Goal: Information Seeking & Learning: Check status

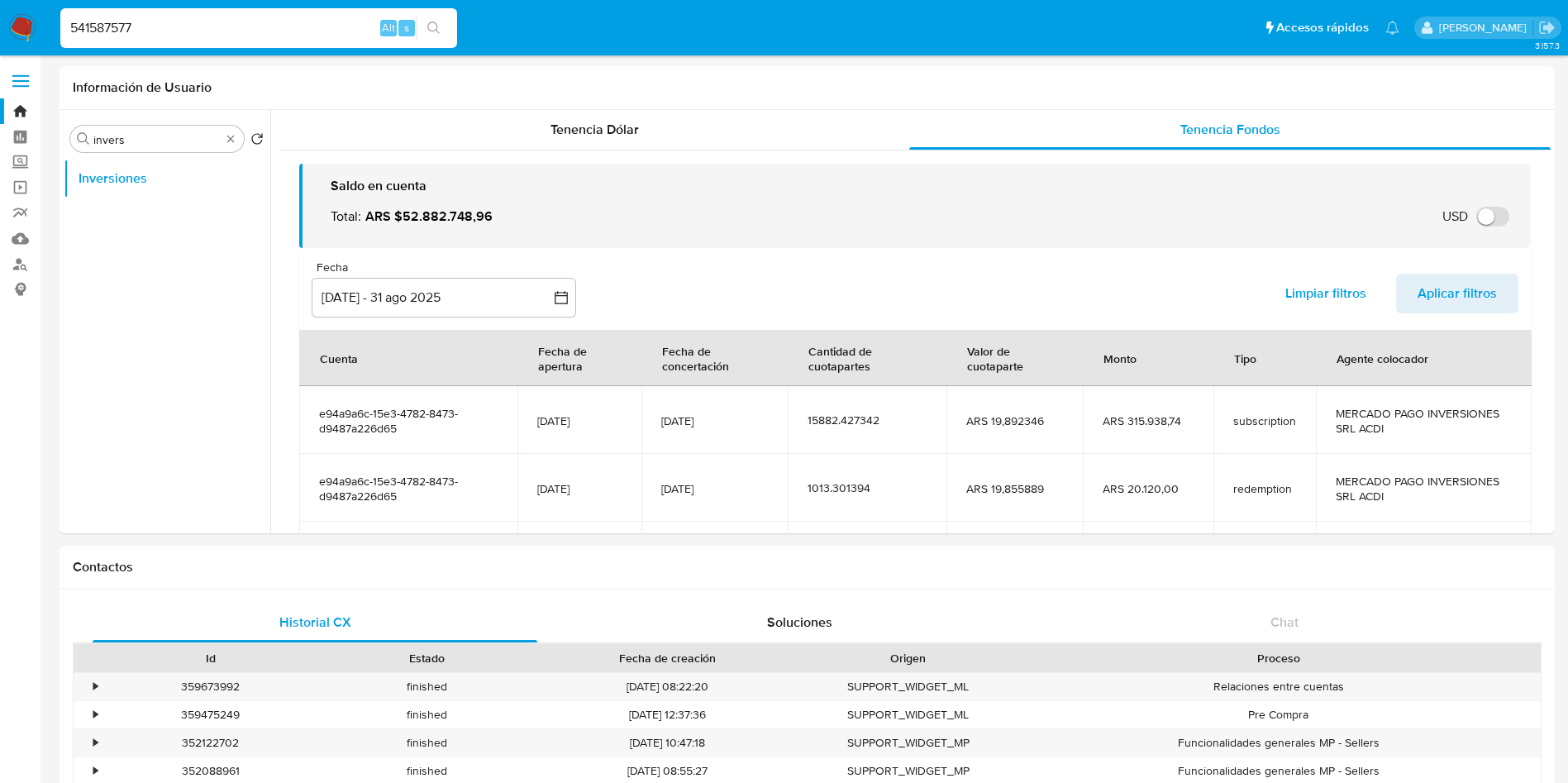
select select "10"
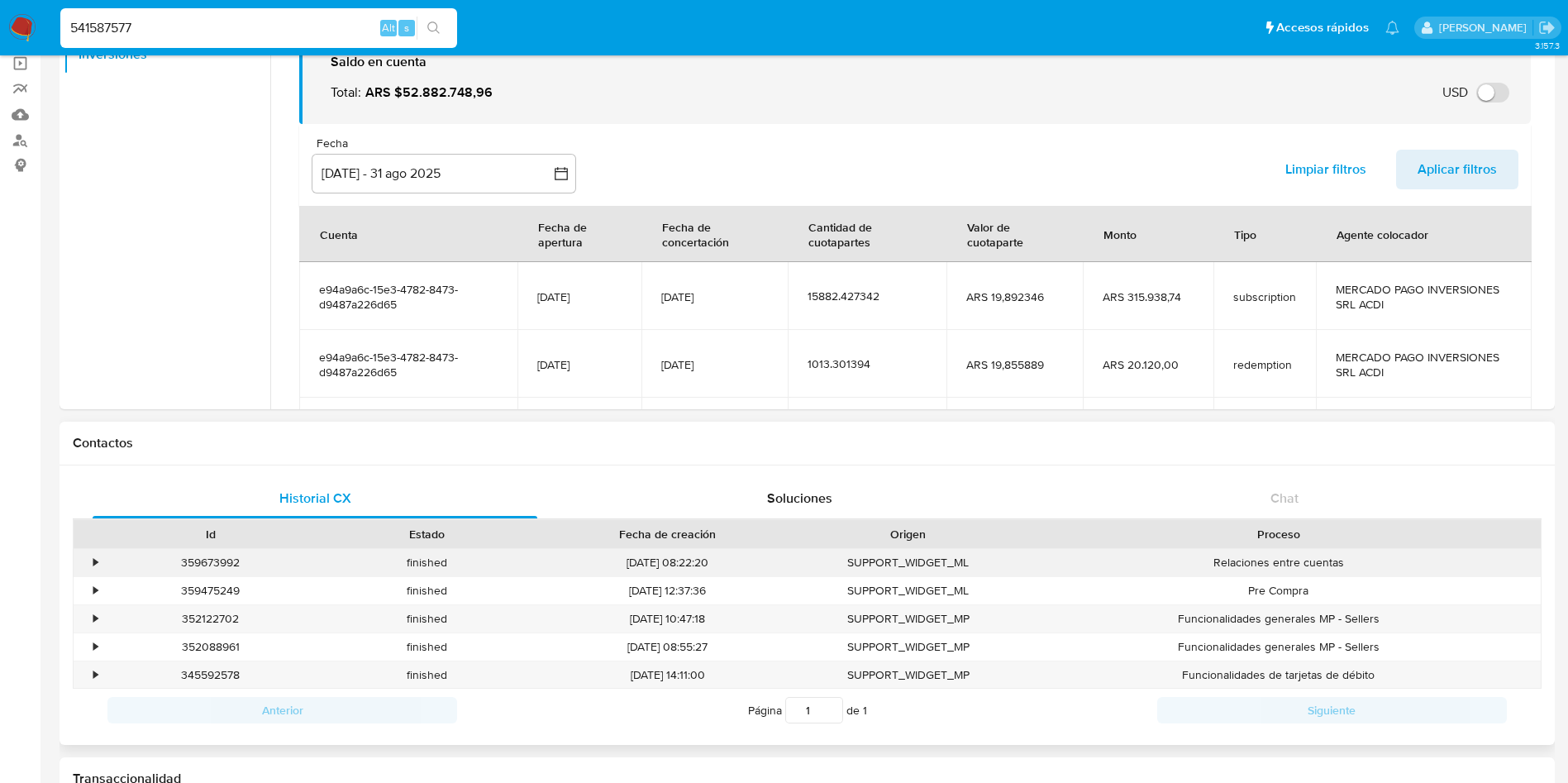
scroll to position [204, 0]
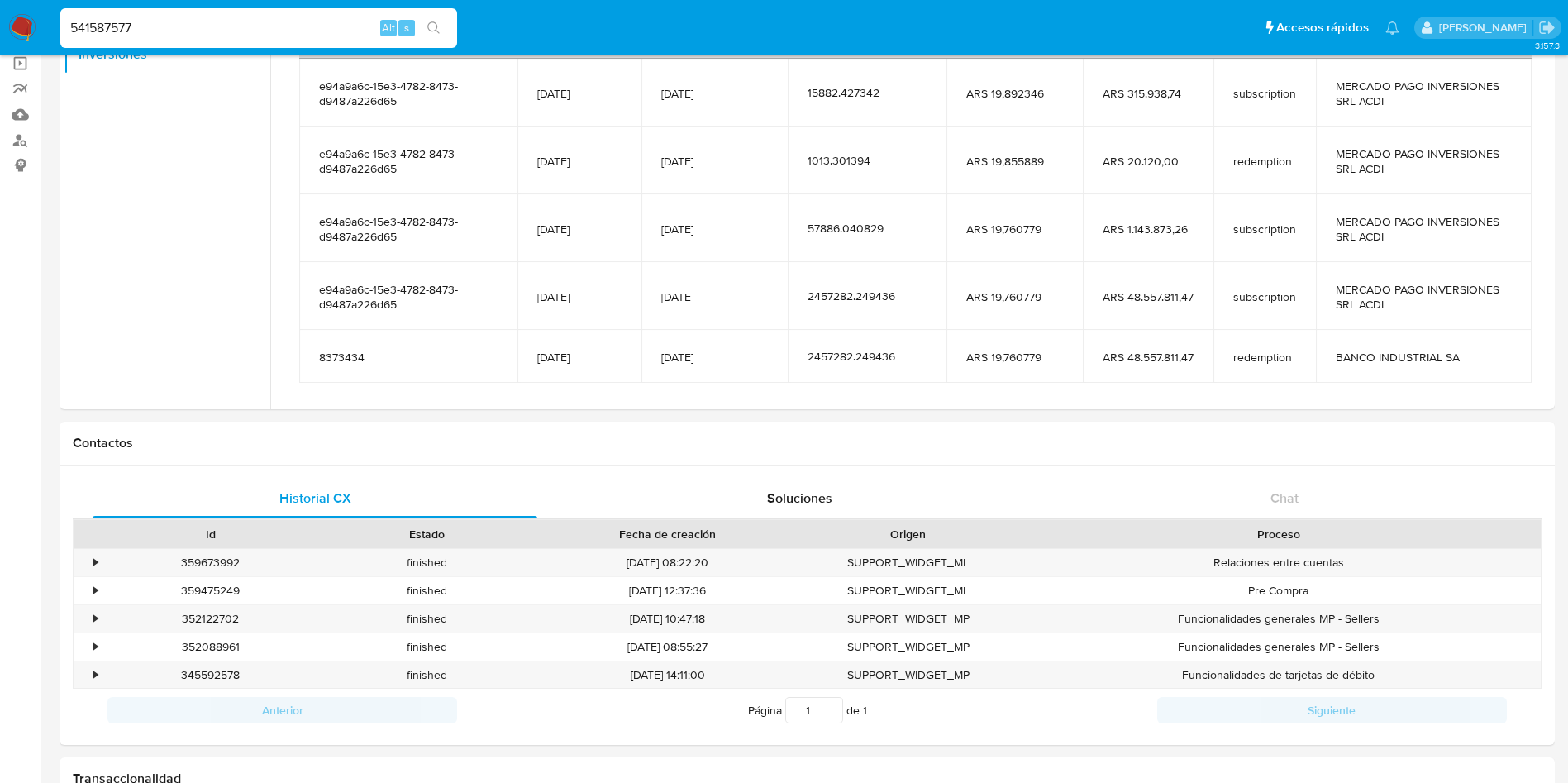
click at [179, 27] on input "541587577" at bounding box center [258, 27] width 397 height 22
click at [179, 27] on input "541587577" at bounding box center [258, 27] width 397 height 22
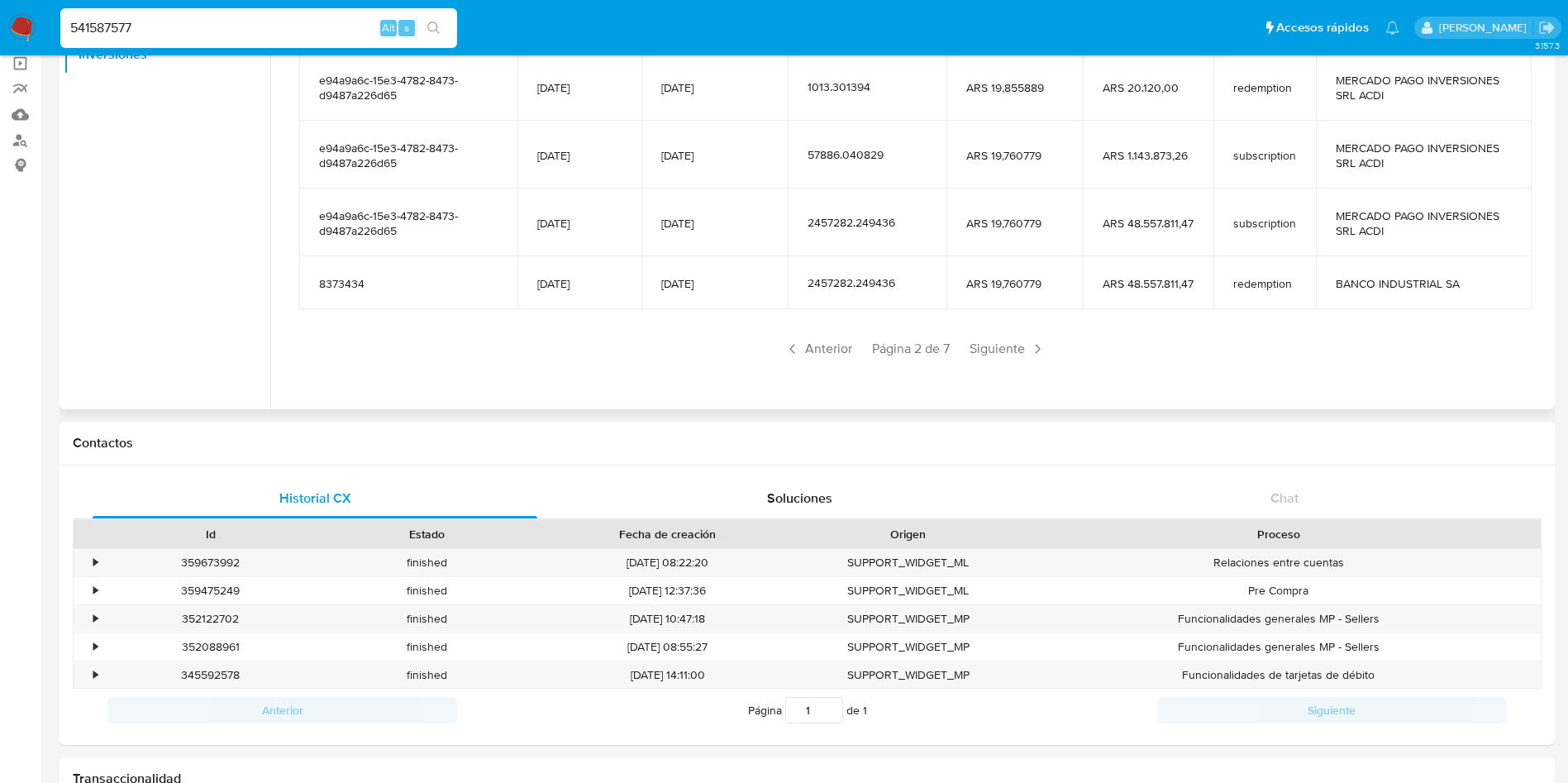
scroll to position [277, 0]
click at [996, 356] on span "Siguiente" at bounding box center [1007, 348] width 89 height 27
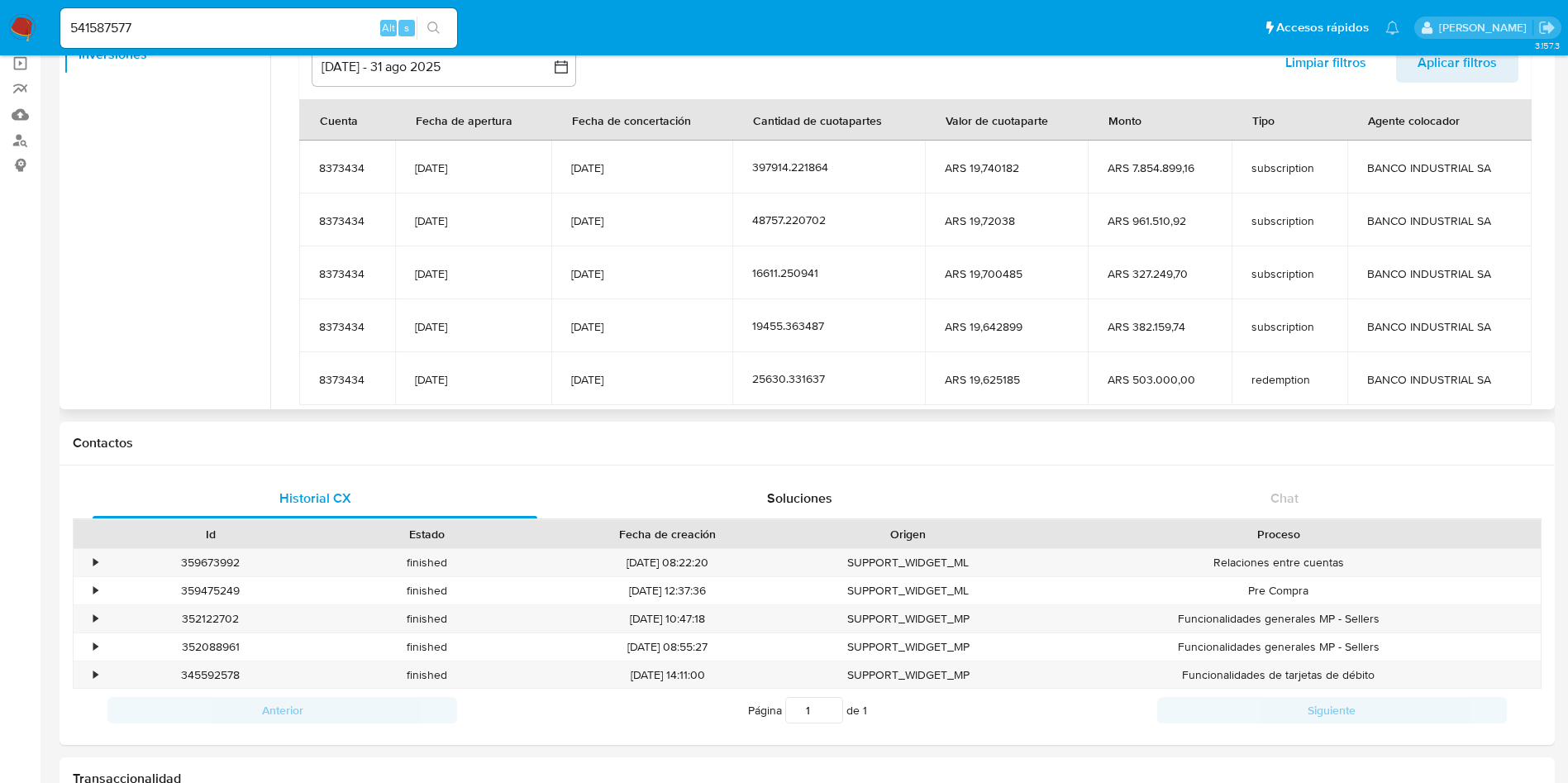
scroll to position [204, 0]
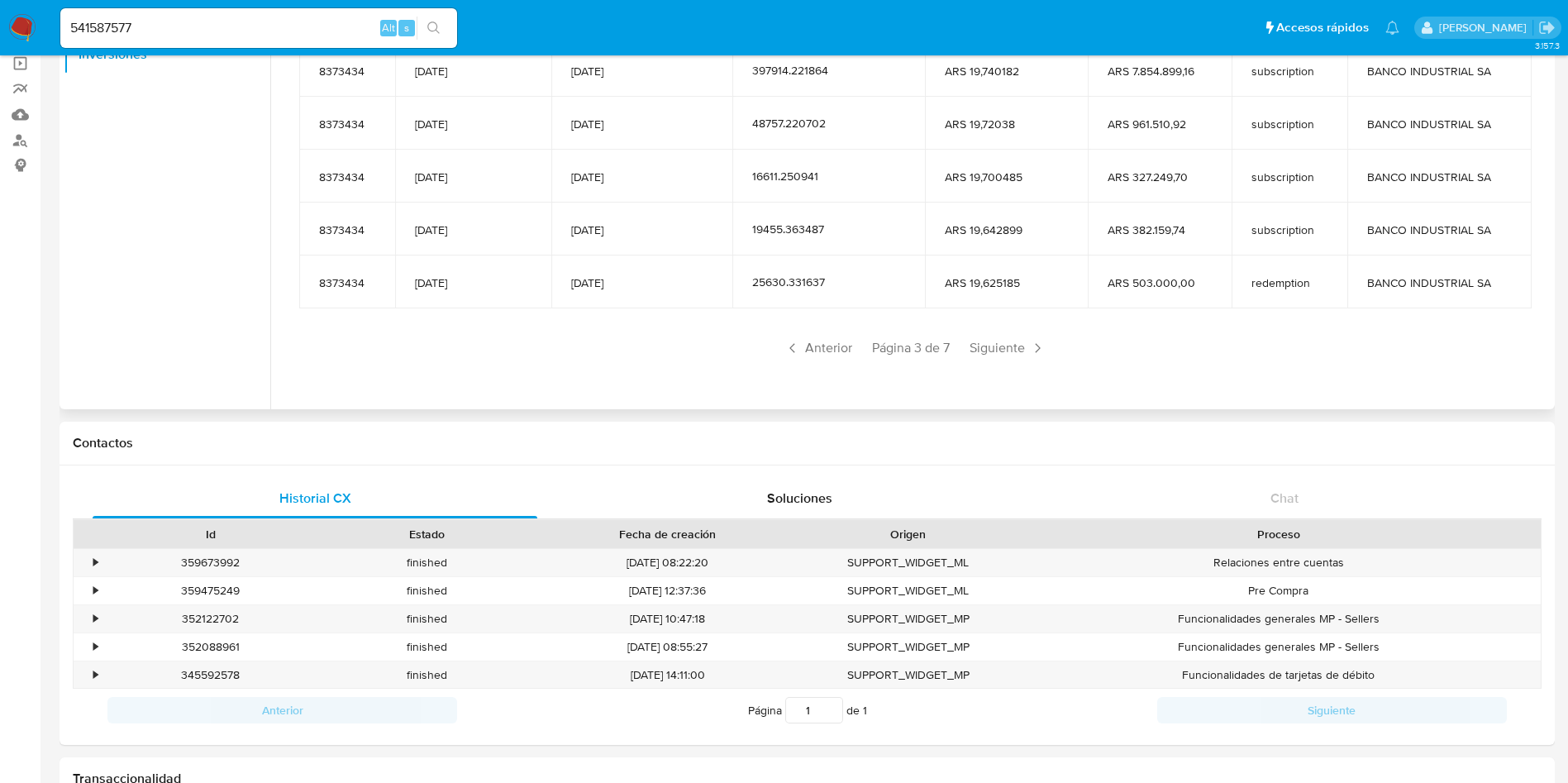
click at [996, 356] on span "Siguiente" at bounding box center [1007, 348] width 89 height 27
click at [846, 341] on span "Anterior" at bounding box center [818, 348] width 81 height 27
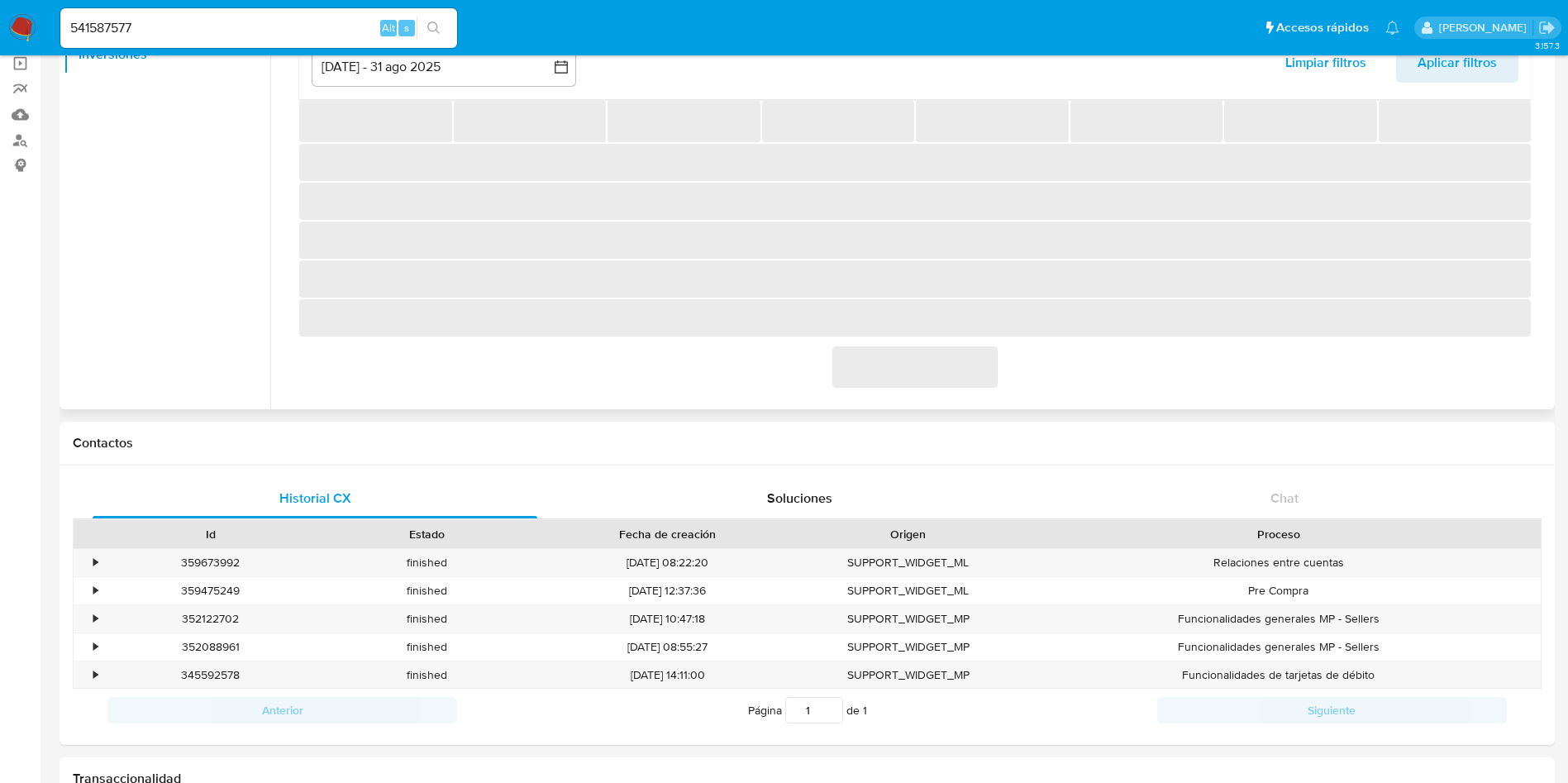
scroll to position [0, 0]
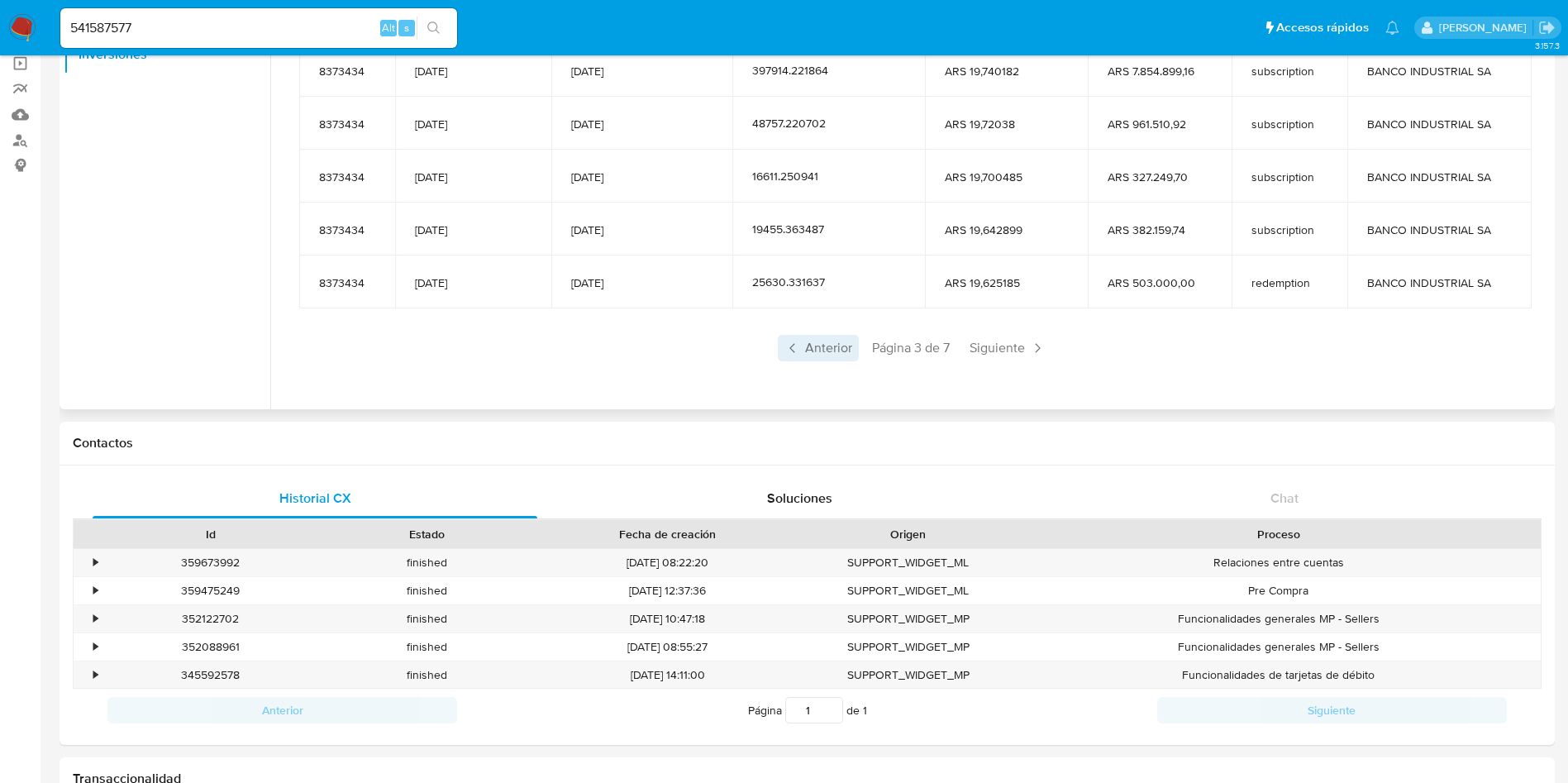
click at [818, 344] on span "Anterior" at bounding box center [818, 348] width 81 height 27
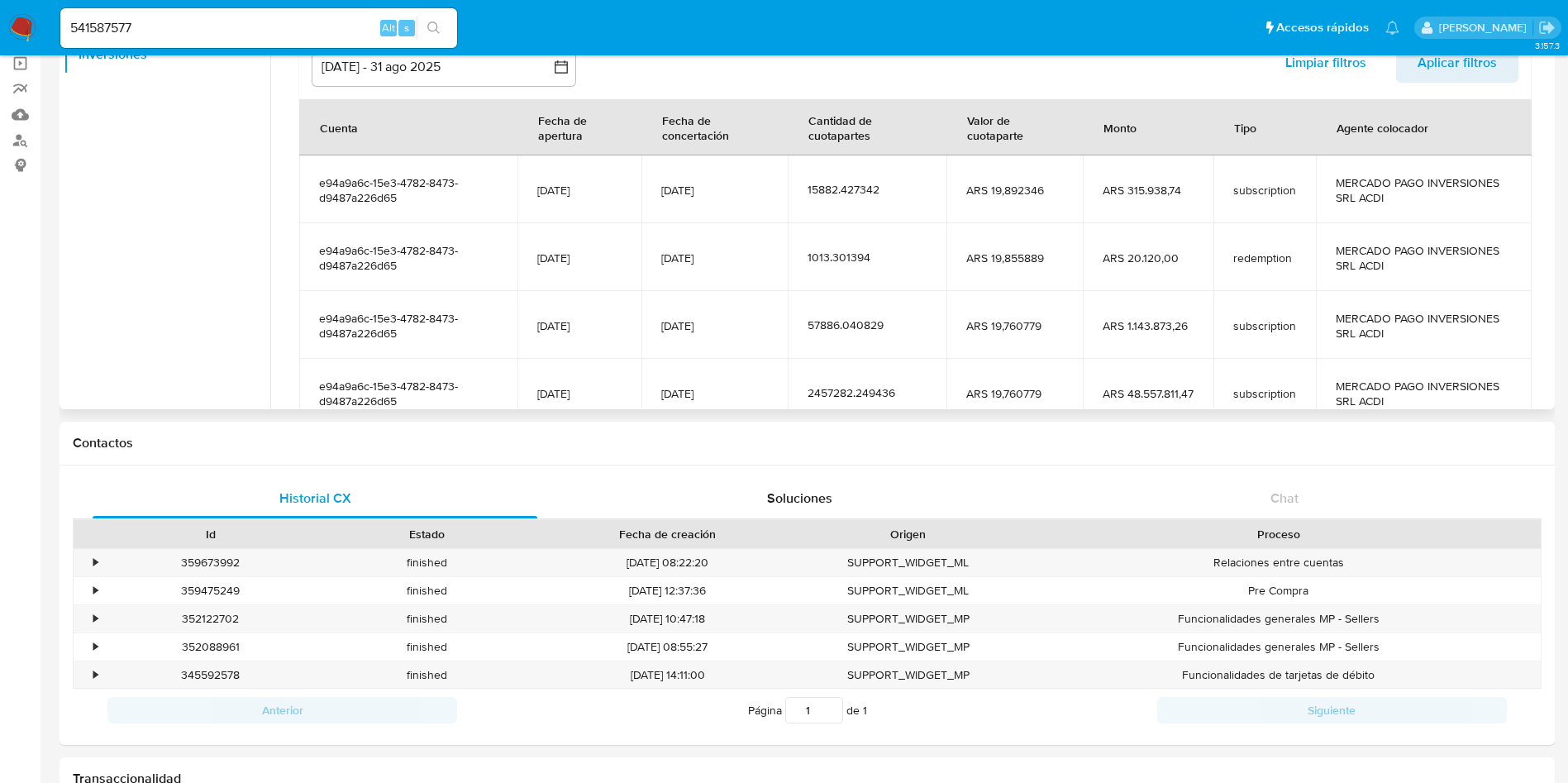
scroll to position [204, 0]
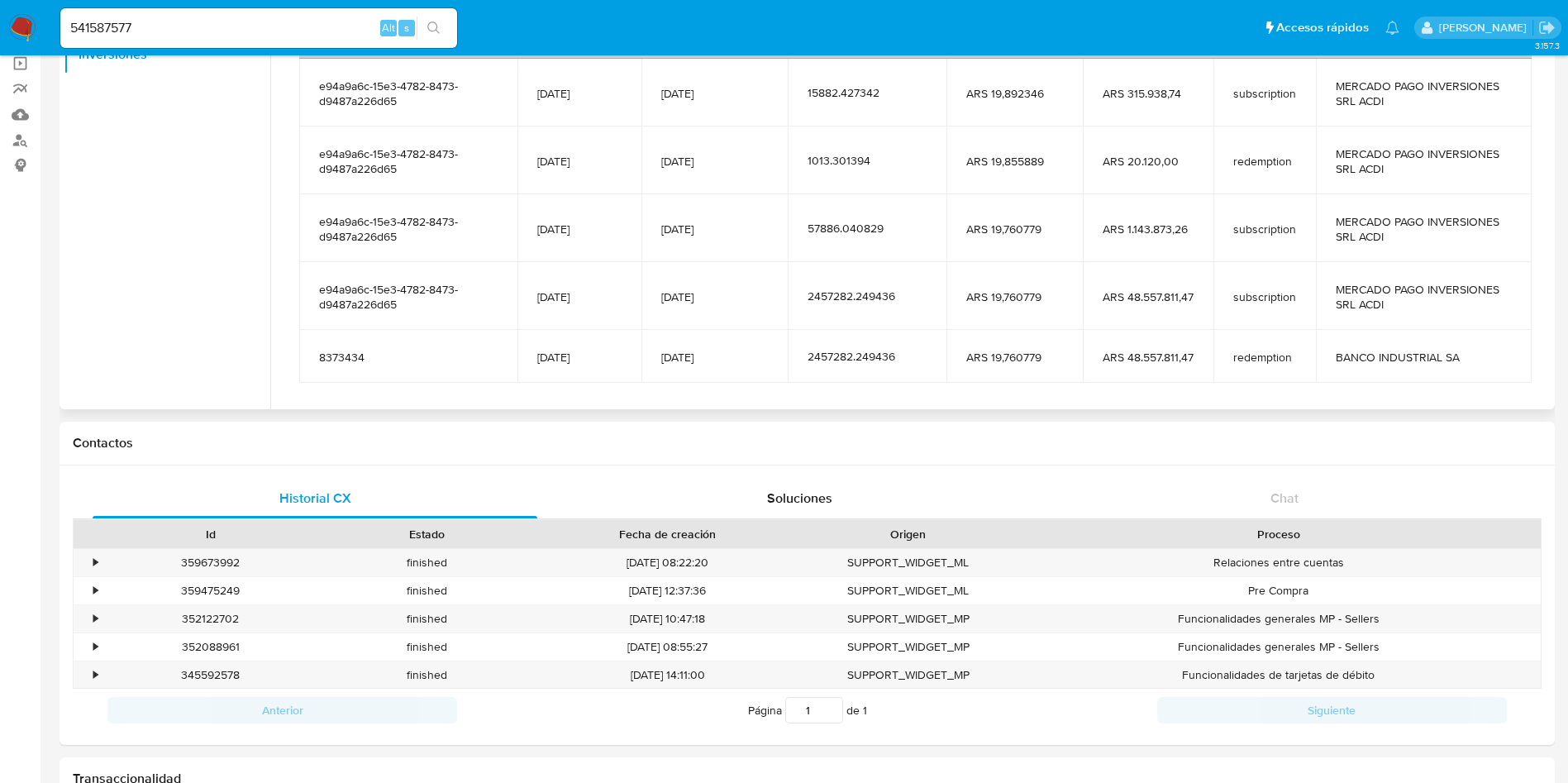
click at [167, 17] on input "541587577" at bounding box center [258, 27] width 397 height 22
paste input "318797359"
type input "318797359"
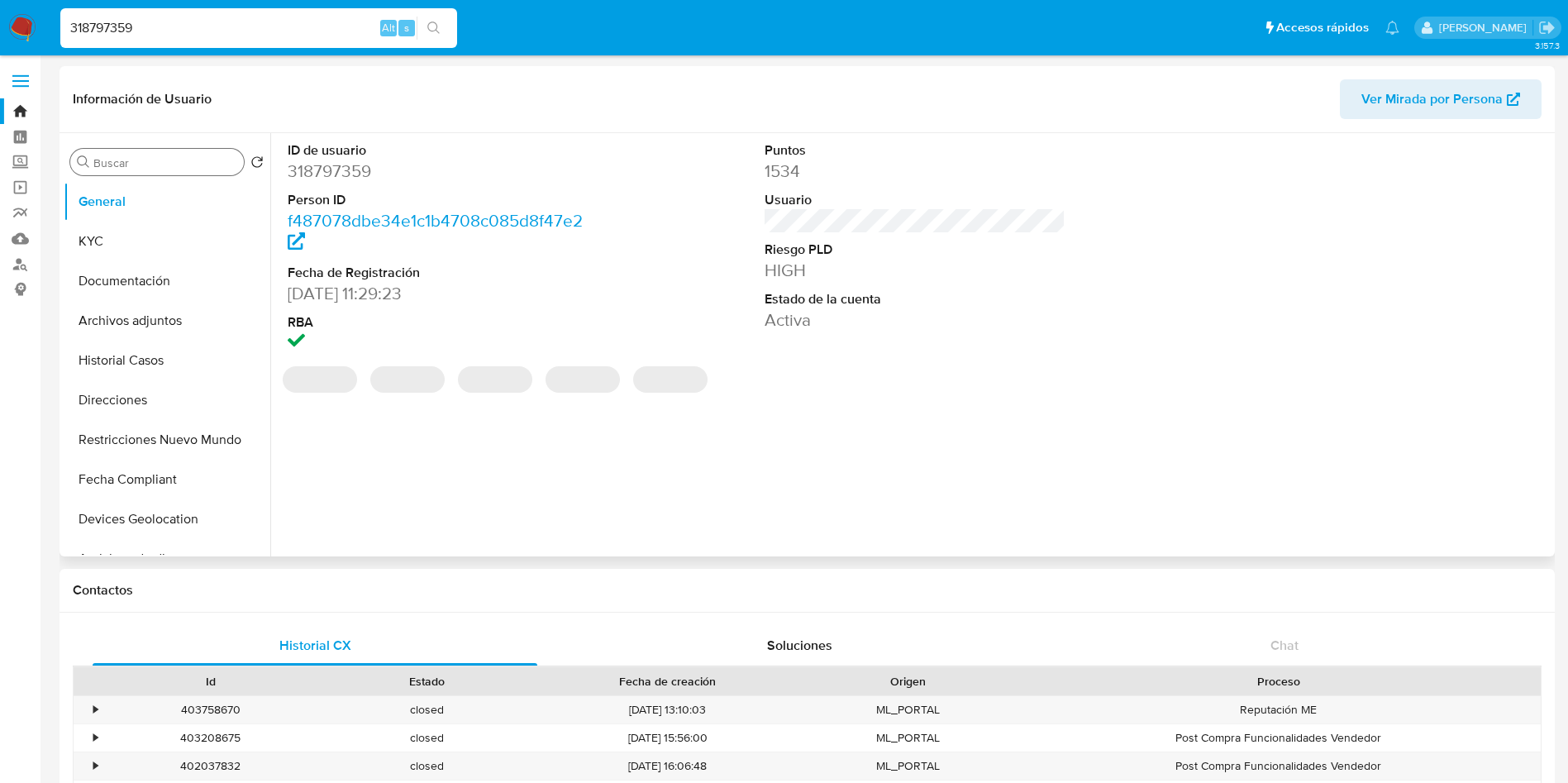
select select "10"
click at [197, 150] on div "Buscar" at bounding box center [156, 162] width 173 height 27
click at [199, 168] on input "Buscar" at bounding box center [166, 163] width 144 height 15
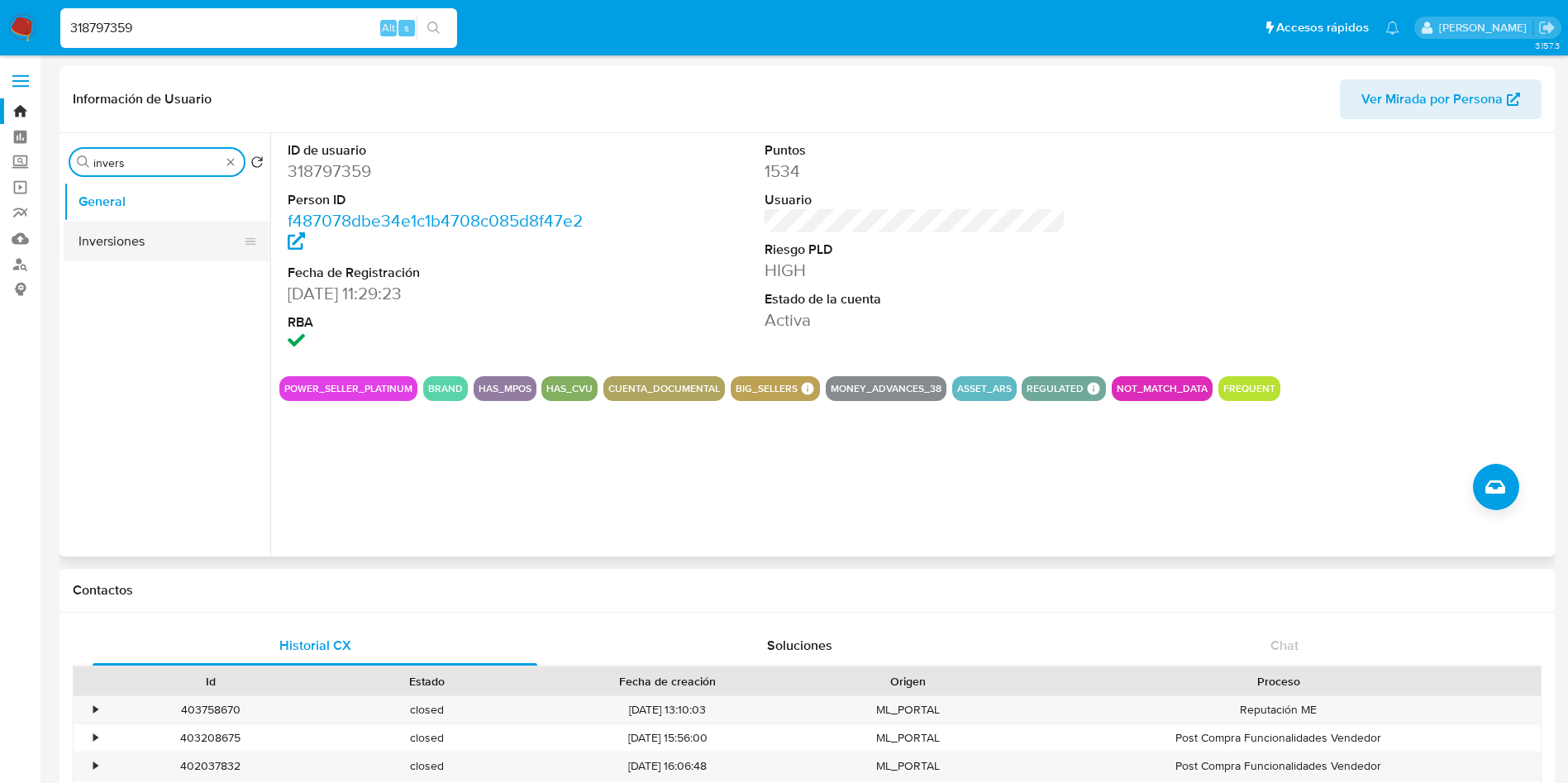
type input "invers"
click at [180, 244] on button "Inversiones" at bounding box center [160, 241] width 193 height 40
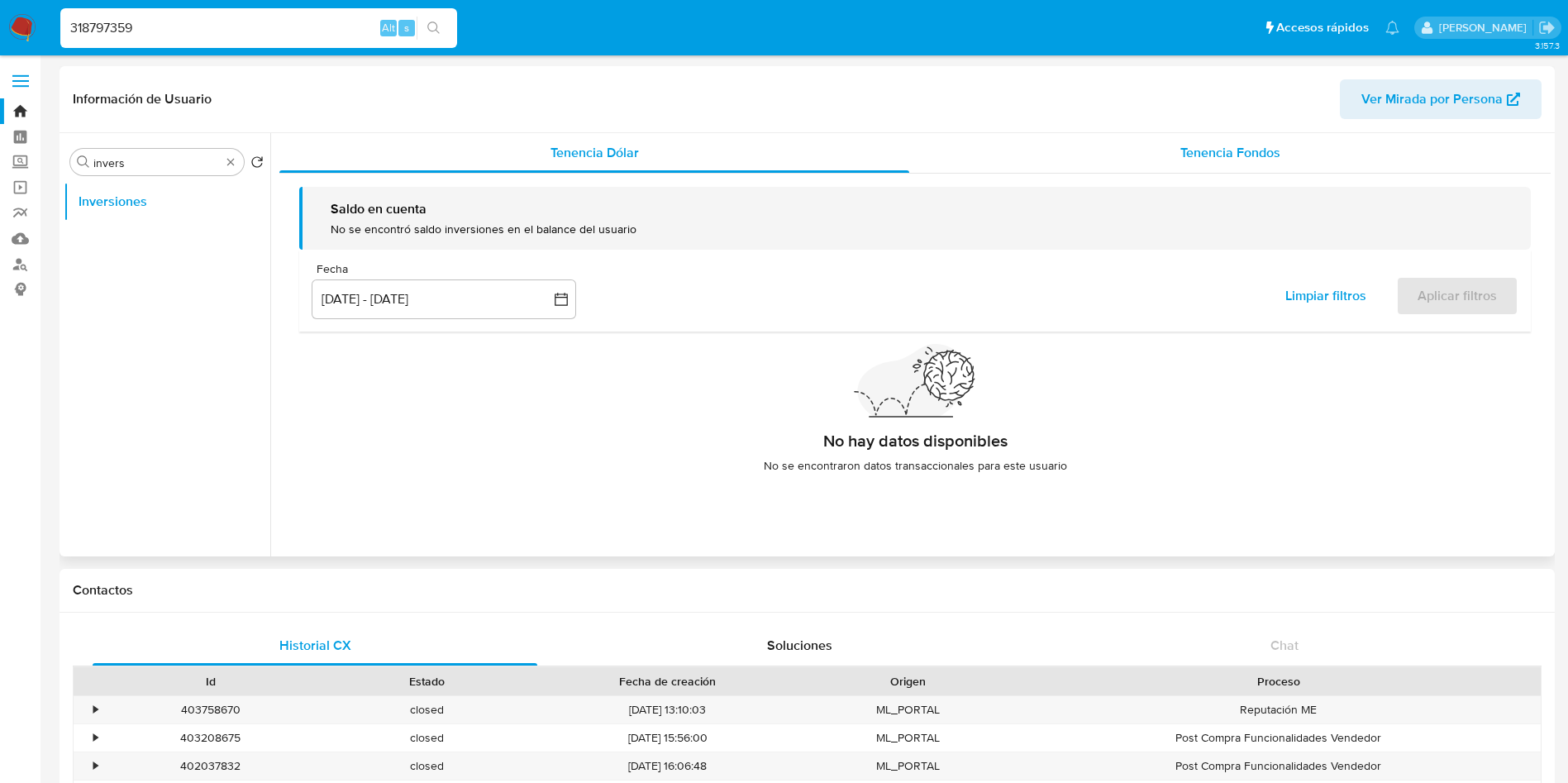
drag, startPoint x: 1161, startPoint y: 148, endPoint x: 1153, endPoint y: 152, distance: 8.9
click at [1161, 146] on div "Tenencia Fondos" at bounding box center [1229, 153] width 641 height 40
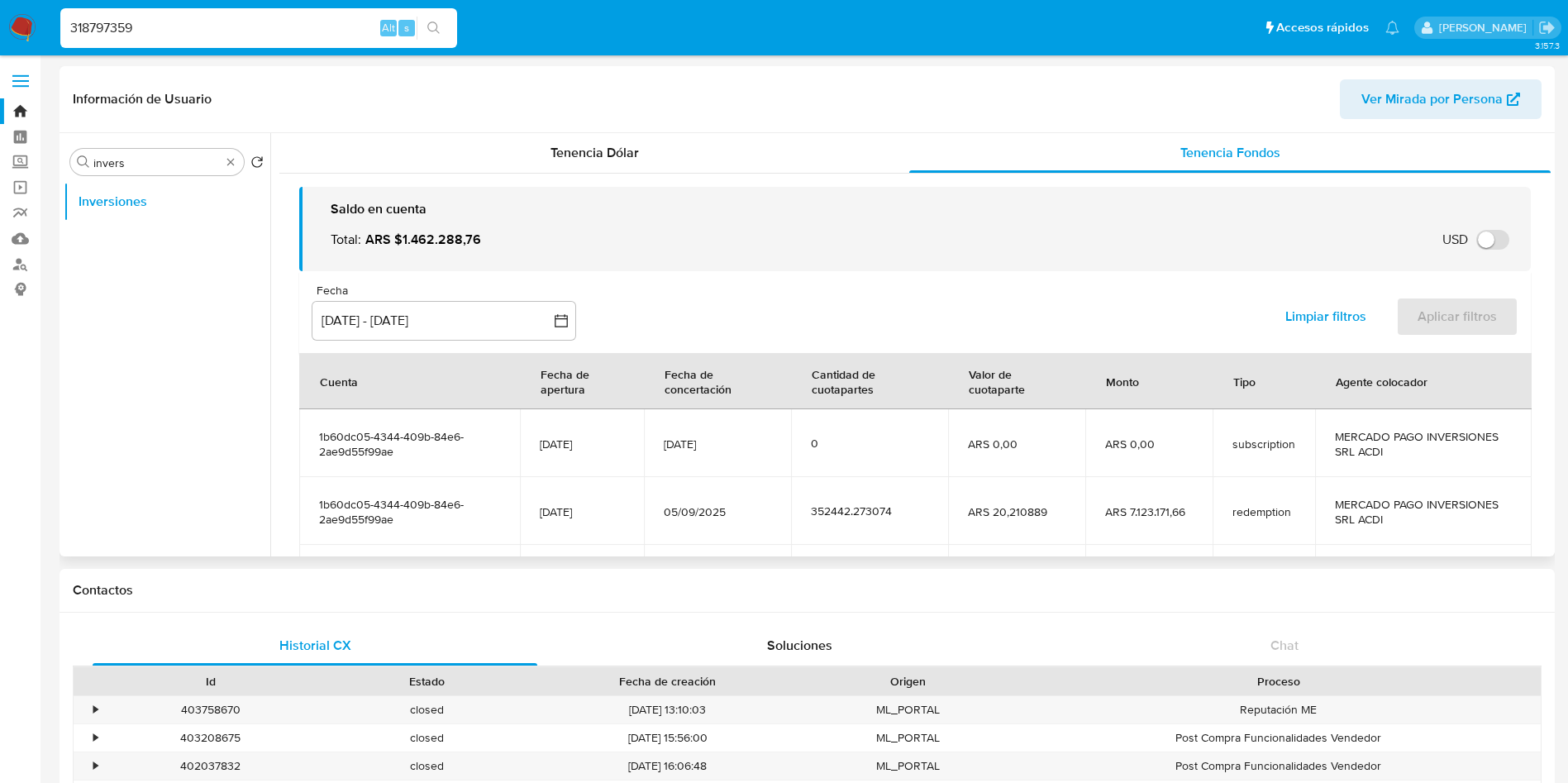
click at [499, 274] on div "Fecha inputDatePicker 12 jun 2025 - 9 sep 2025 12-06-2025:9-09-2025 Limpiar fil…" at bounding box center [915, 311] width 1232 height 81
click at [496, 315] on button "[DATE] - [DATE]" at bounding box center [443, 321] width 264 height 40
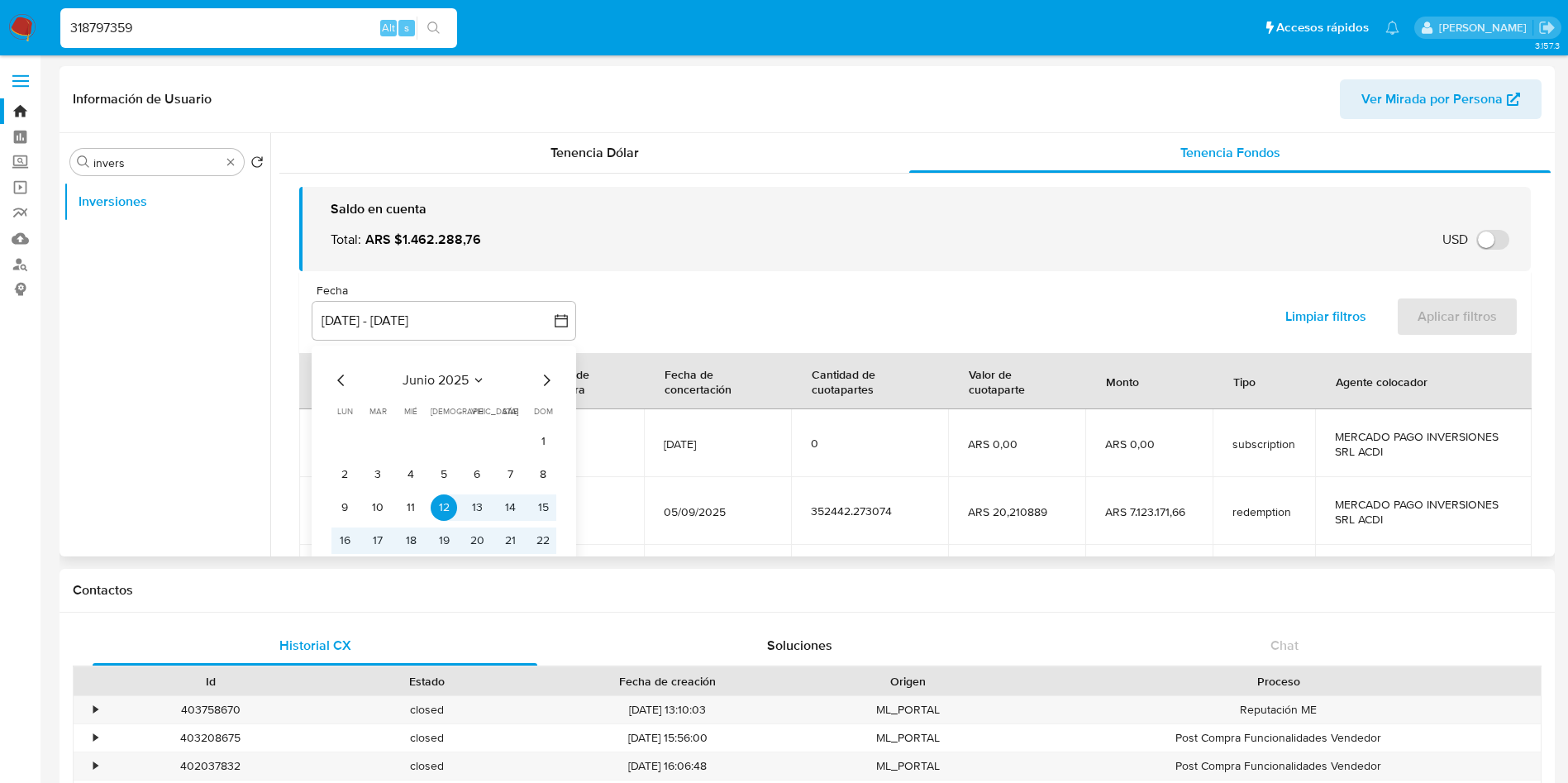
click at [558, 384] on div "junio 2025 junio 2025 lun lunes mar martes mié miércoles jue jueves vie viernes…" at bounding box center [443, 492] width 264 height 294
click at [552, 379] on icon "Mes siguiente" at bounding box center [545, 380] width 20 height 20
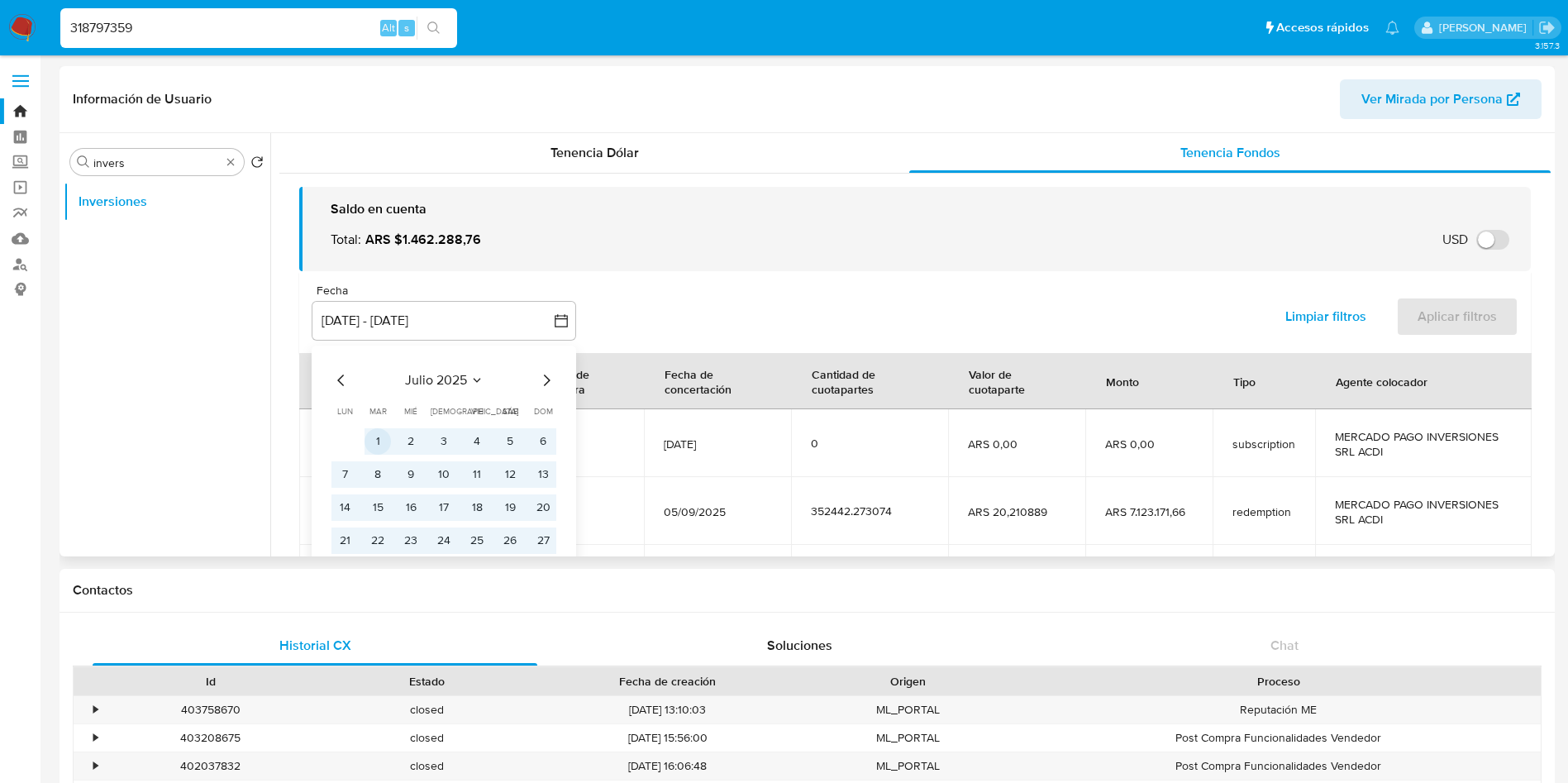
click at [372, 439] on button "1" at bounding box center [378, 441] width 27 height 27
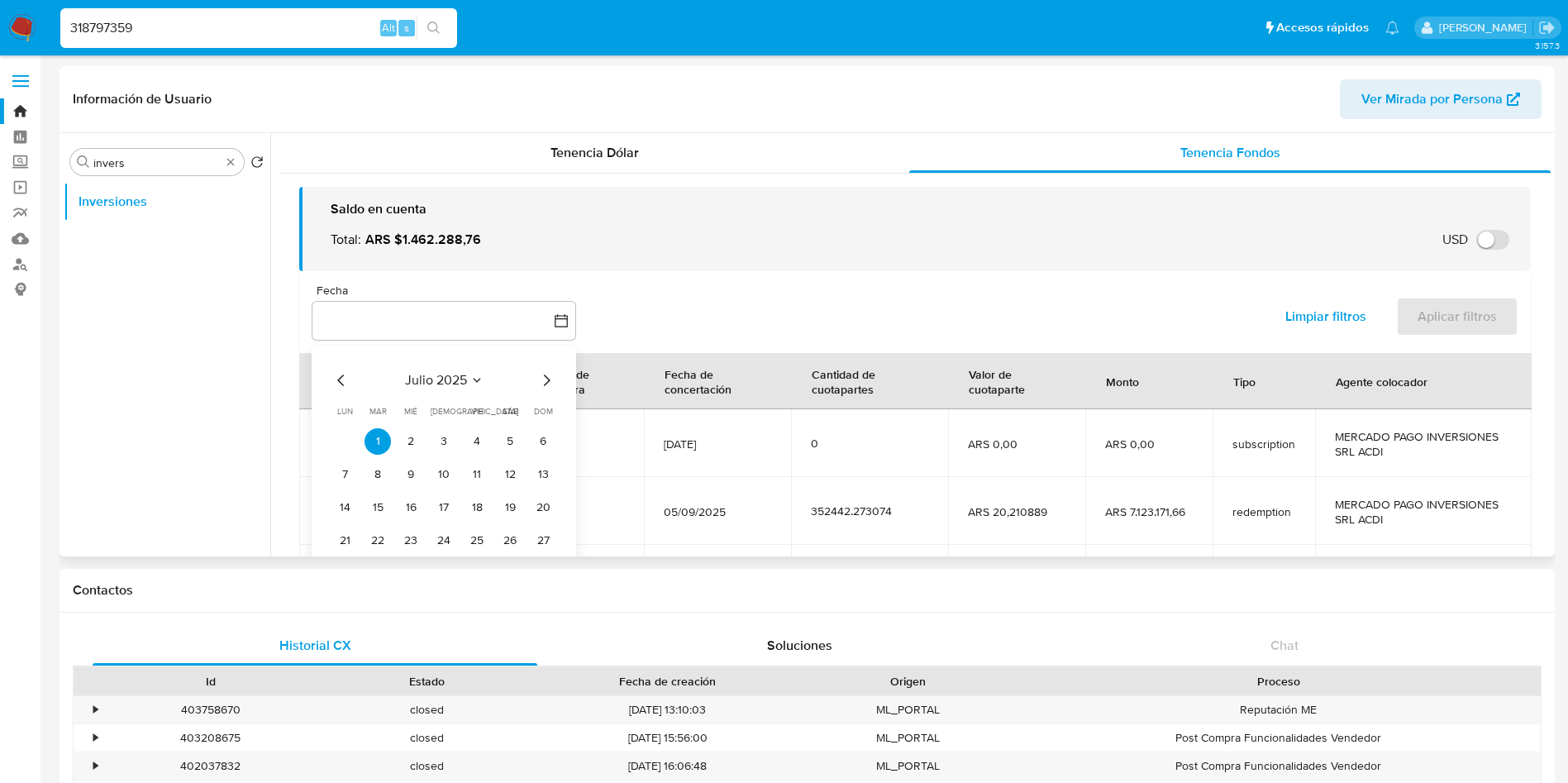
click at [536, 382] on icon "Mes siguiente" at bounding box center [545, 380] width 20 height 20
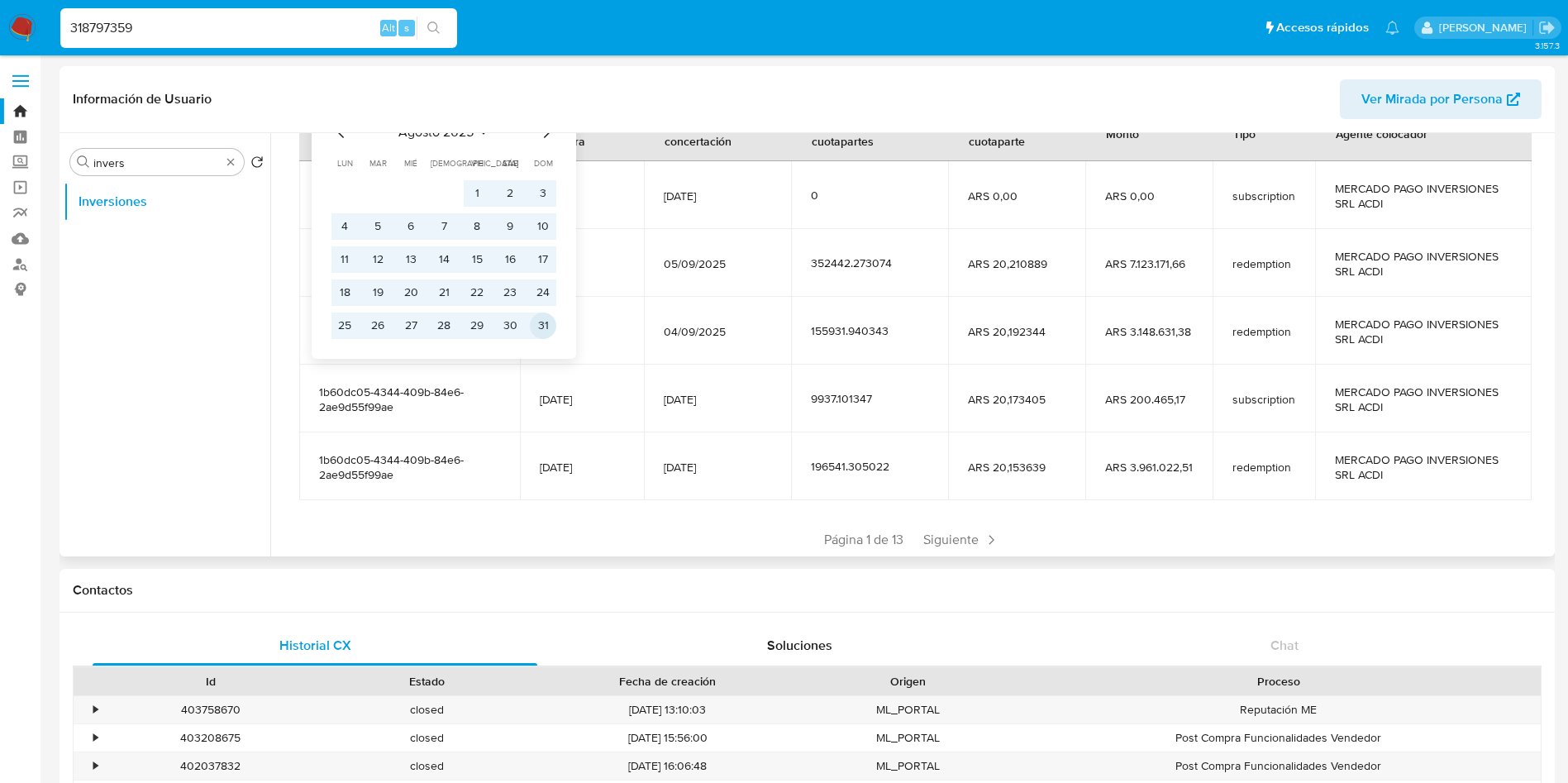
click at [542, 327] on button "31" at bounding box center [543, 326] width 27 height 27
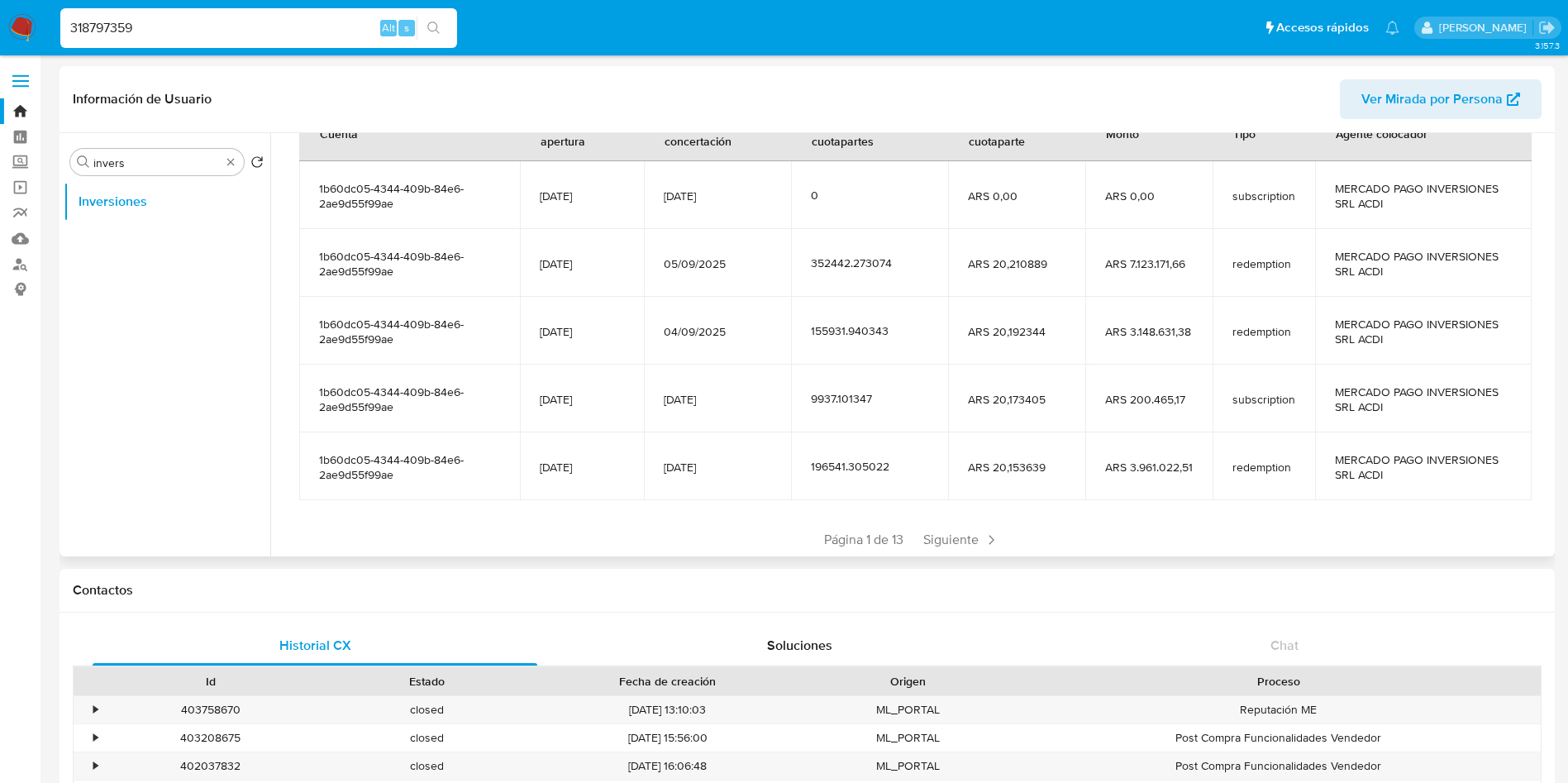
scroll to position [0, 0]
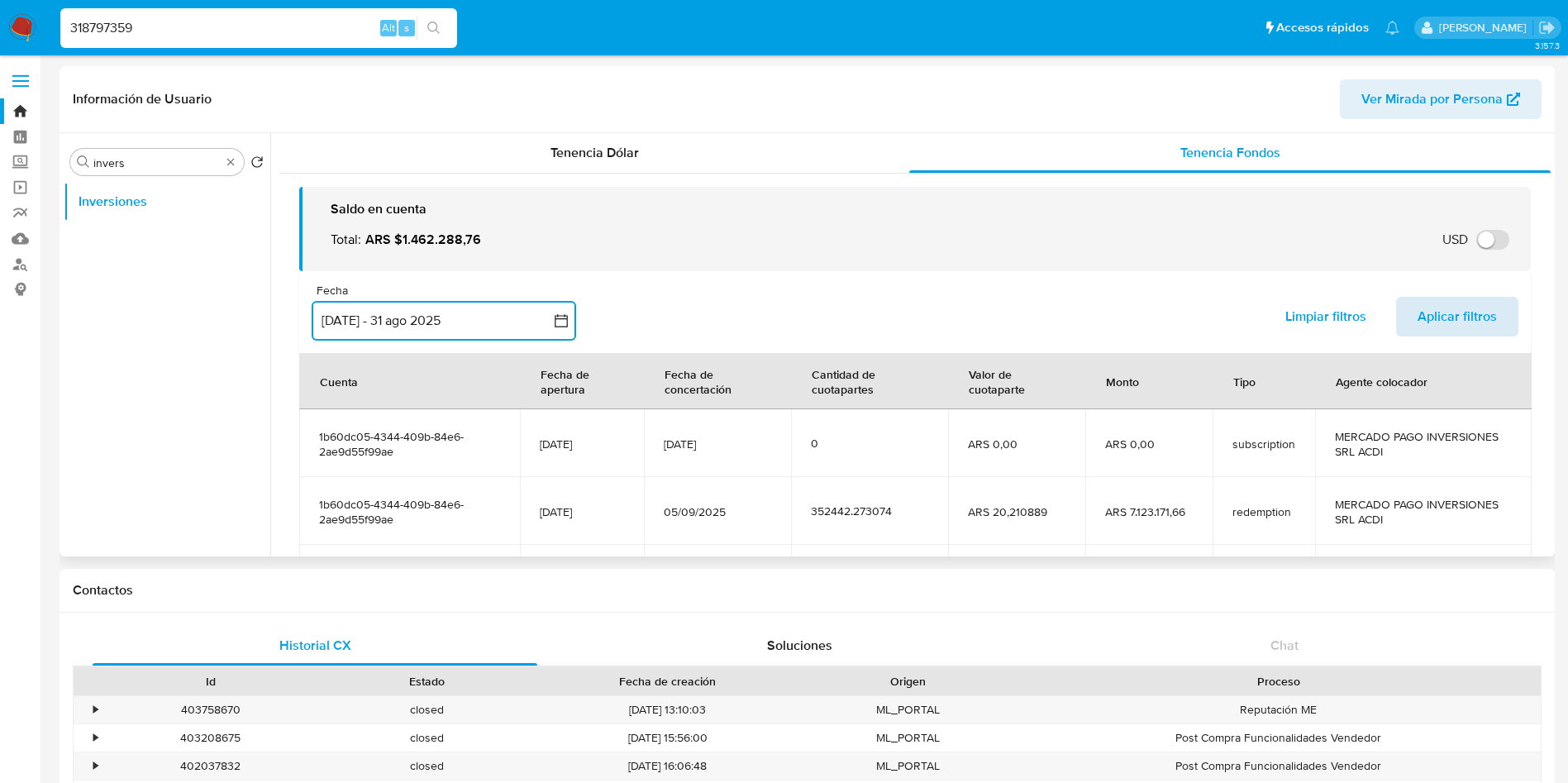
click at [1426, 309] on span "Aplicar filtros" at bounding box center [1457, 316] width 80 height 36
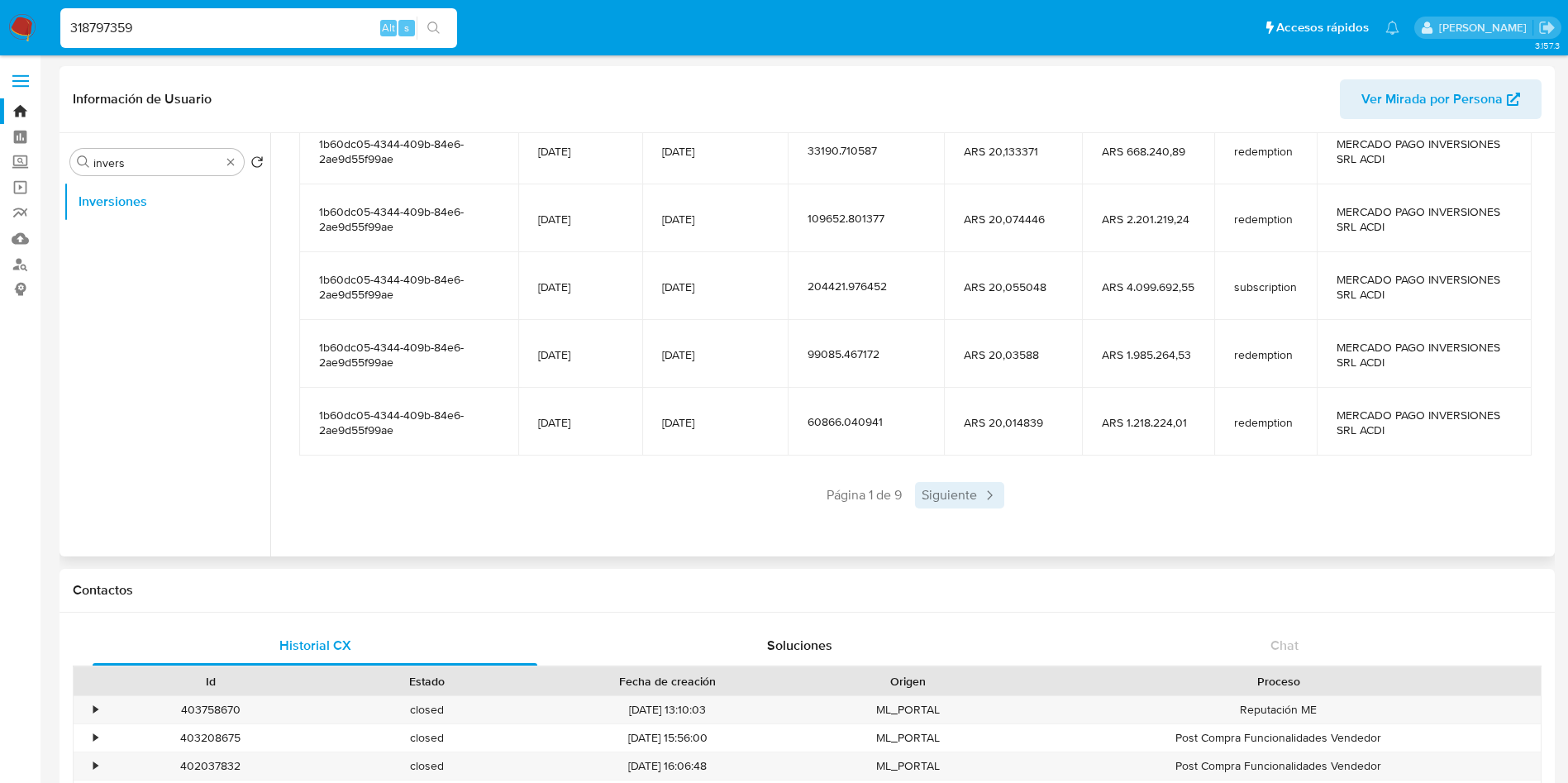
click at [962, 504] on span "Siguiente" at bounding box center [959, 495] width 89 height 27
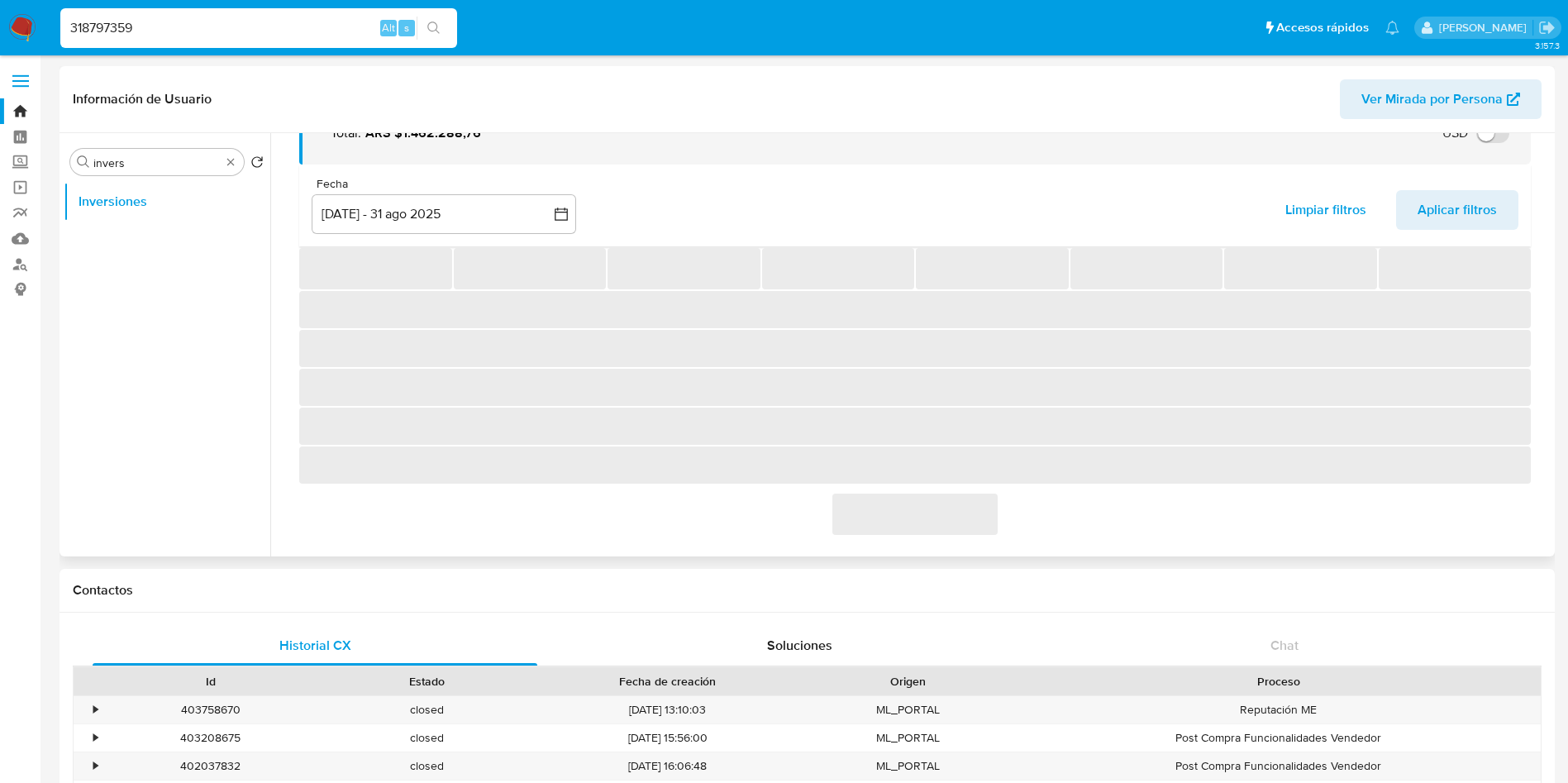
scroll to position [263, 0]
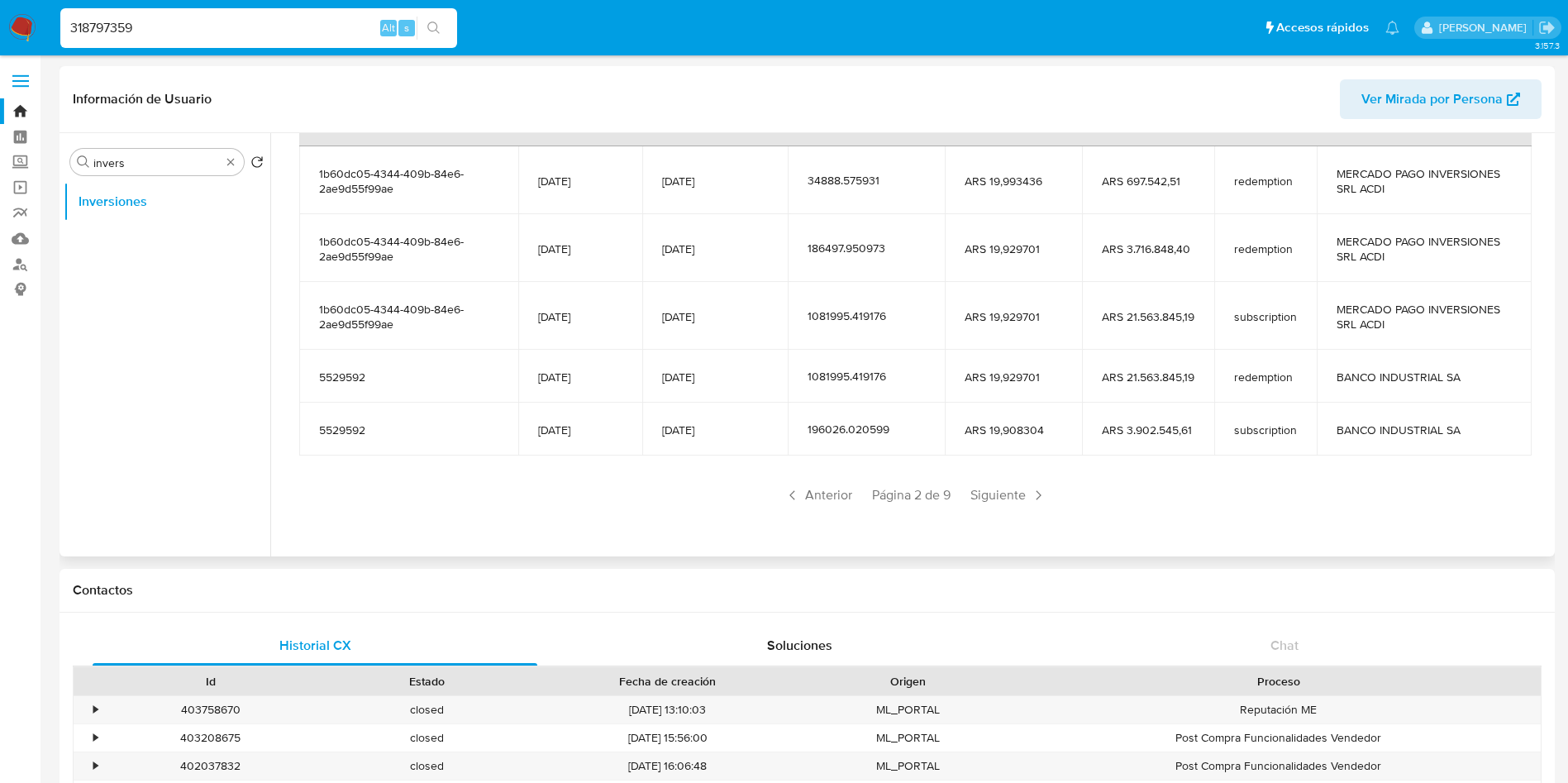
drag, startPoint x: 978, startPoint y: 496, endPoint x: 909, endPoint y: 410, distance: 110.3
click at [922, 413] on section "Cuenta Fecha de apertura Fecha de concertación Cantidad de cuotapartes Valor de…" at bounding box center [915, 299] width 1232 height 418
drag, startPoint x: 739, startPoint y: 388, endPoint x: 720, endPoint y: 302, distance: 88.1
click at [733, 367] on td "[DATE]" at bounding box center [715, 376] width 146 height 53
click at [219, 17] on input "318797359" at bounding box center [258, 27] width 397 height 22
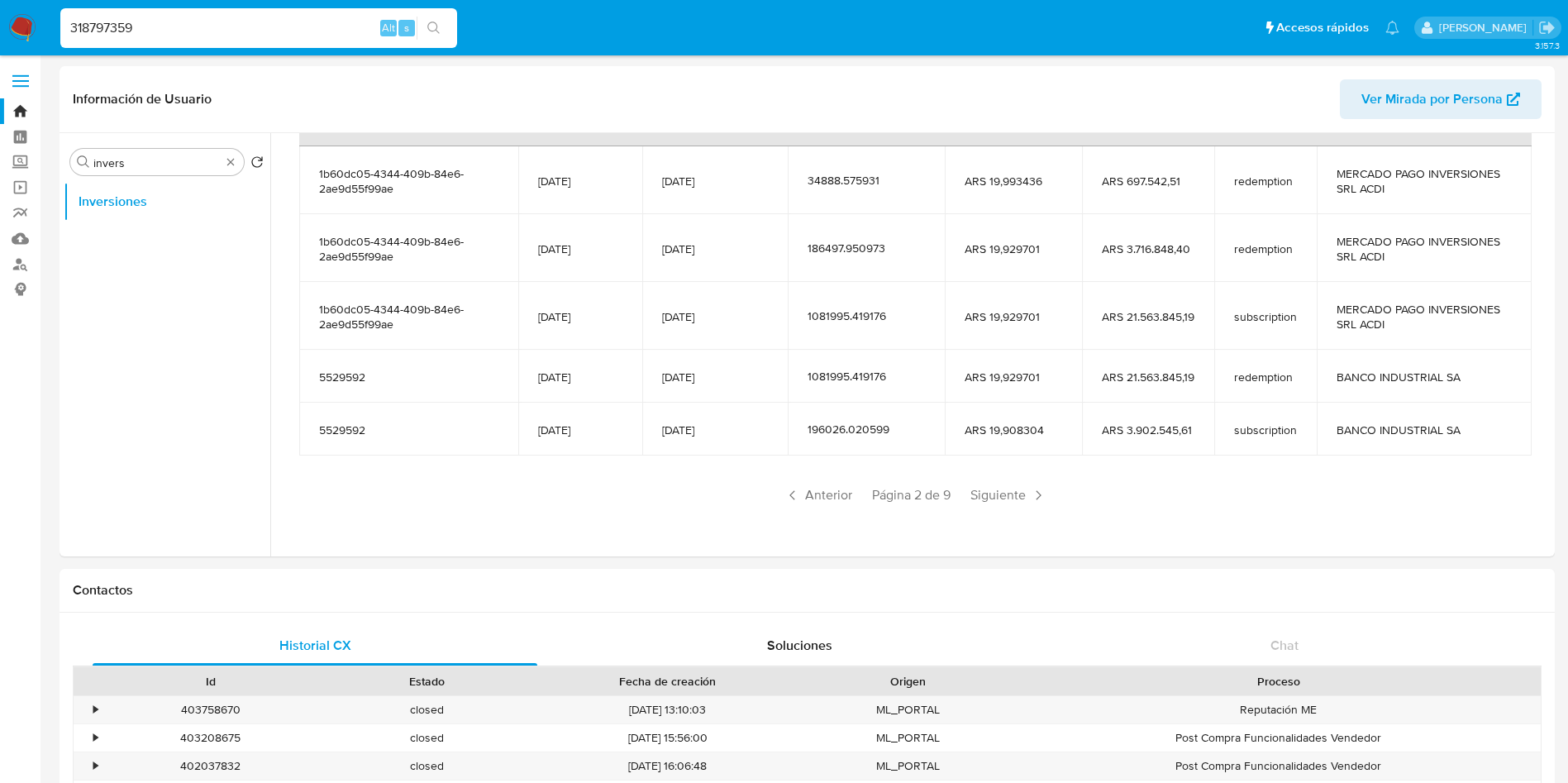
click at [219, 17] on input "318797359" at bounding box center [258, 27] width 397 height 22
paste input "128577788"
type input "128577788"
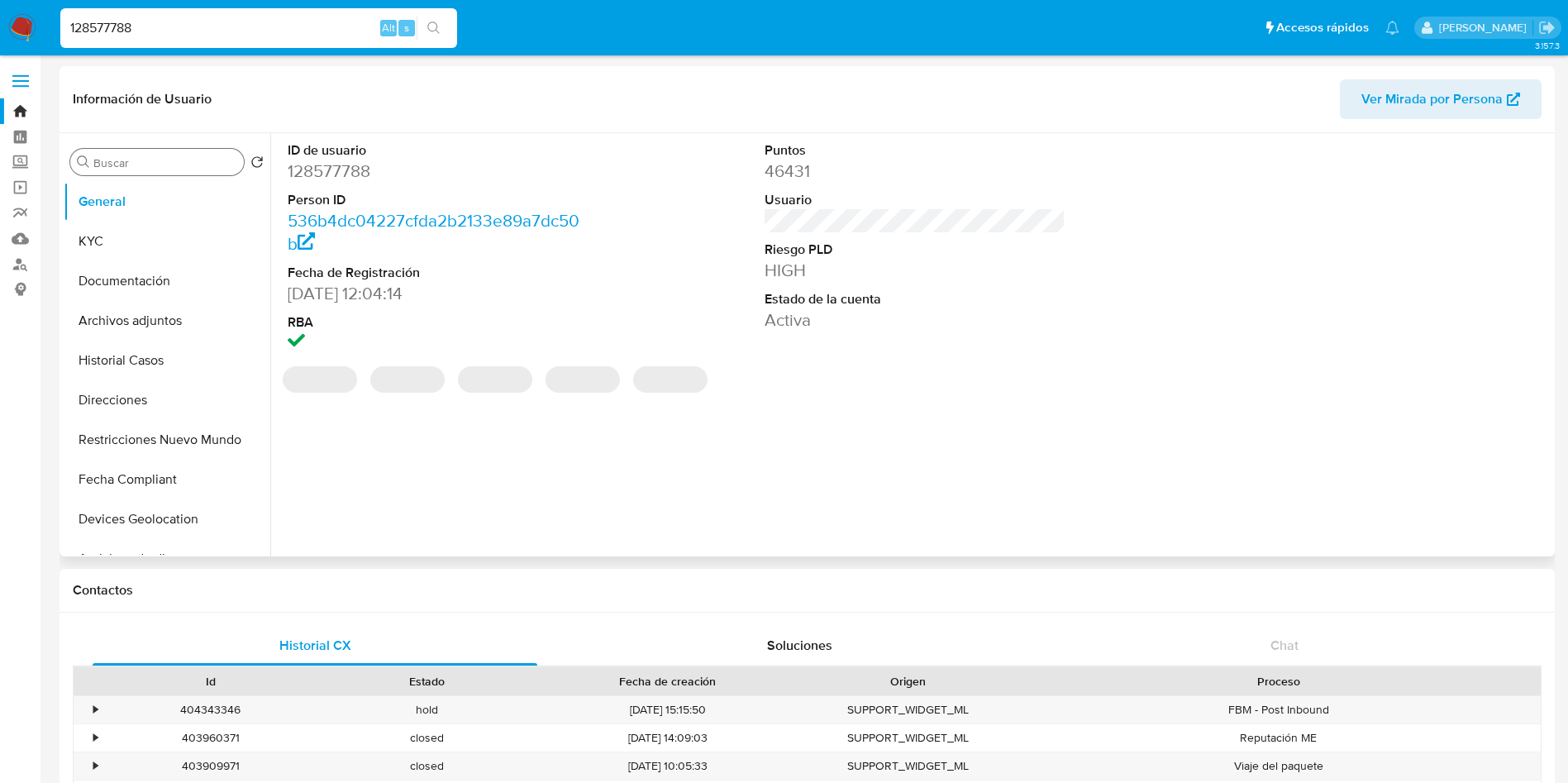
click at [89, 159] on icon "Buscar" at bounding box center [83, 162] width 13 height 13
click at [96, 162] on input "Buscar" at bounding box center [166, 163] width 144 height 15
type input "in"
select select "10"
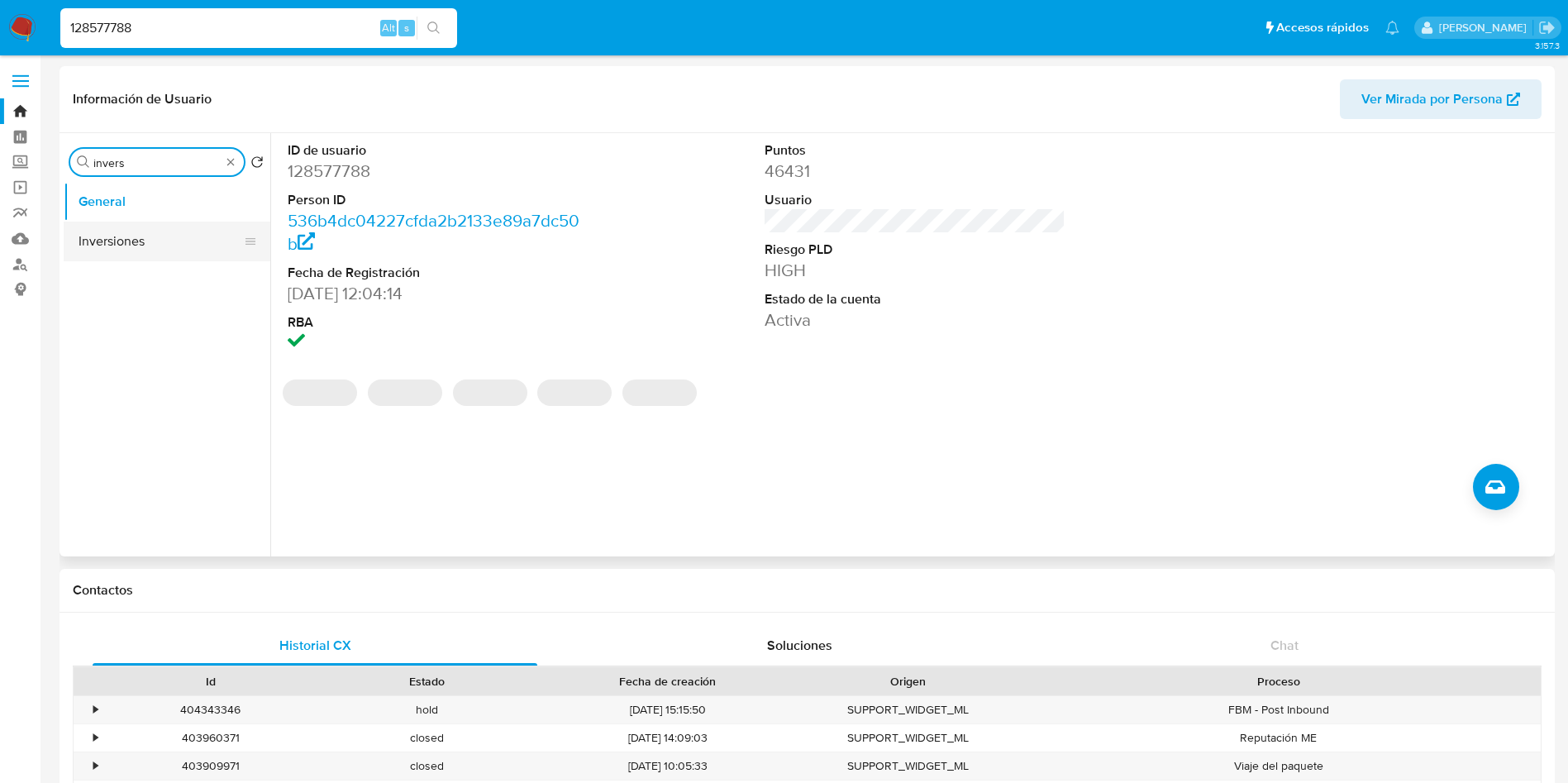
type input "invers"
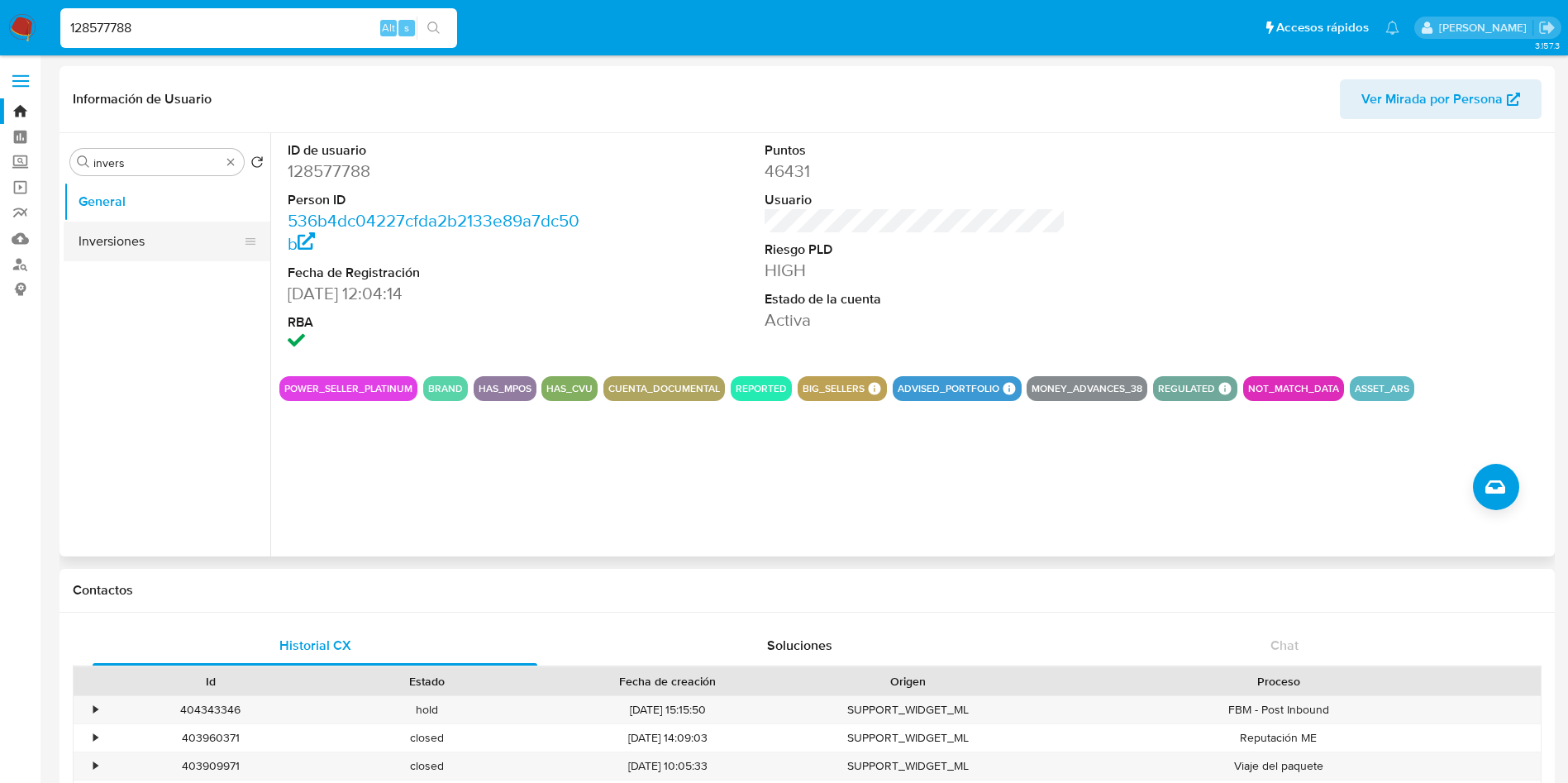
click at [155, 244] on button "Inversiones" at bounding box center [160, 241] width 193 height 40
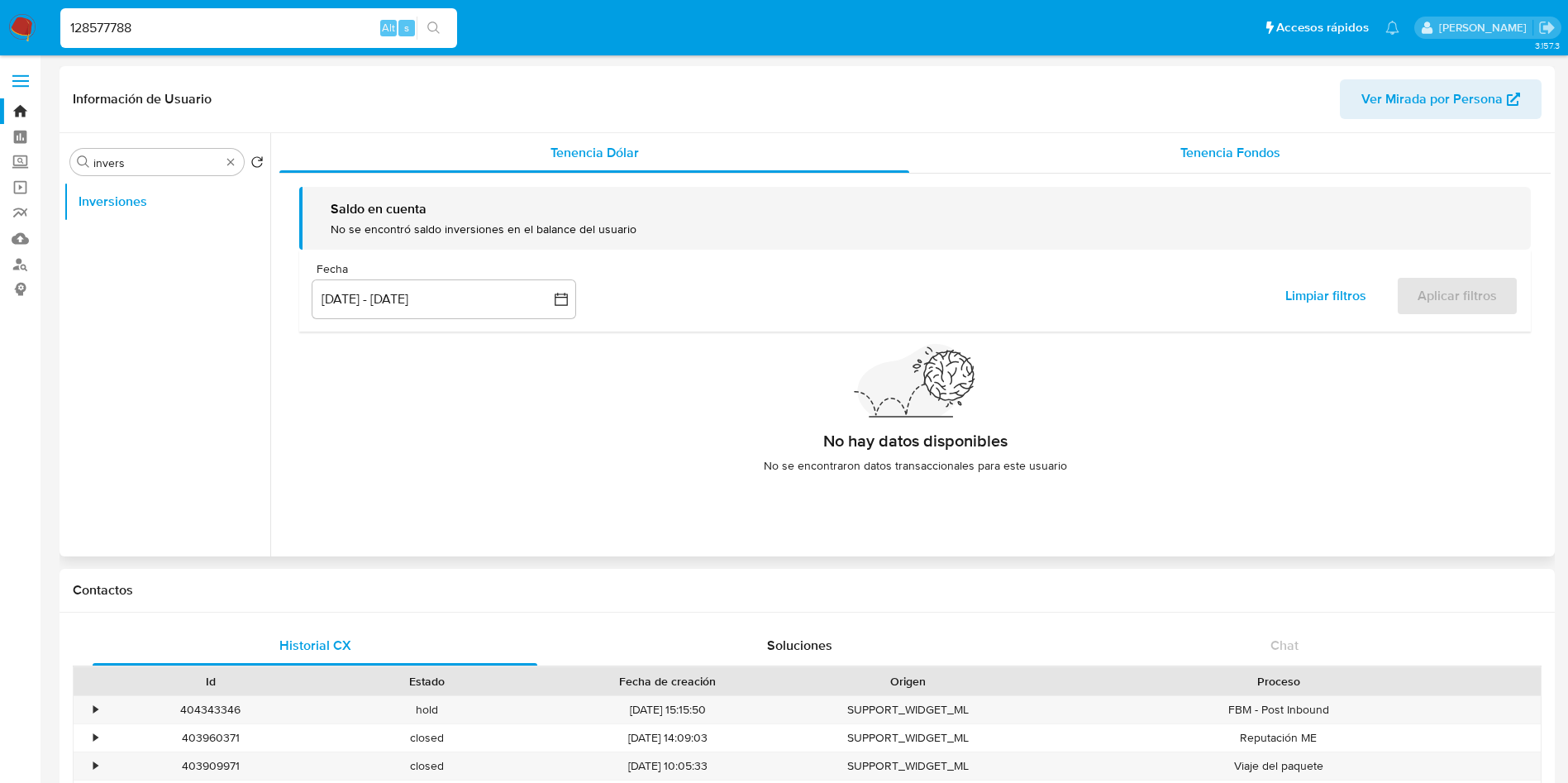
click at [1306, 153] on div "Tenencia Fondos" at bounding box center [1229, 153] width 641 height 40
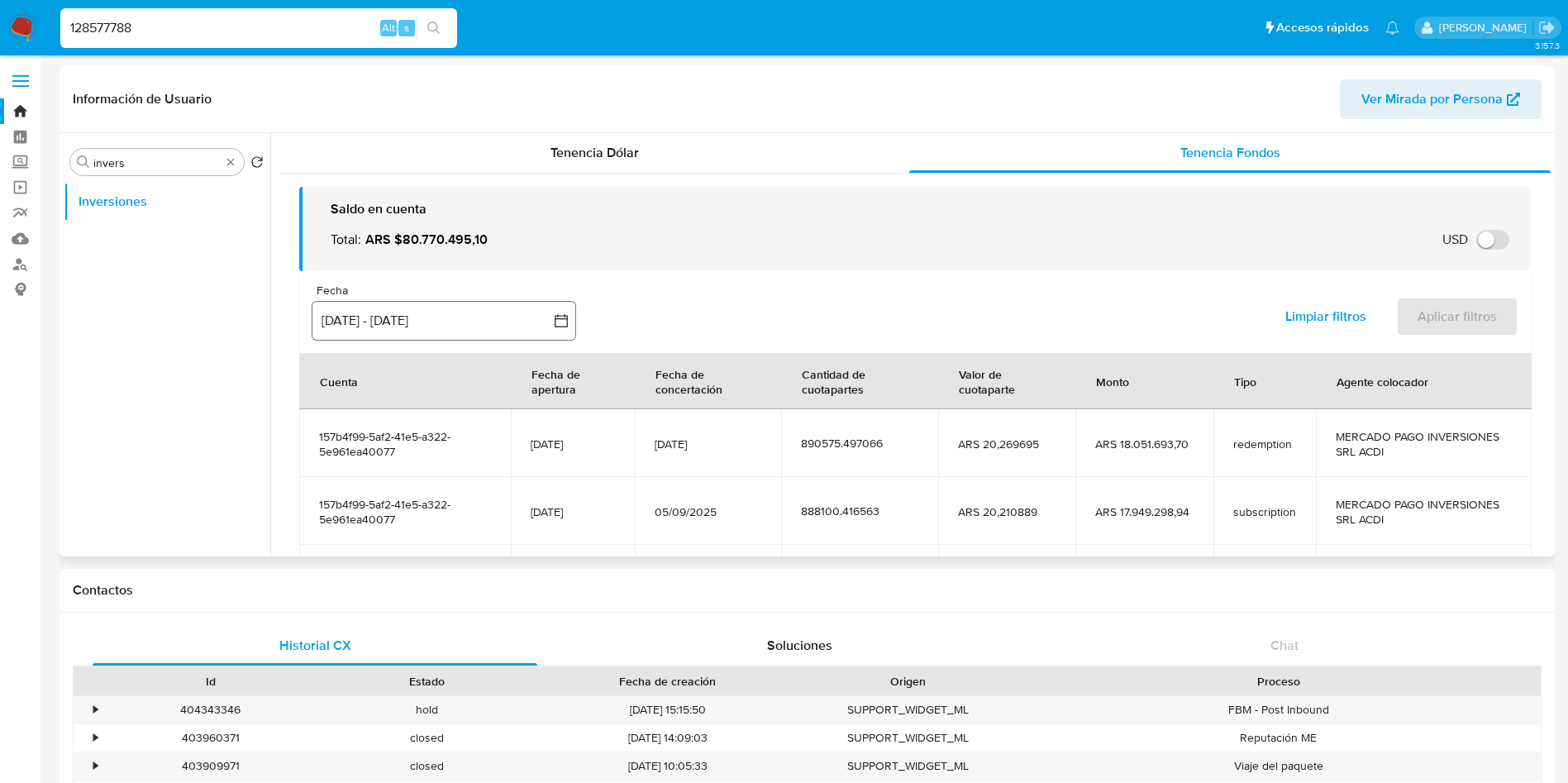
click at [412, 311] on button "[DATE] - [DATE]" at bounding box center [443, 321] width 264 height 40
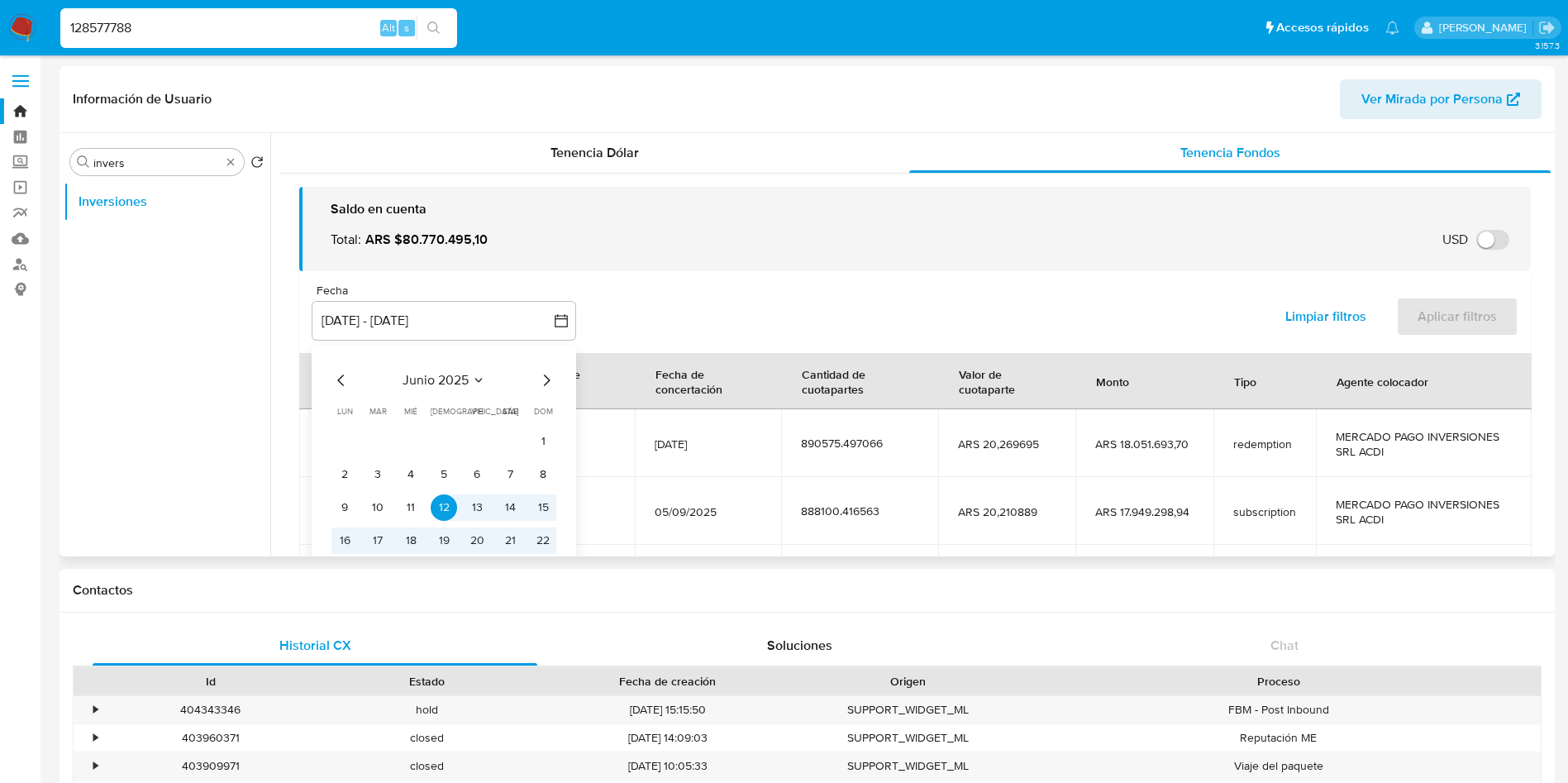
click at [549, 383] on icon "Mes siguiente" at bounding box center [545, 380] width 20 height 20
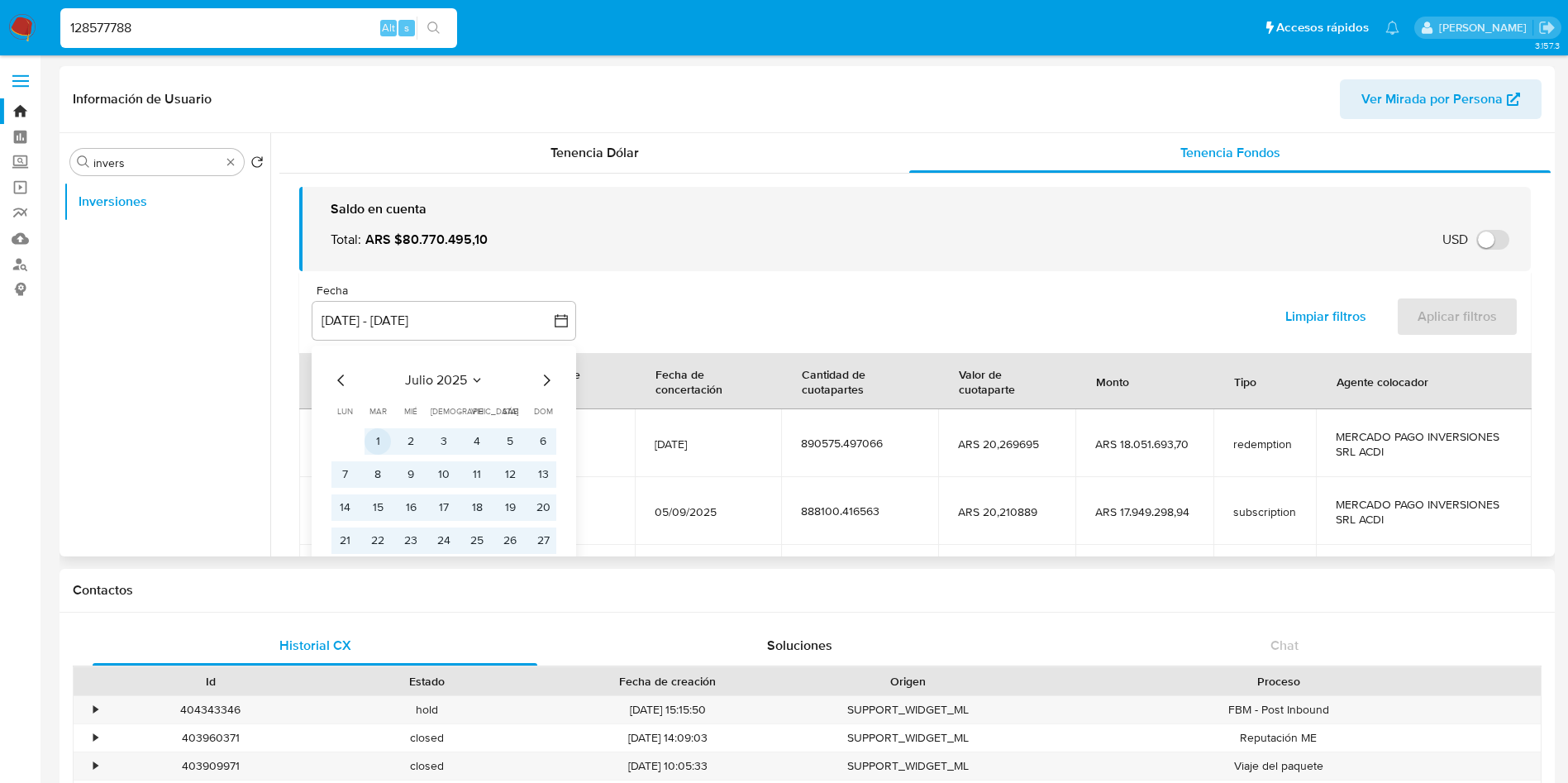
click at [382, 439] on button "1" at bounding box center [378, 441] width 27 height 27
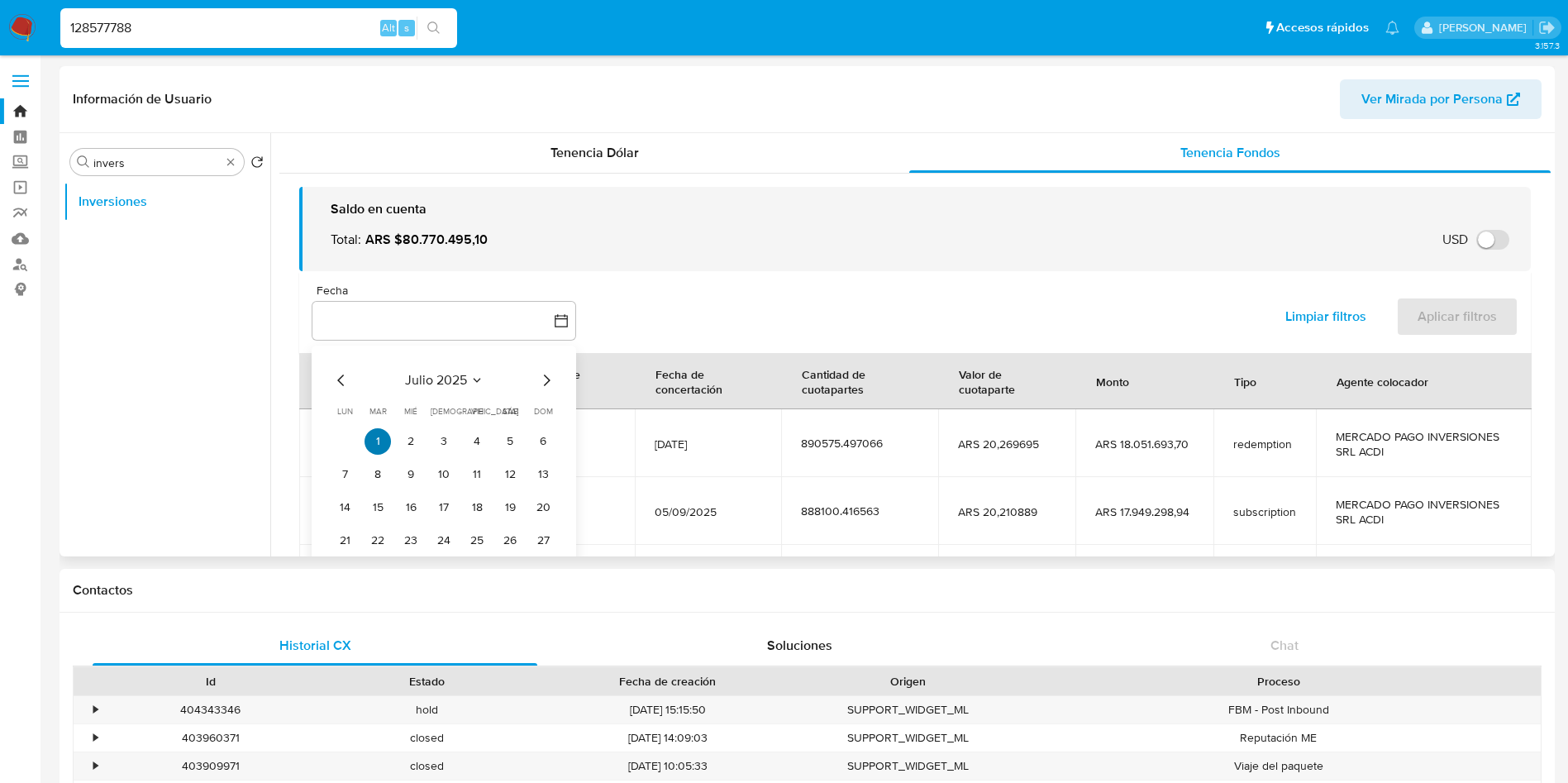
scroll to position [124, 0]
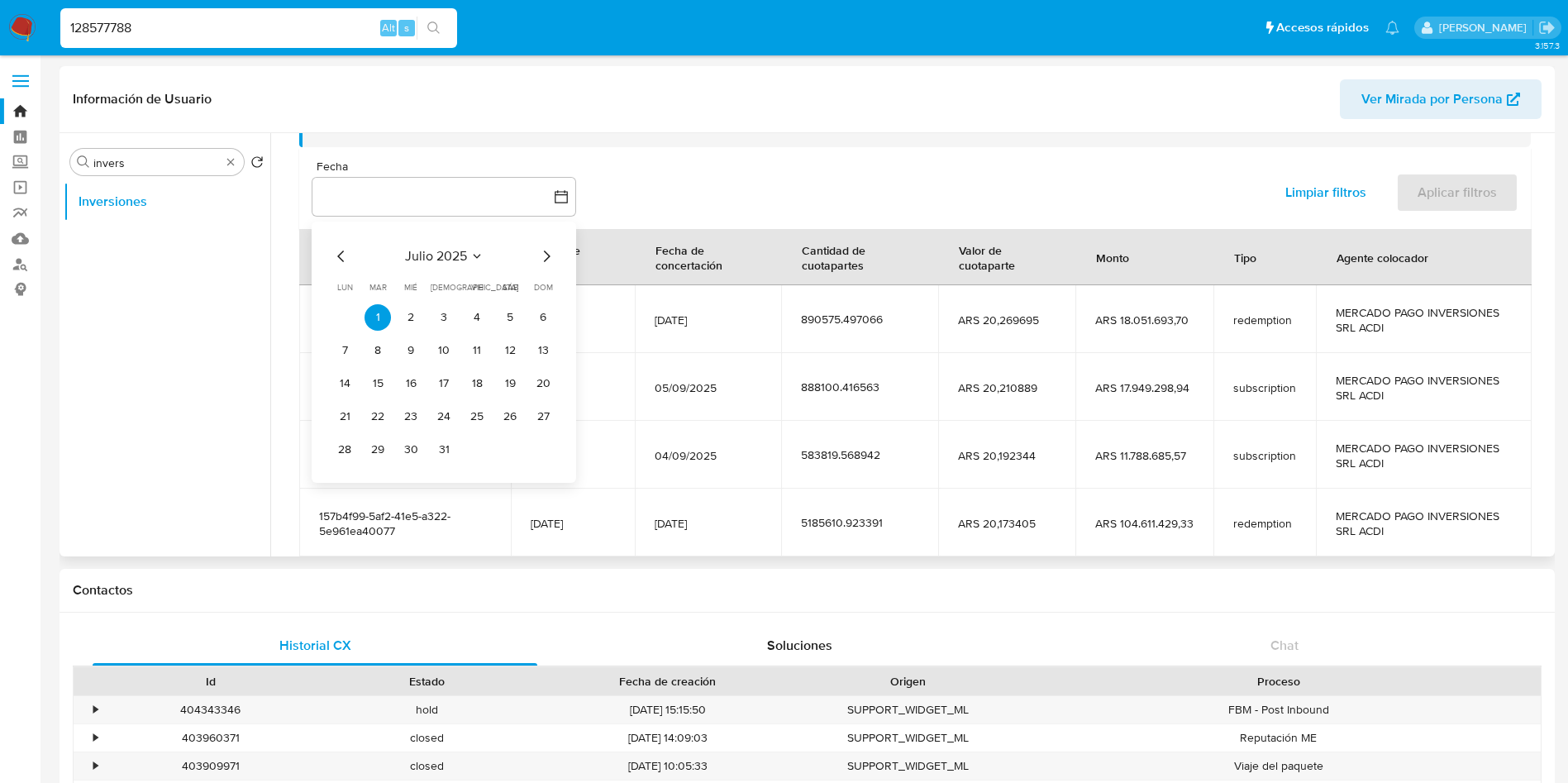
click at [546, 261] on icon "Mes siguiente" at bounding box center [545, 256] width 20 height 20
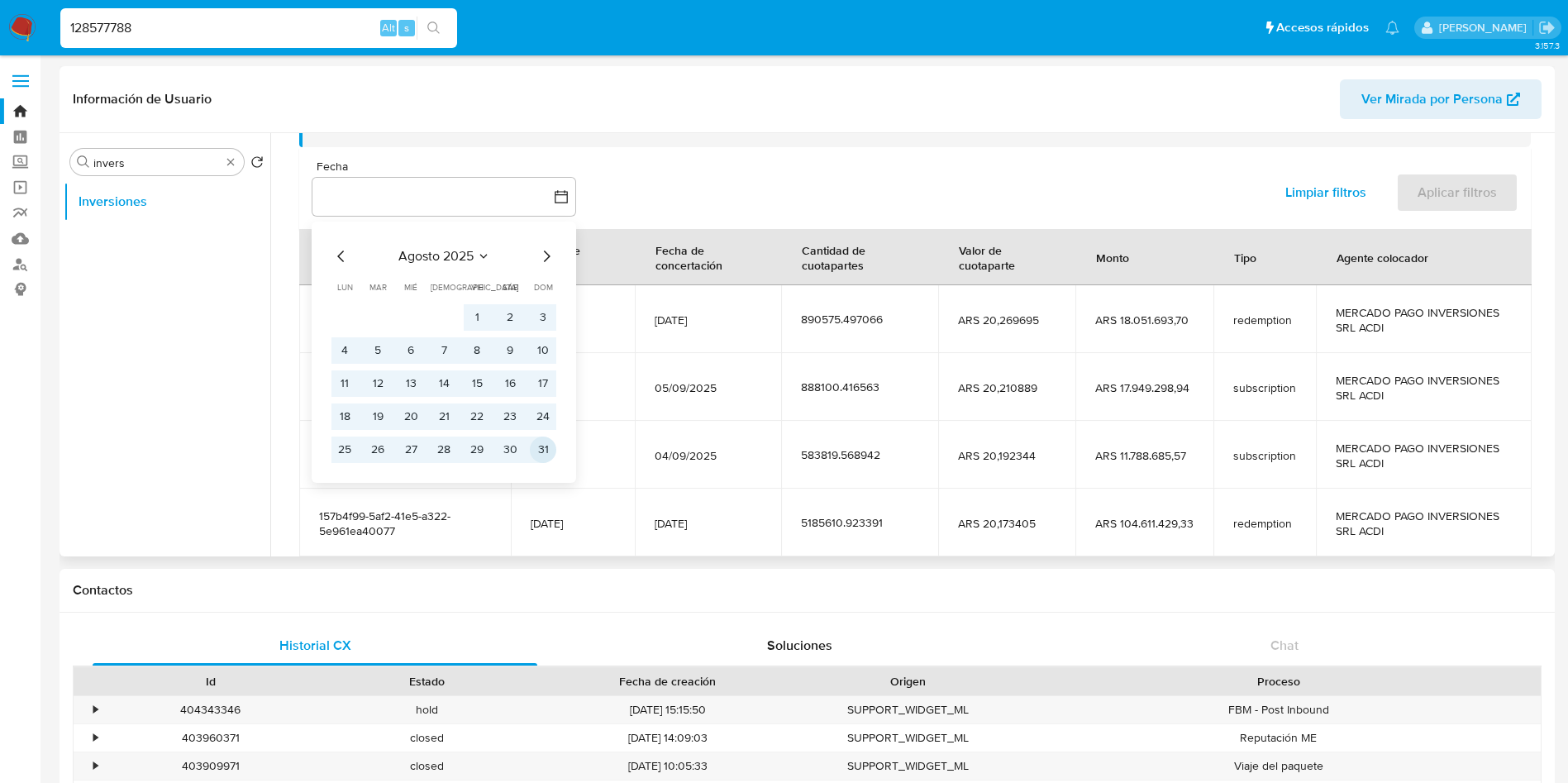
click at [549, 449] on button "31" at bounding box center [543, 450] width 27 height 27
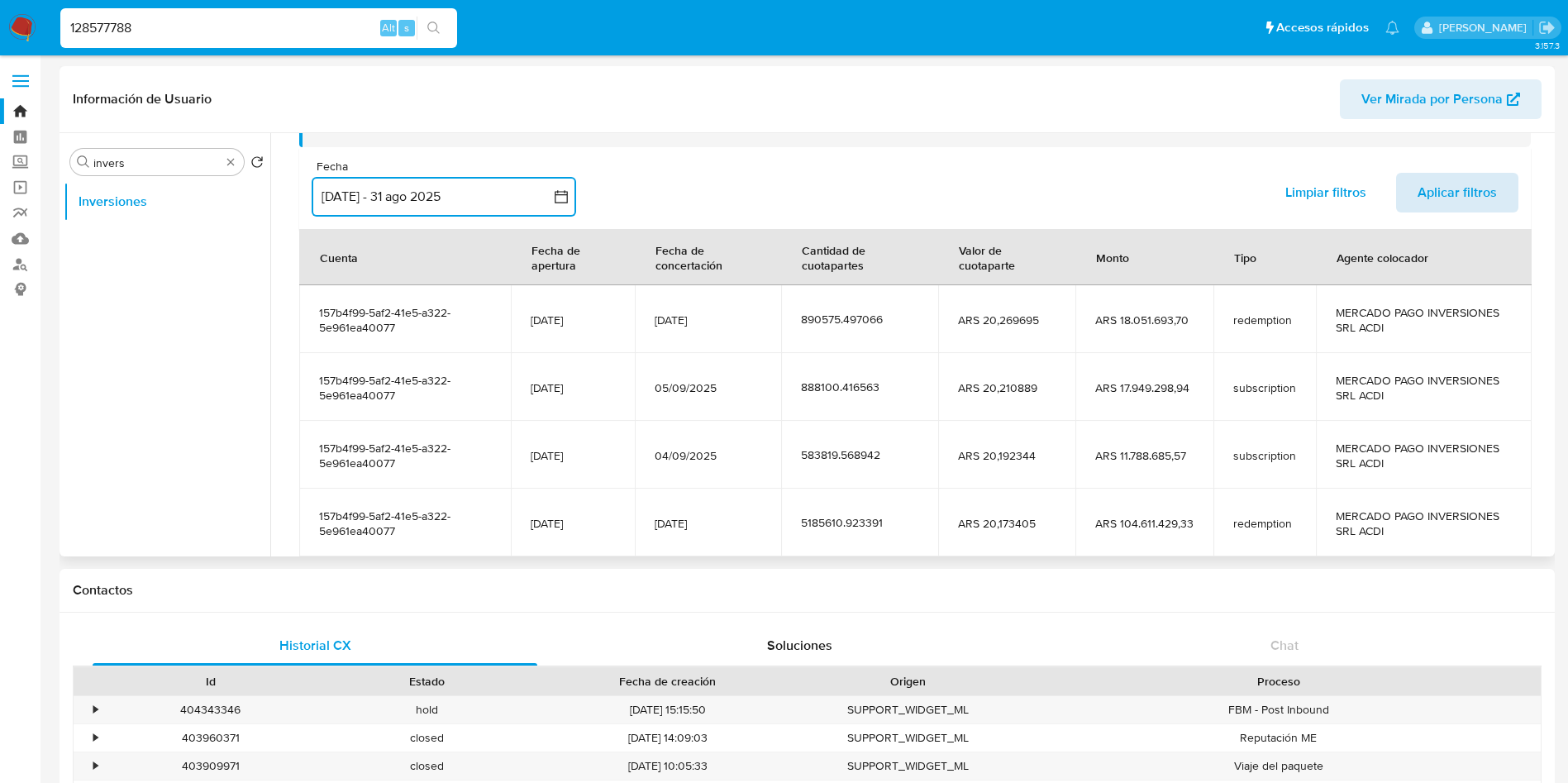
click at [1441, 201] on span "Aplicar filtros" at bounding box center [1457, 192] width 80 height 36
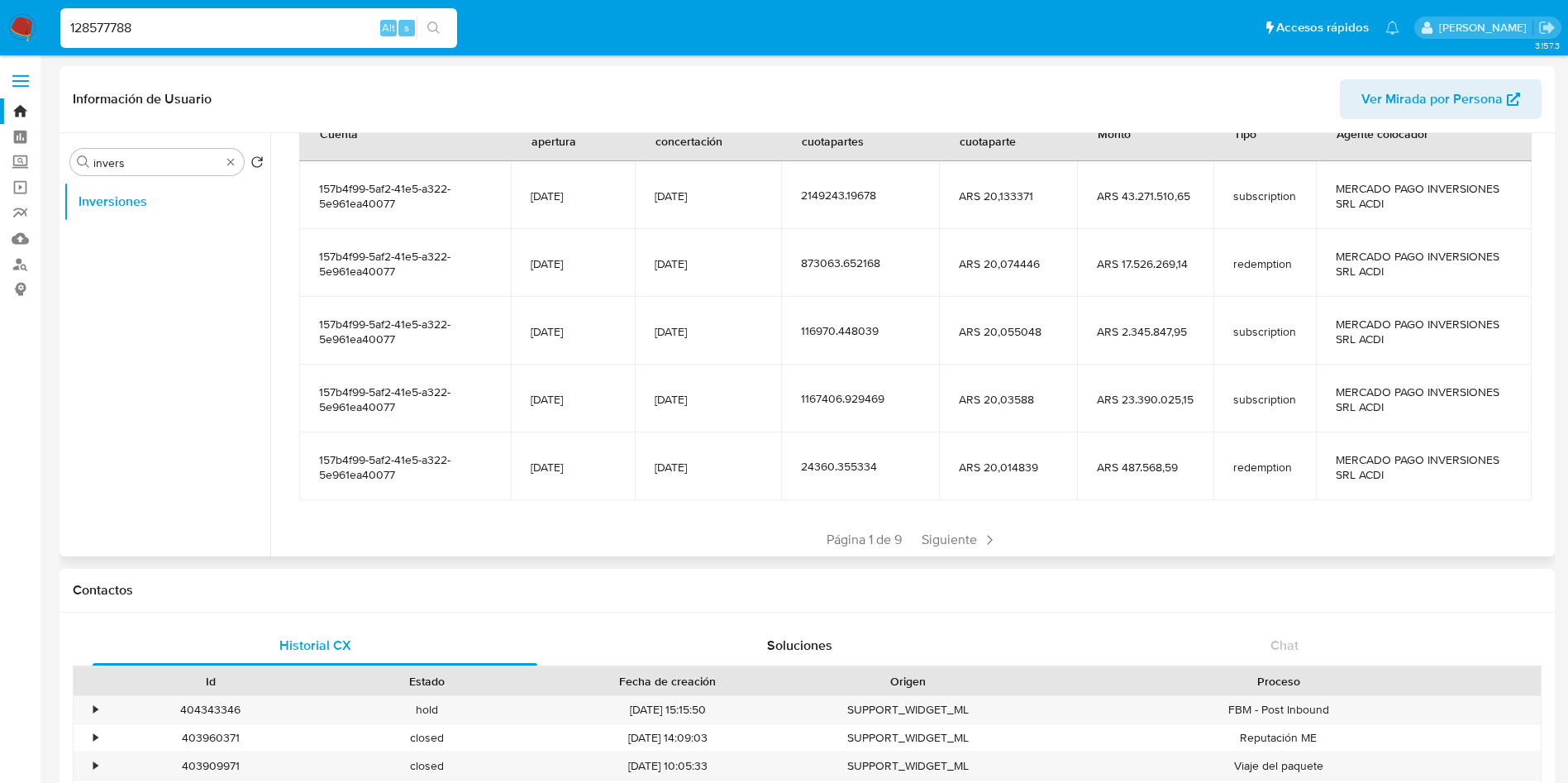
scroll to position [293, 0]
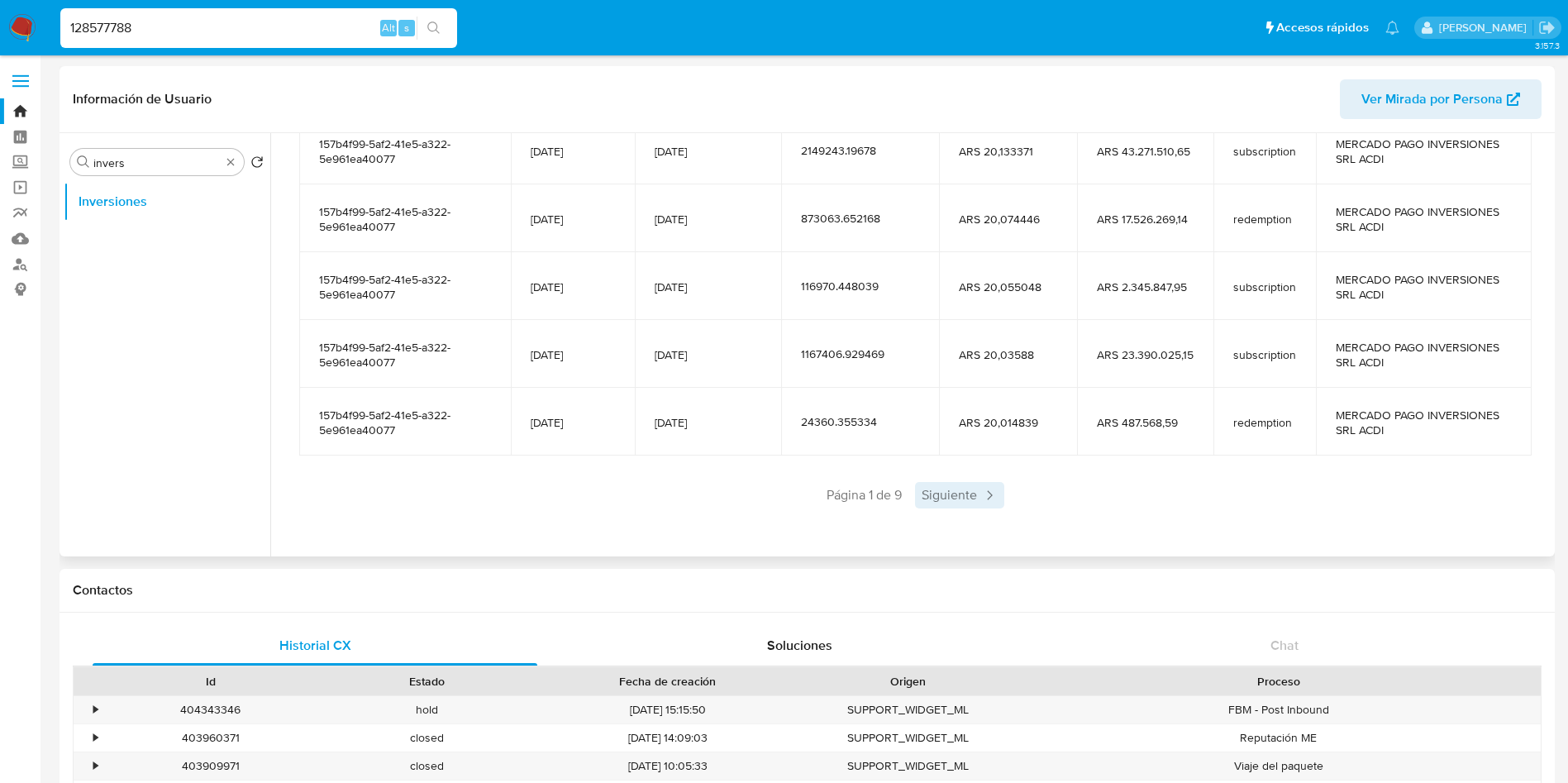
click at [952, 507] on span "Siguiente" at bounding box center [959, 495] width 89 height 27
click at [952, 507] on div "Anterior Página 2 de 9 Siguiente" at bounding box center [915, 495] width 1232 height 27
click at [994, 489] on span "Siguiente" at bounding box center [1008, 495] width 89 height 27
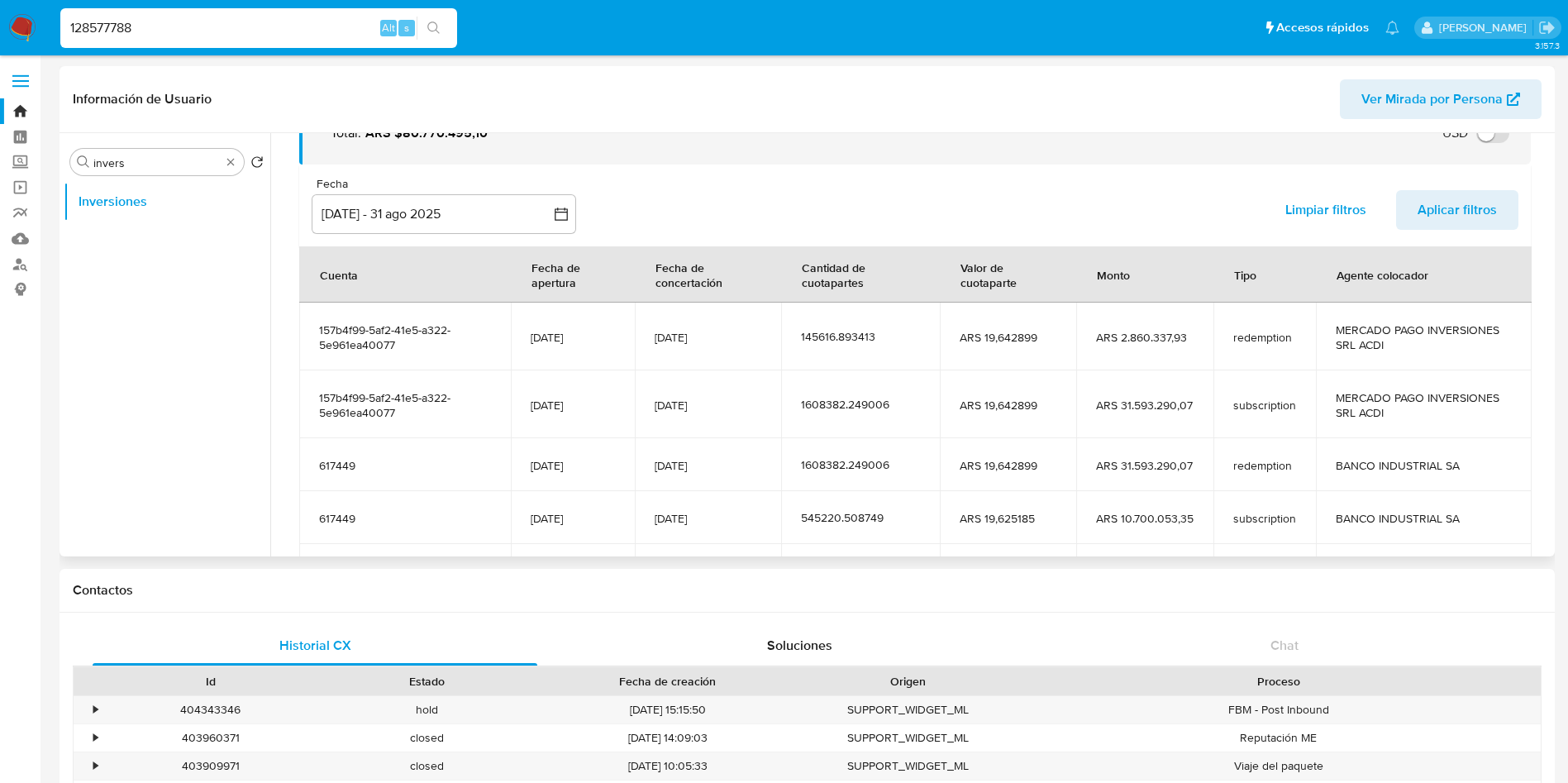
scroll to position [248, 0]
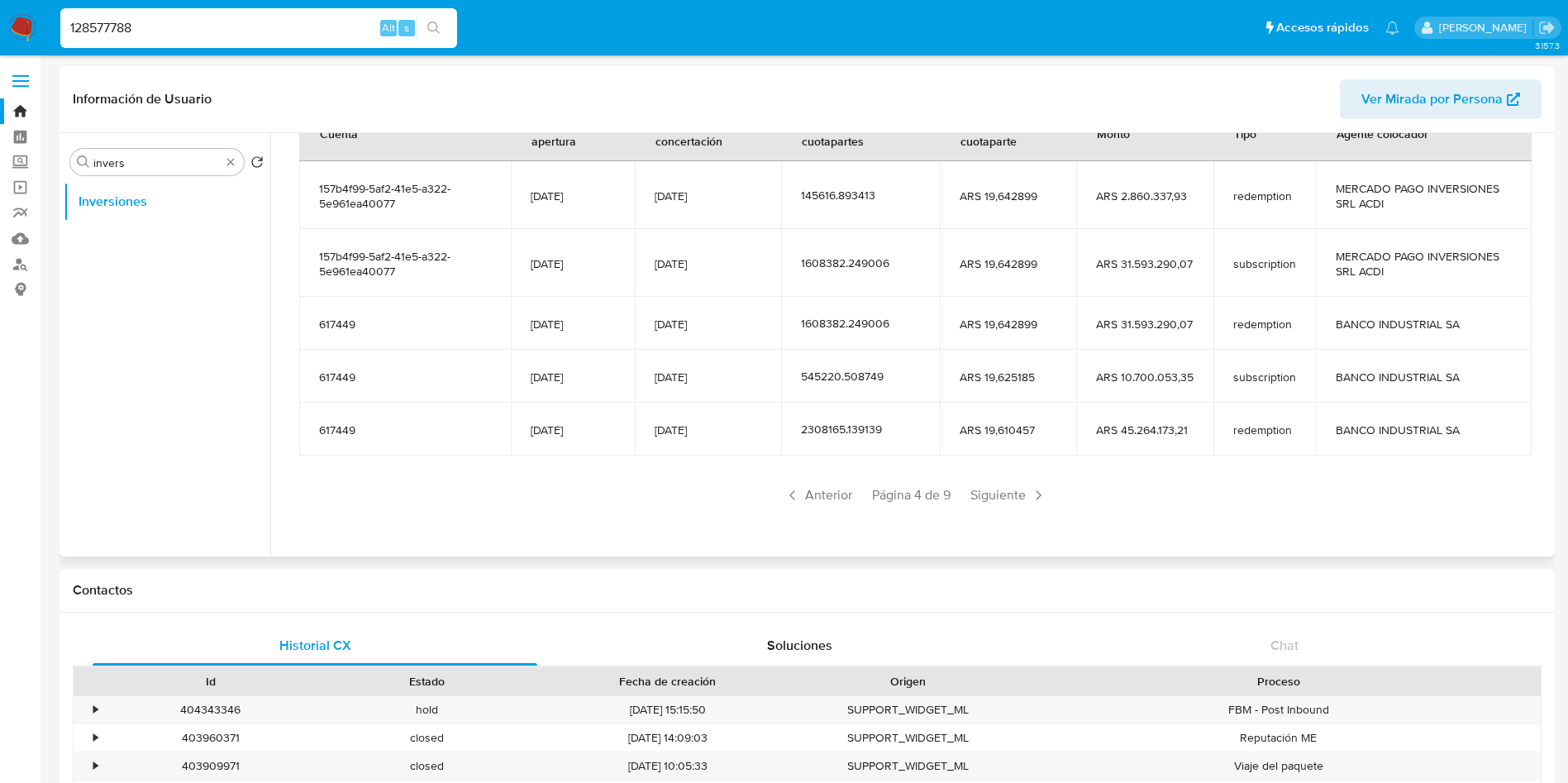
click at [195, 35] on input "128577788" at bounding box center [258, 27] width 397 height 22
click at [195, 34] on input "128577788" at bounding box center [258, 27] width 397 height 22
paste input "13746522"
type input "113746522"
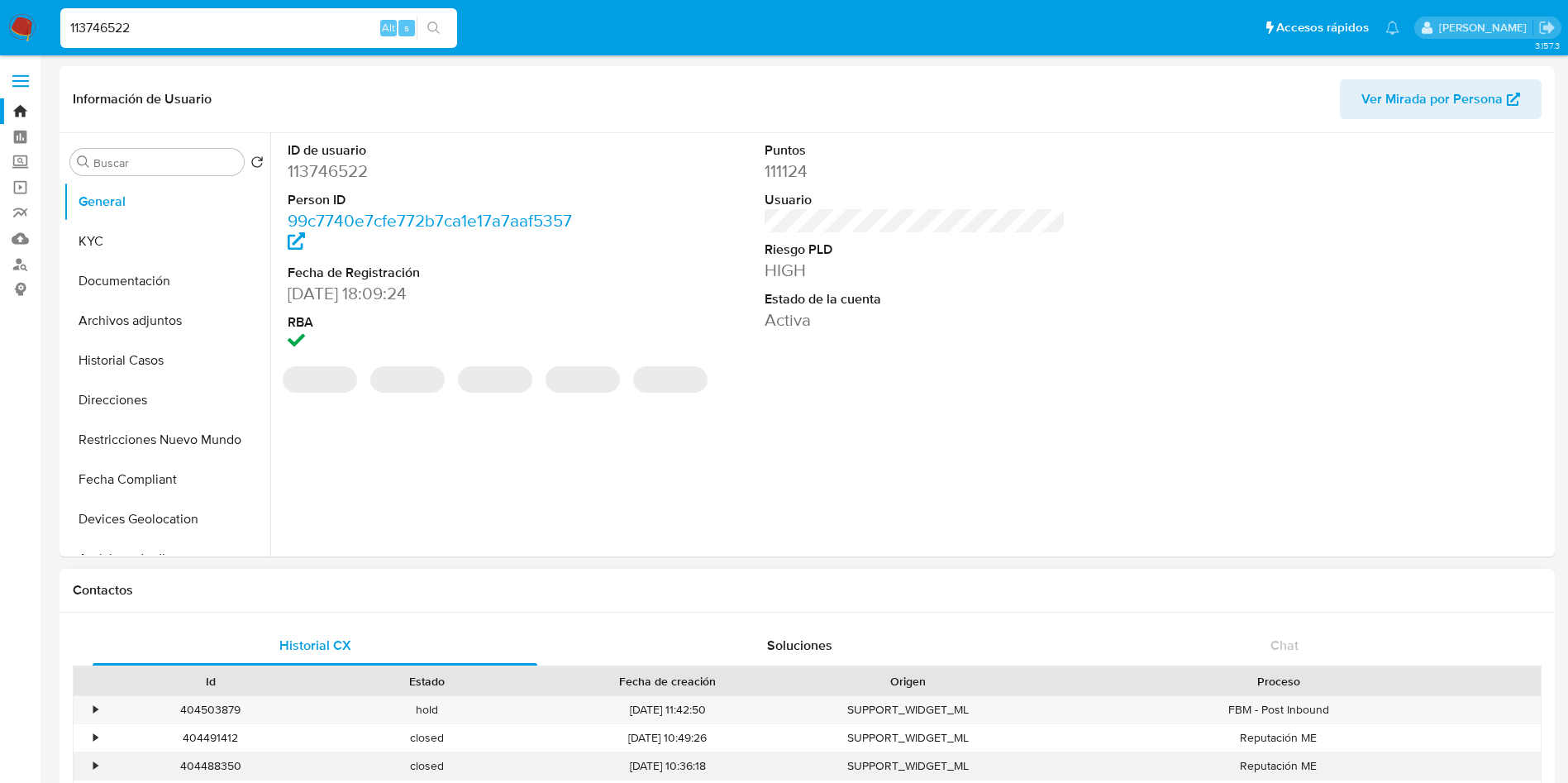
select select "10"
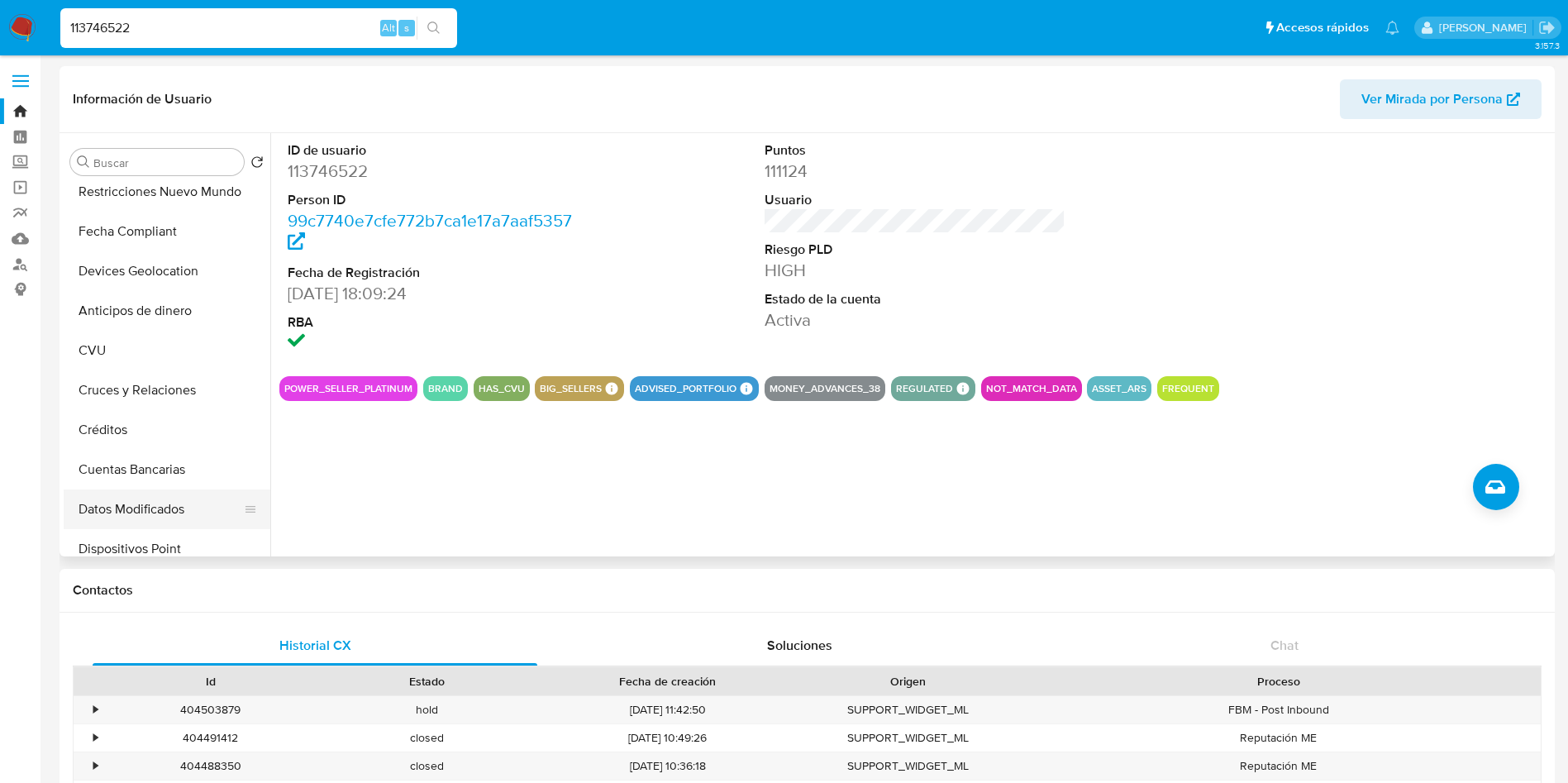
scroll to position [496, 0]
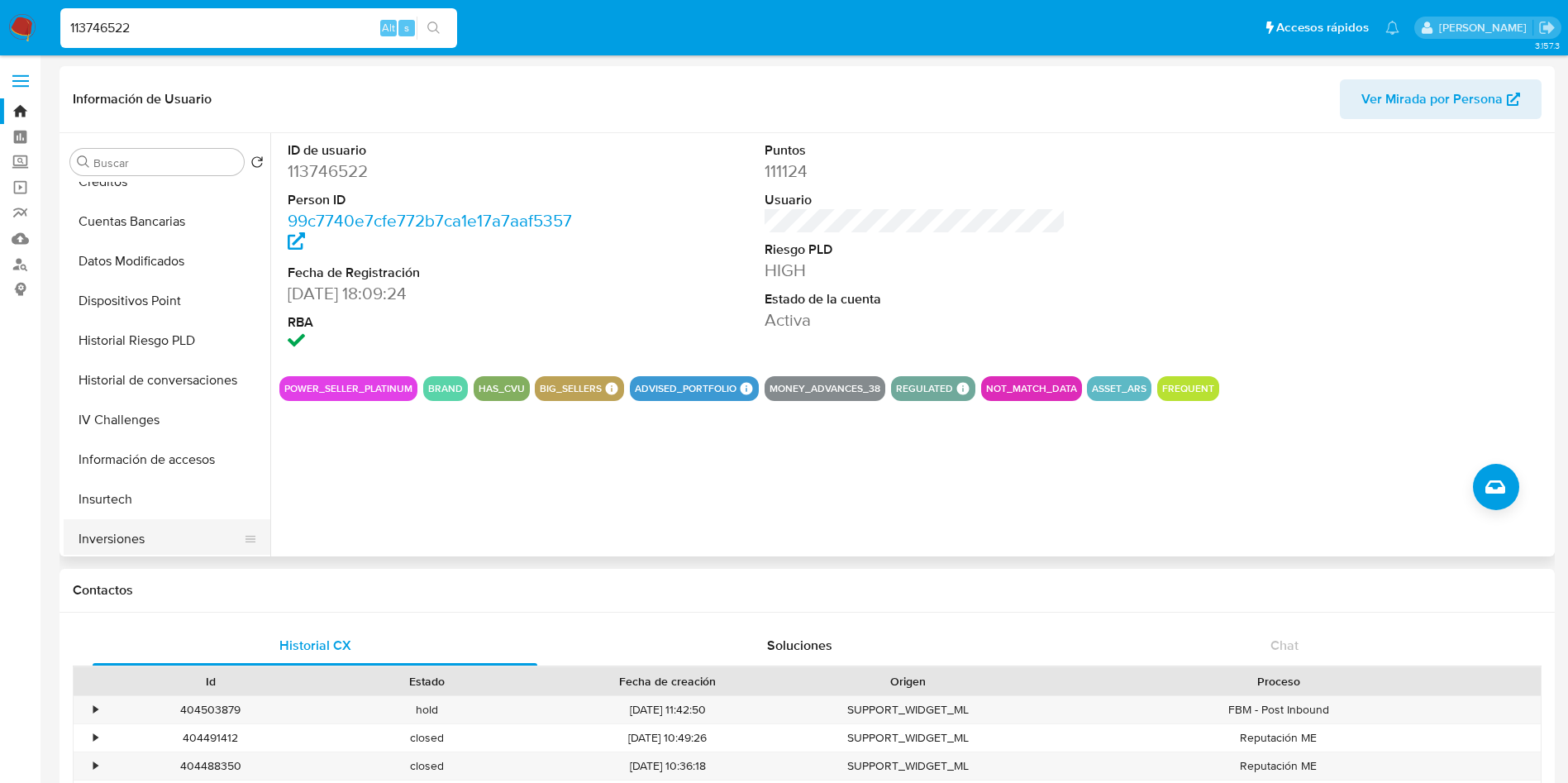
click at [166, 526] on button "Inversiones" at bounding box center [160, 539] width 193 height 40
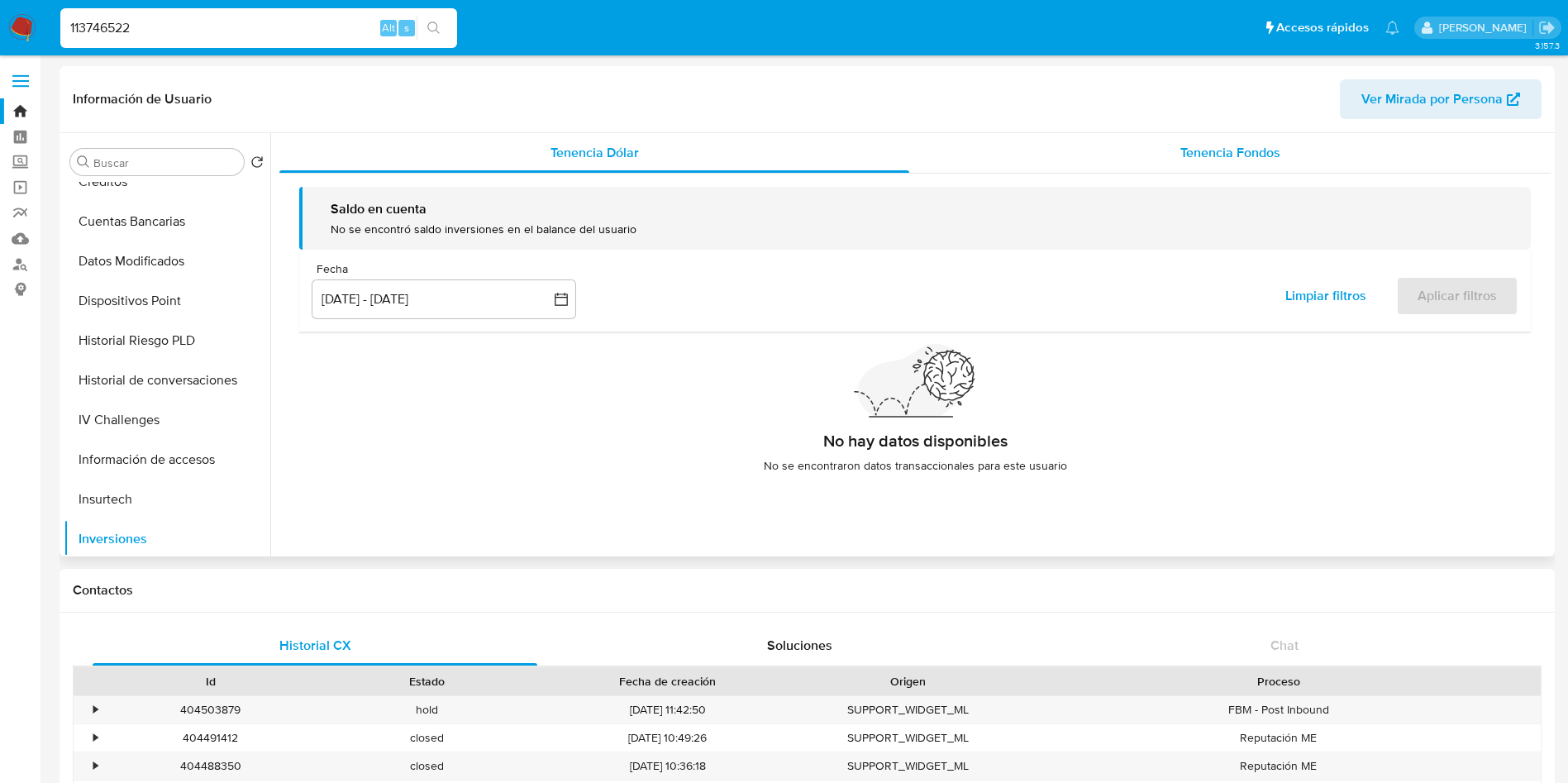
click at [1291, 150] on div "Tenencia Fondos" at bounding box center [1229, 153] width 641 height 40
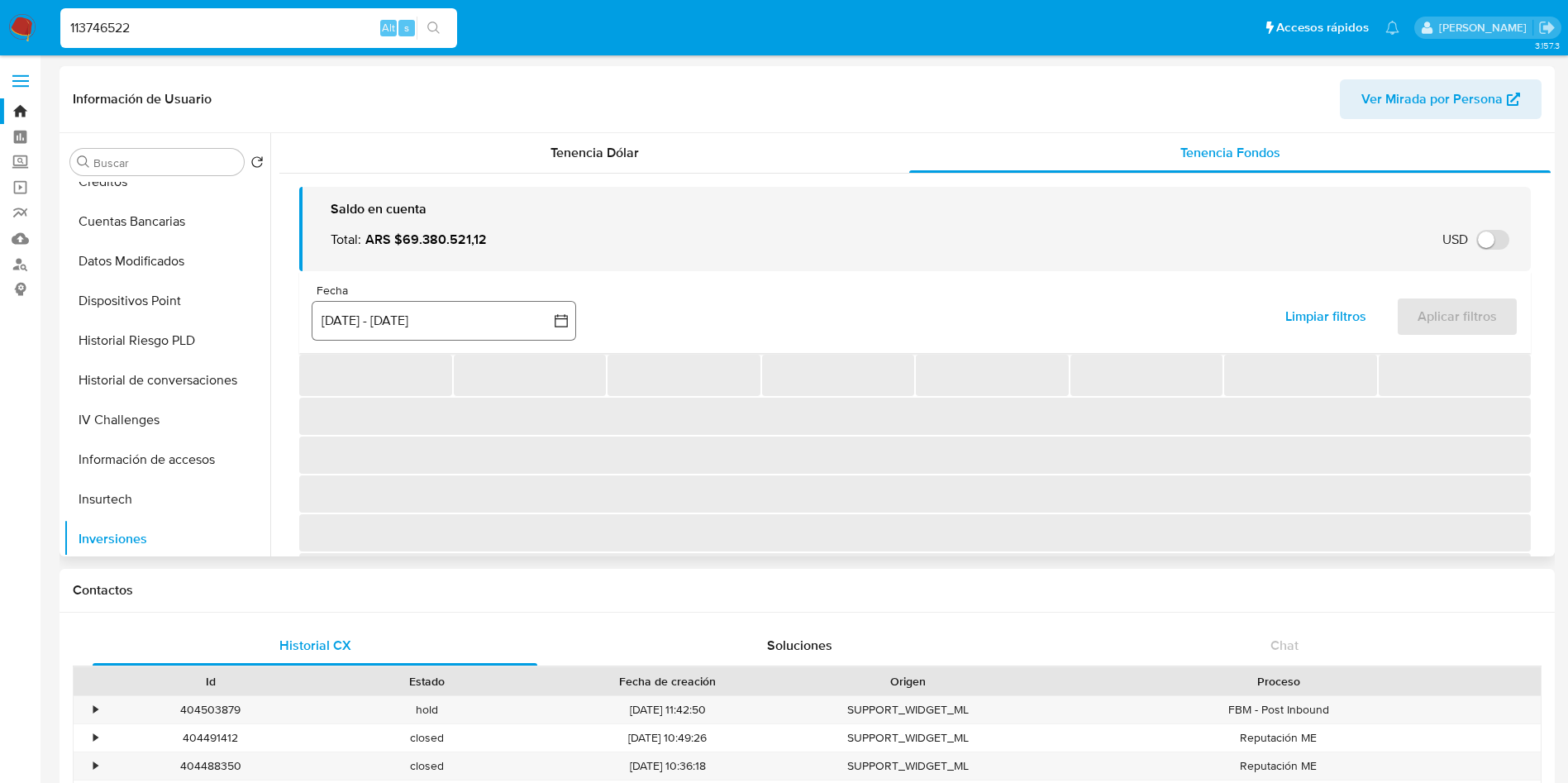
click at [517, 297] on div "Fecha inputDatePicker 12 jun 2025 - 9 sep 2025 12-06-2025:9-09-2025" at bounding box center [443, 311] width 264 height 57
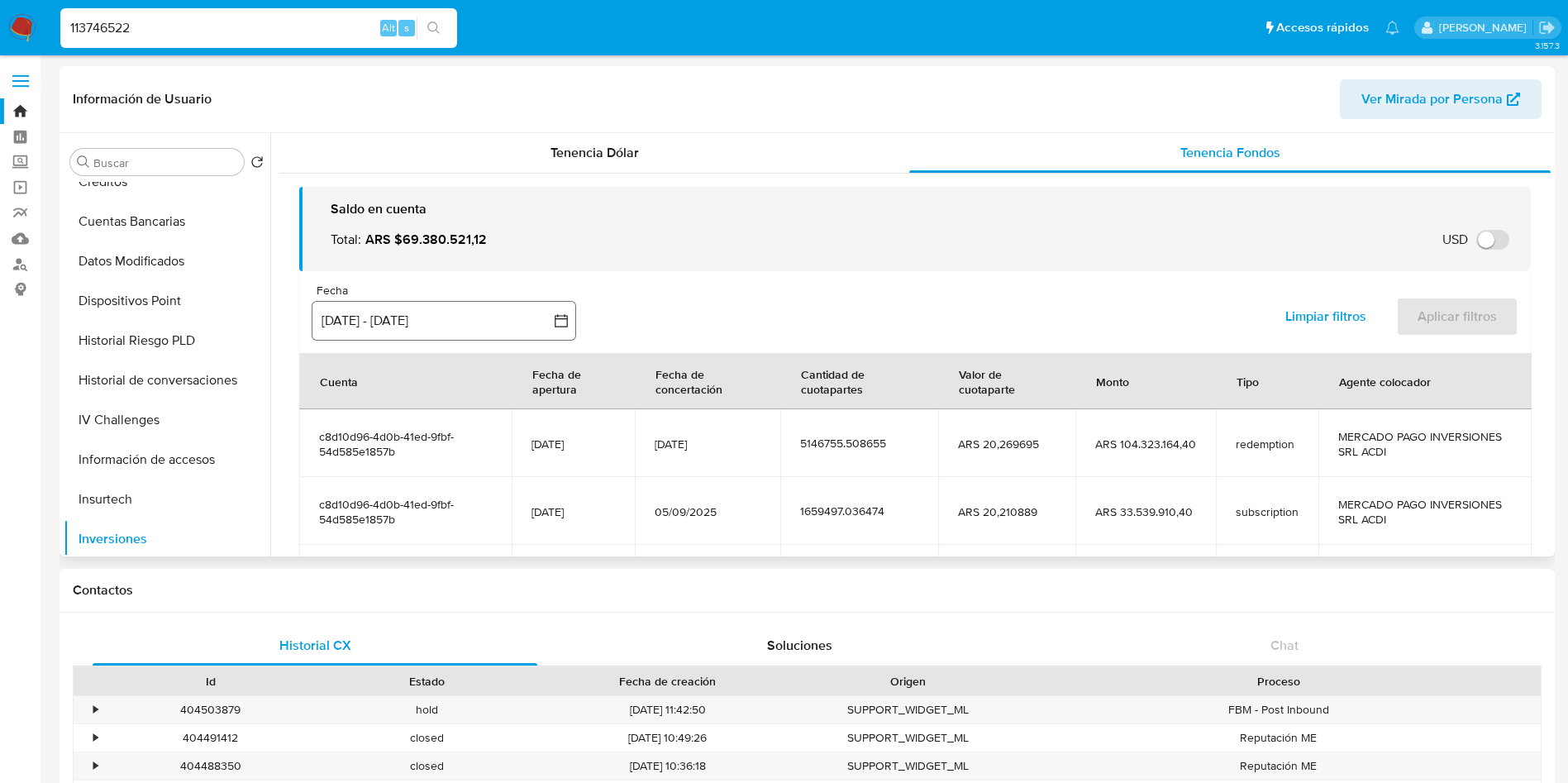
click at [500, 322] on button "[DATE] - [DATE]" at bounding box center [443, 321] width 264 height 40
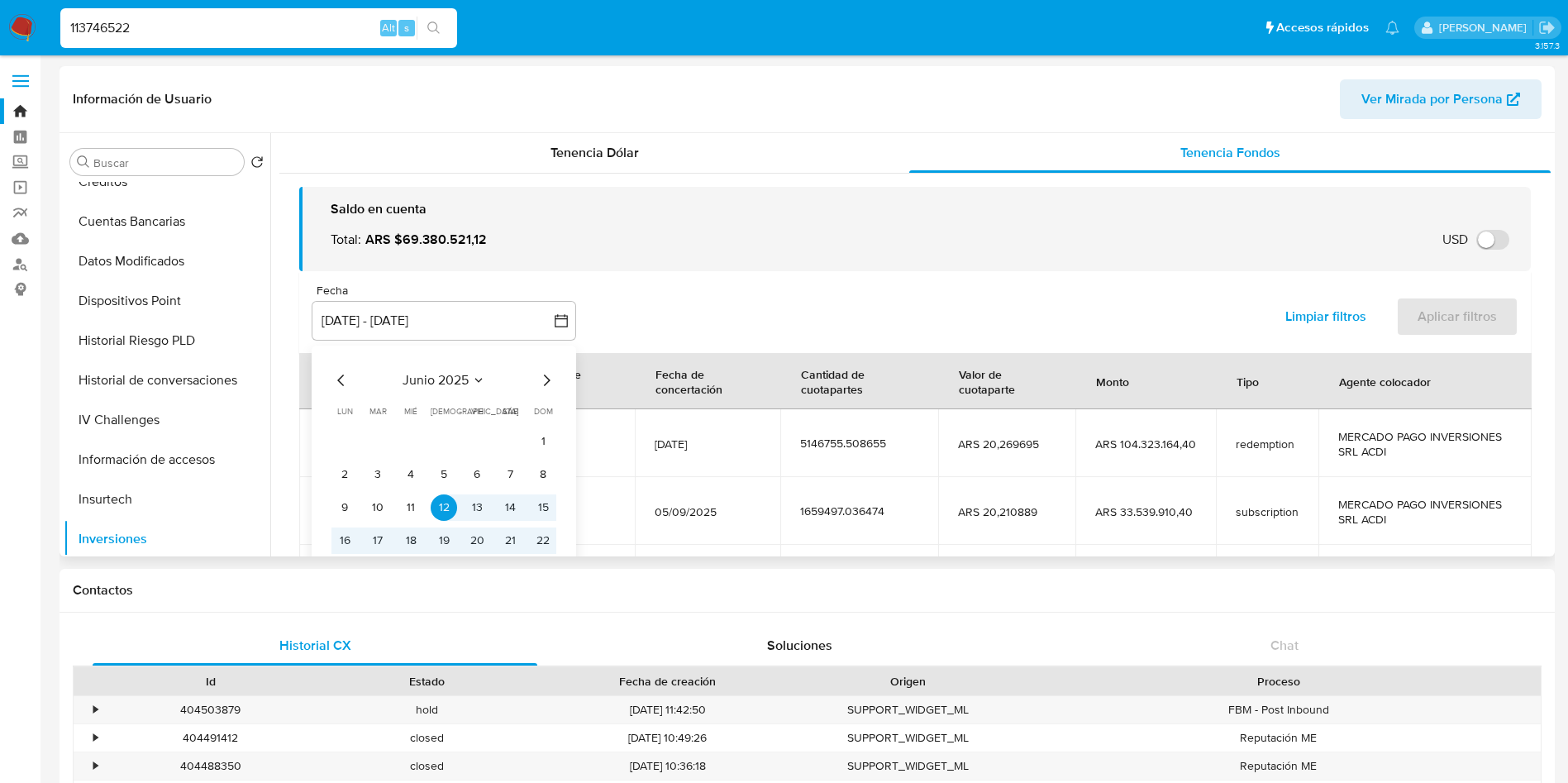
click at [479, 377] on icon "Seleccionar mes y año" at bounding box center [478, 381] width 13 height 13
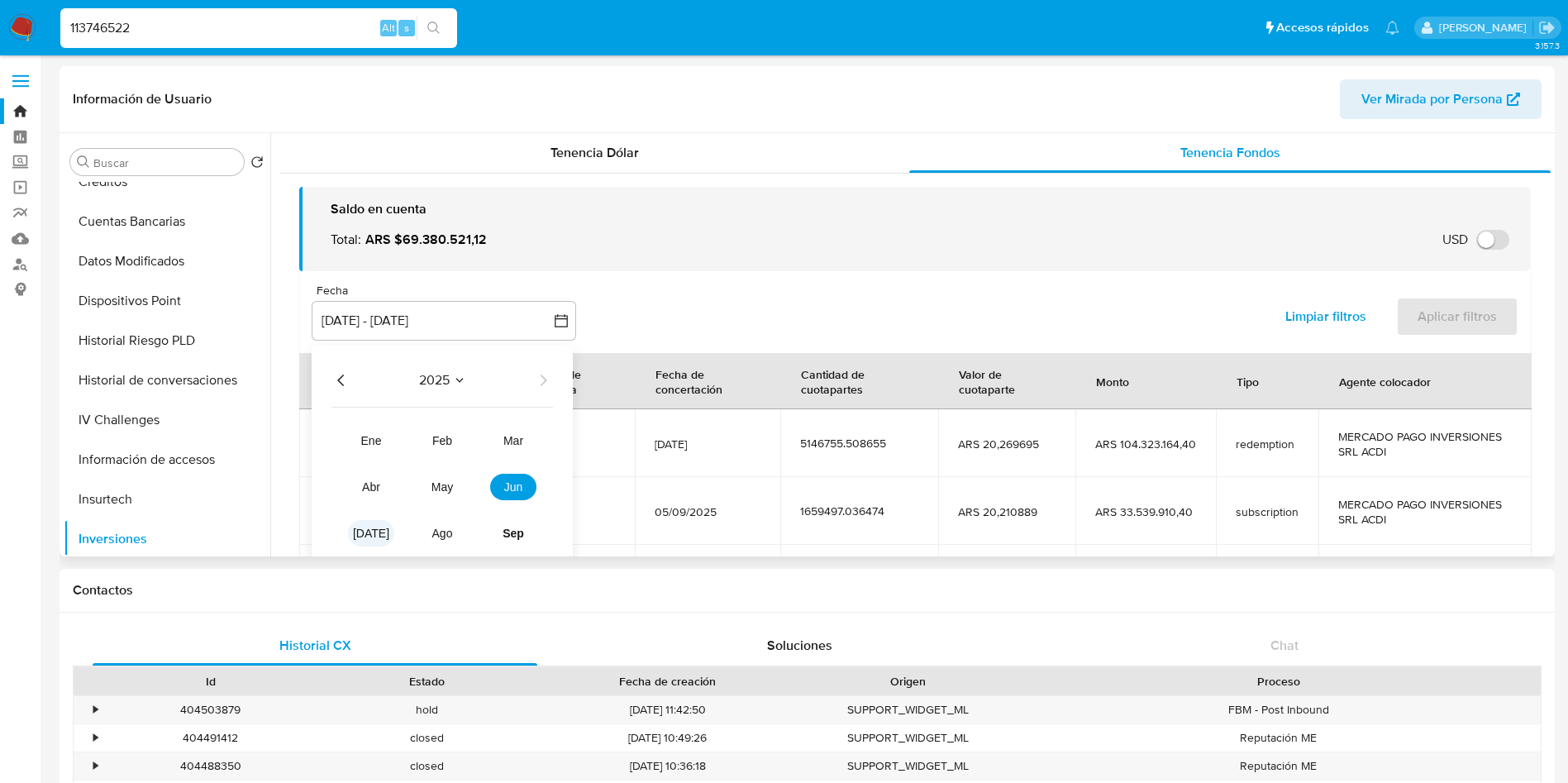
click at [370, 529] on span "jul" at bounding box center [371, 533] width 36 height 13
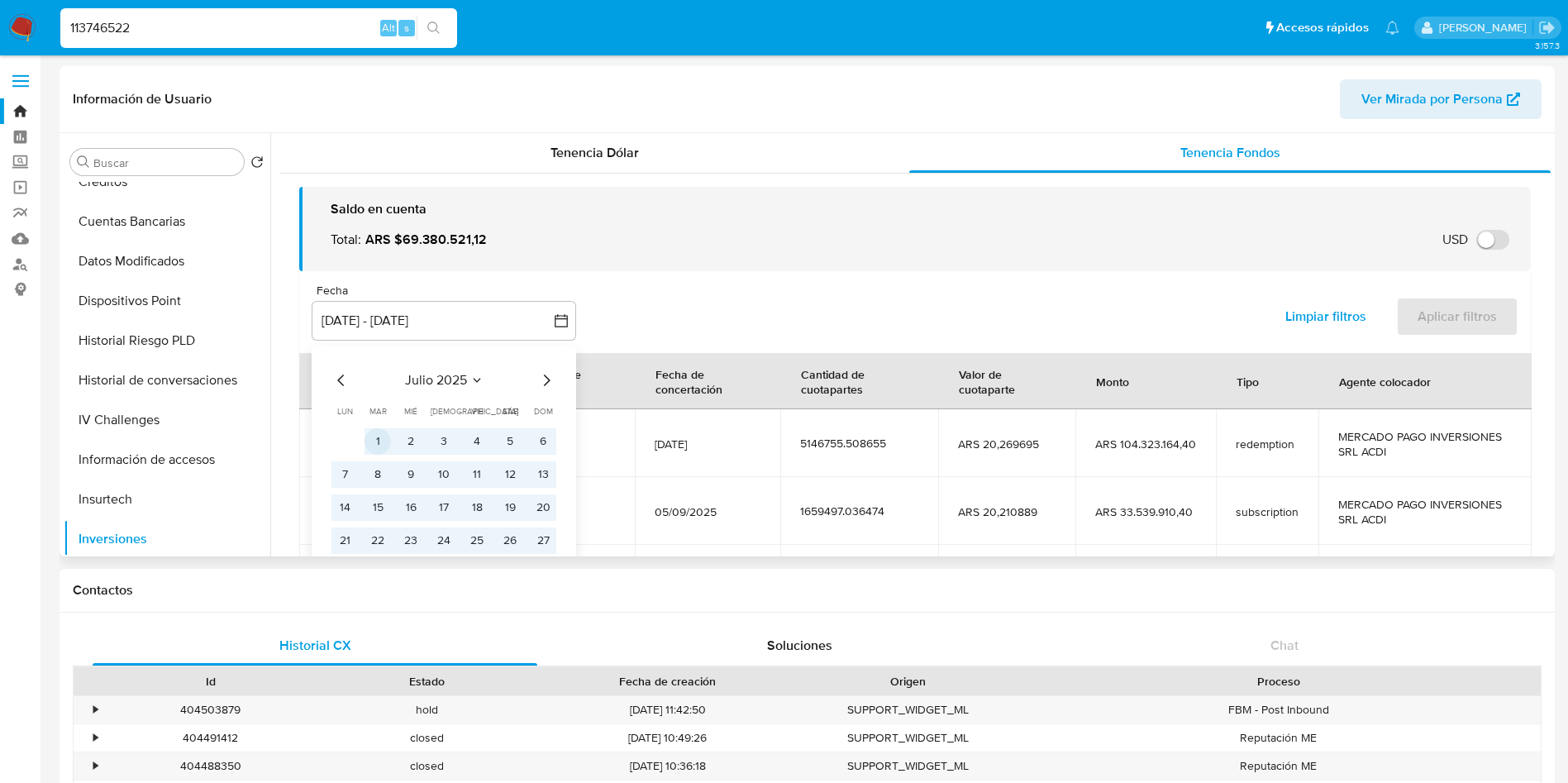
click at [380, 445] on button "1" at bounding box center [378, 441] width 27 height 27
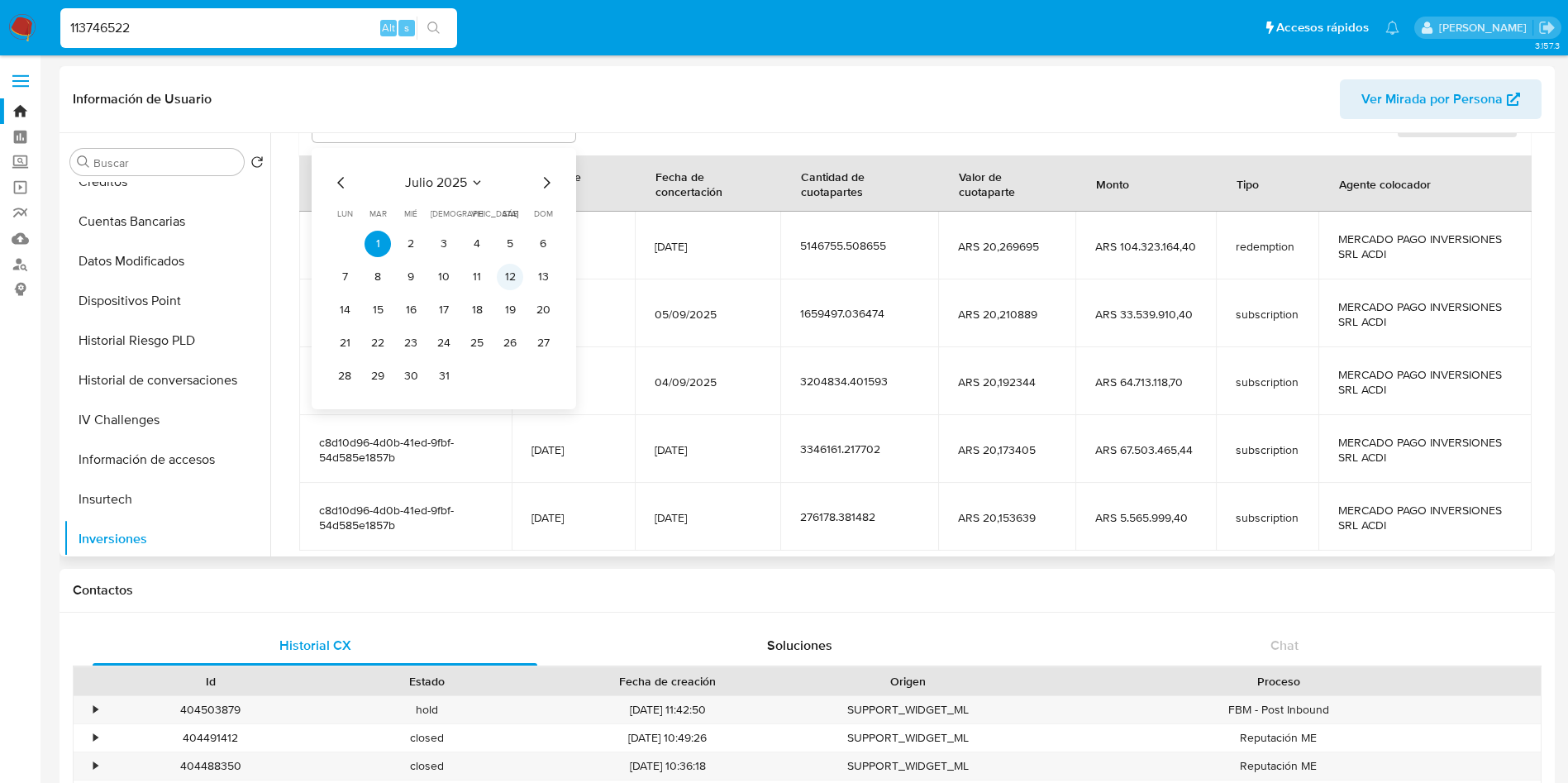
scroll to position [248, 0]
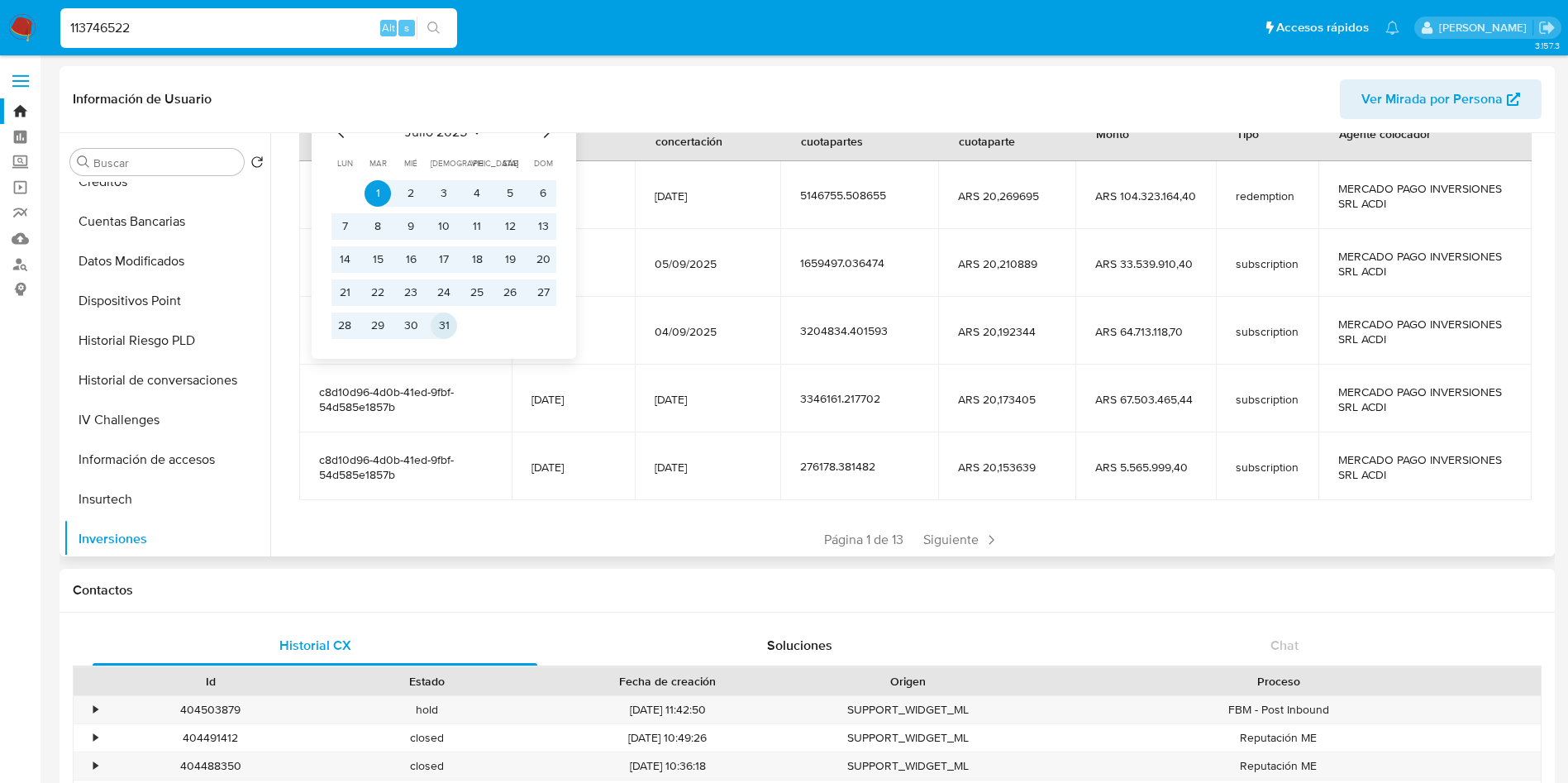
click at [443, 328] on button "31" at bounding box center [444, 326] width 27 height 27
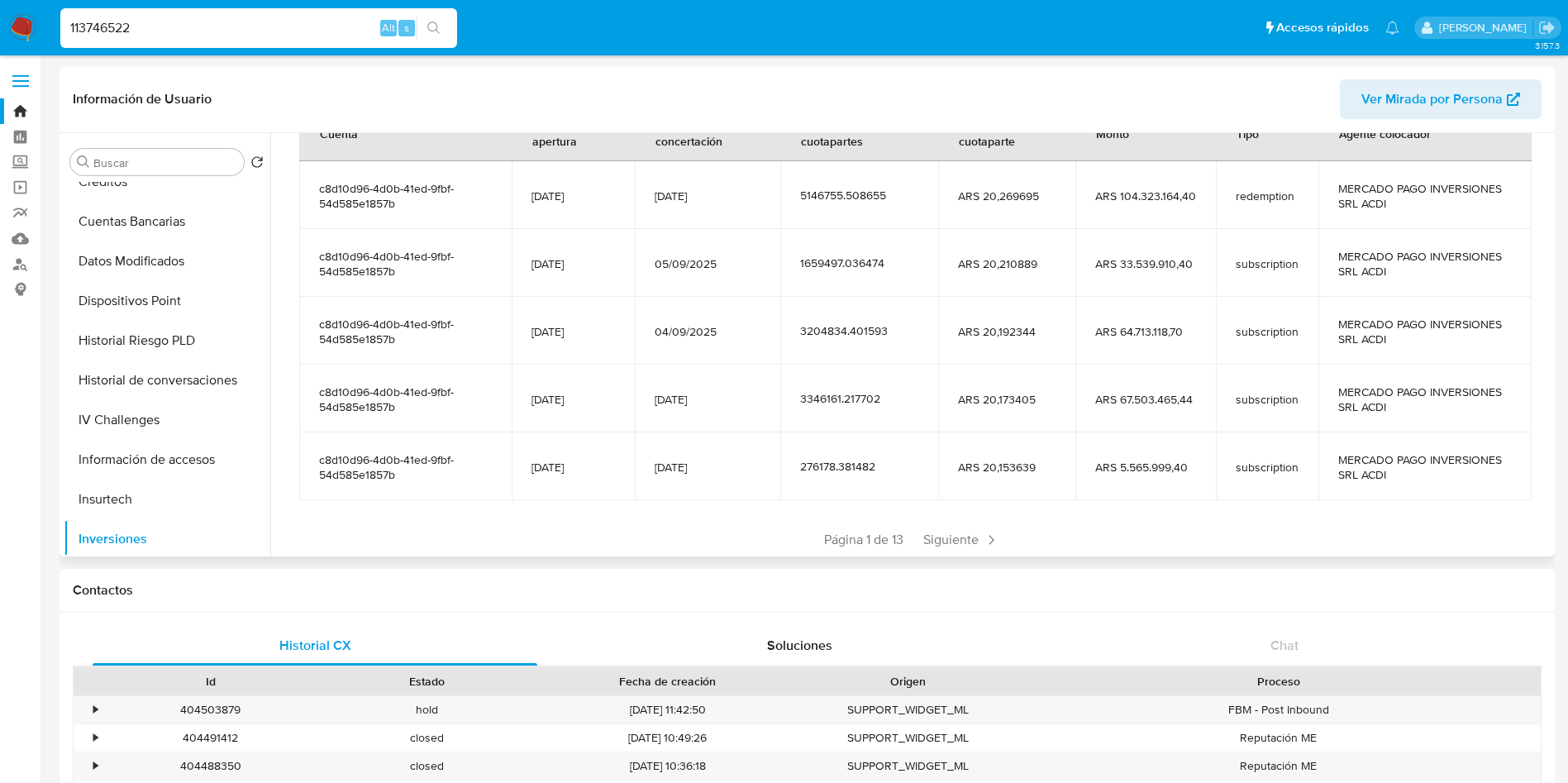
scroll to position [0, 0]
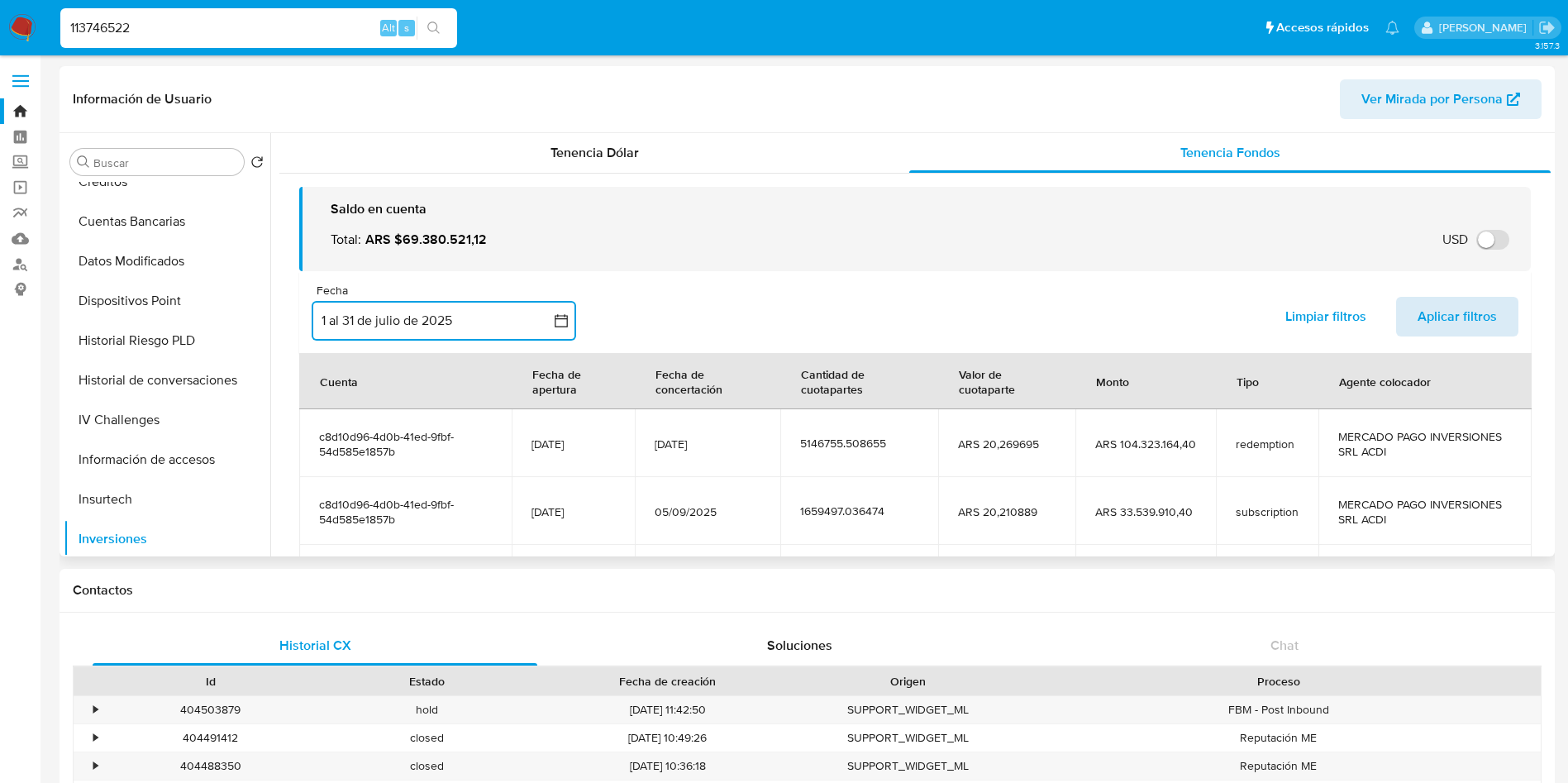
click at [1435, 333] on span "Aplicar filtros" at bounding box center [1457, 316] width 80 height 36
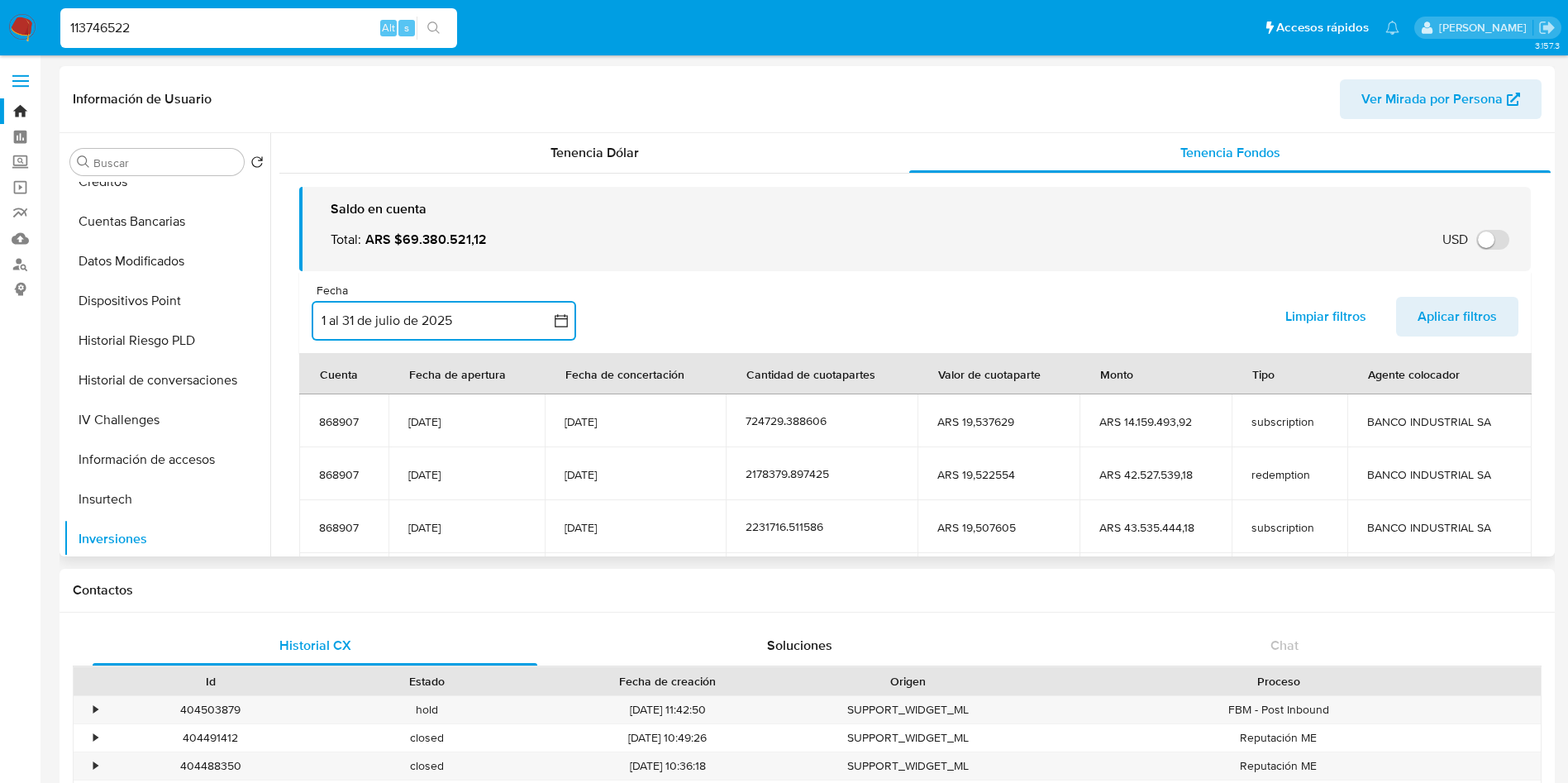
click at [488, 327] on button "1 al 31 de julio de 2025" at bounding box center [443, 321] width 264 height 40
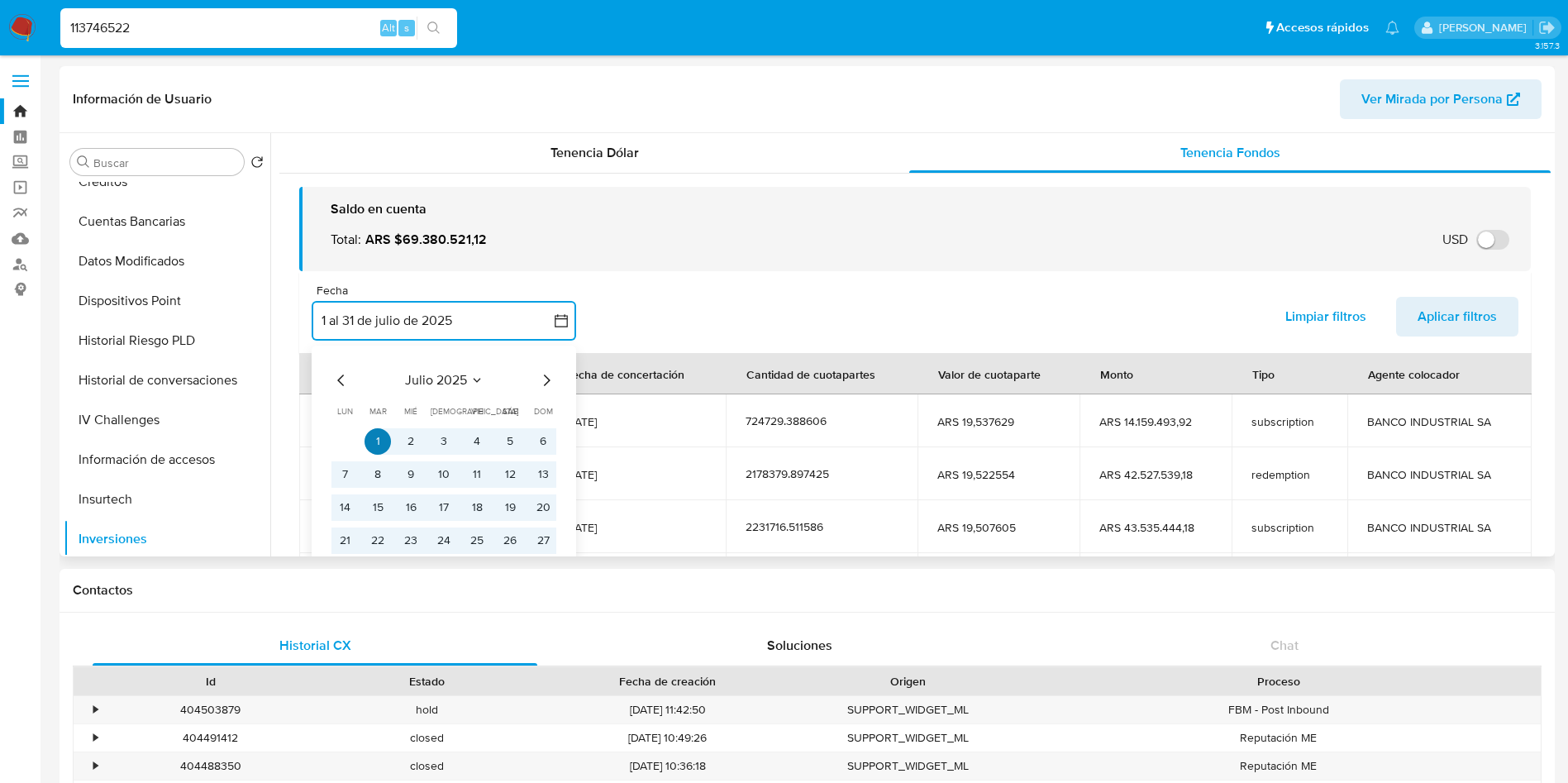
click at [381, 438] on button "1" at bounding box center [378, 441] width 27 height 27
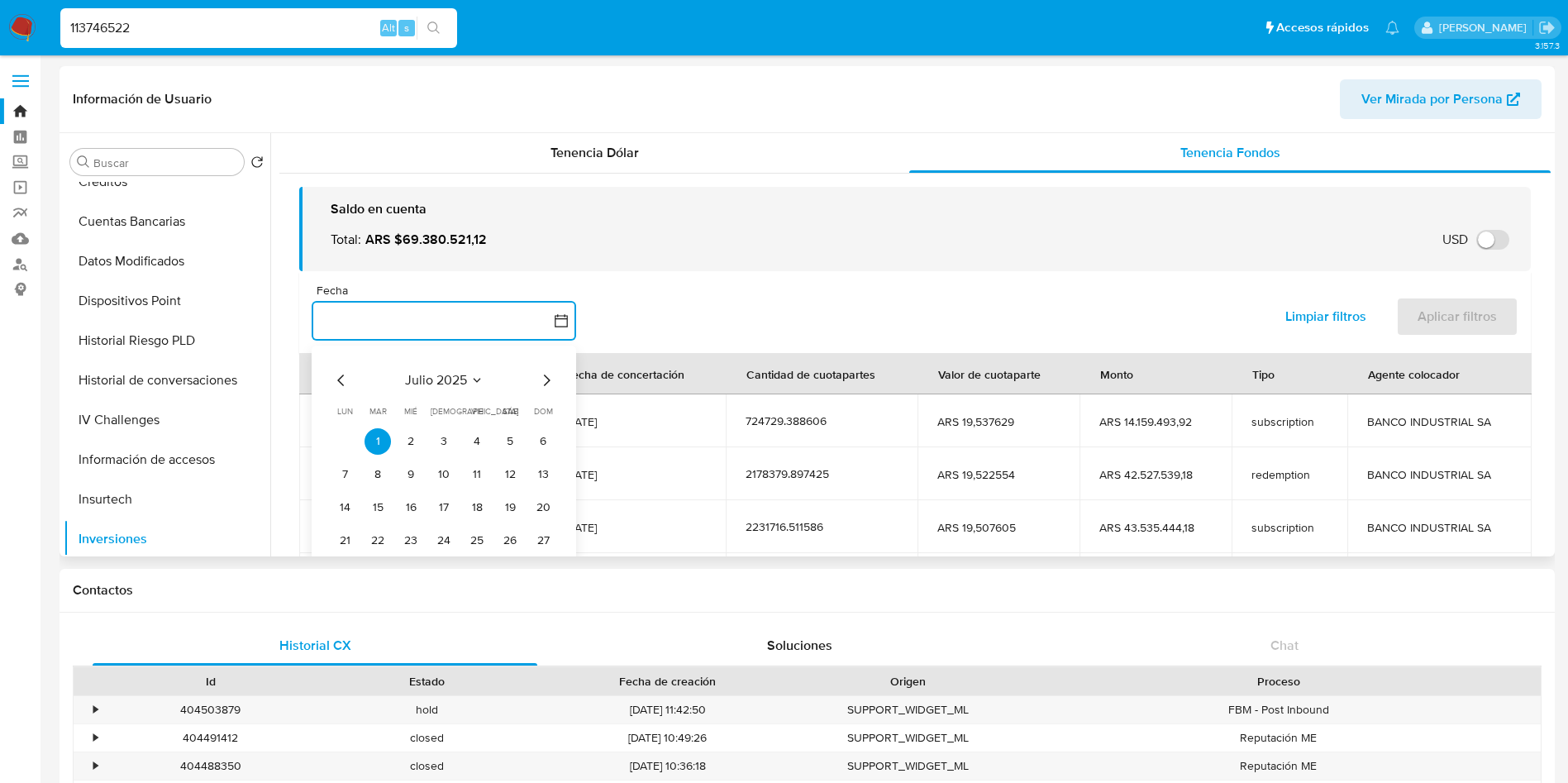
click at [547, 384] on icon "Mes siguiente" at bounding box center [545, 380] width 20 height 20
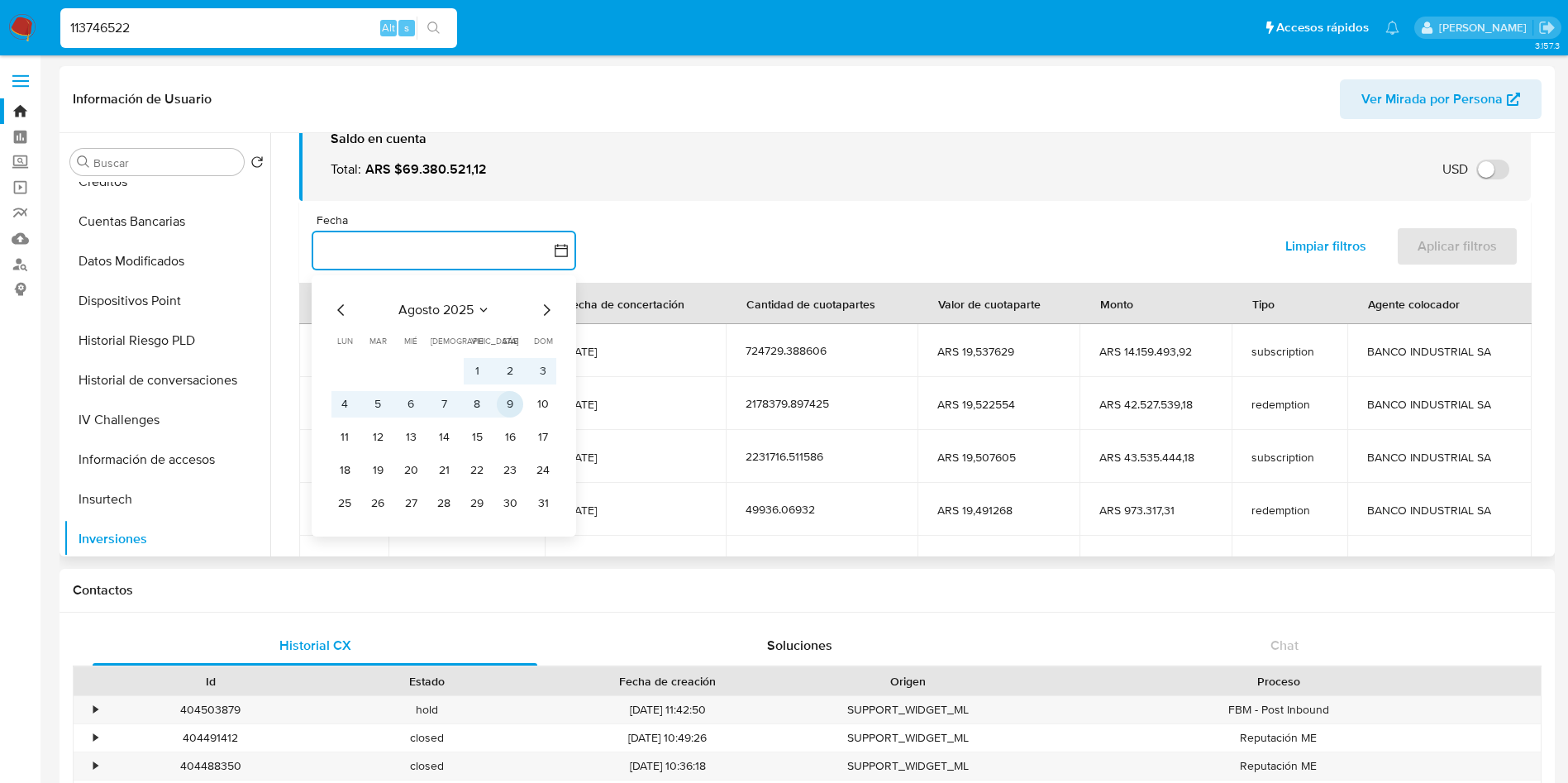
scroll to position [124, 0]
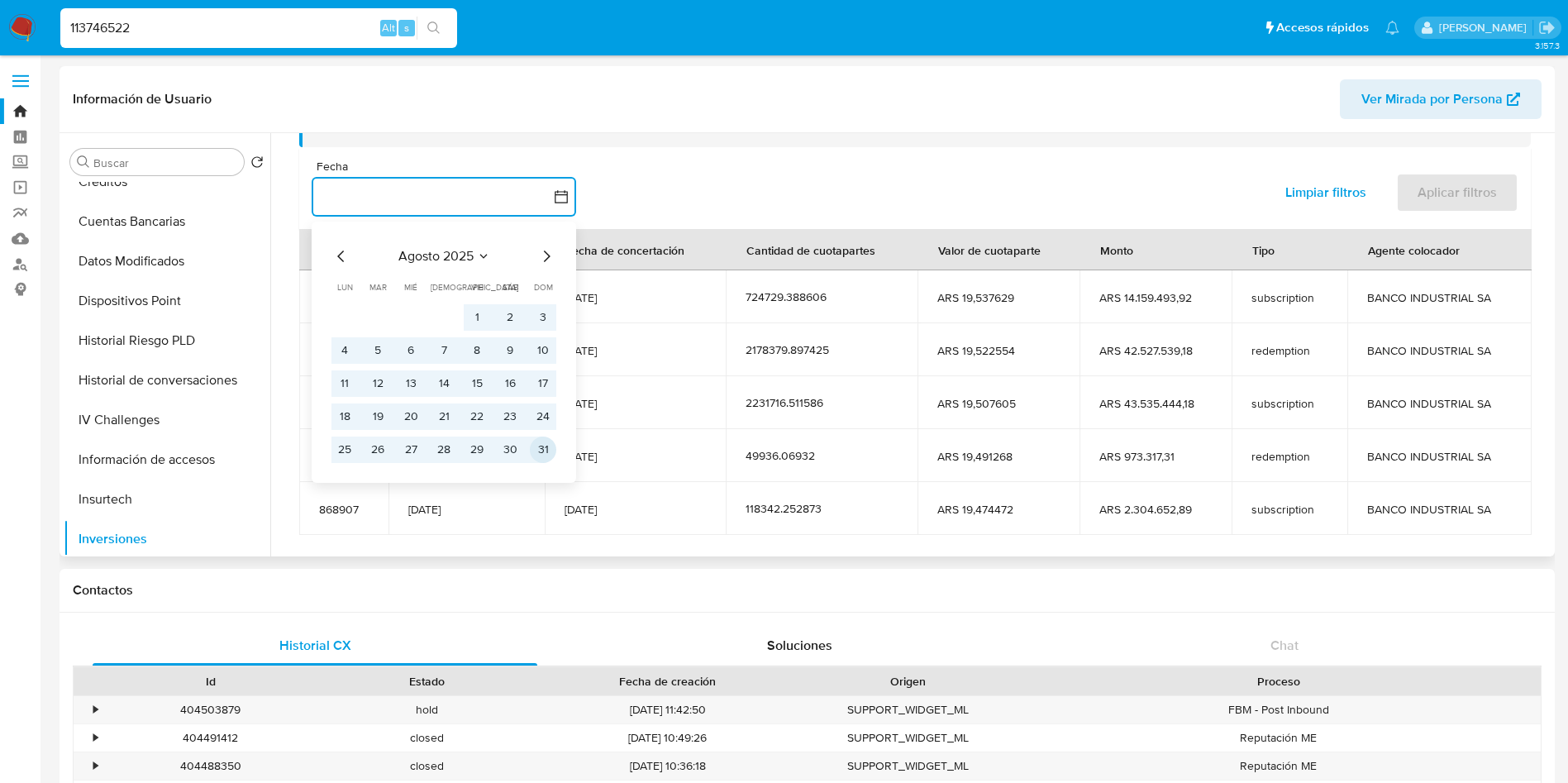
click at [540, 447] on button "31" at bounding box center [543, 450] width 27 height 27
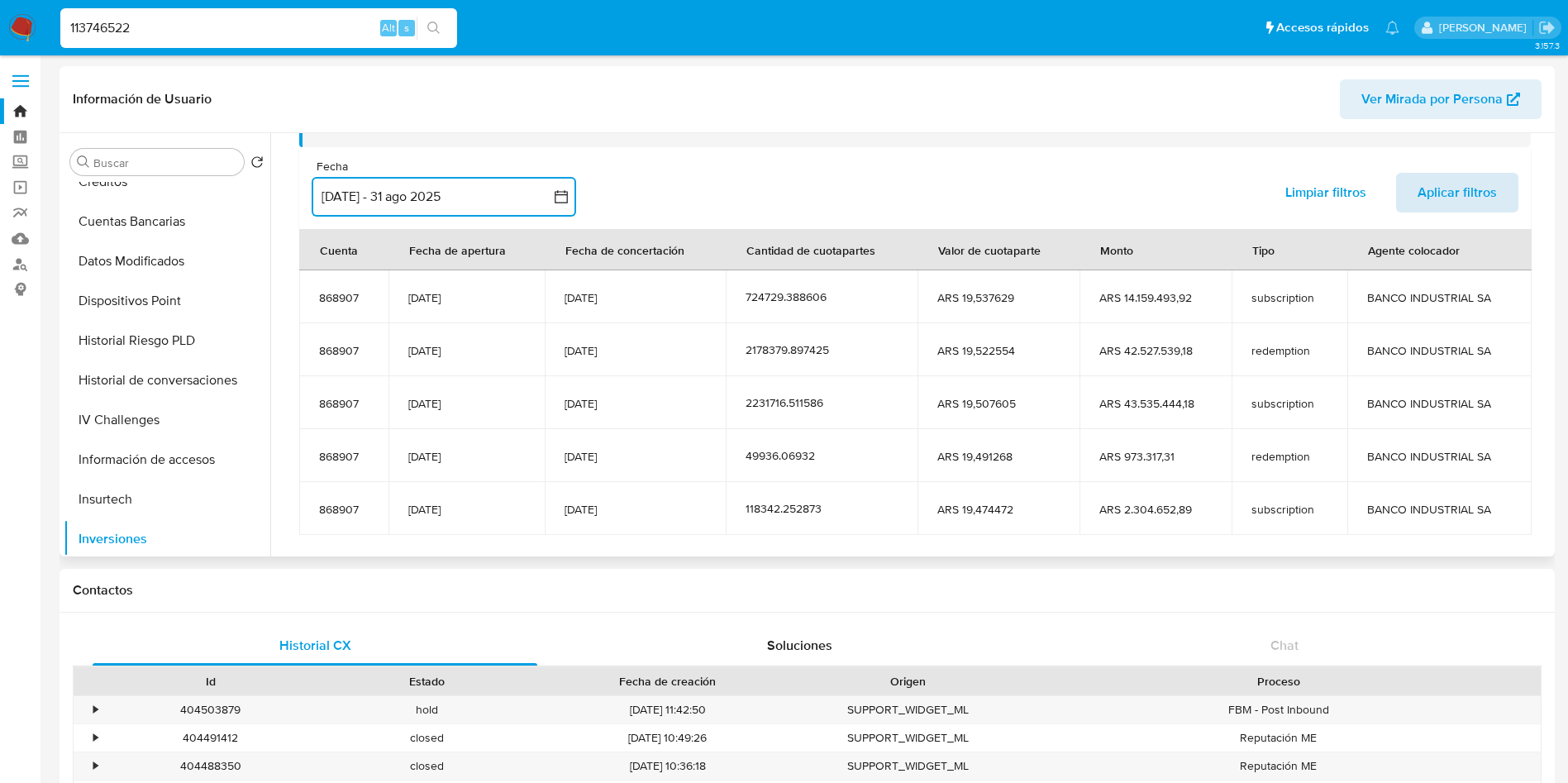
click at [1449, 187] on span "Aplicar filtros" at bounding box center [1457, 192] width 80 height 36
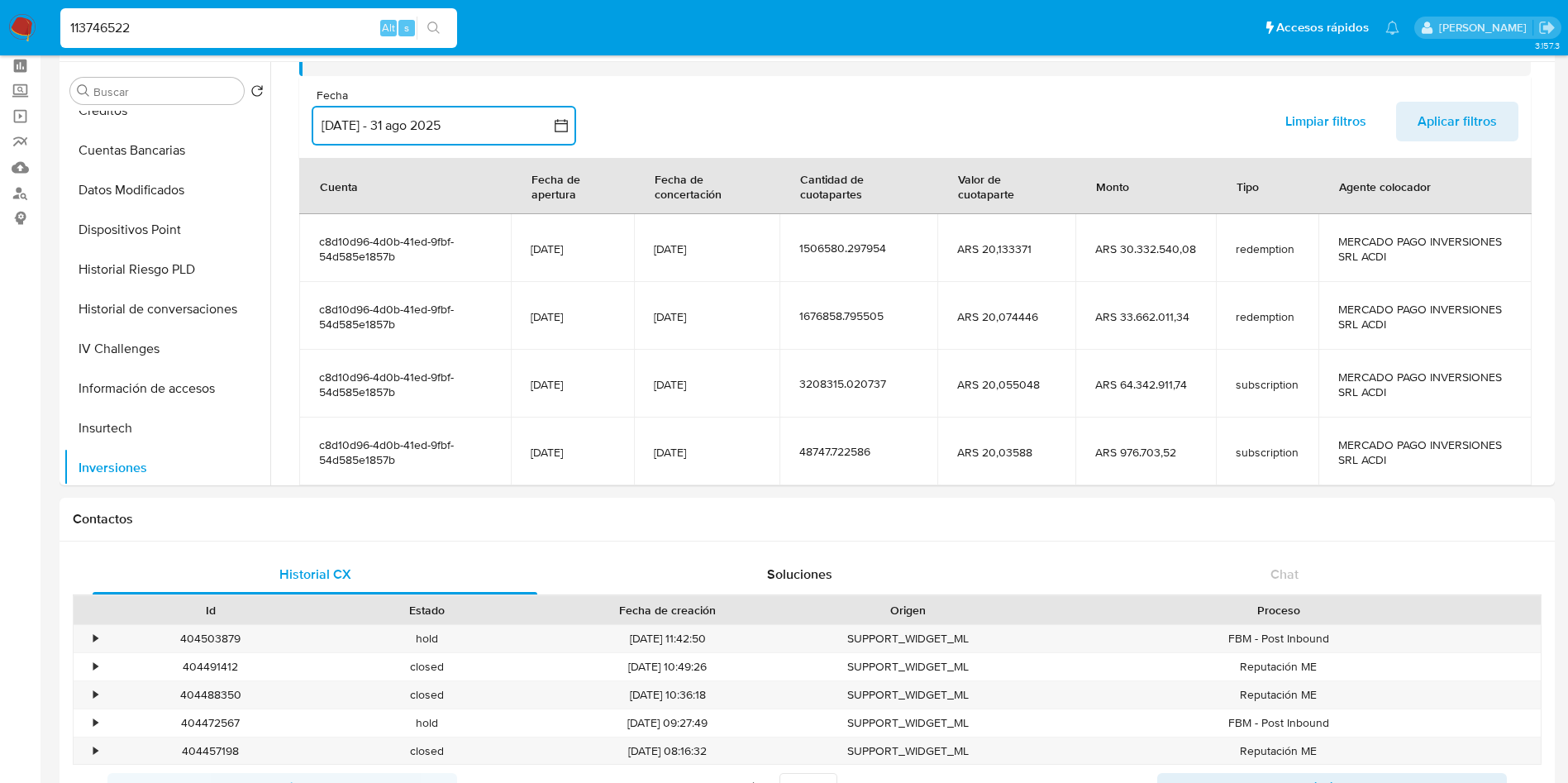
scroll to position [27, 0]
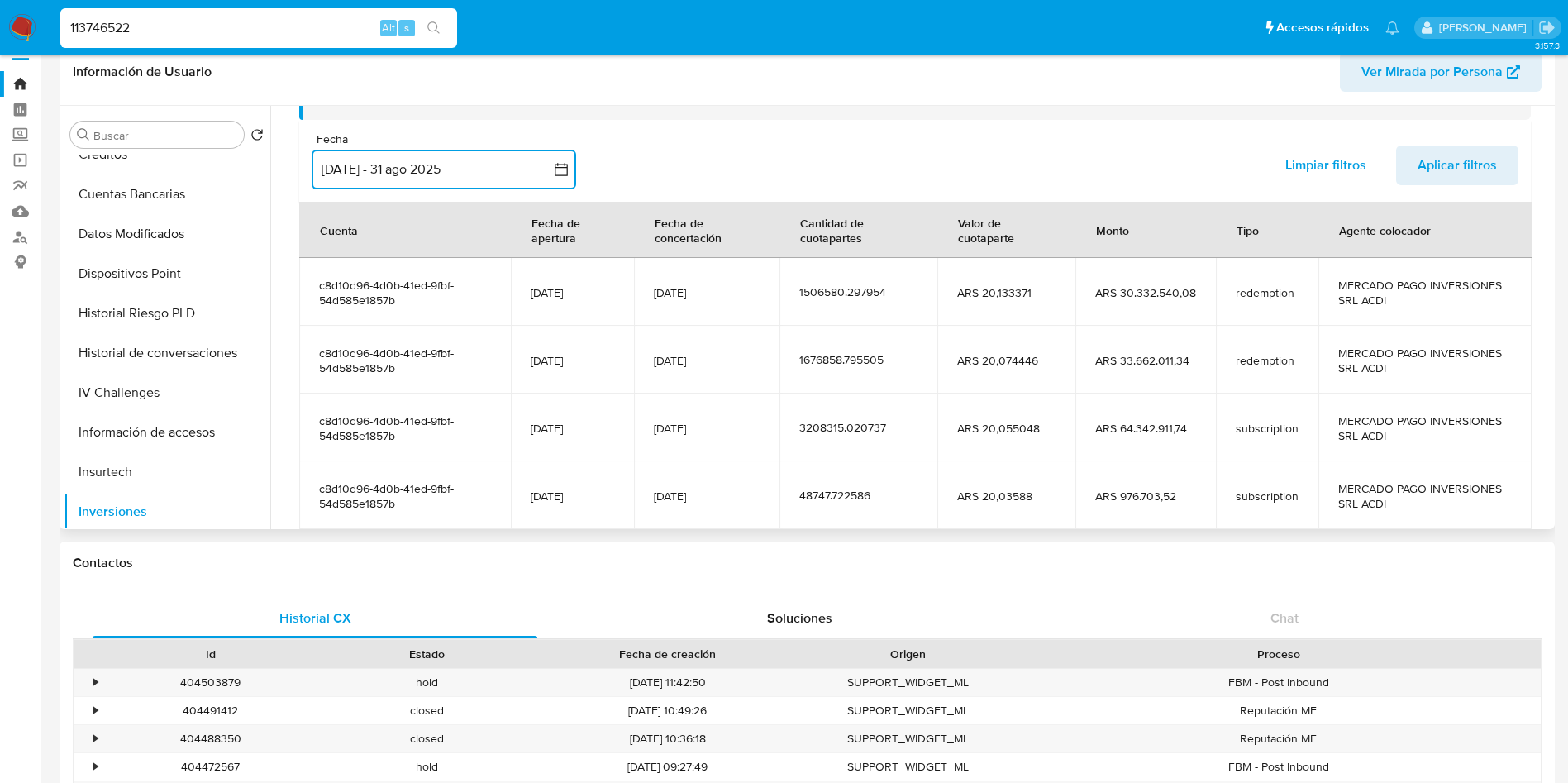
click at [893, 373] on td "1676858.795505" at bounding box center [858, 360] width 158 height 68
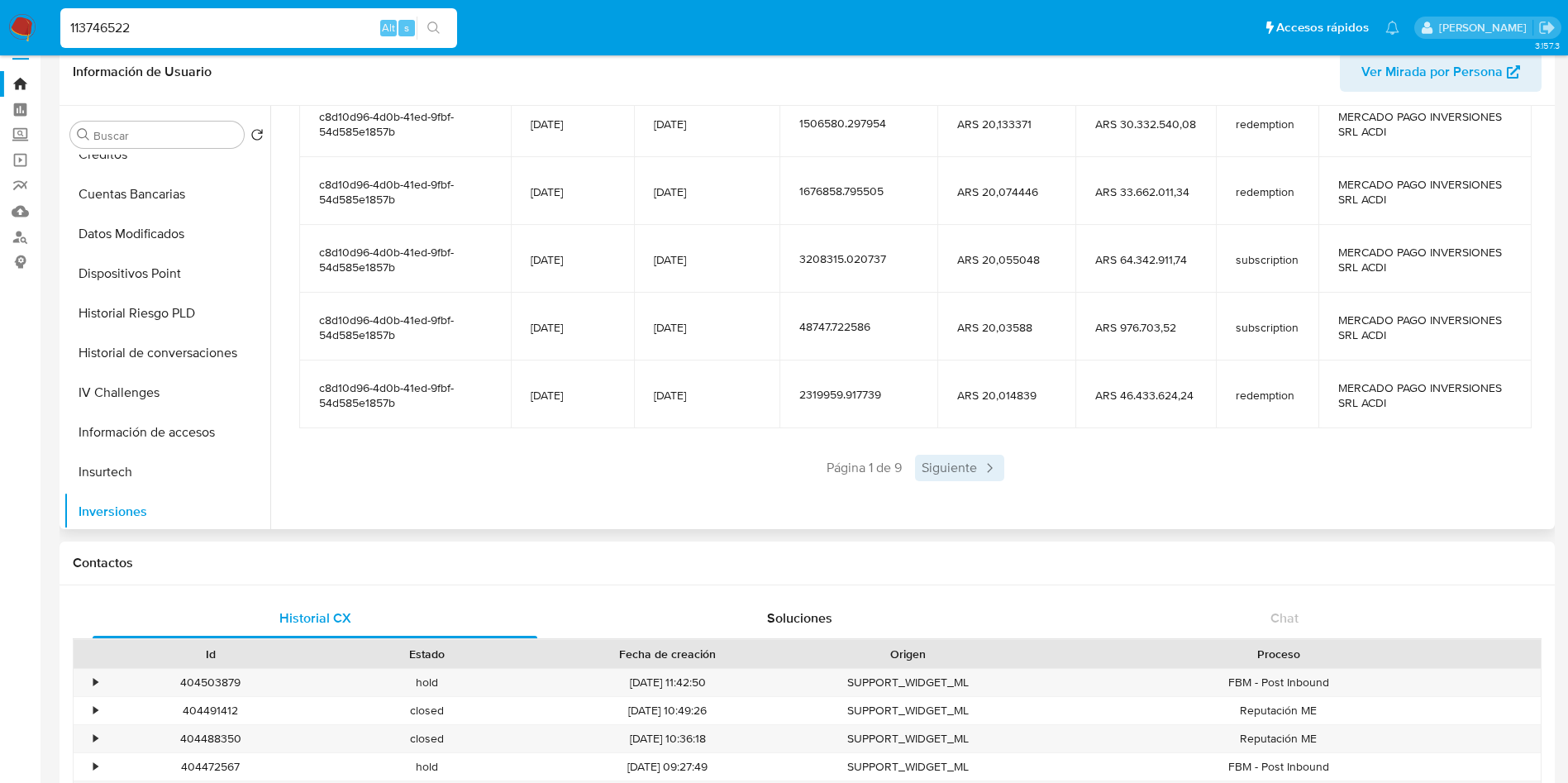
click at [949, 468] on span "Siguiente" at bounding box center [959, 468] width 89 height 27
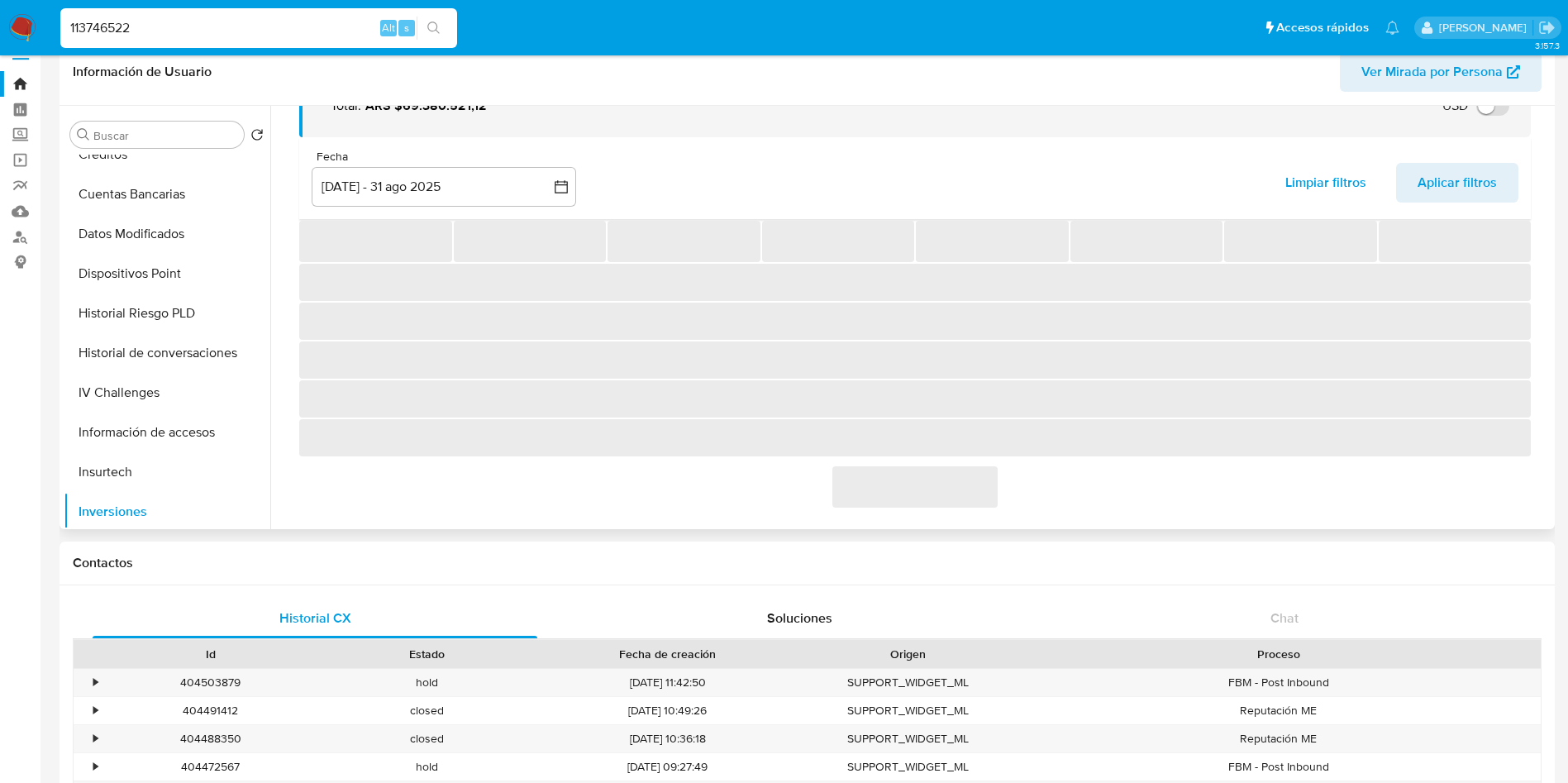
scroll to position [293, 0]
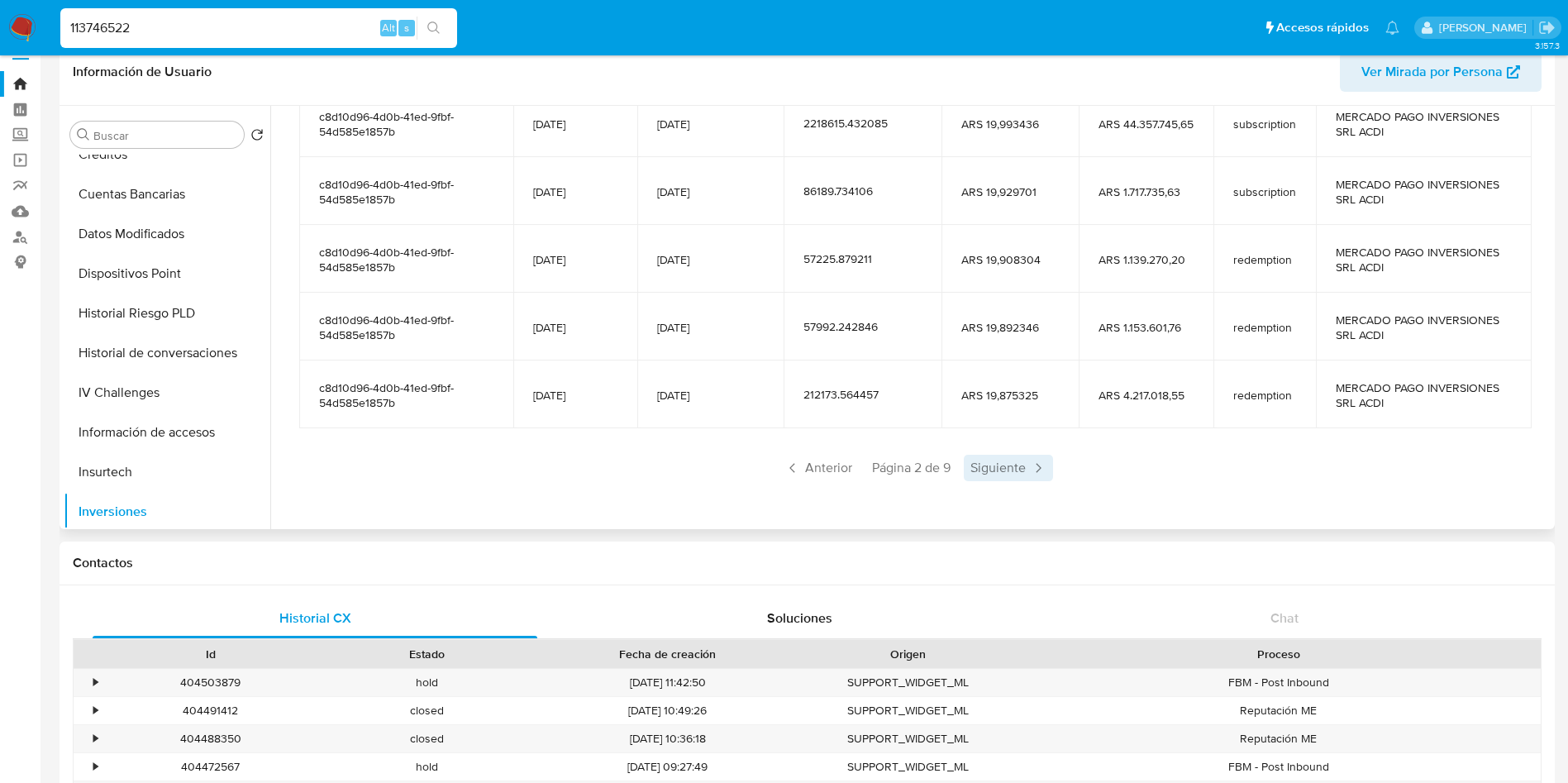
click at [994, 468] on span "Siguiente" at bounding box center [1008, 468] width 89 height 27
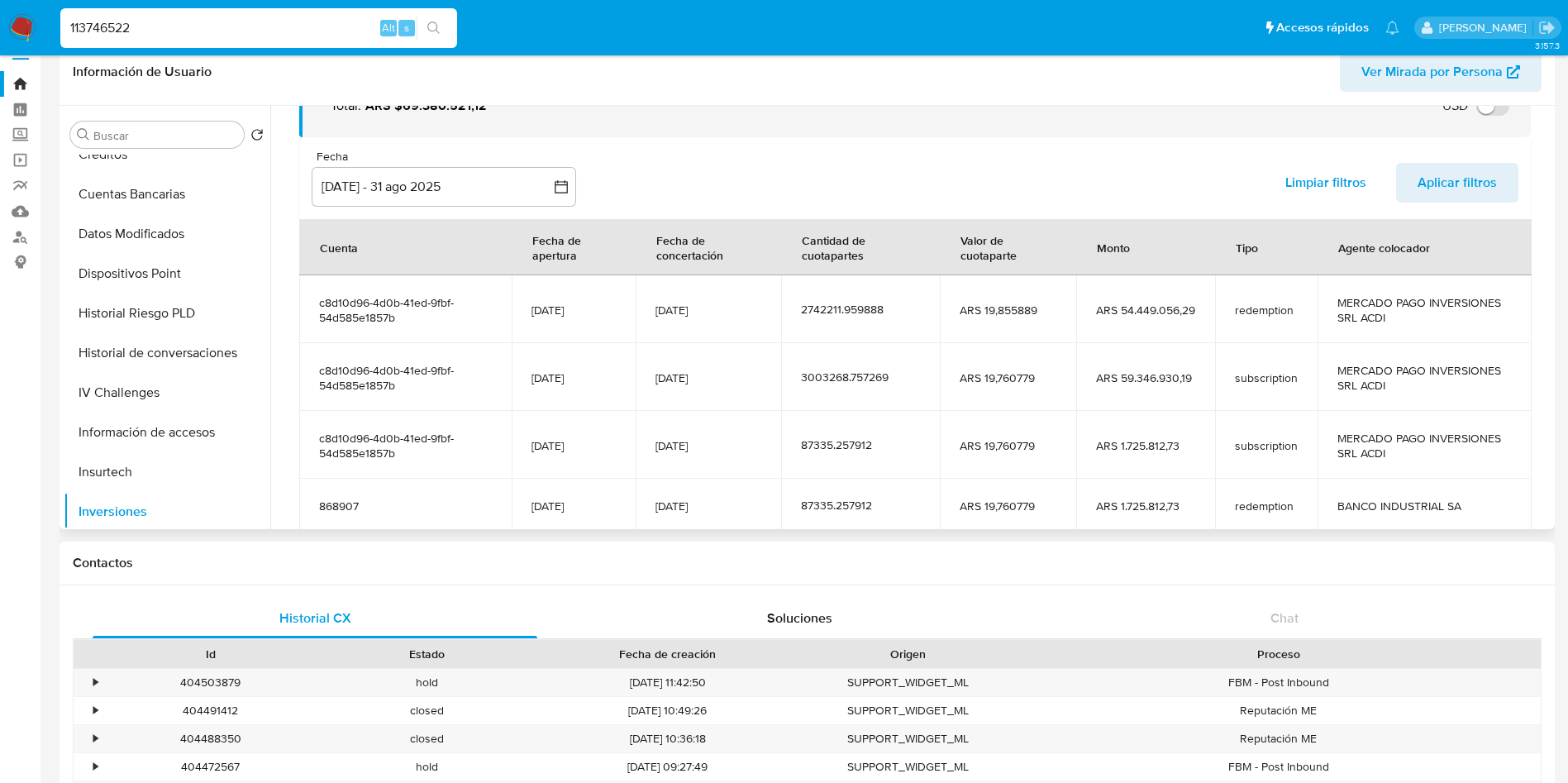
scroll to position [263, 0]
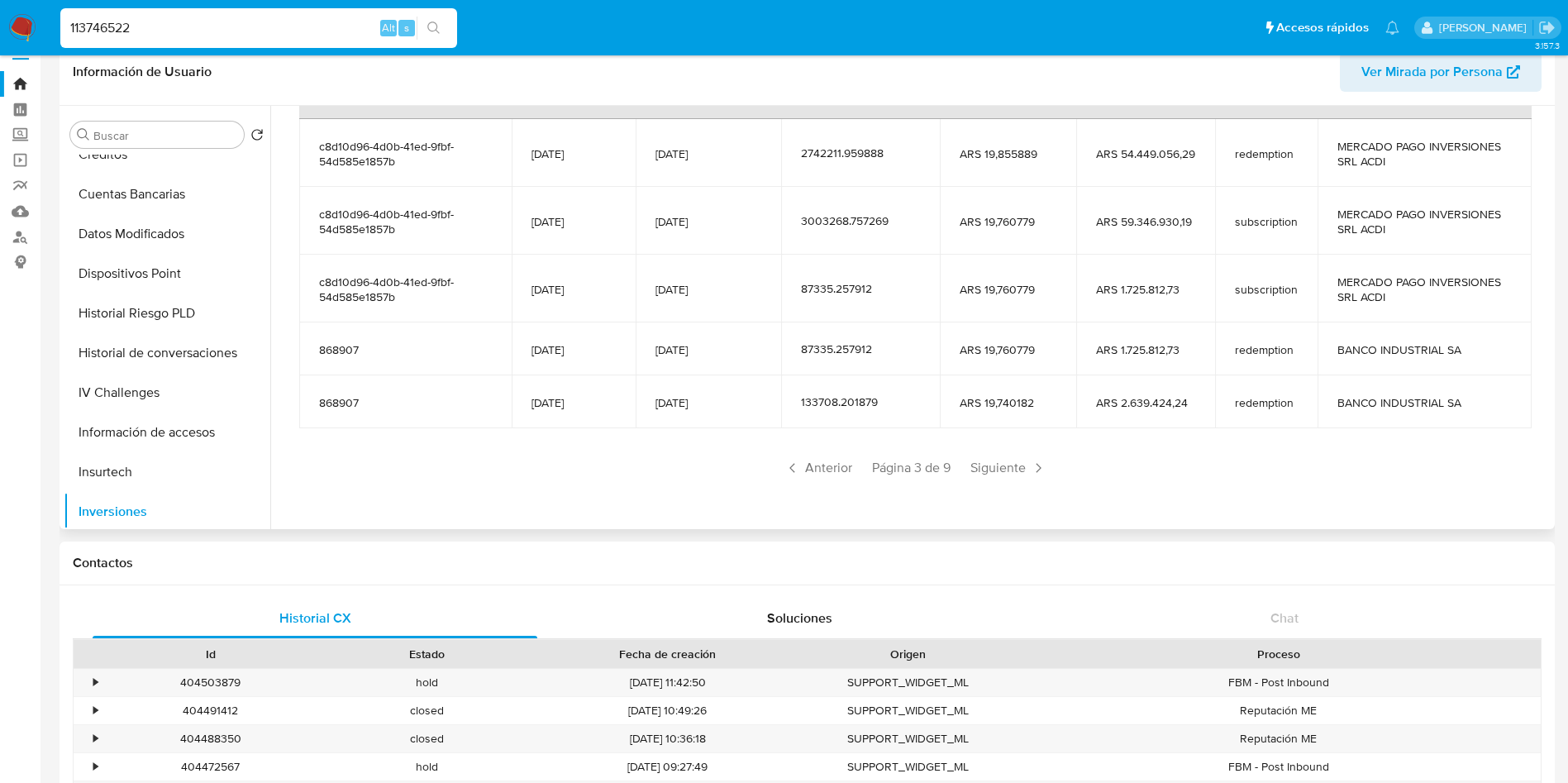
click at [253, 31] on input "113746522" at bounding box center [258, 27] width 397 height 22
paste input "415105106"
type input "415105106"
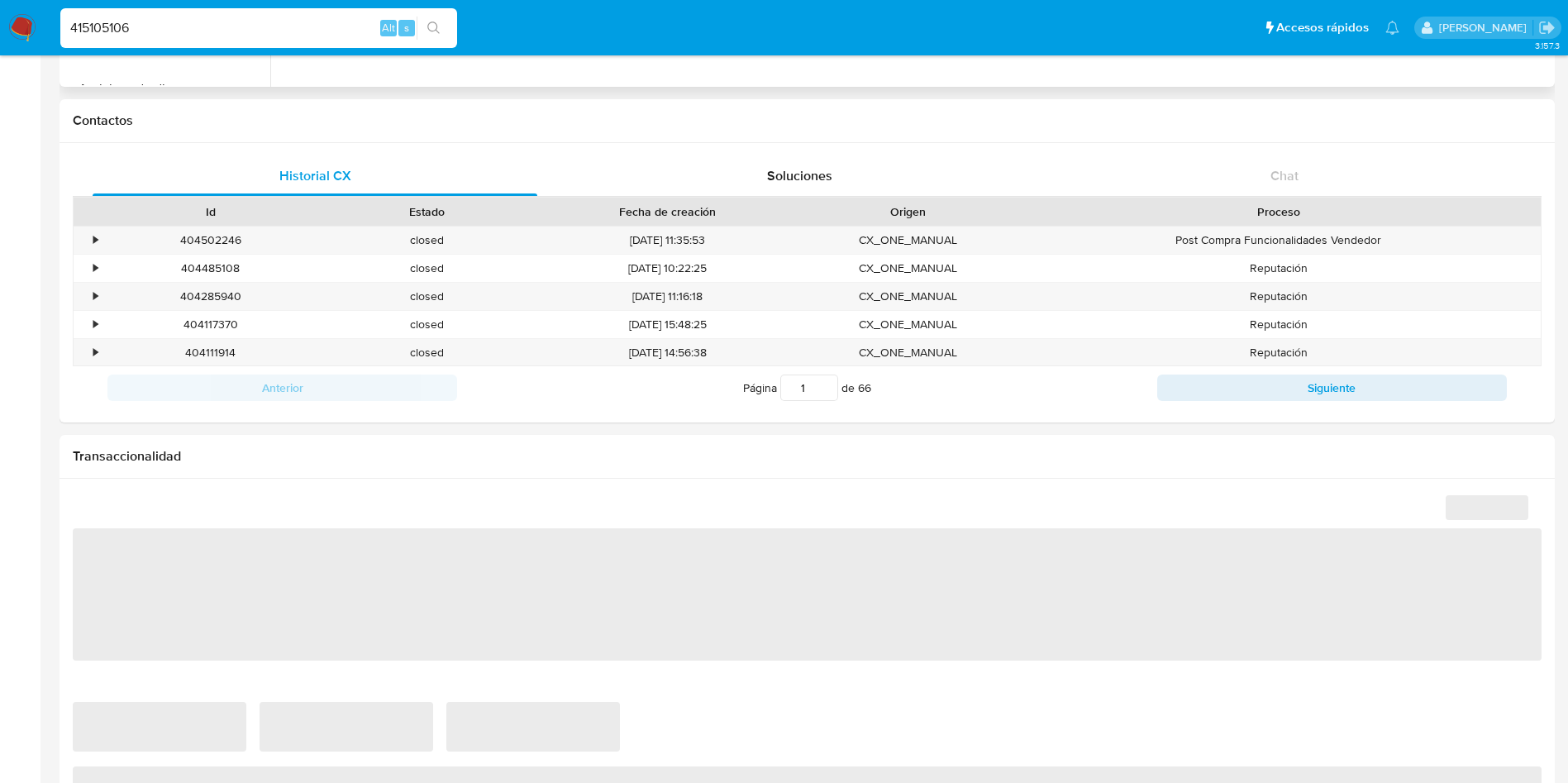
select select "10"
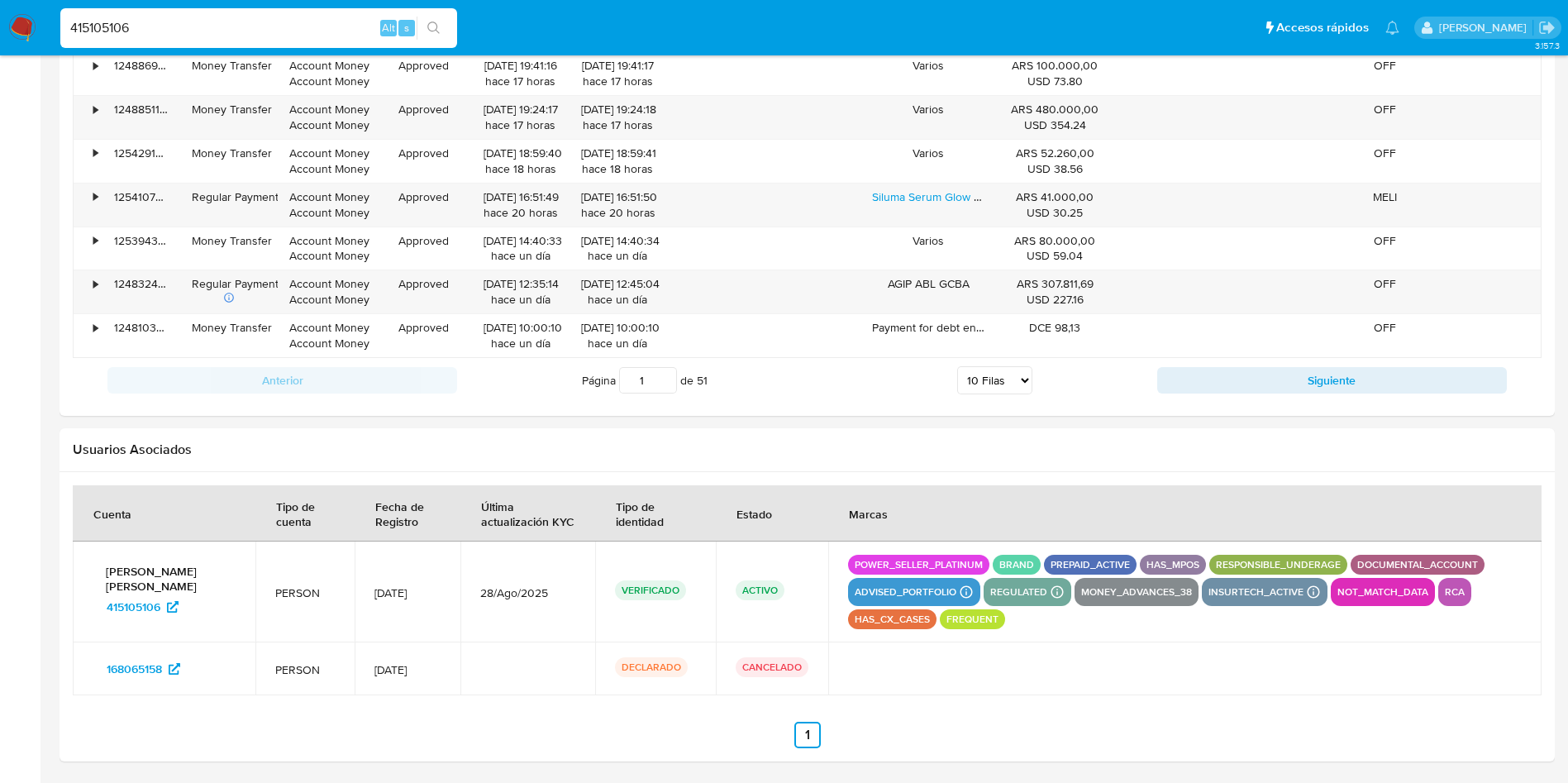
scroll to position [1860, 0]
click at [319, 24] on input "415105106" at bounding box center [258, 27] width 397 height 22
paste input "149547232"
type input "149547232"
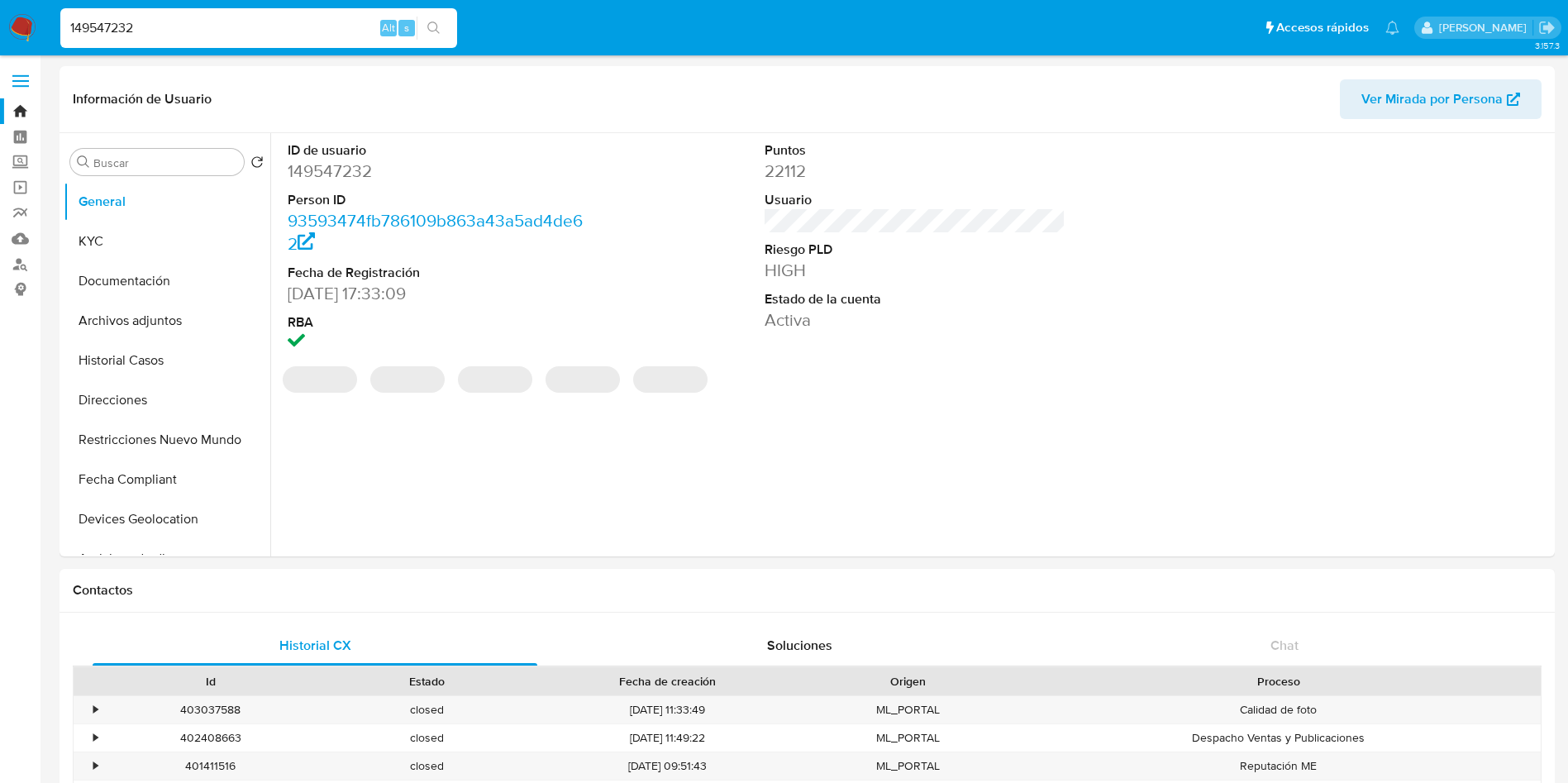
select select "10"
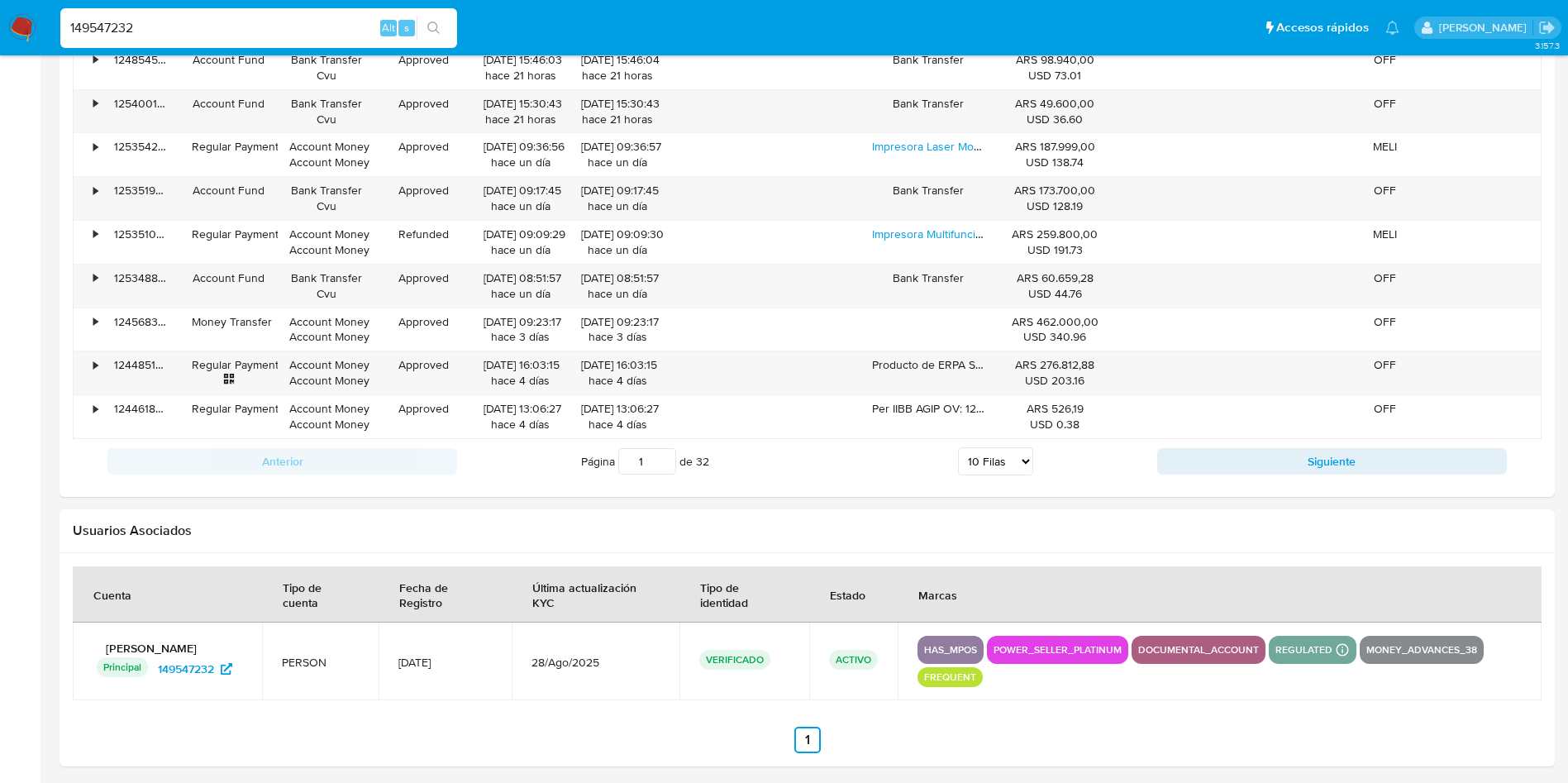
scroll to position [1784, 0]
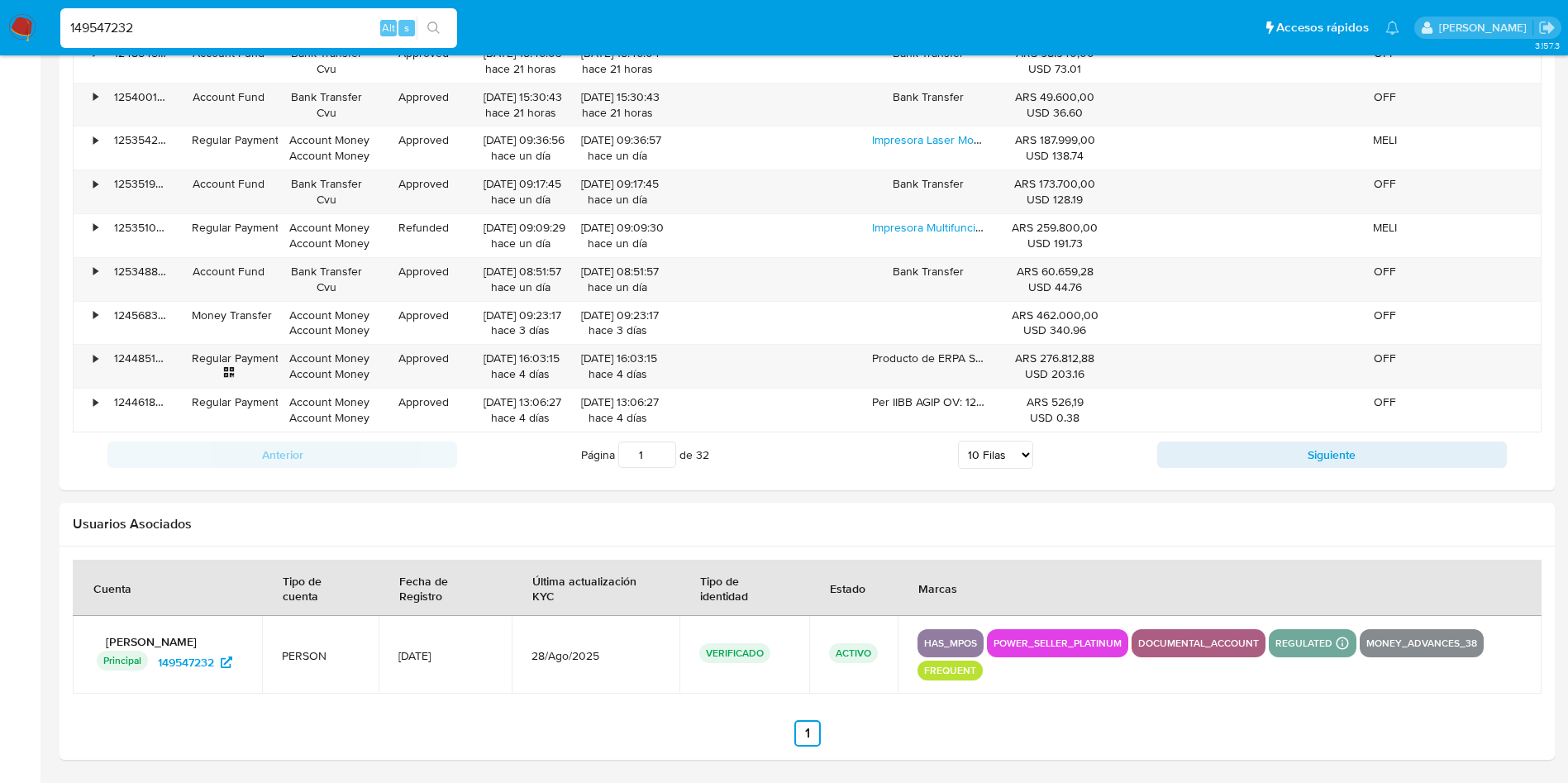
click at [252, 32] on input "149547232" at bounding box center [258, 27] width 397 height 22
paste input "87934815"
type input "187934815"
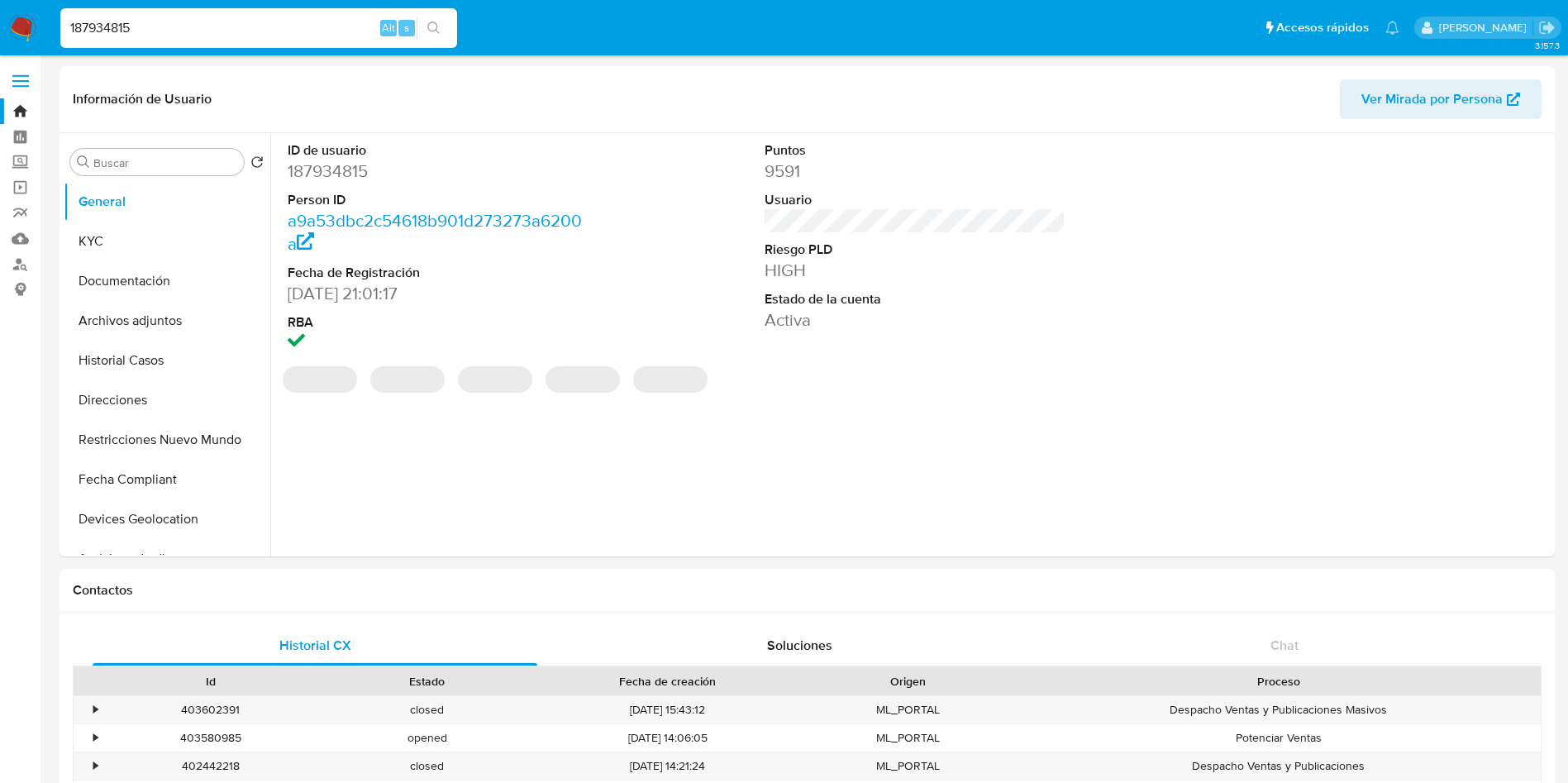
select select "10"
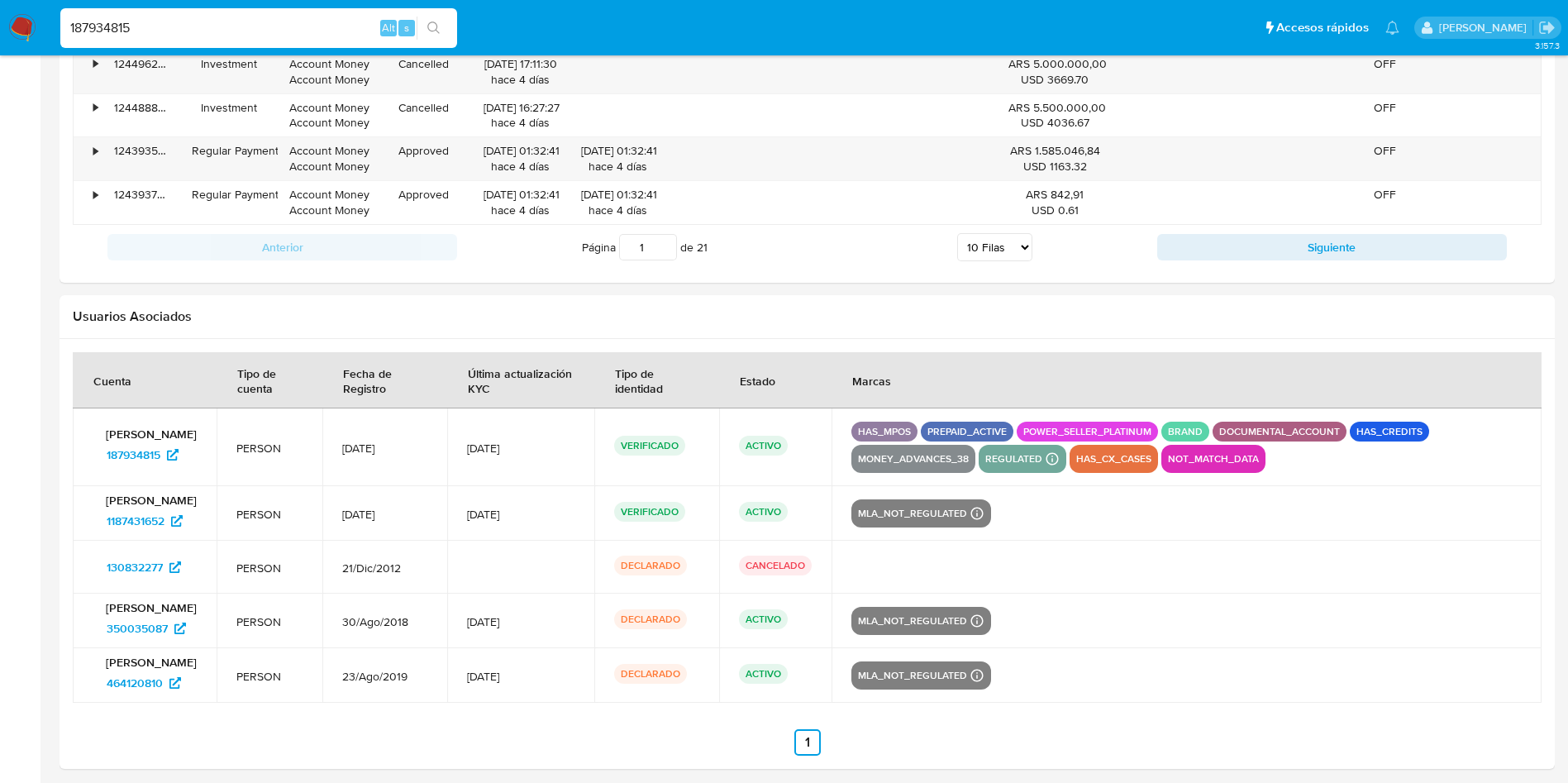
scroll to position [2005, 0]
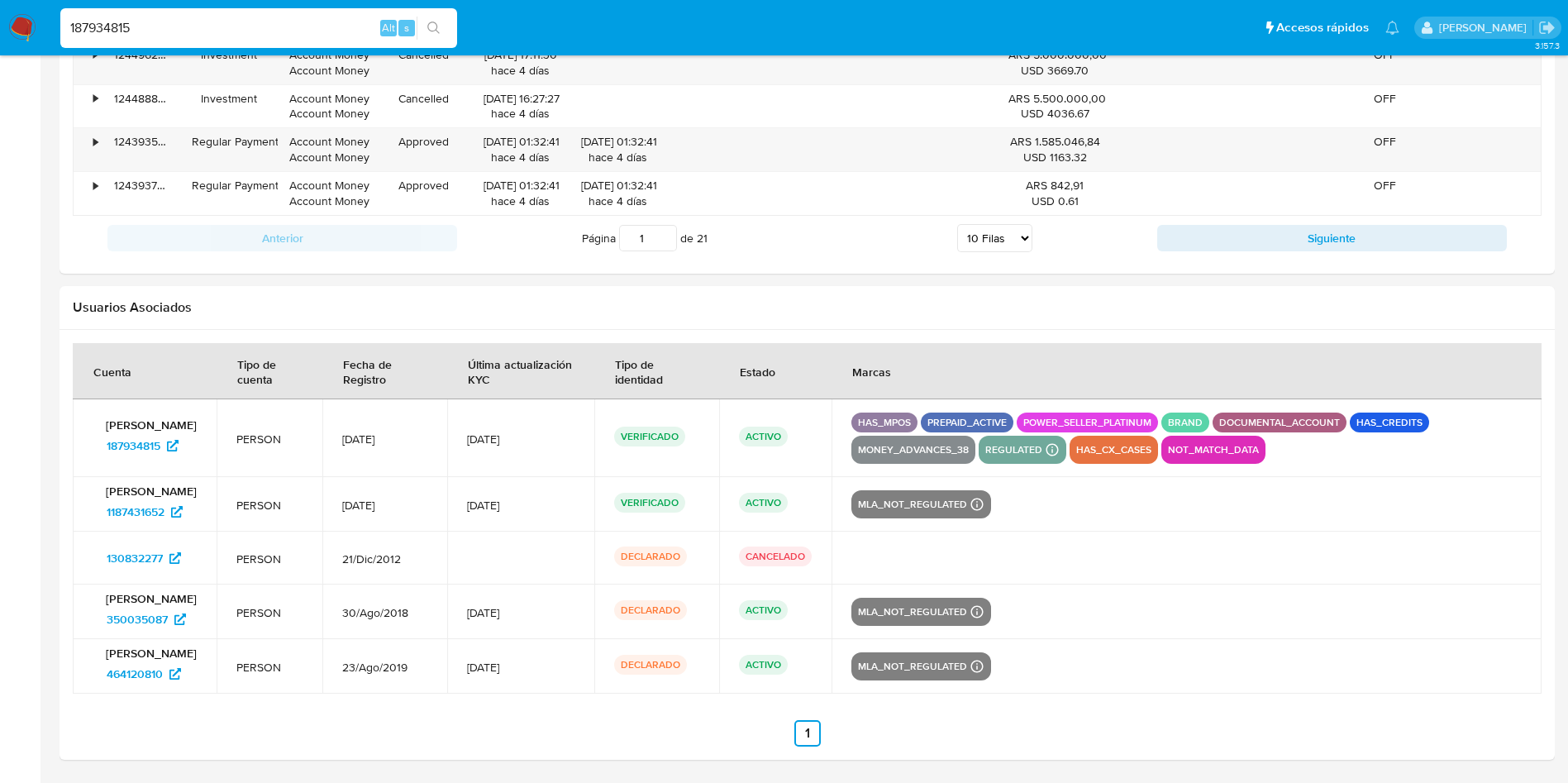
click at [294, 20] on input "187934815" at bounding box center [258, 27] width 397 height 22
paste input "9523568"
type input "19523568"
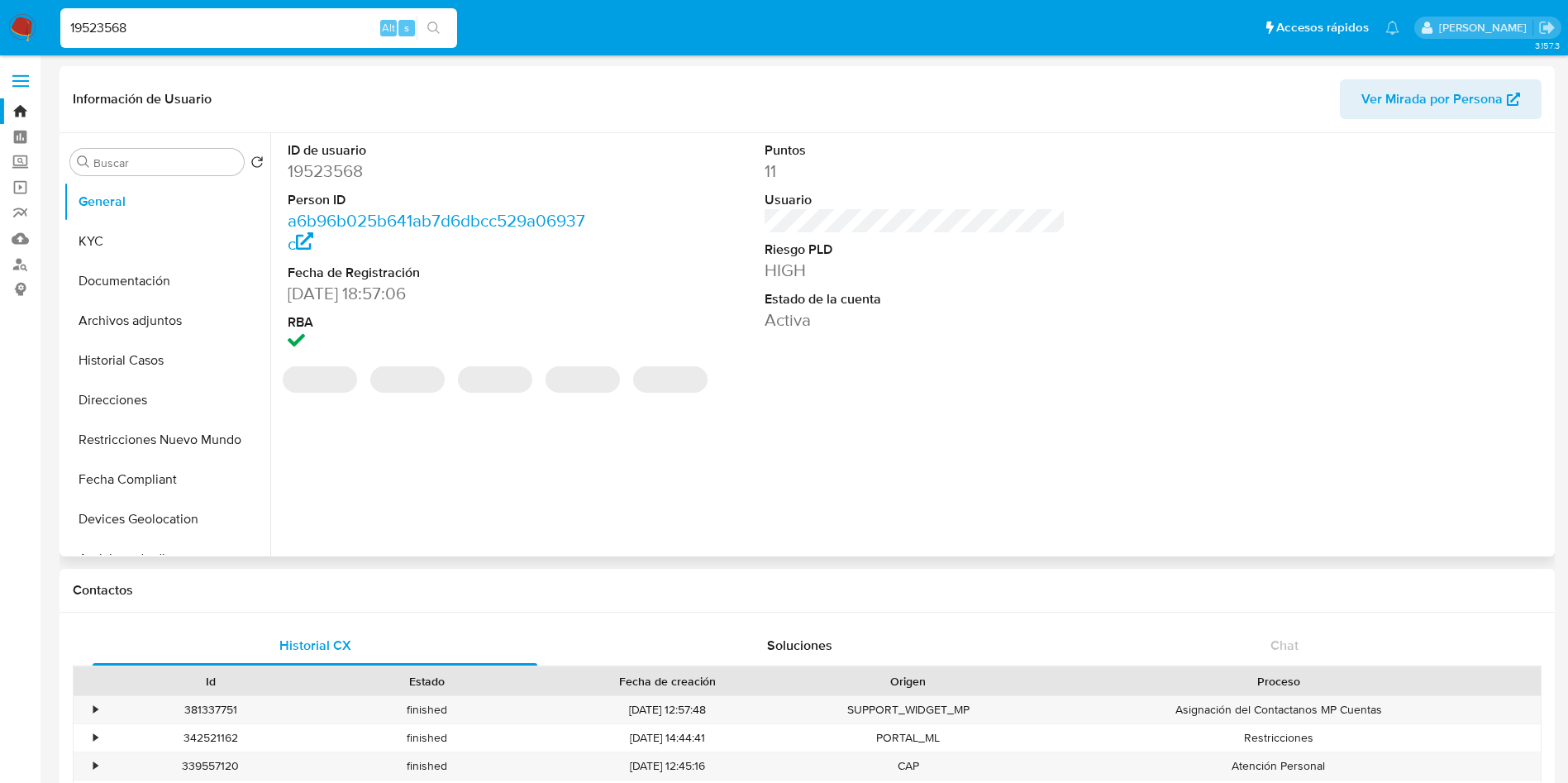
select select "10"
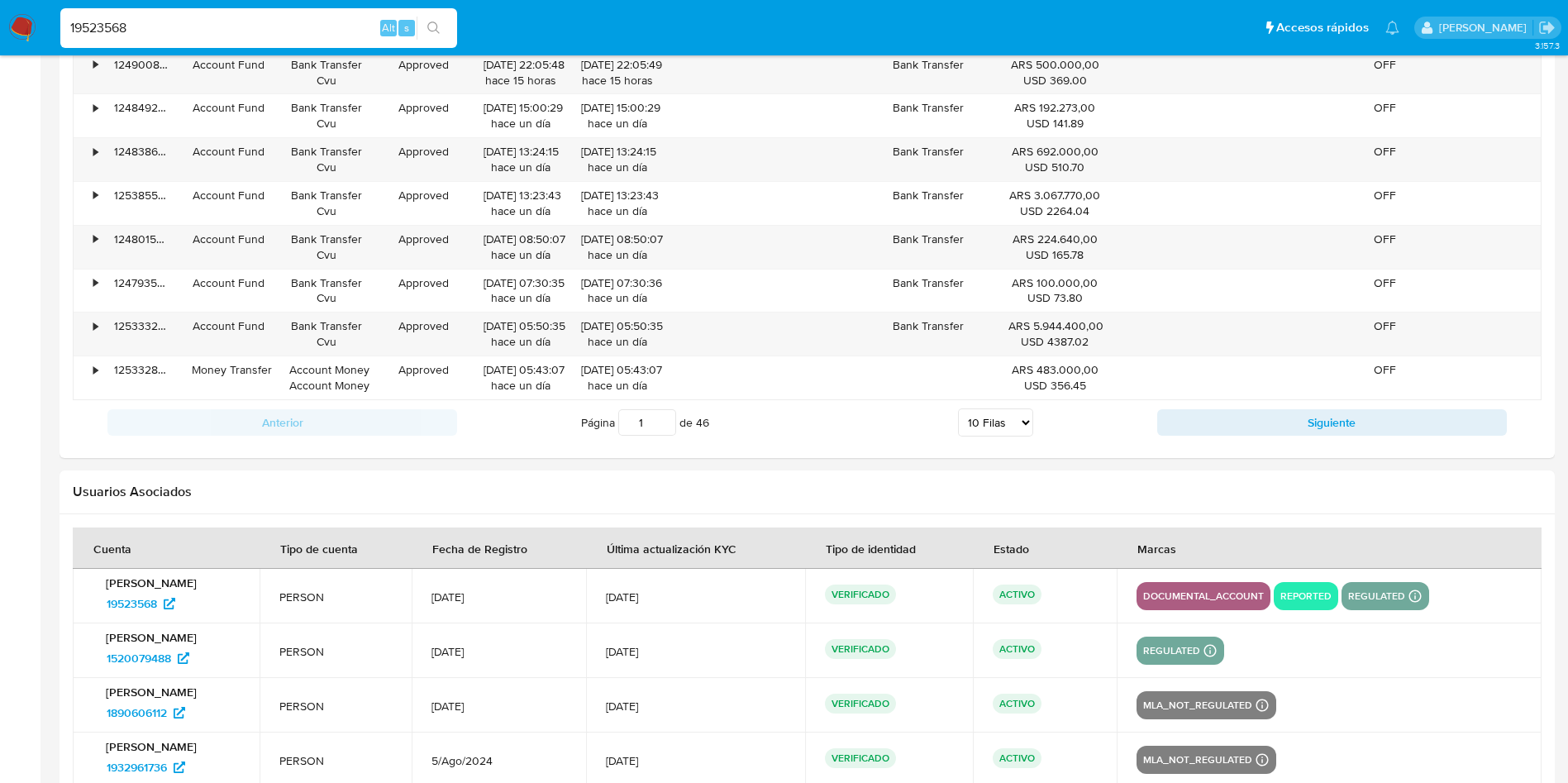
scroll to position [2016, 0]
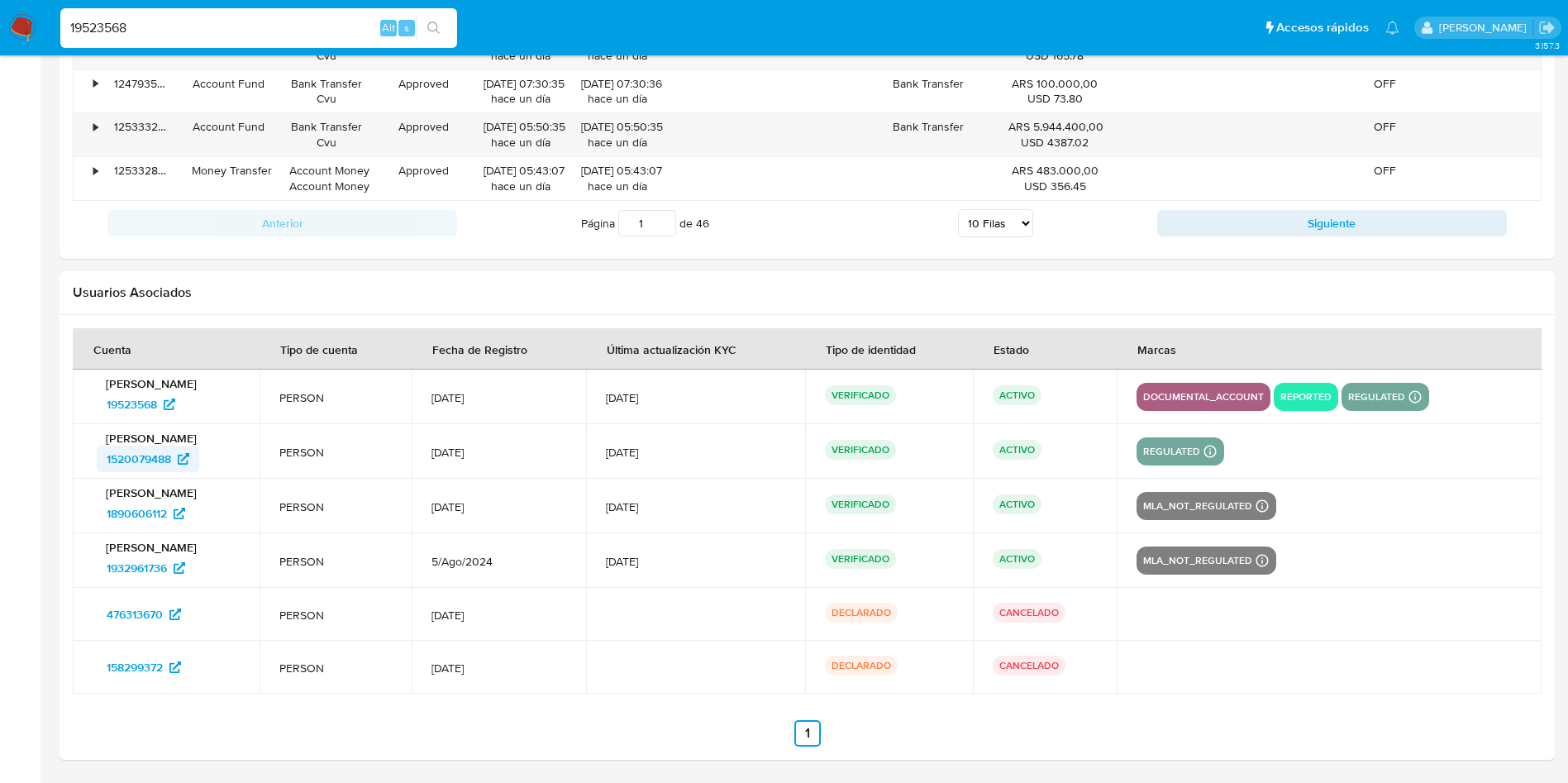
click at [119, 464] on span "1520079488" at bounding box center [139, 458] width 64 height 27
click at [141, 513] on span "1890606112" at bounding box center [137, 513] width 61 height 27
click at [143, 566] on span "1932961736" at bounding box center [137, 568] width 61 height 27
click at [199, 36] on input "19523568" at bounding box center [258, 27] width 397 height 22
click at [199, 35] on input "19523568" at bounding box center [258, 27] width 397 height 22
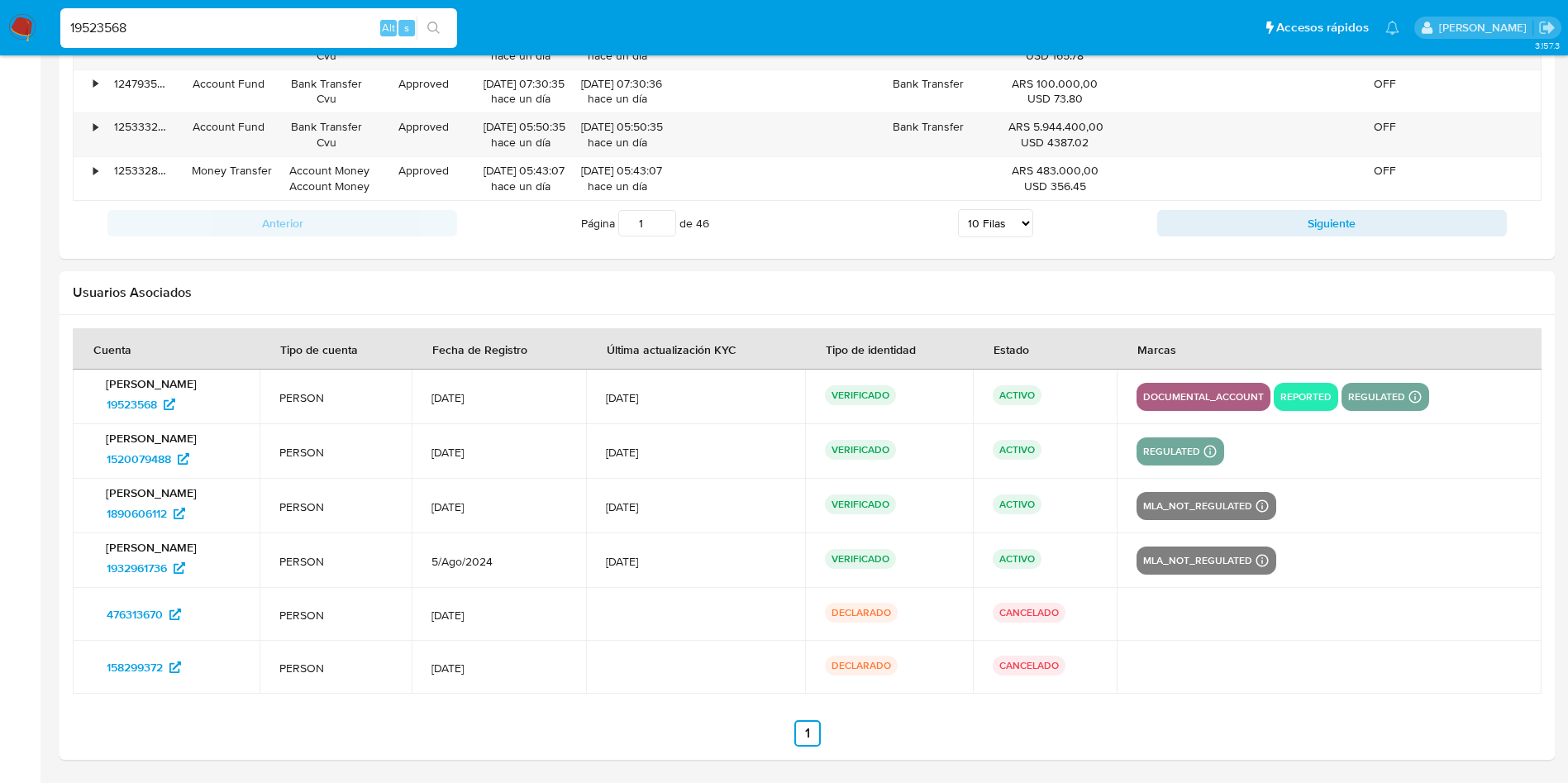
paste input "780817484"
type input "780817484"
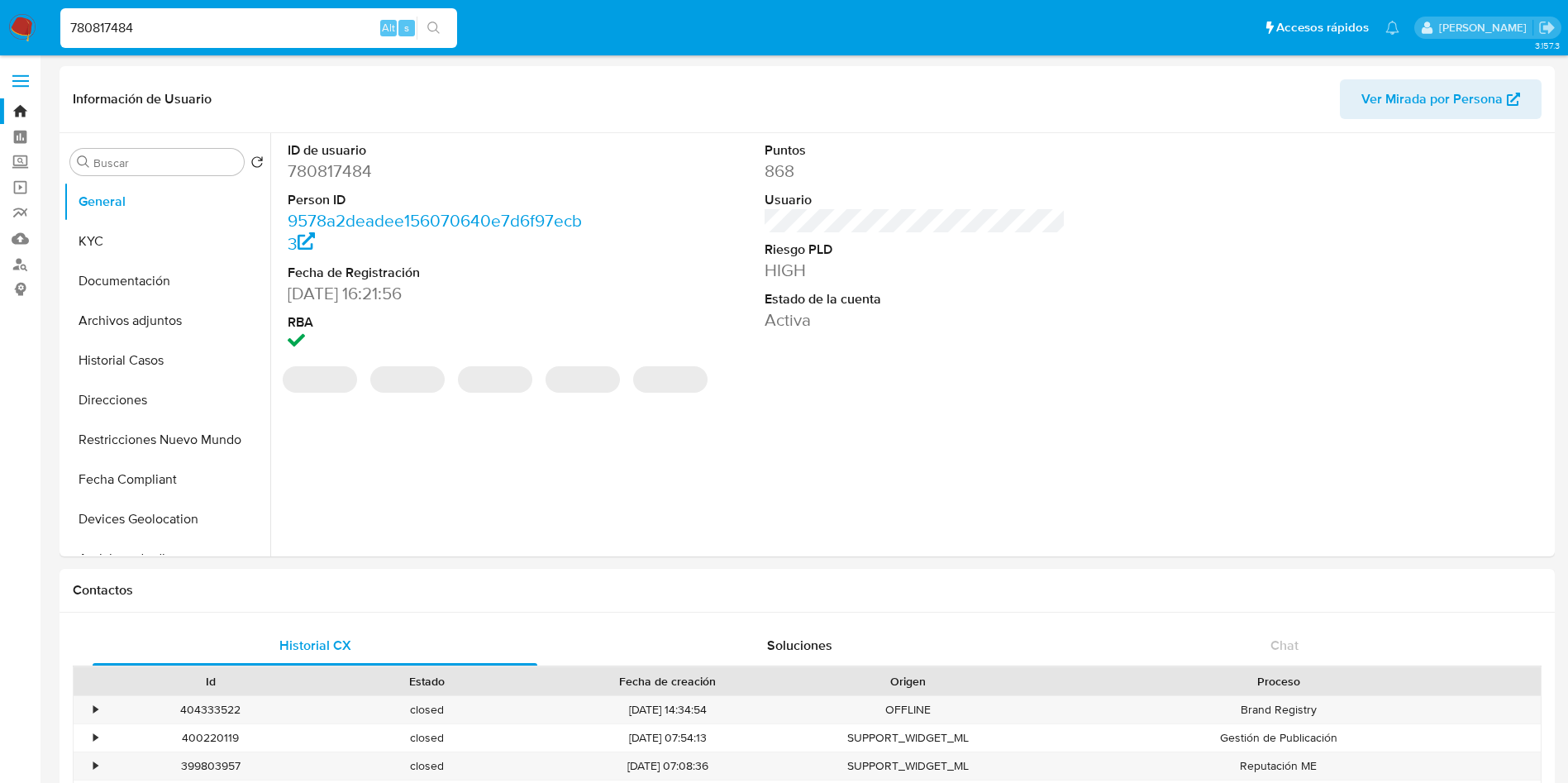
select select "10"
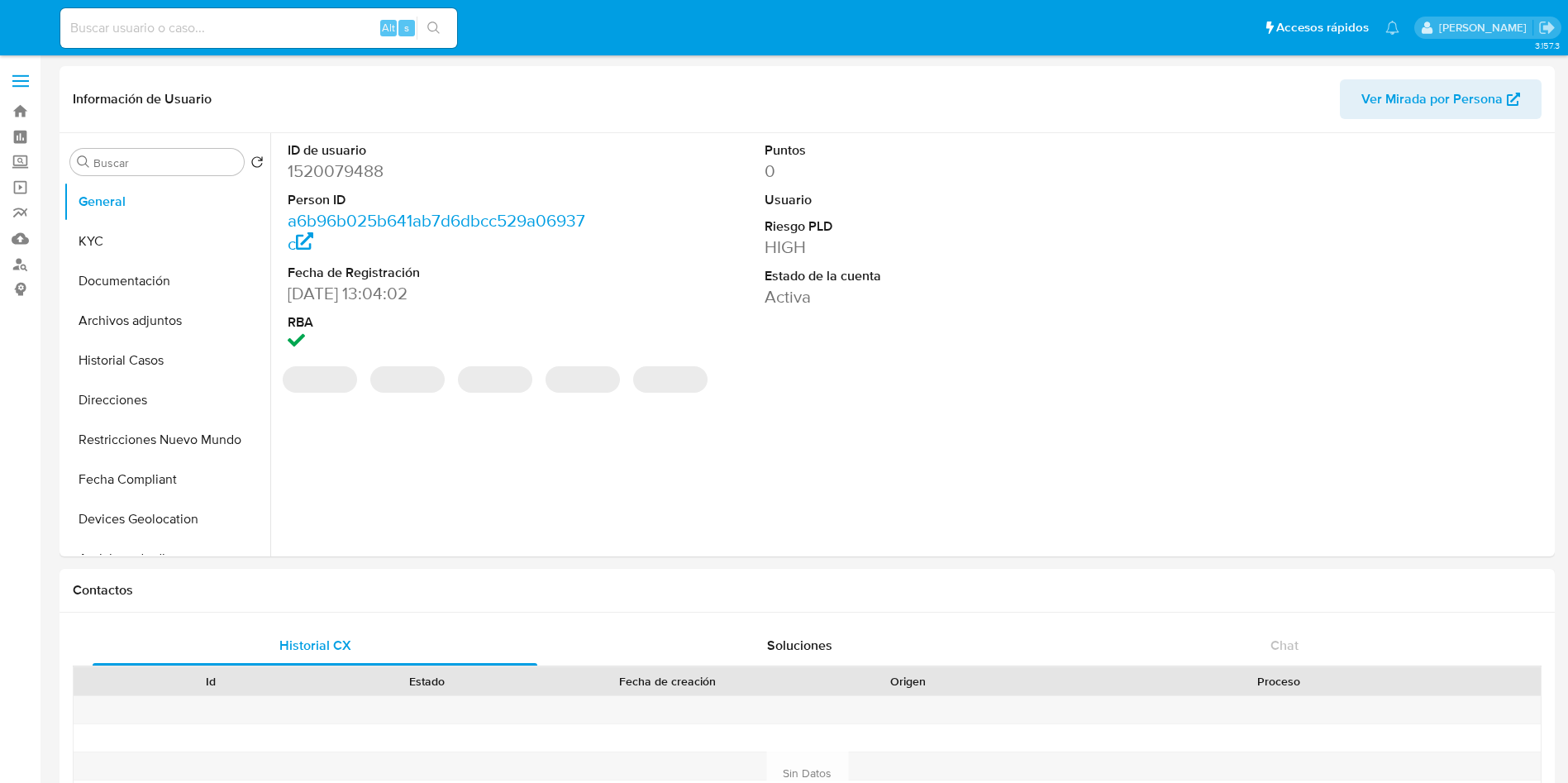
select select "10"
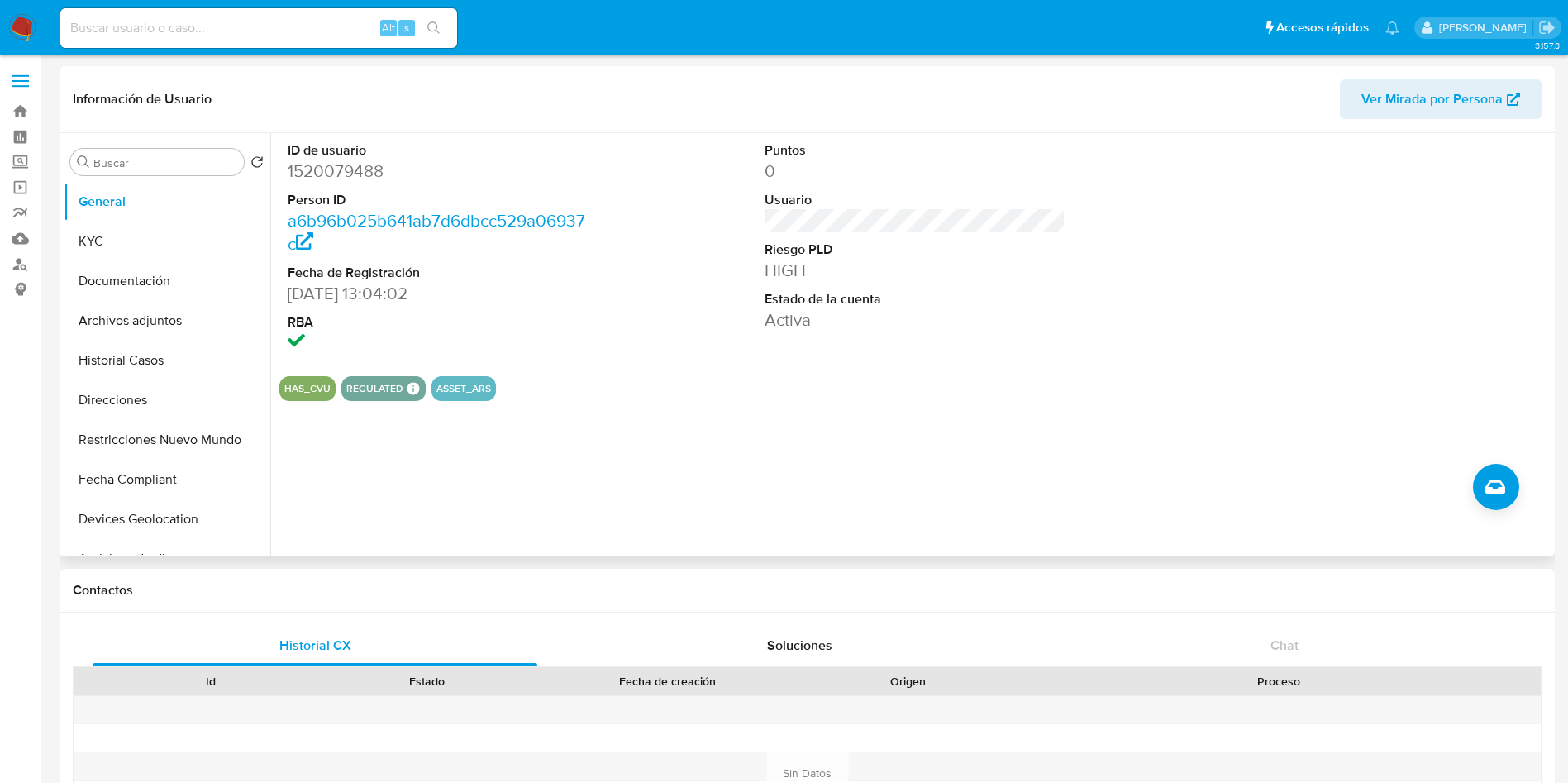
click at [153, 146] on div "Buscar Volver al orden por defecto General KYC Documentación Archivos adjuntos …" at bounding box center [167, 346] width 206 height 420
click at [147, 175] on div "Buscar Volver al orden por defecto General KYC Documentación Archivos adjuntos …" at bounding box center [167, 346] width 206 height 420
click at [153, 165] on input "Buscar" at bounding box center [166, 163] width 144 height 15
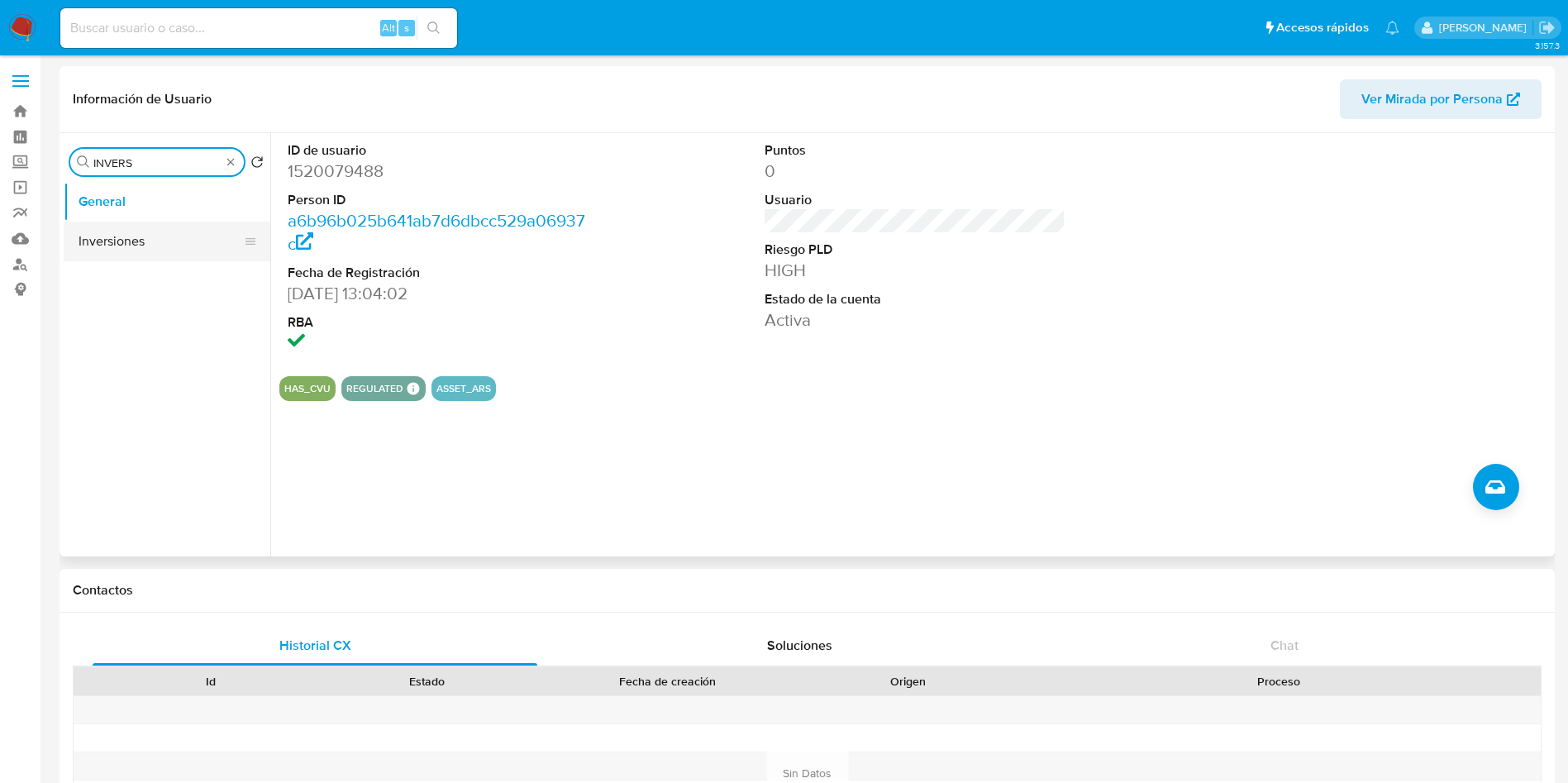
type input "INVERS"
click at [134, 231] on button "Inversiones" at bounding box center [160, 241] width 193 height 40
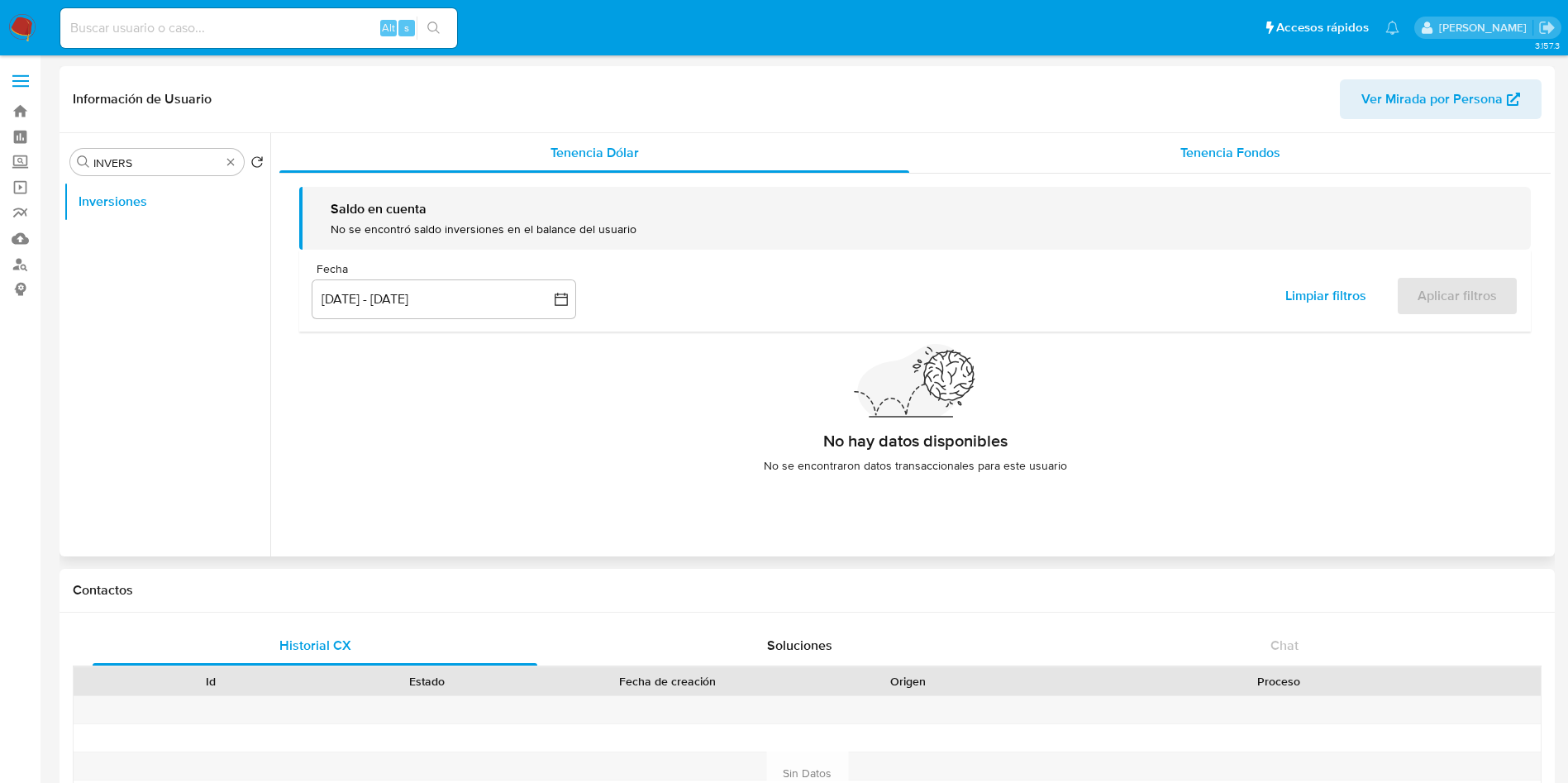
click at [1188, 152] on span "Tenencia Fondos" at bounding box center [1230, 152] width 100 height 19
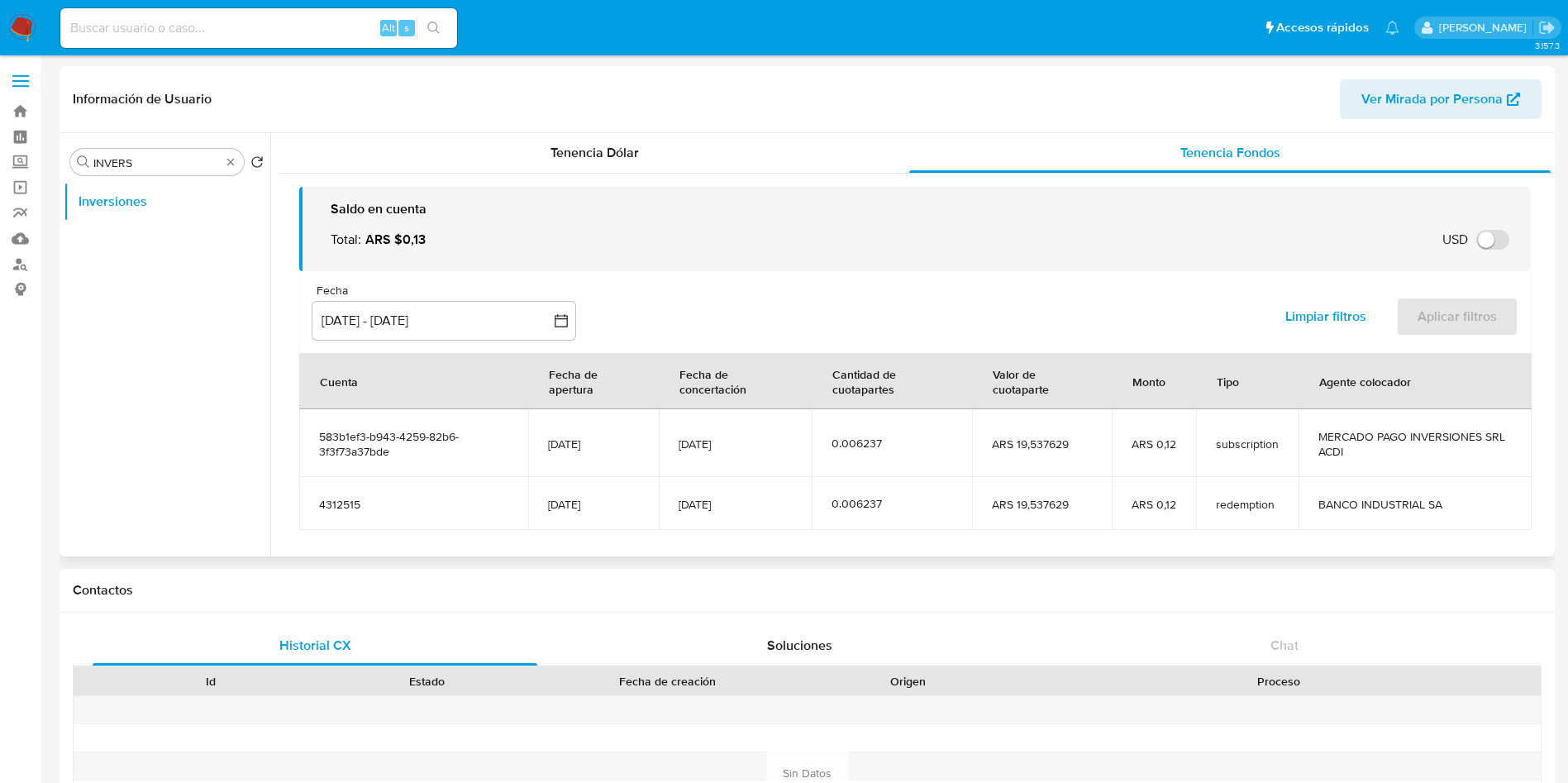
scroll to position [65, 0]
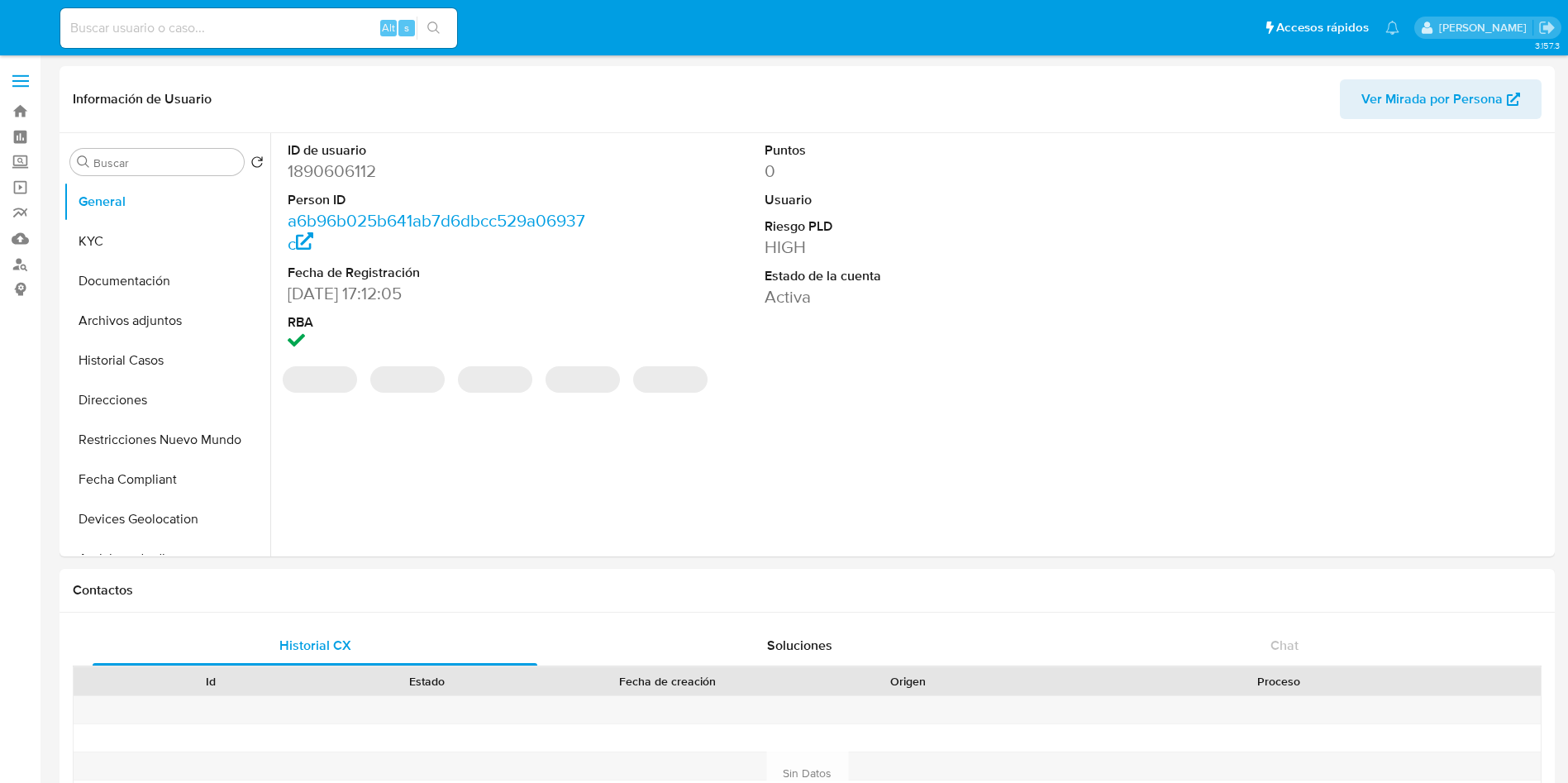
select select "10"
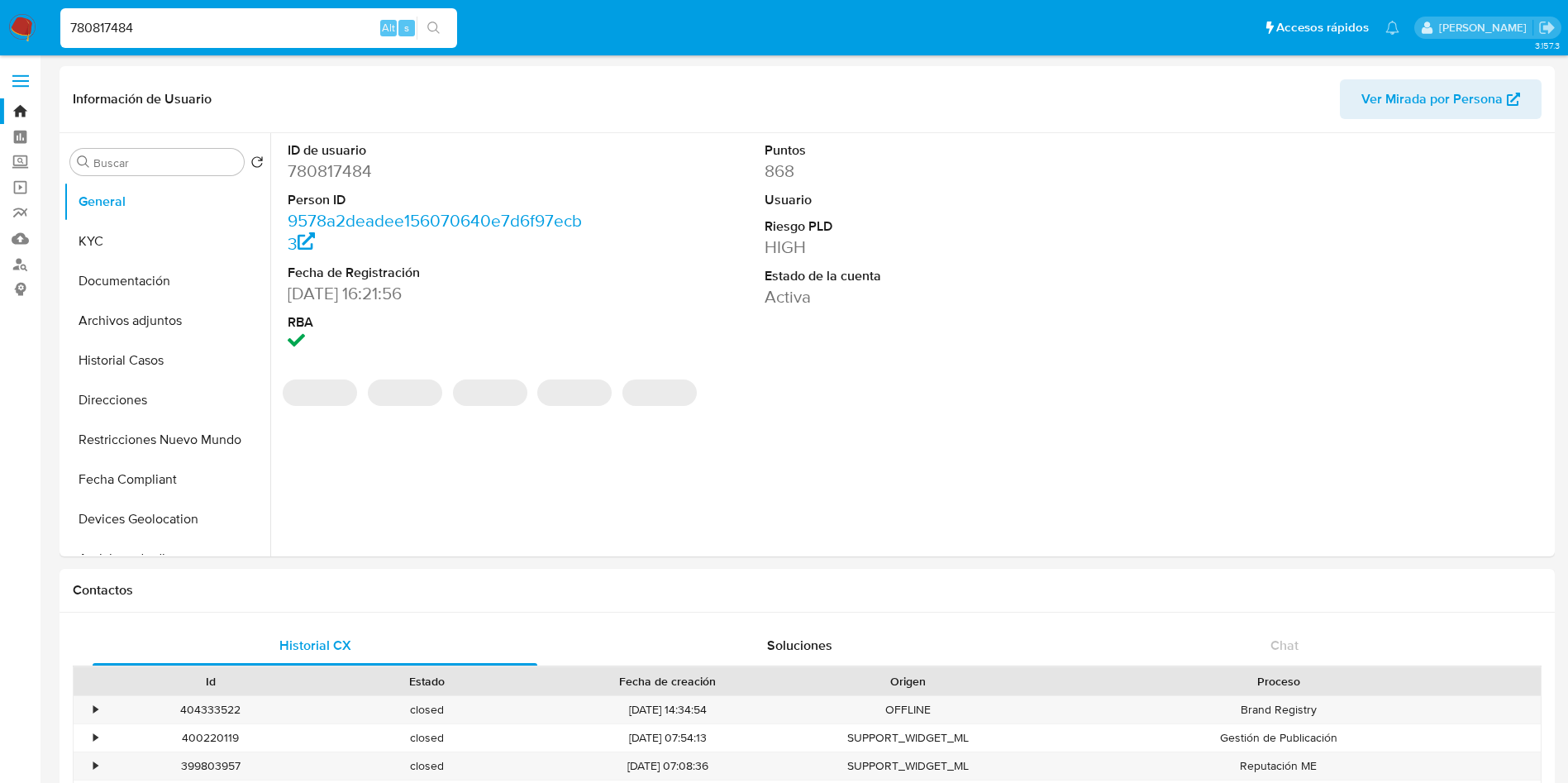
select select "10"
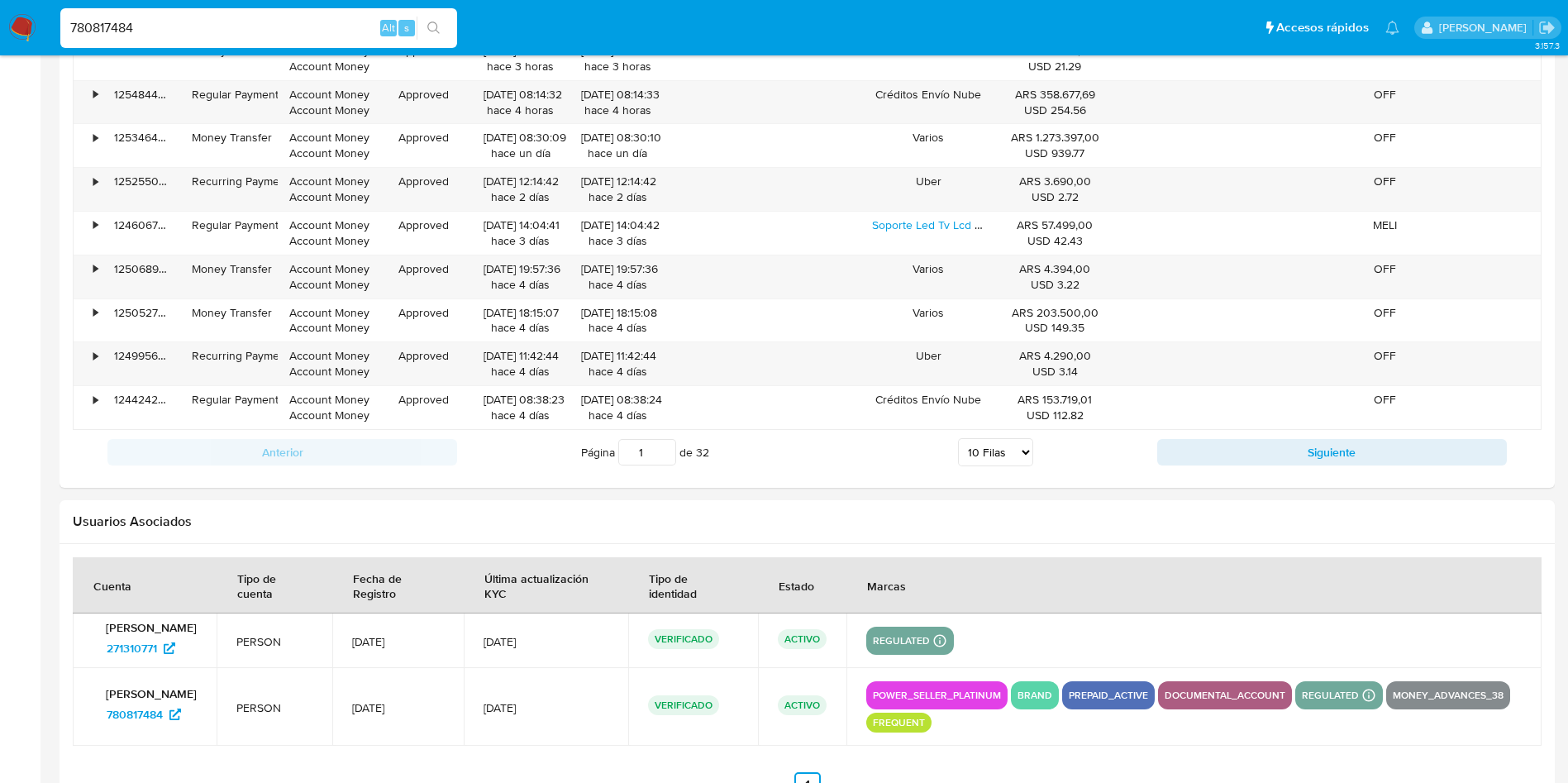
scroll to position [1841, 0]
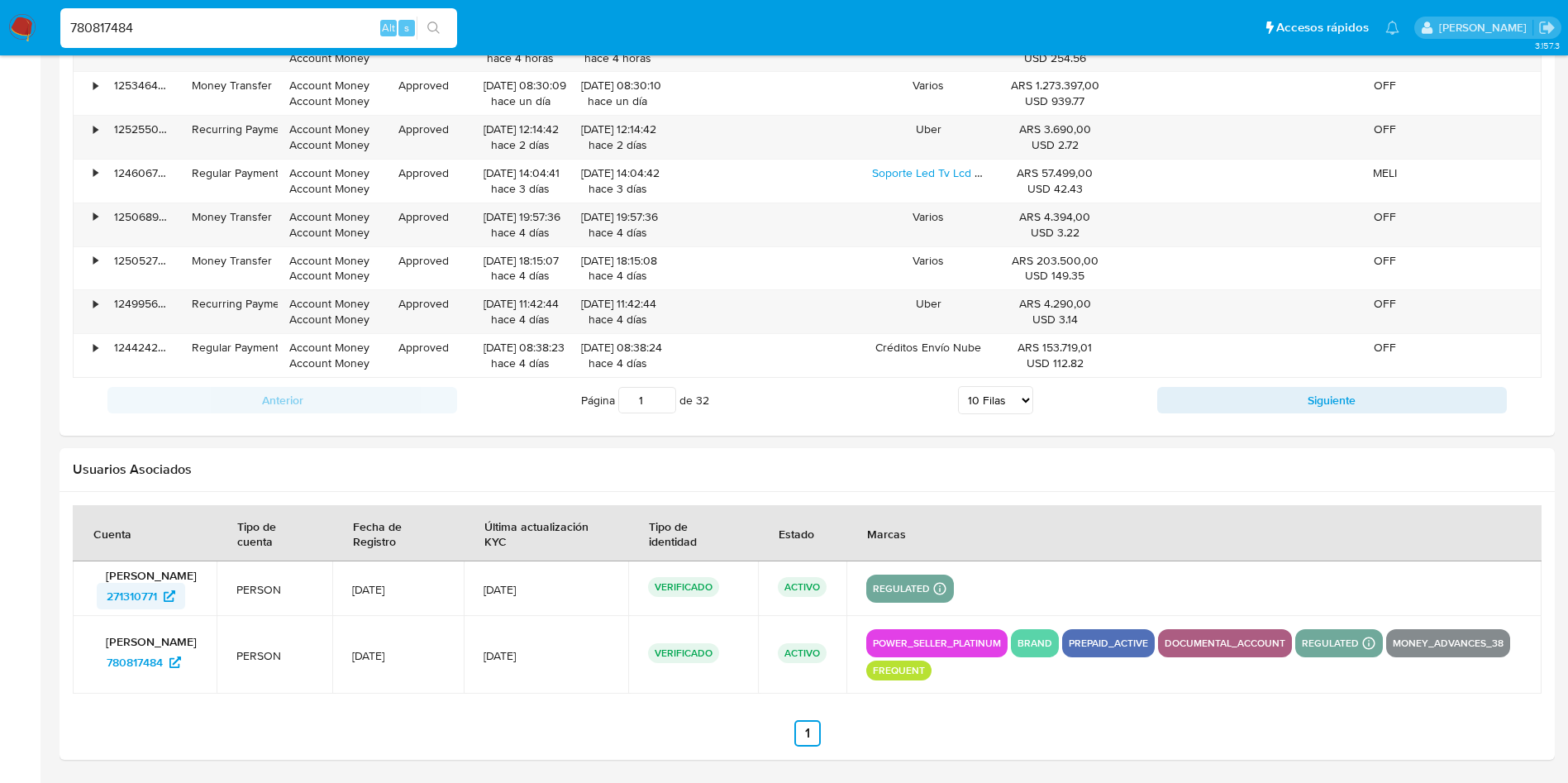
click at [139, 603] on span "271310771" at bounding box center [132, 596] width 50 height 27
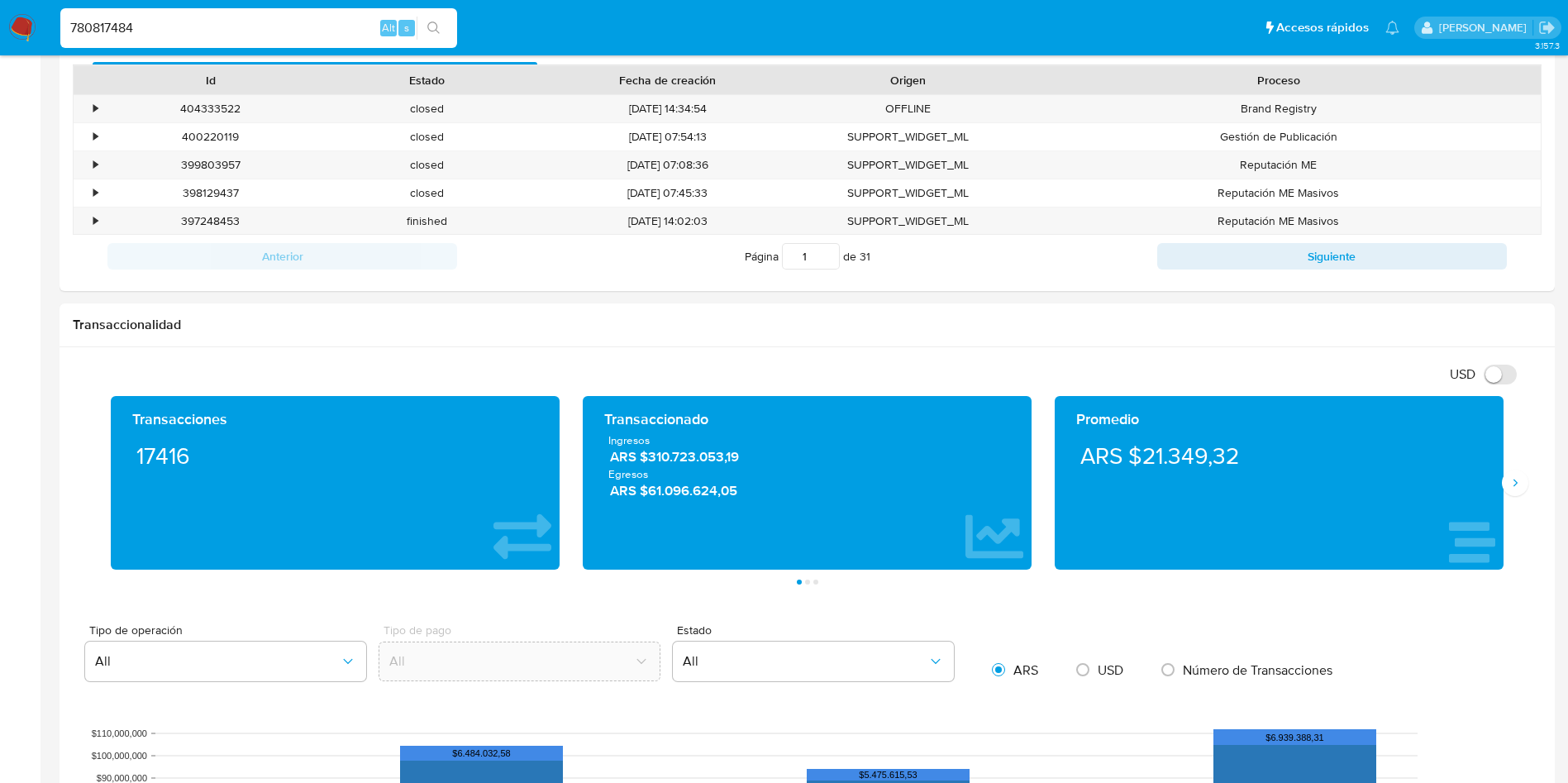
scroll to position [0, 0]
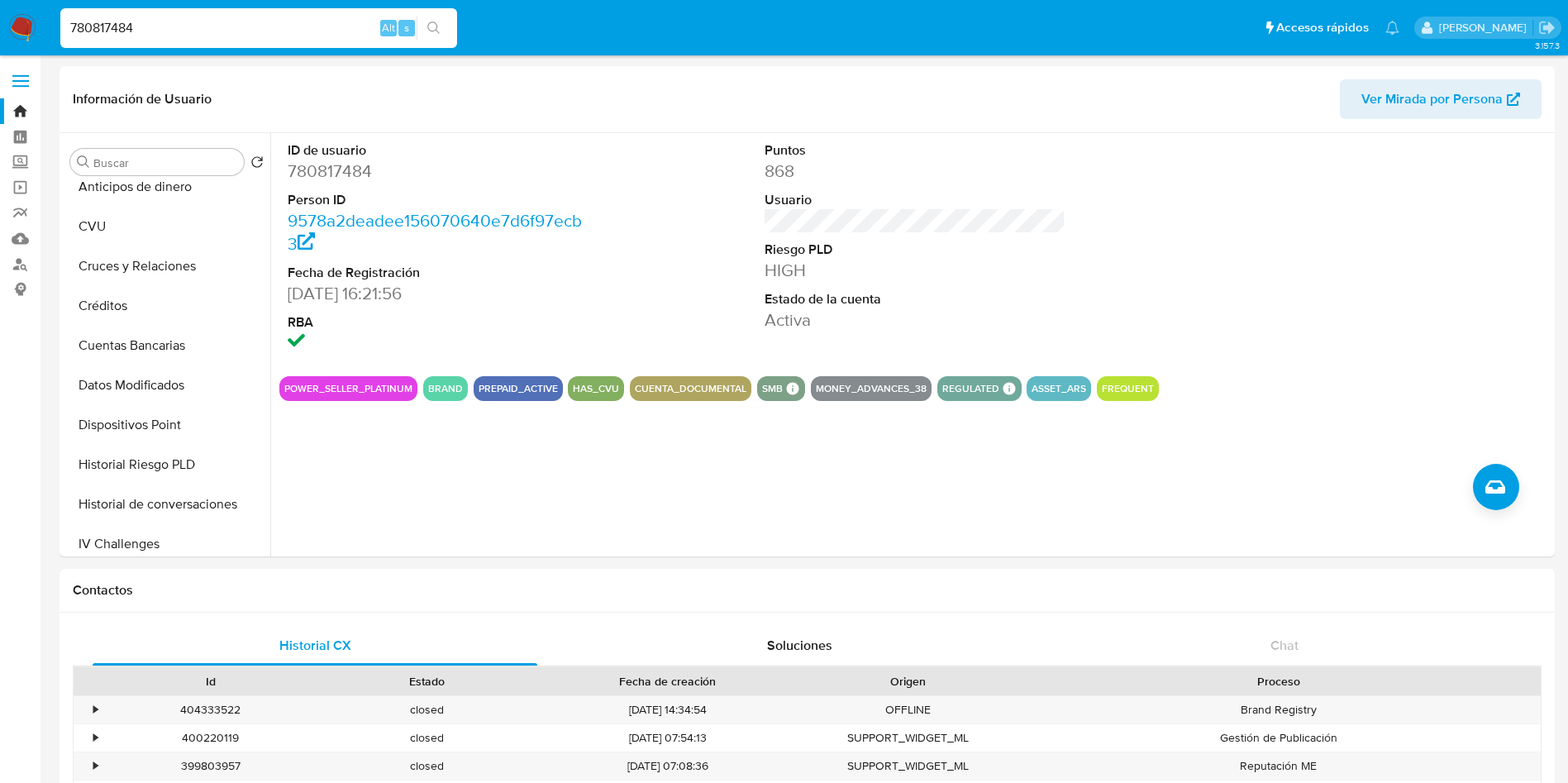
click at [223, 23] on input "780817484" at bounding box center [258, 27] width 397 height 22
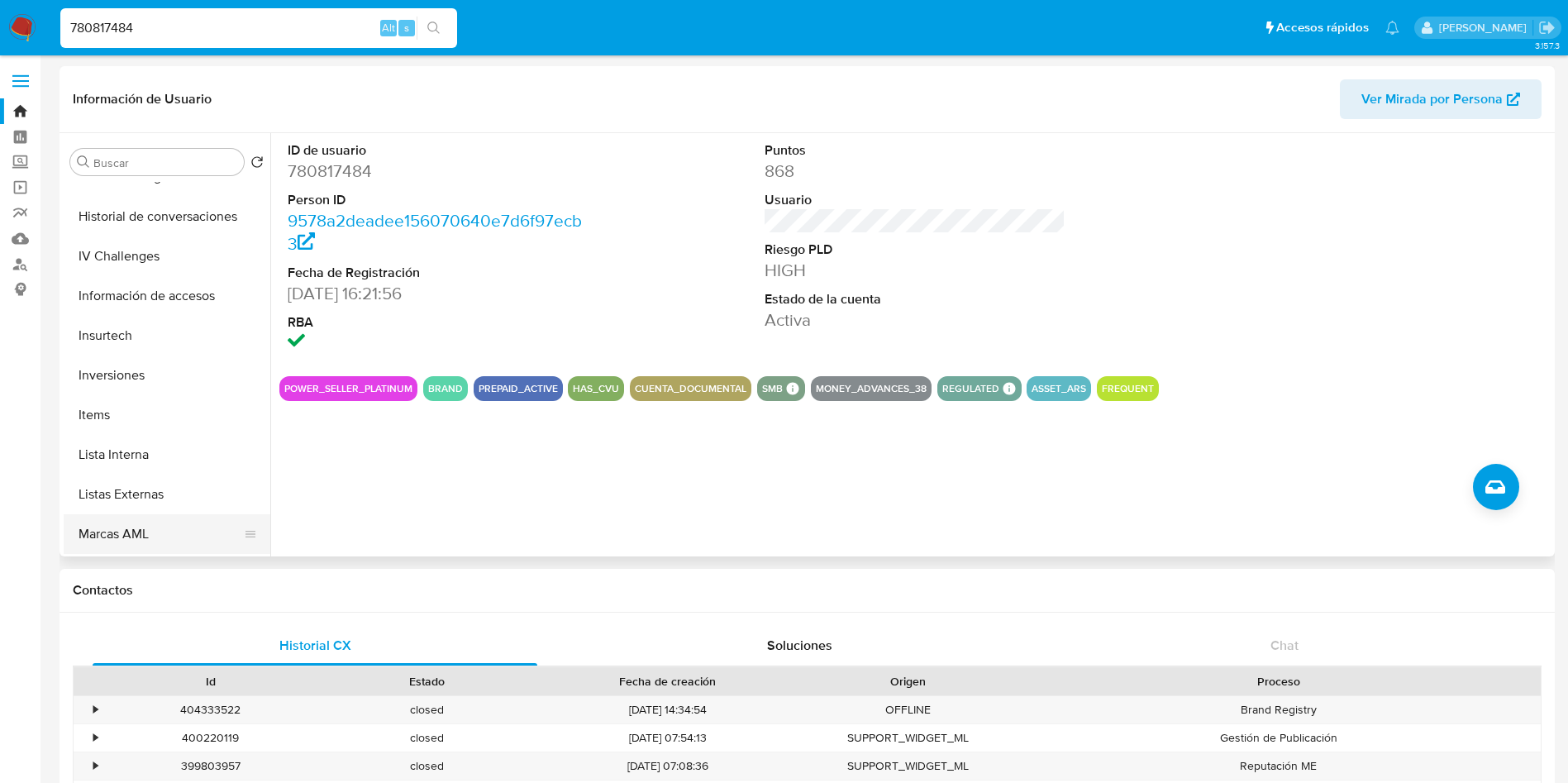
scroll to position [777, 0]
click at [126, 258] on button "Inversiones" at bounding box center [160, 258] width 193 height 40
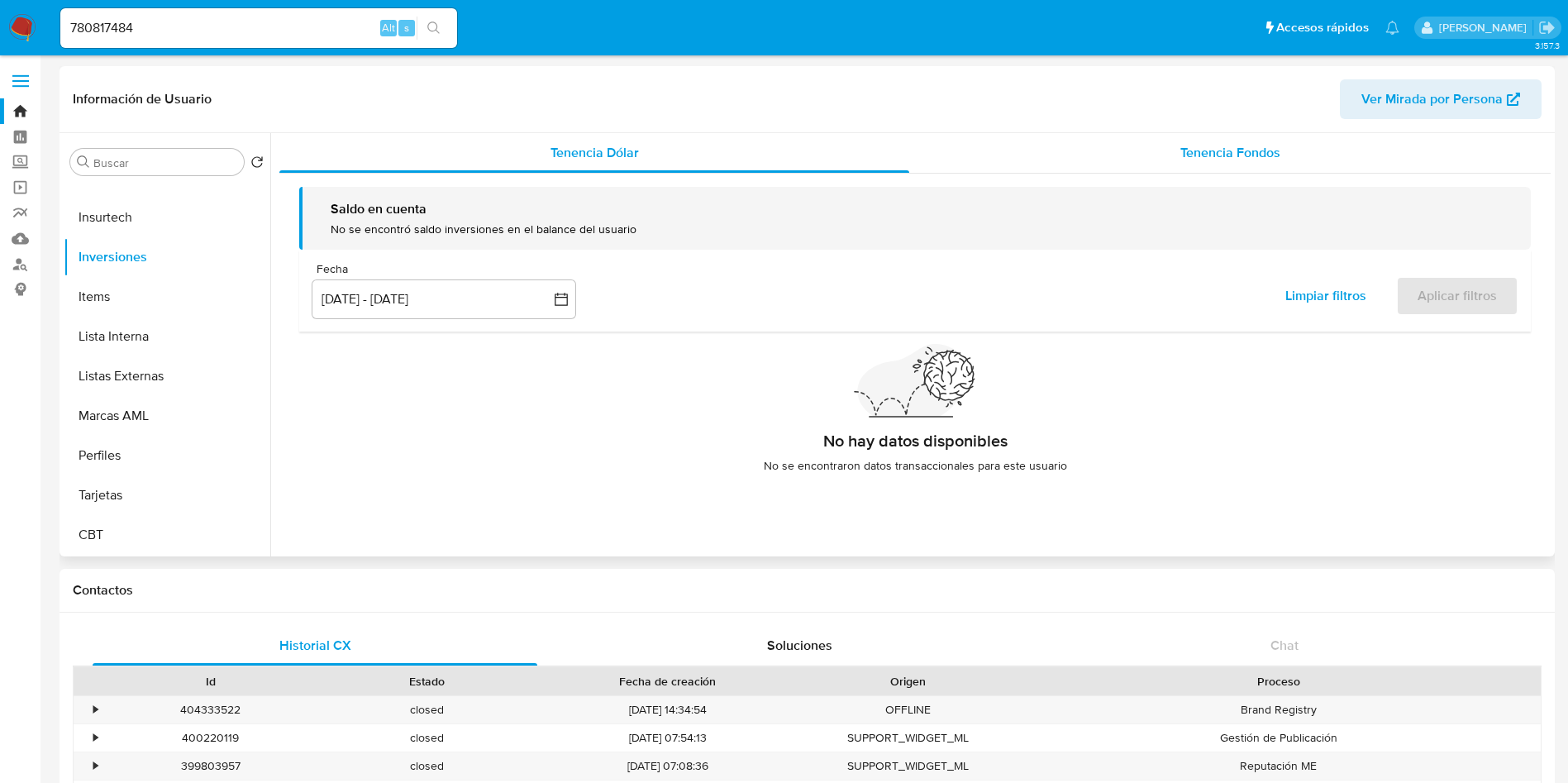
click at [1104, 137] on div "Tenencia Fondos" at bounding box center [1229, 153] width 641 height 40
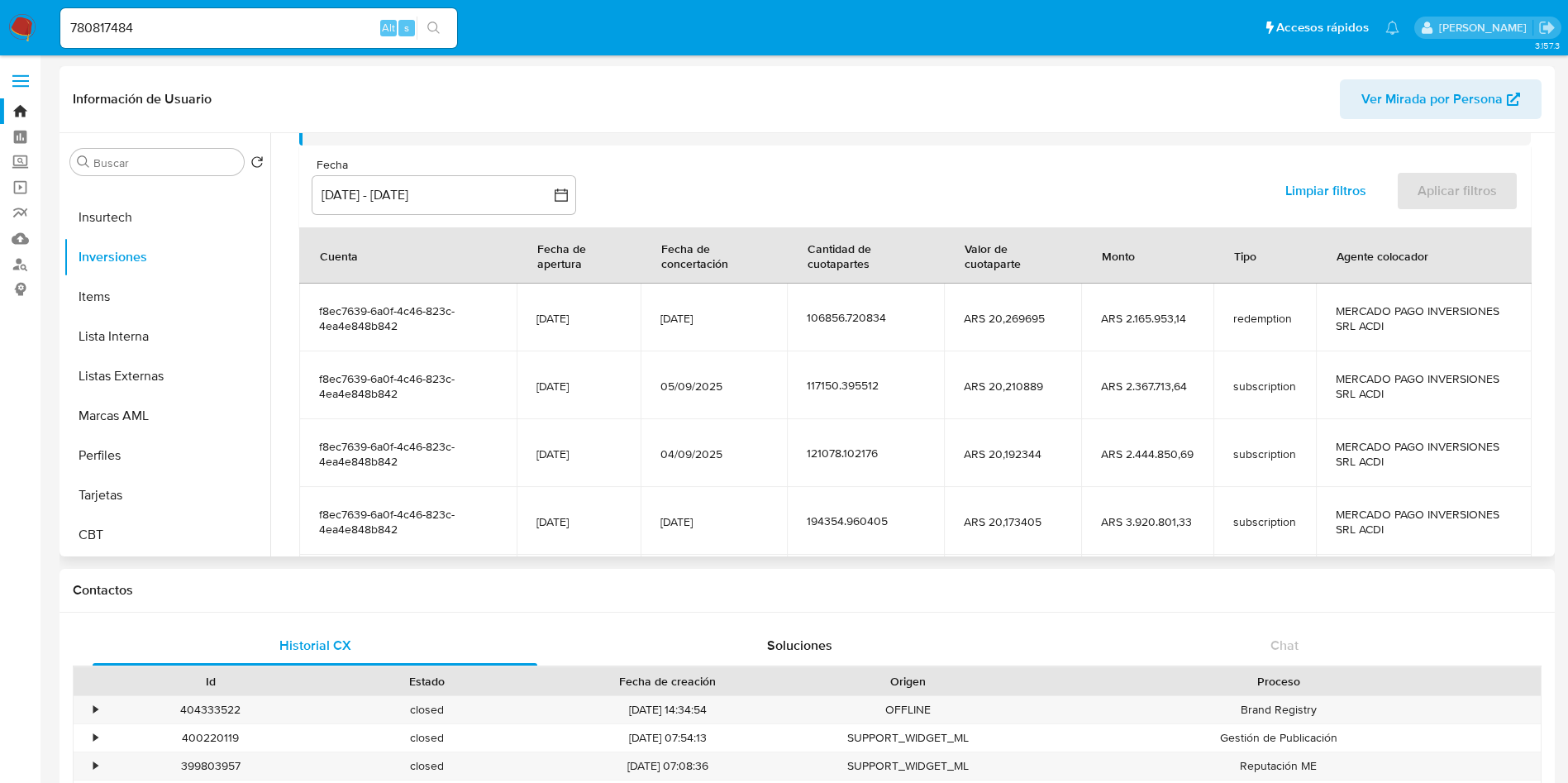
scroll to position [248, 0]
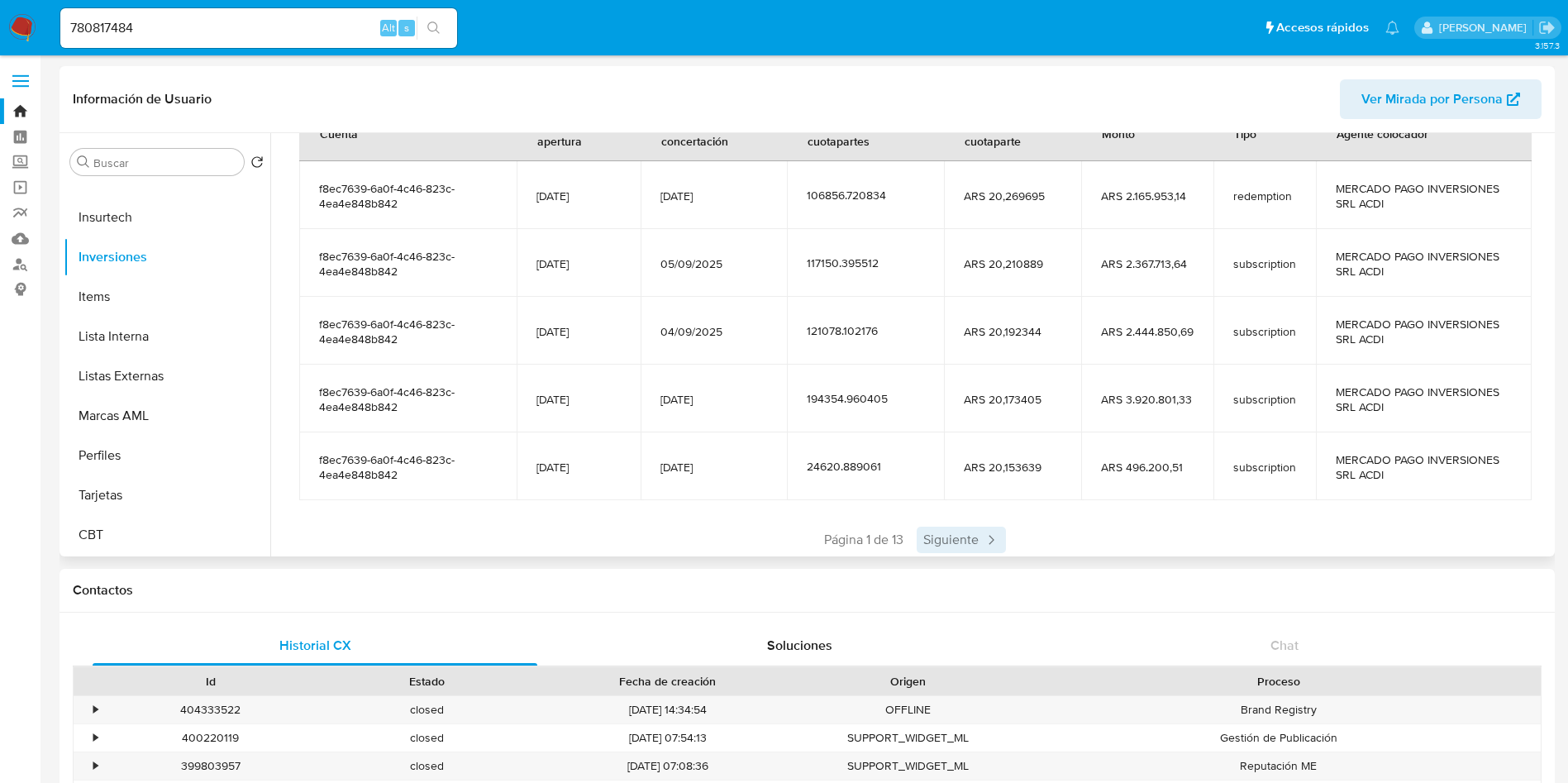
click at [950, 536] on span "Siguiente" at bounding box center [961, 540] width 89 height 27
click at [950, 536] on span "Página 2 de 13" at bounding box center [910, 539] width 82 height 18
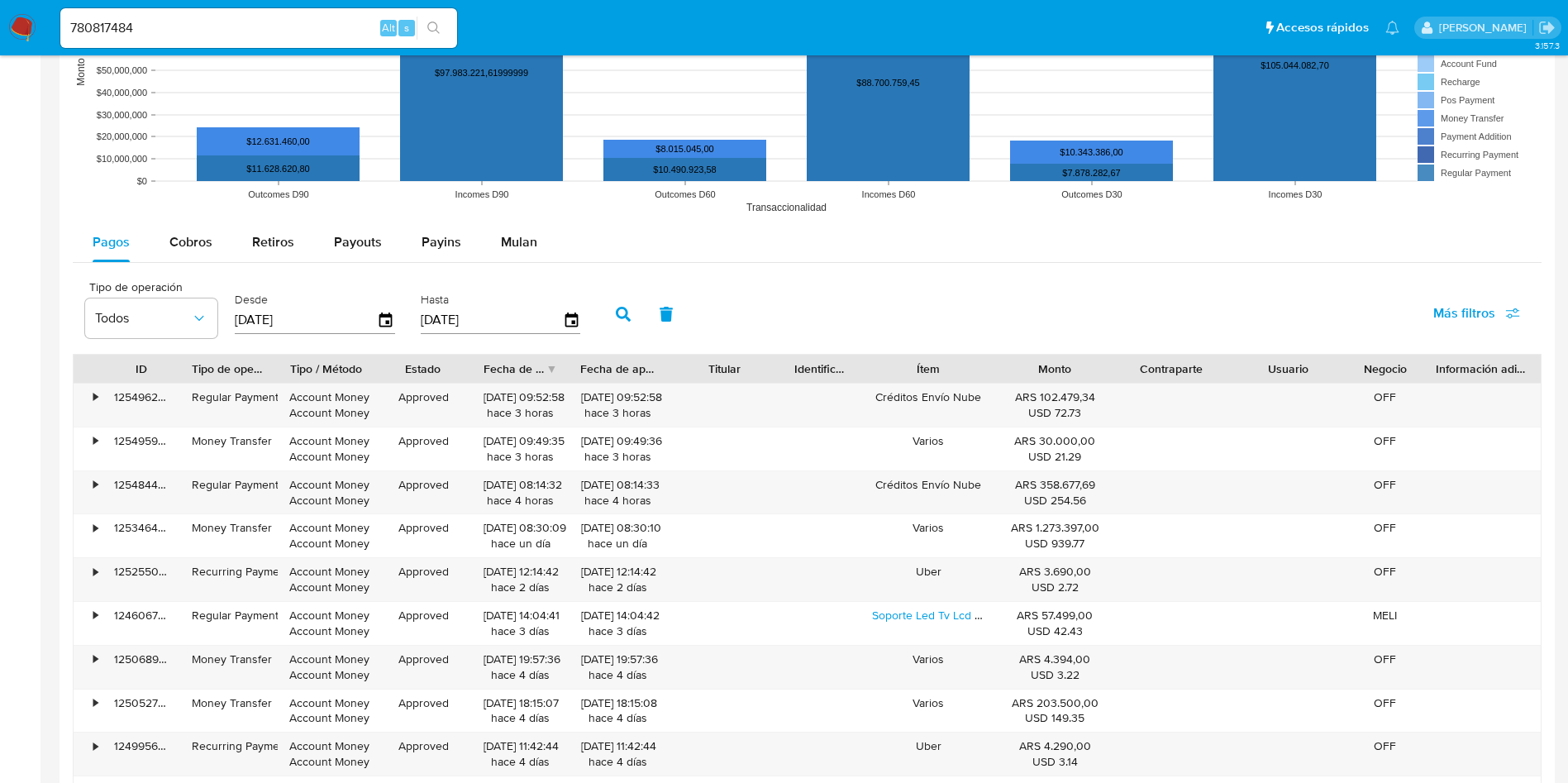
scroll to position [1841, 0]
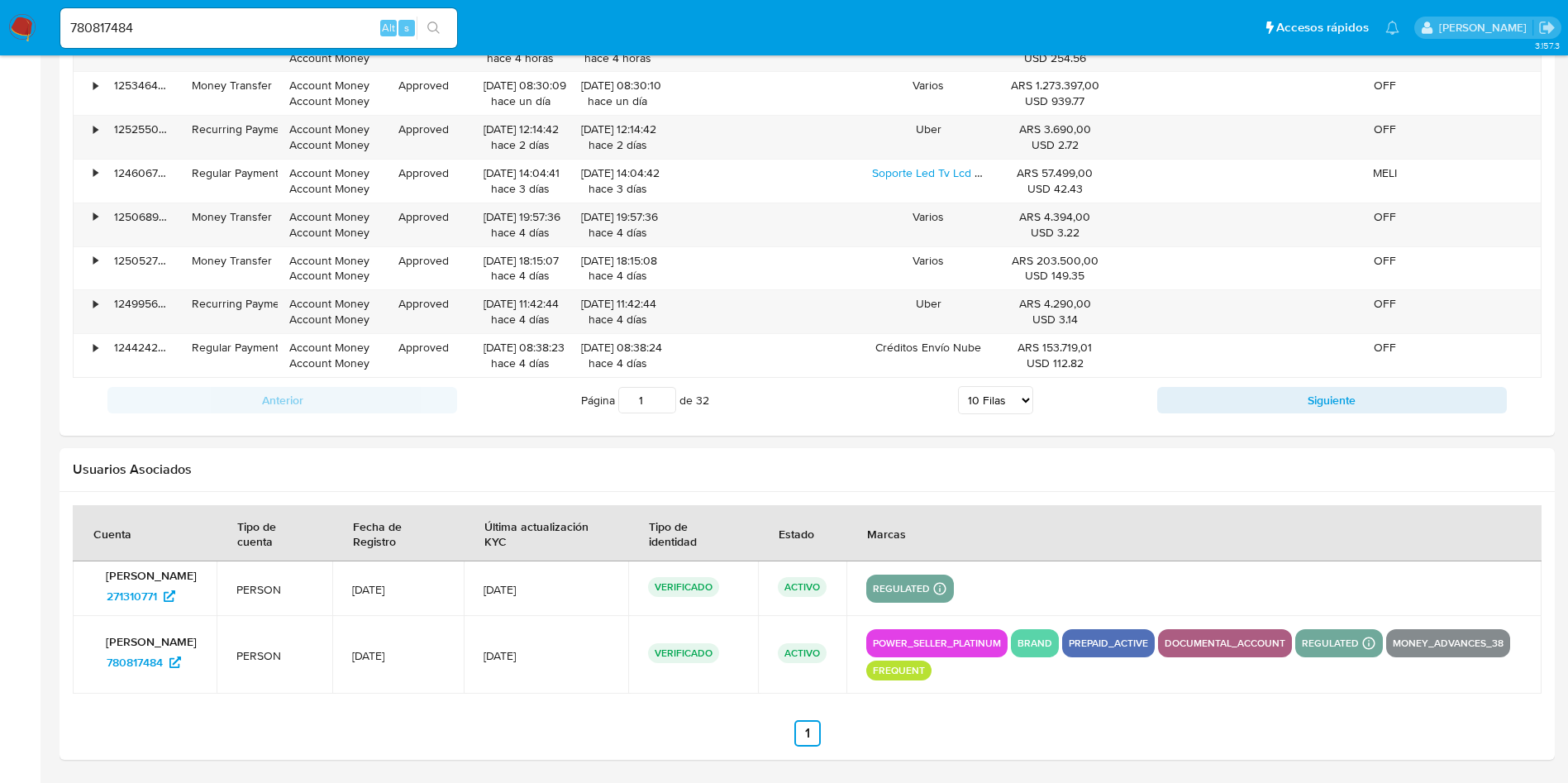
click at [318, 18] on input "780817484" at bounding box center [258, 27] width 397 height 22
click at [318, 17] on input "780817484" at bounding box center [258, 27] width 397 height 22
paste input "58521932"
type input "758521932"
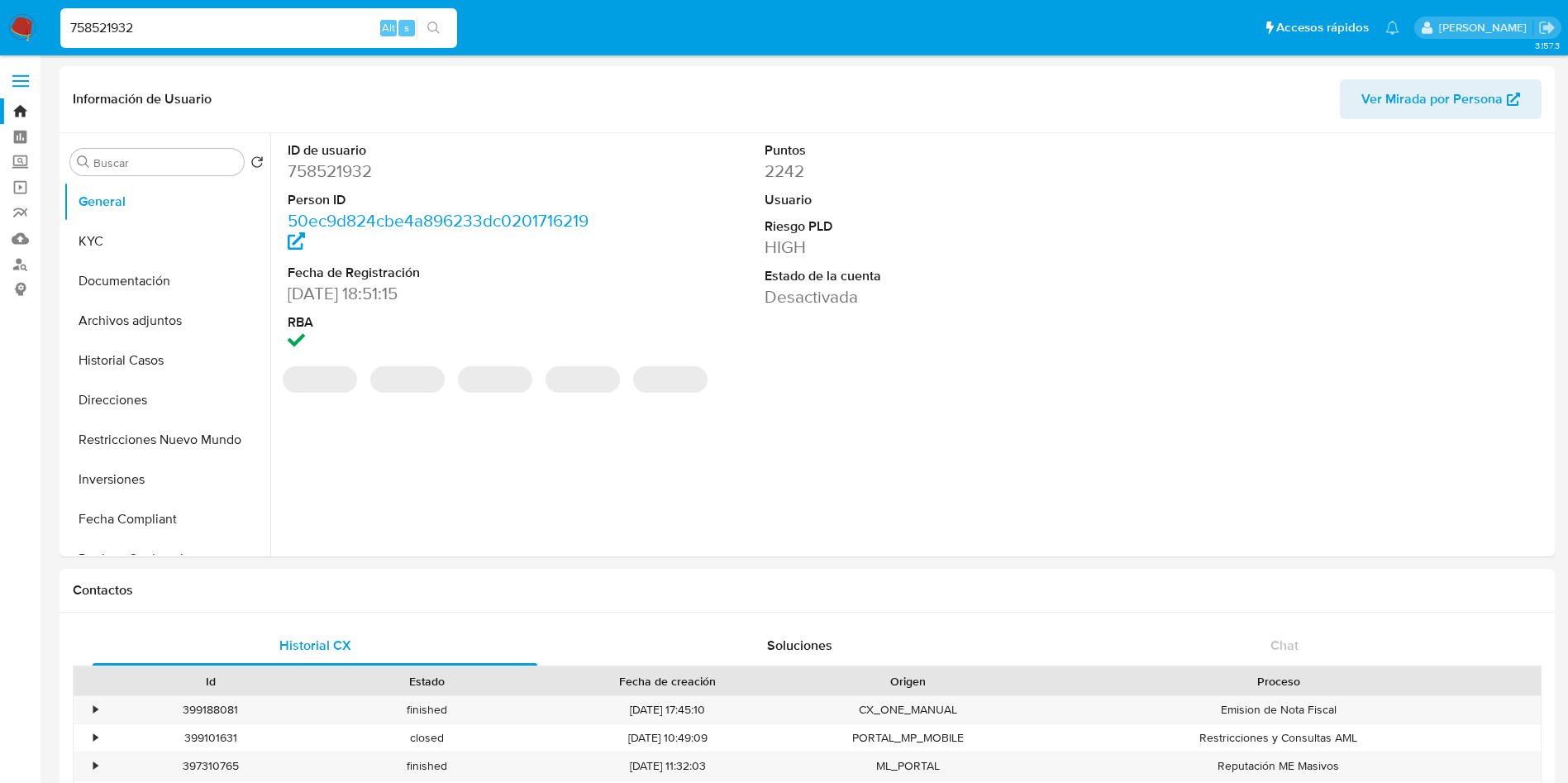
select select "10"
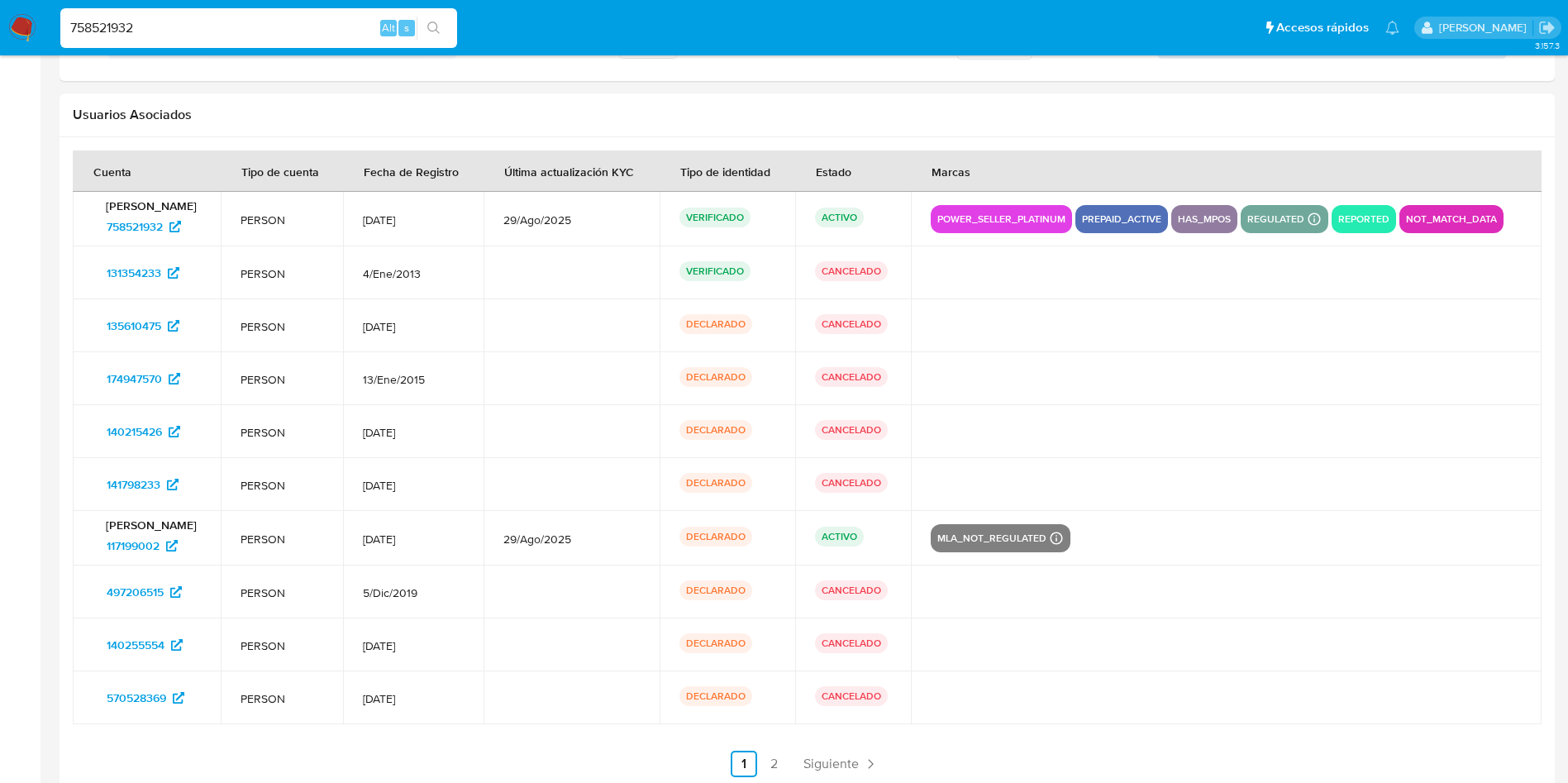
scroll to position [2224, 0]
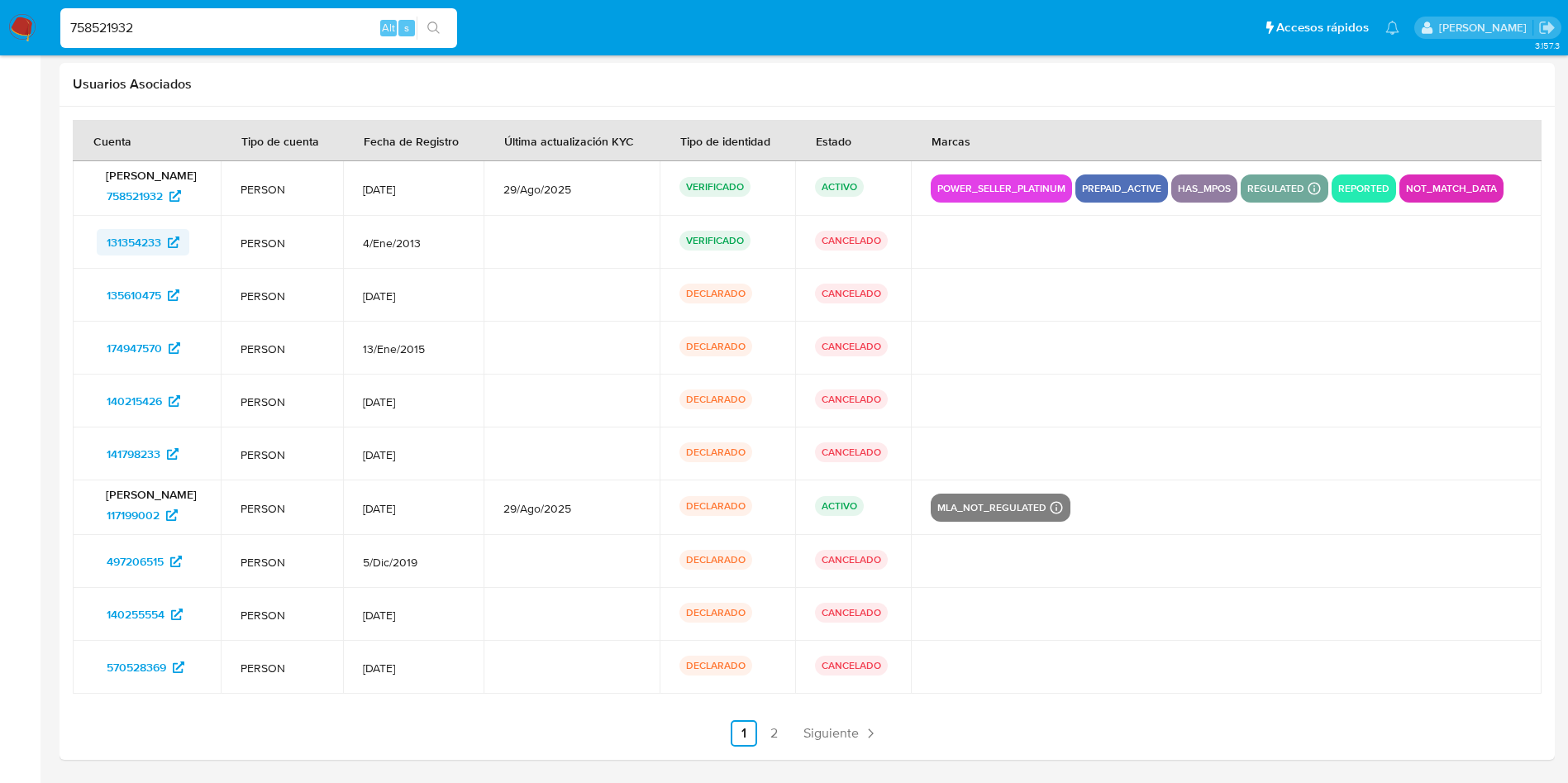
click at [136, 243] on span "131354233" at bounding box center [134, 242] width 55 height 27
click at [177, 21] on input "758521932" at bounding box center [258, 27] width 397 height 22
click at [177, 20] on input "758521932" at bounding box center [258, 27] width 397 height 22
paste input "451698714"
type input "451698714"
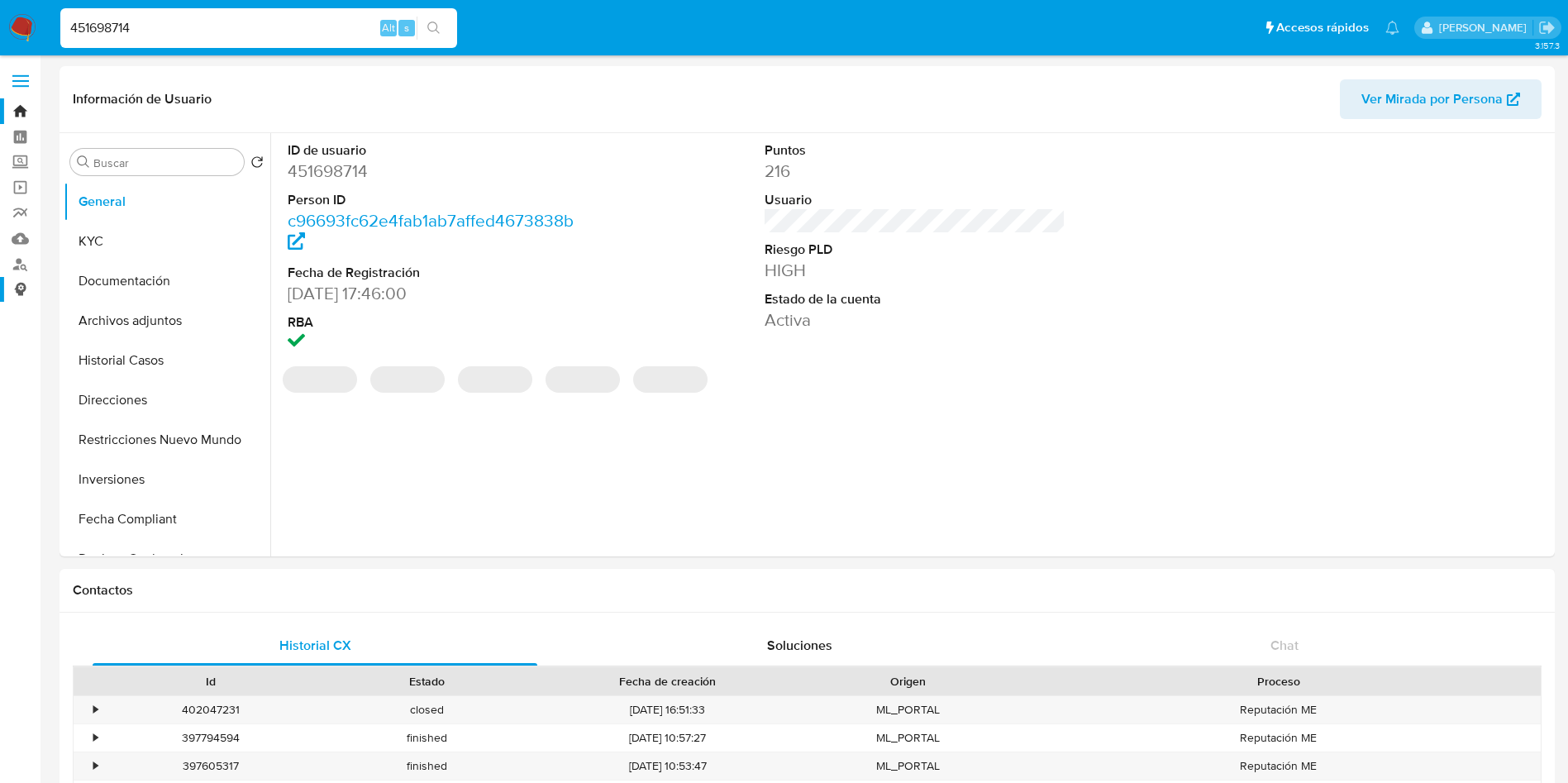
select select "10"
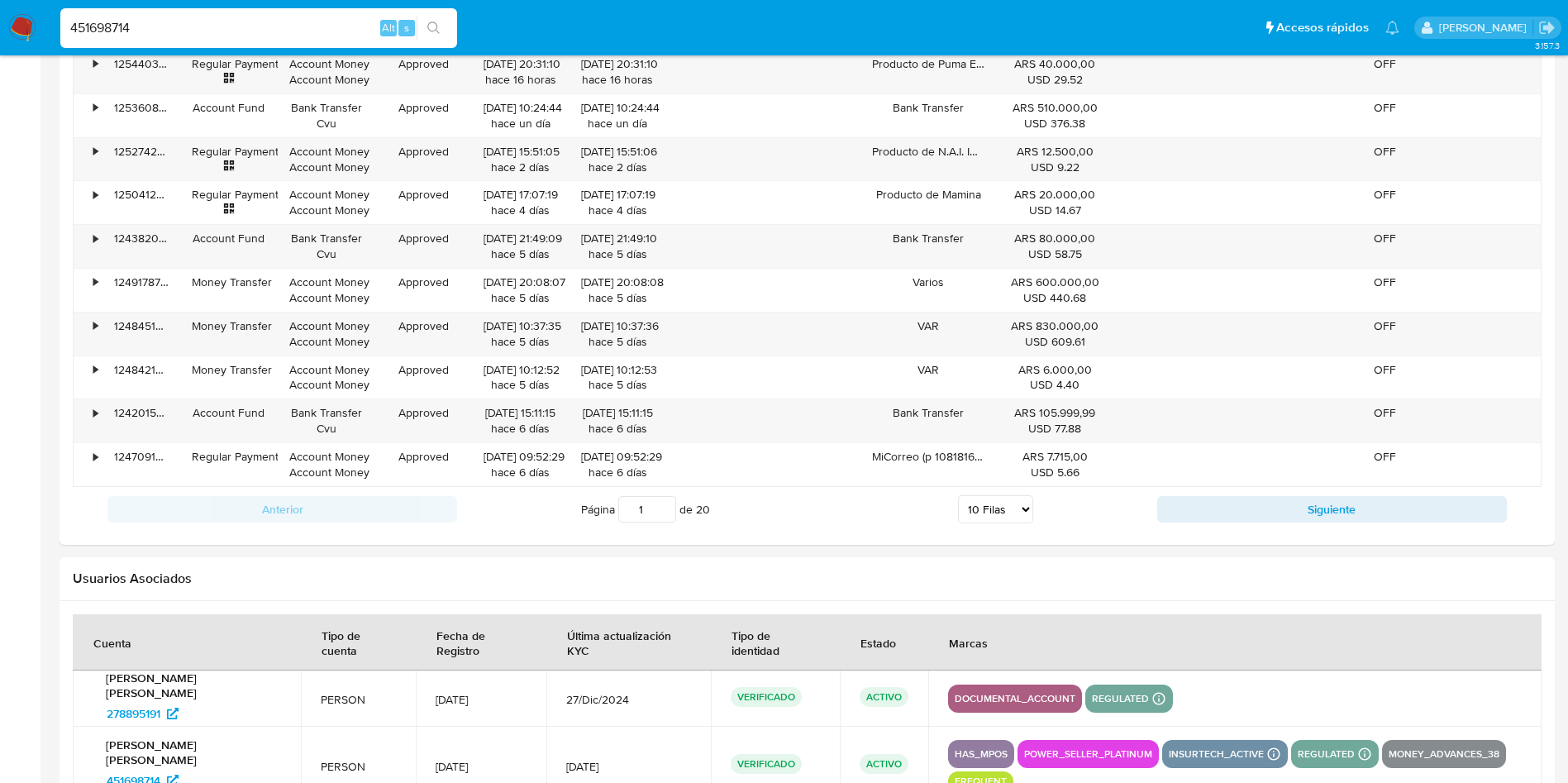
scroll to position [1896, 0]
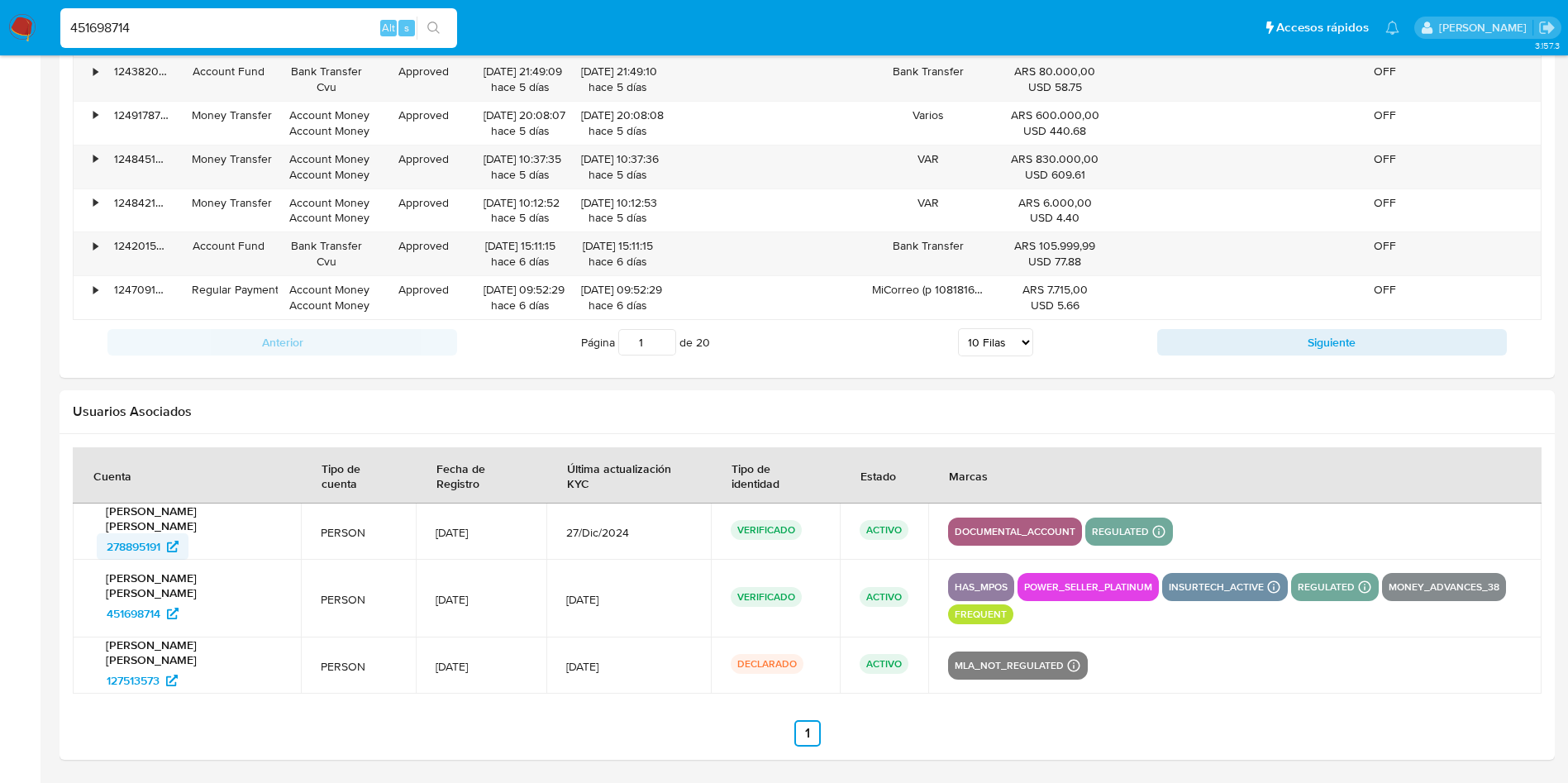
click at [123, 543] on span "278895191" at bounding box center [134, 546] width 54 height 27
click at [143, 611] on span "451698714" at bounding box center [134, 614] width 54 height 27
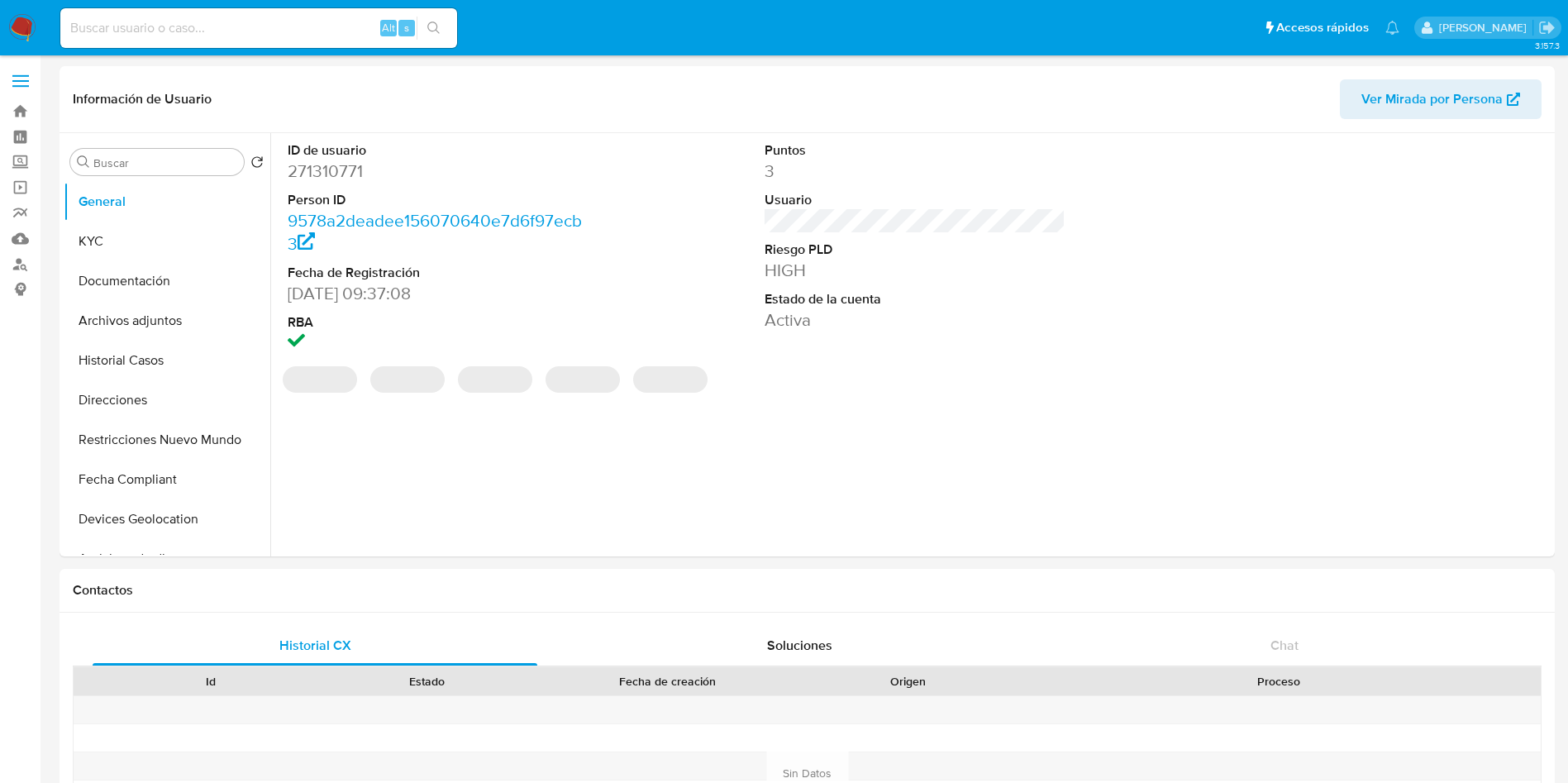
select select "10"
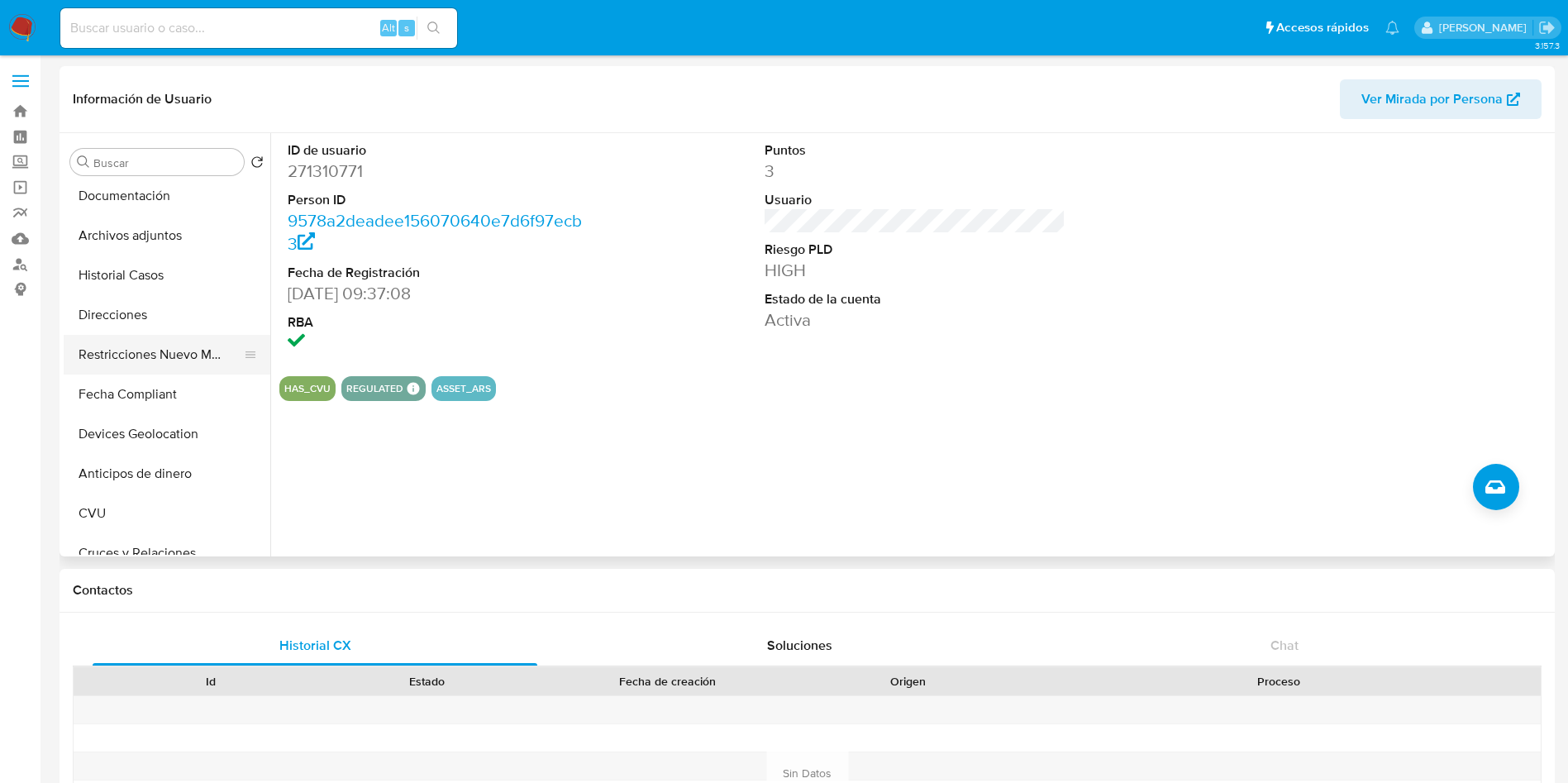
scroll to position [124, 0]
click at [171, 251] on button "Historial Casos" at bounding box center [160, 237] width 193 height 40
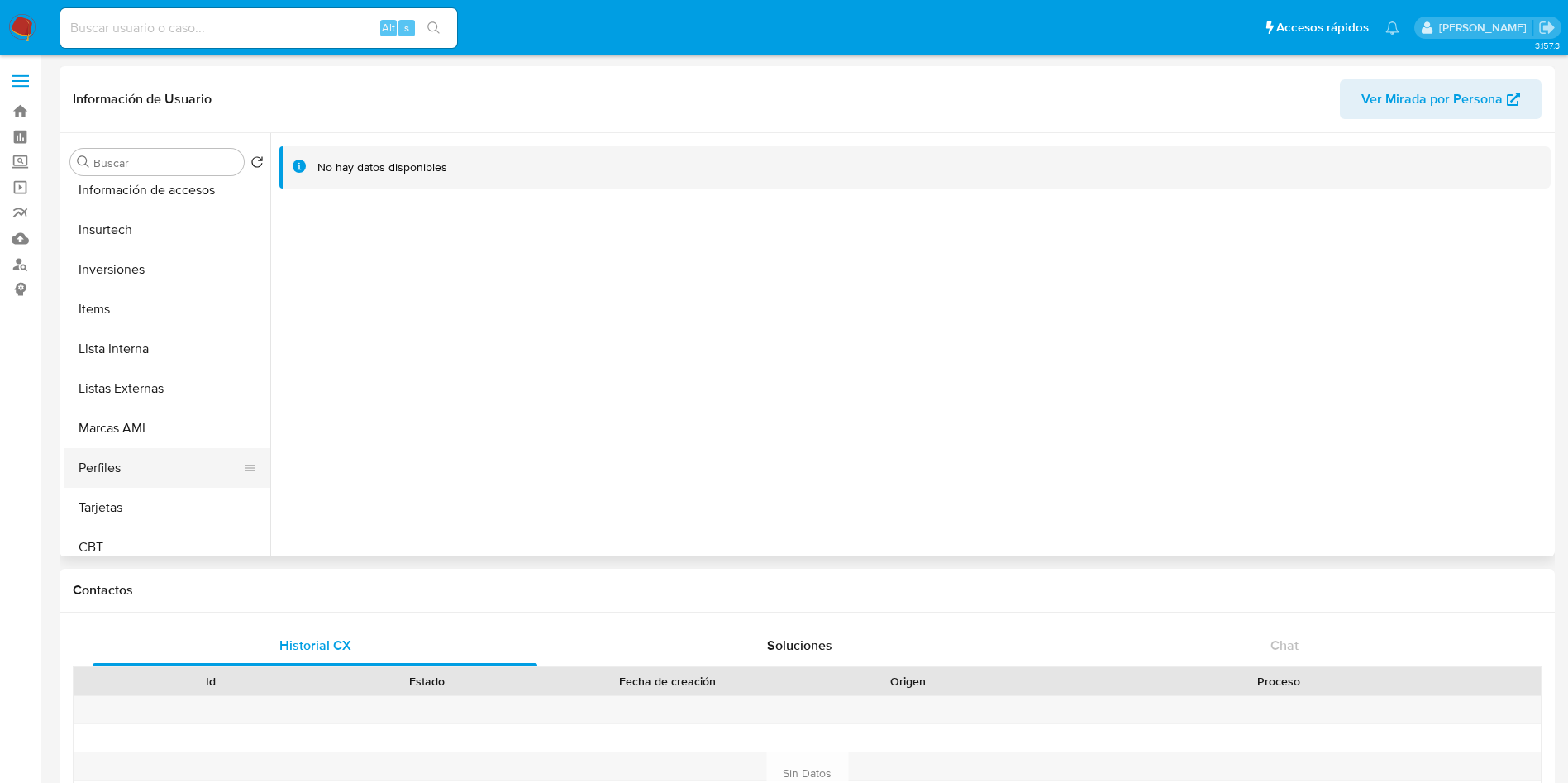
scroll to position [777, 0]
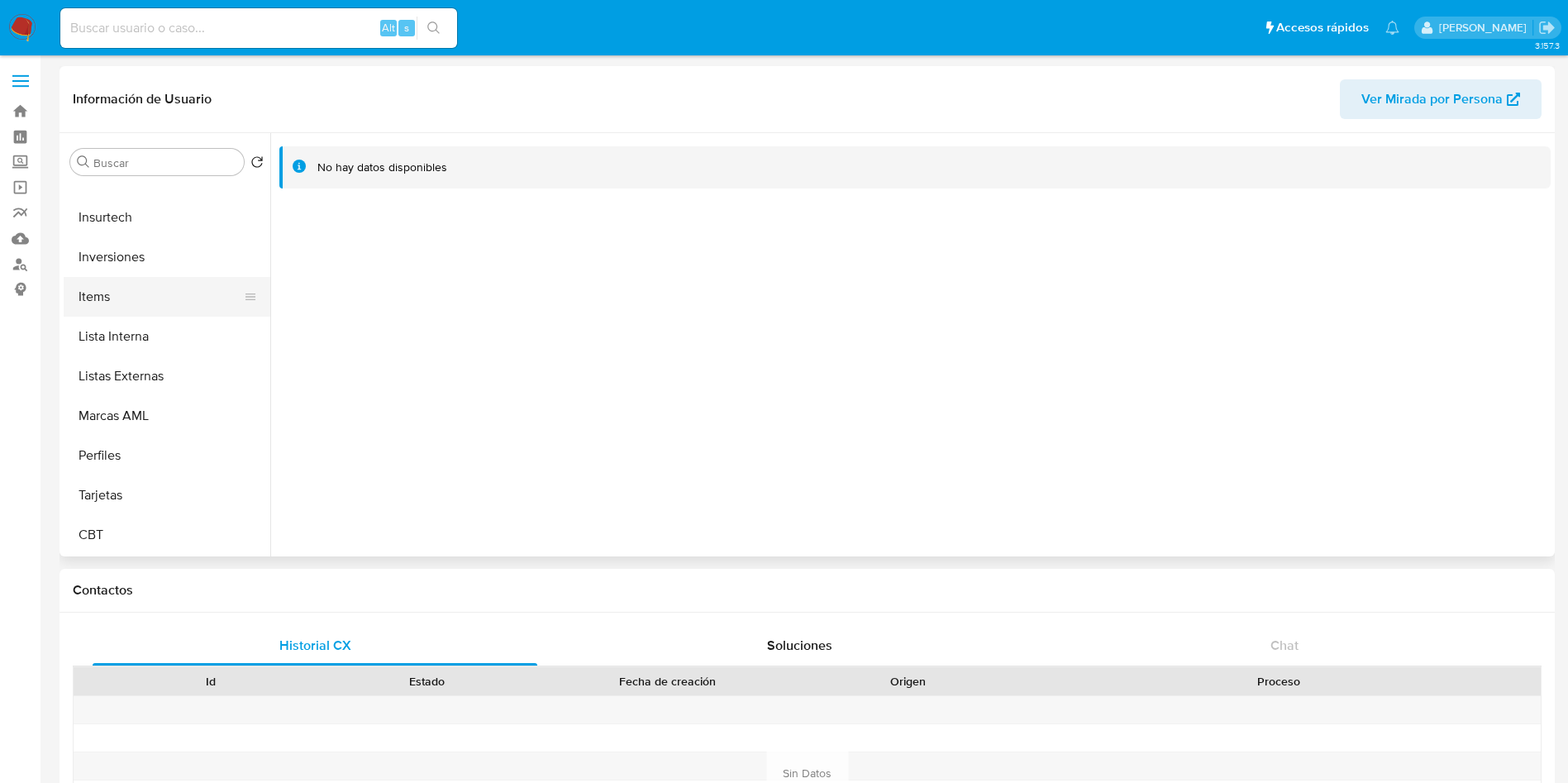
click at [131, 276] on button "Items" at bounding box center [160, 296] width 193 height 40
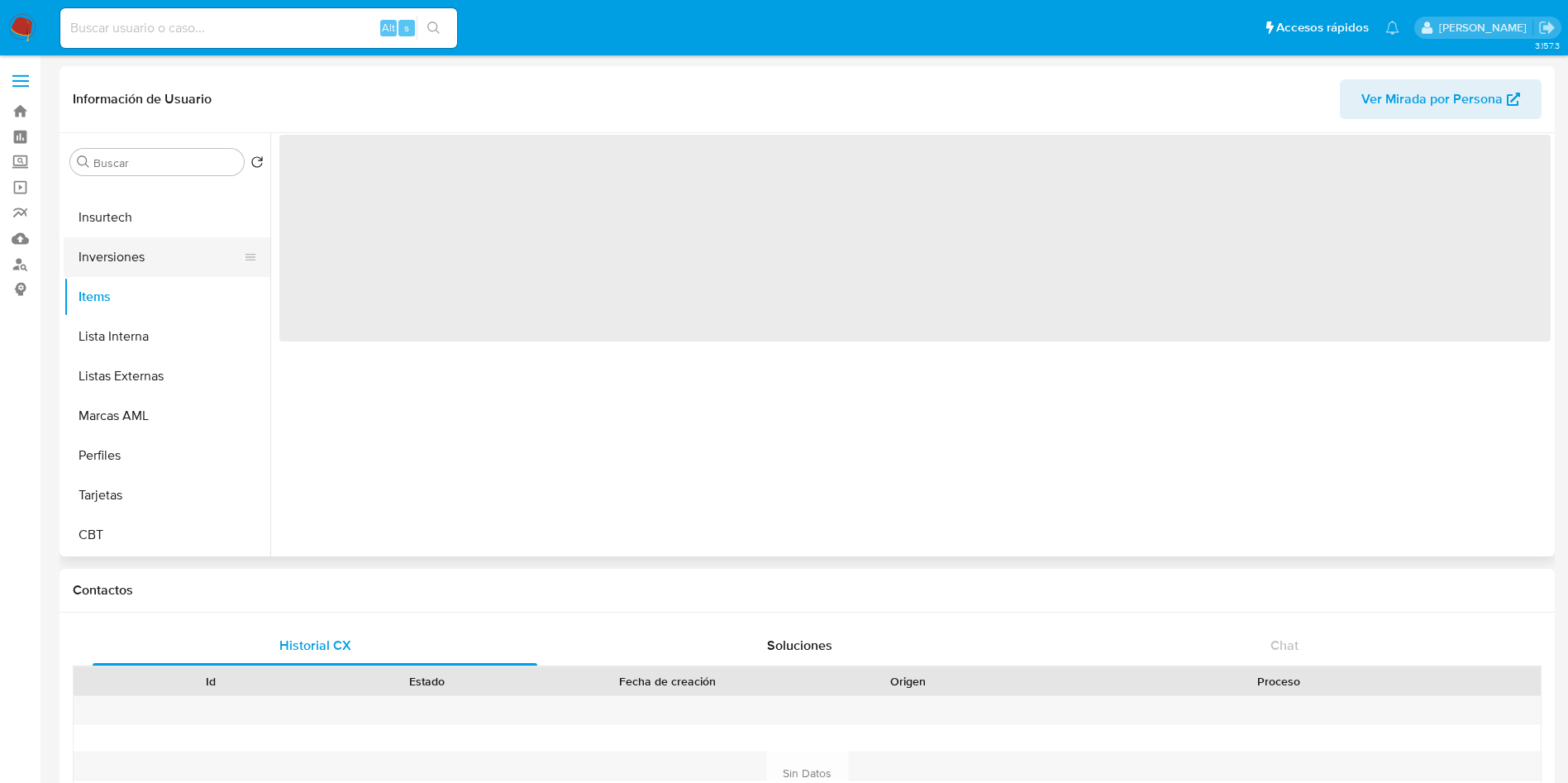
click at [153, 266] on button "Inversiones" at bounding box center [160, 258] width 193 height 40
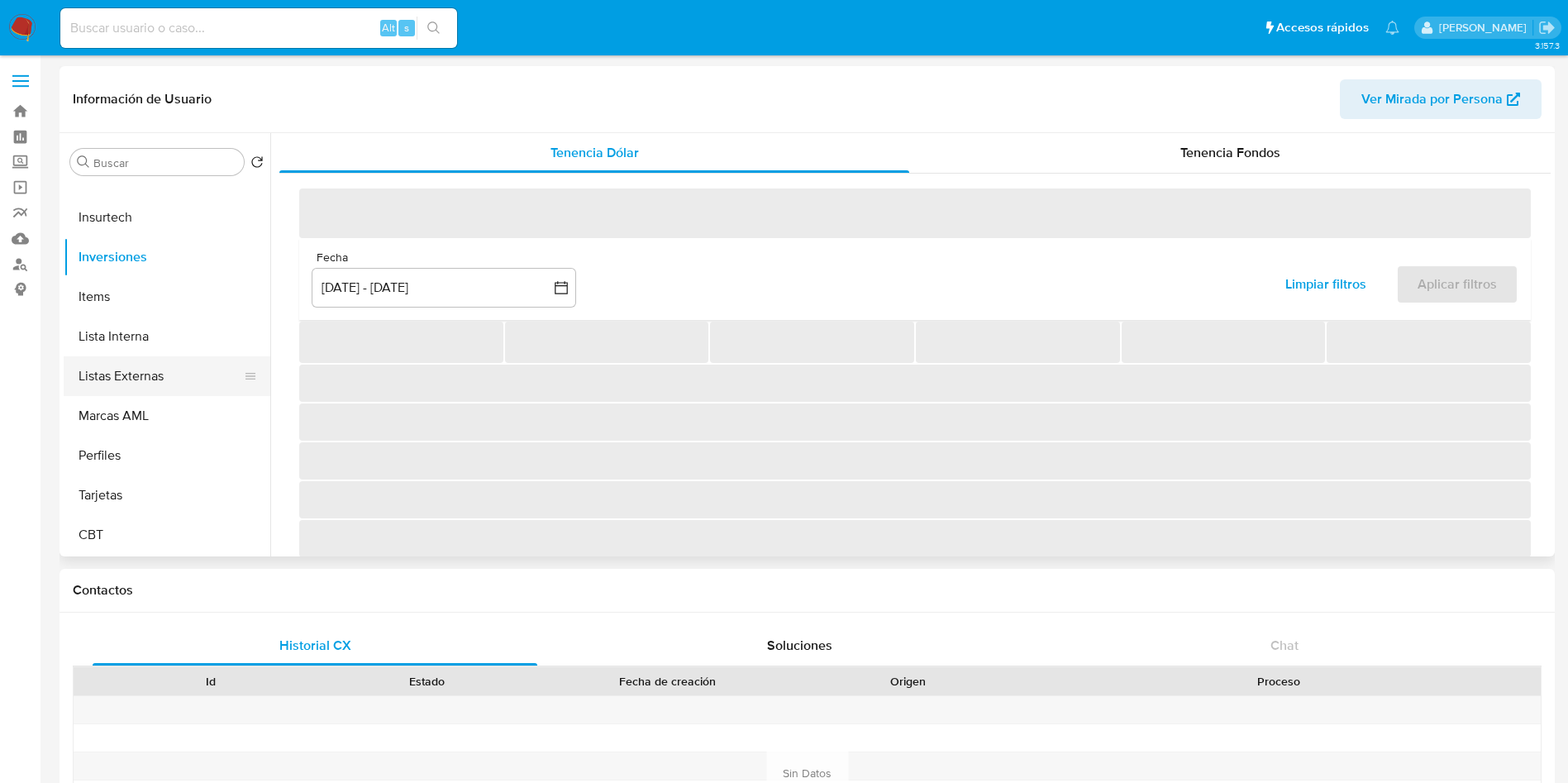
scroll to position [653, 0]
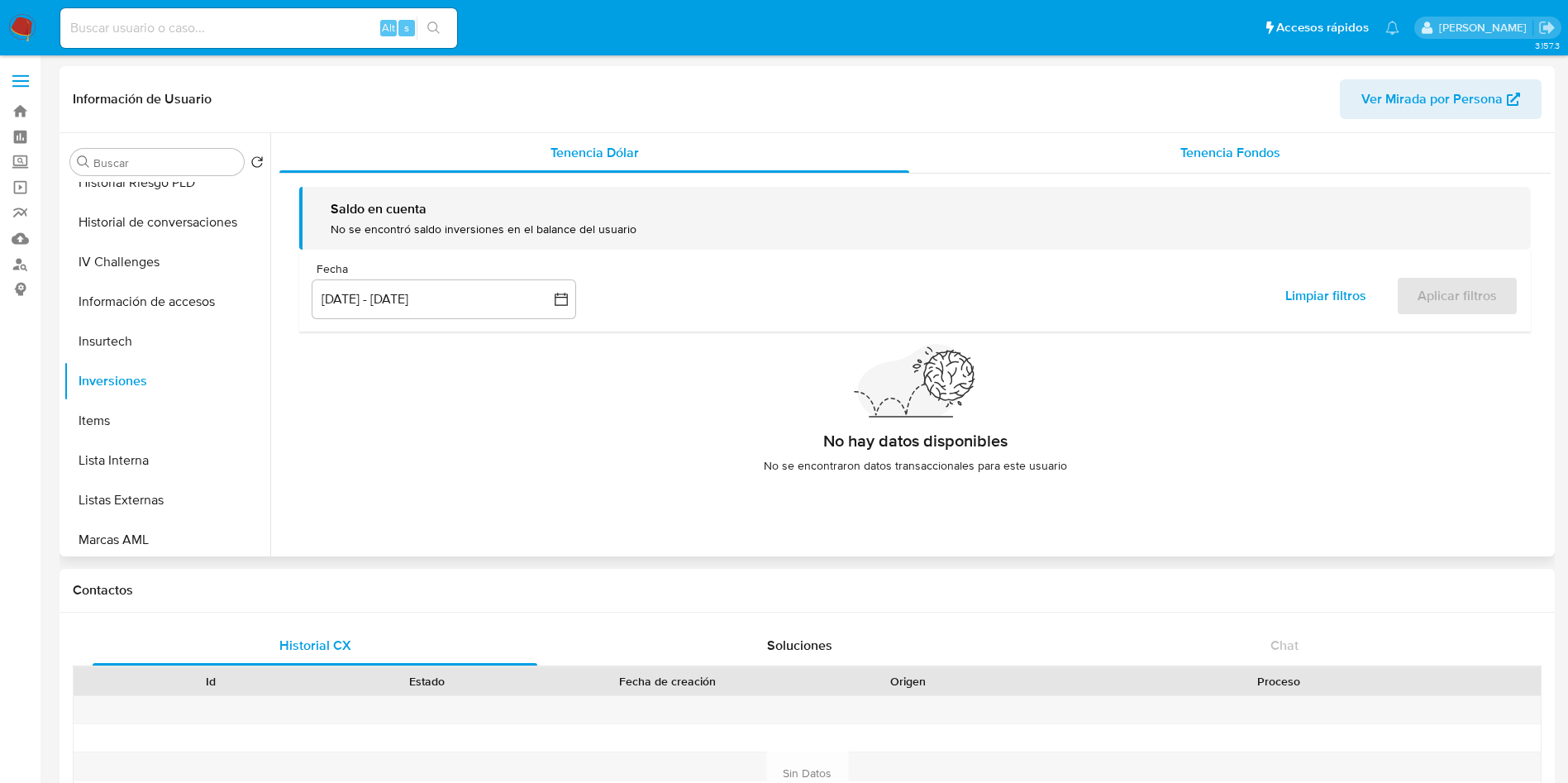
click at [993, 152] on div "Tenencia Fondos" at bounding box center [1229, 153] width 641 height 40
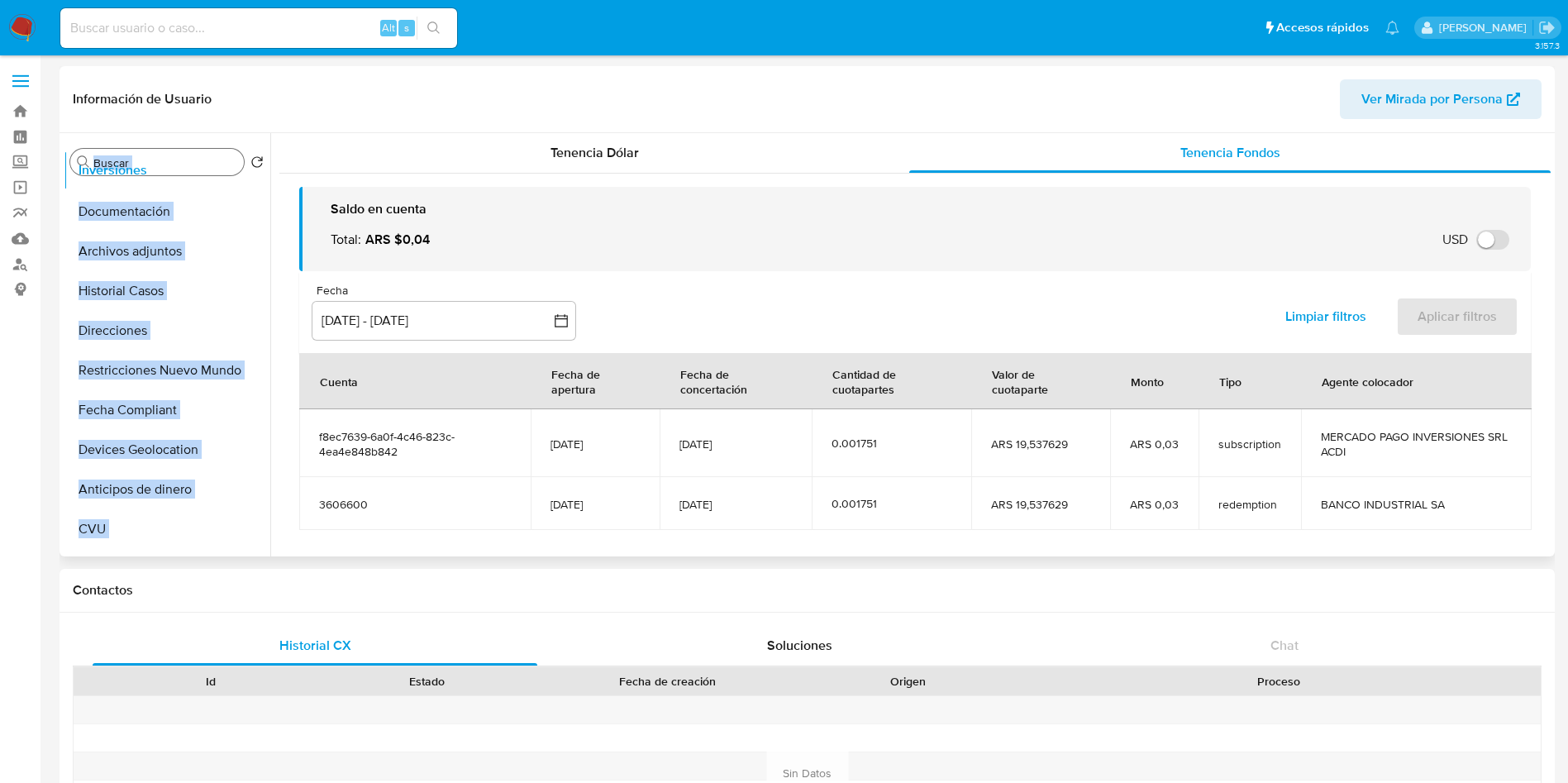
scroll to position [0, 0]
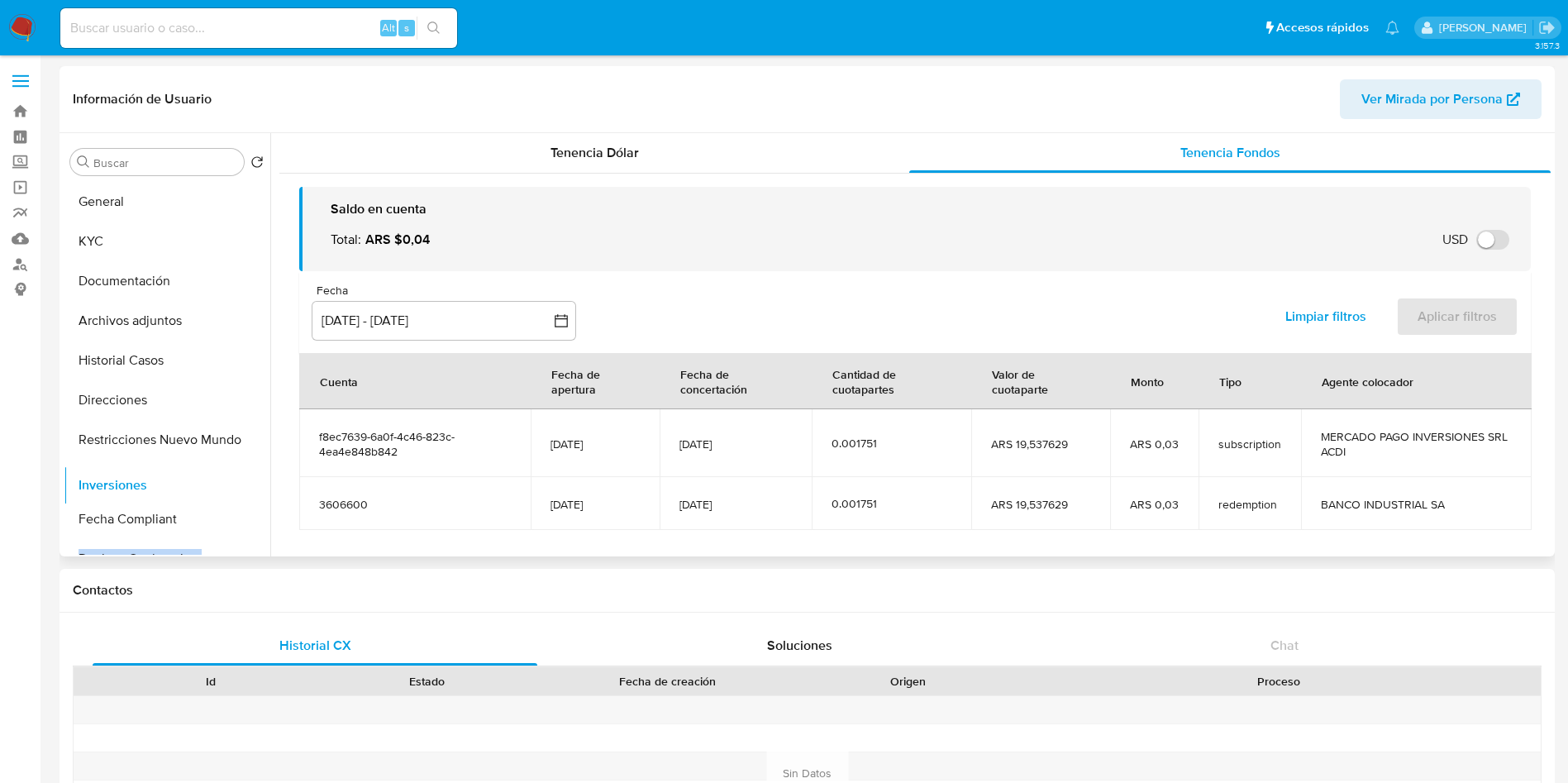
drag, startPoint x: 244, startPoint y: 380, endPoint x: 224, endPoint y: 484, distance: 105.9
click at [224, 484] on ul "General KYC Documentación Archivos adjuntos Historial Casos Direcciones Restric…" at bounding box center [167, 368] width 206 height 373
click at [448, 315] on button "[DATE] - [DATE]" at bounding box center [443, 321] width 264 height 40
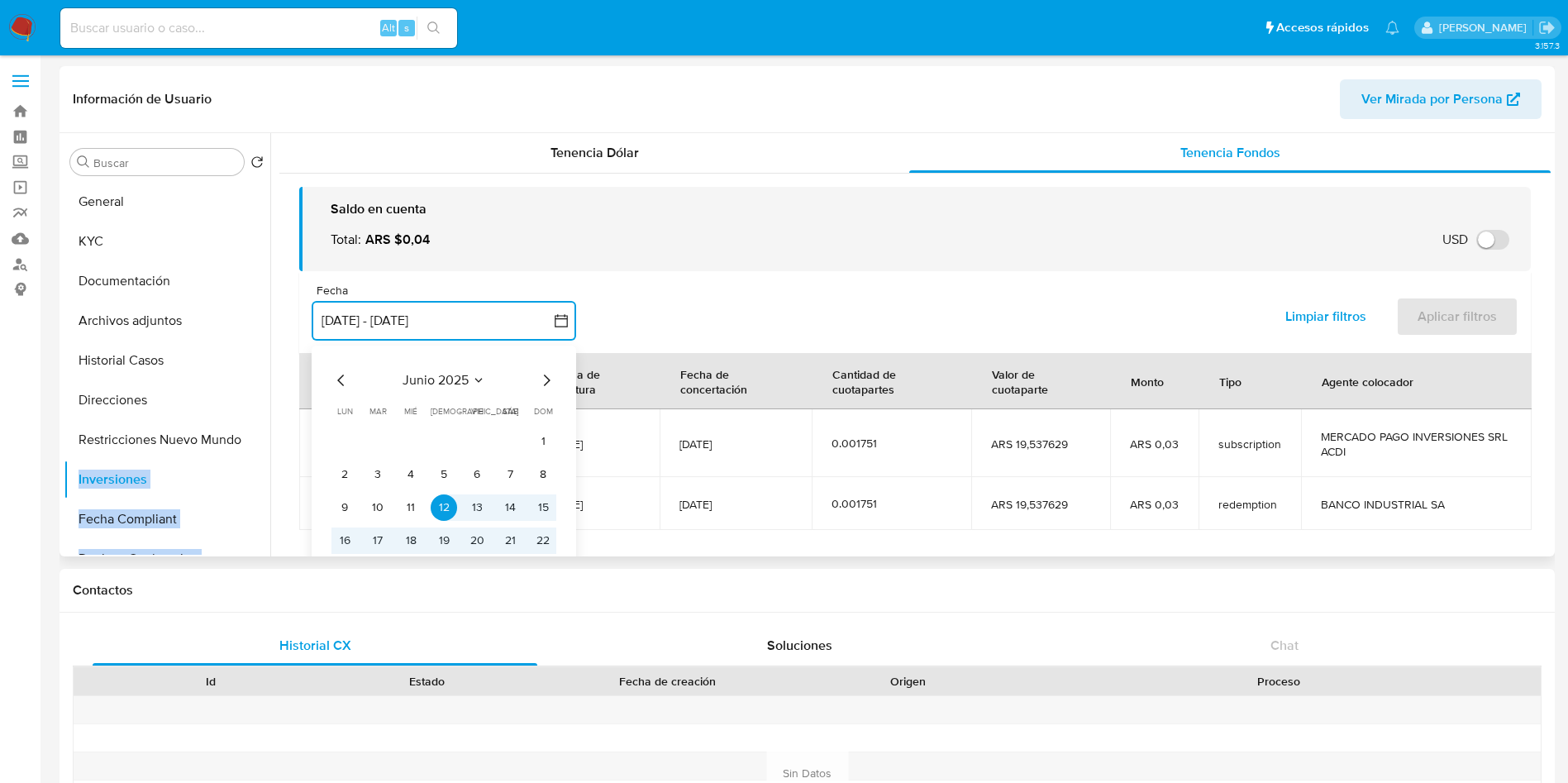
click at [545, 377] on icon "Mes siguiente" at bounding box center [545, 380] width 20 height 20
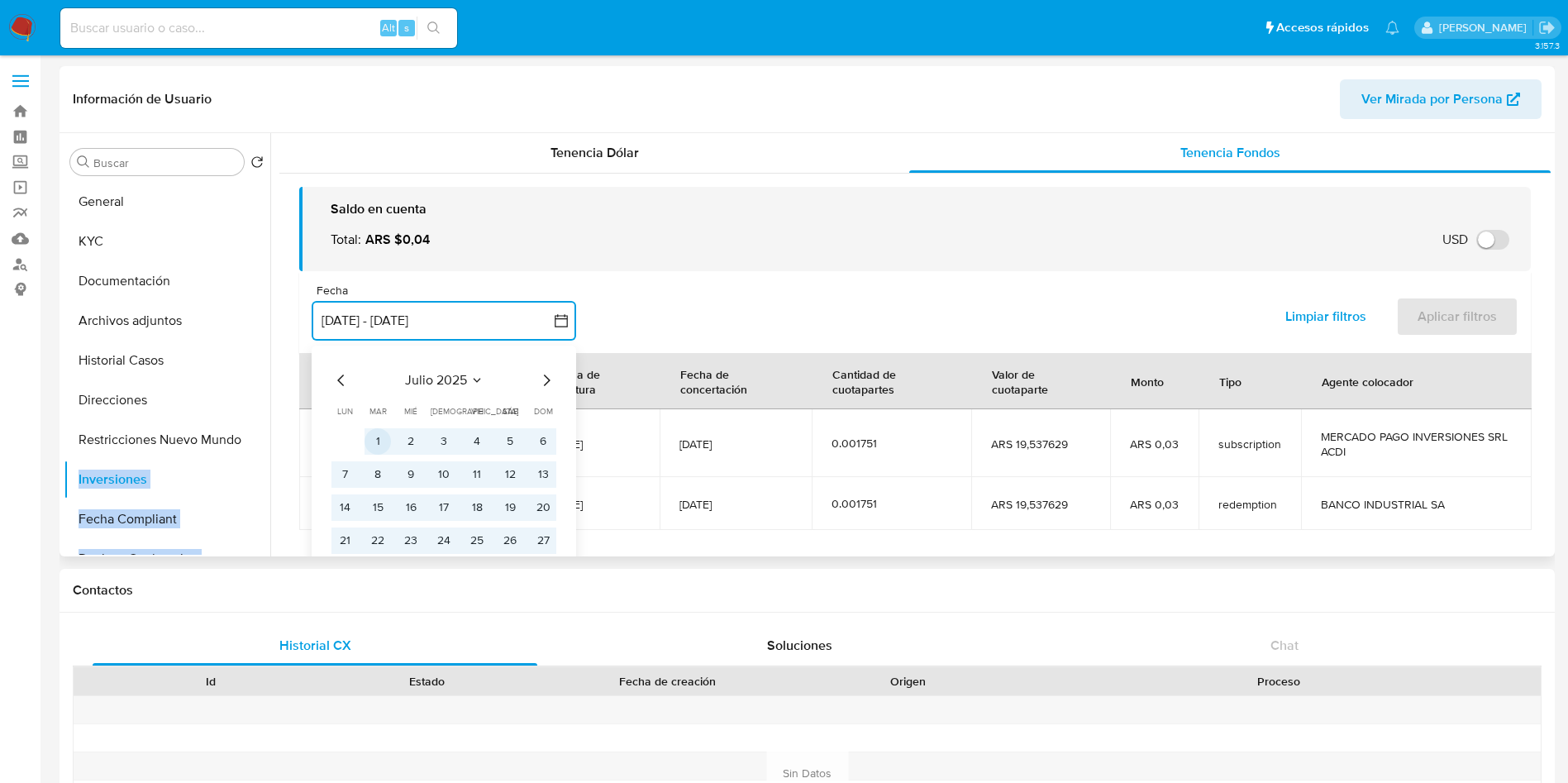
click at [383, 438] on button "1" at bounding box center [378, 441] width 27 height 27
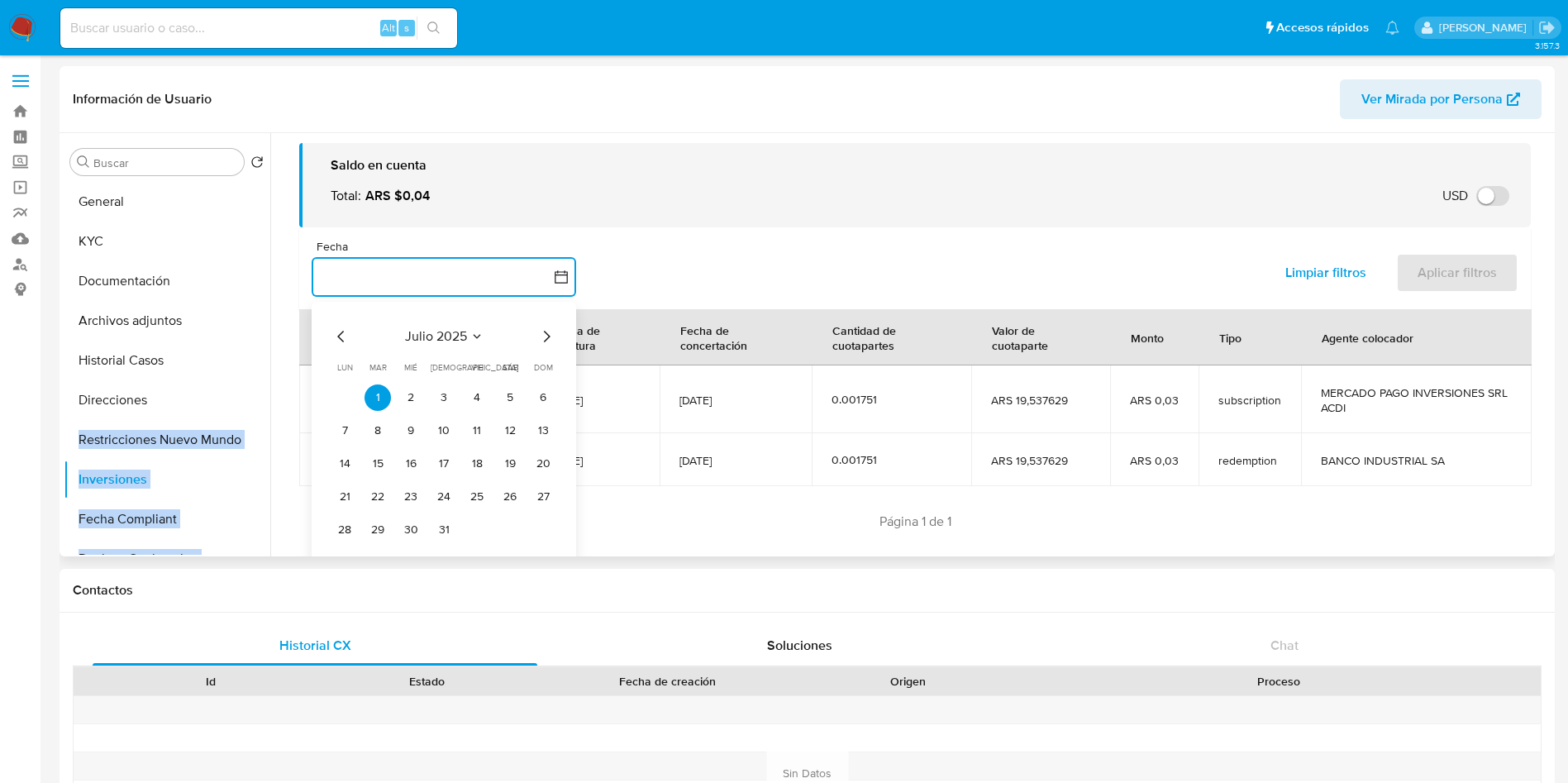
scroll to position [65, 0]
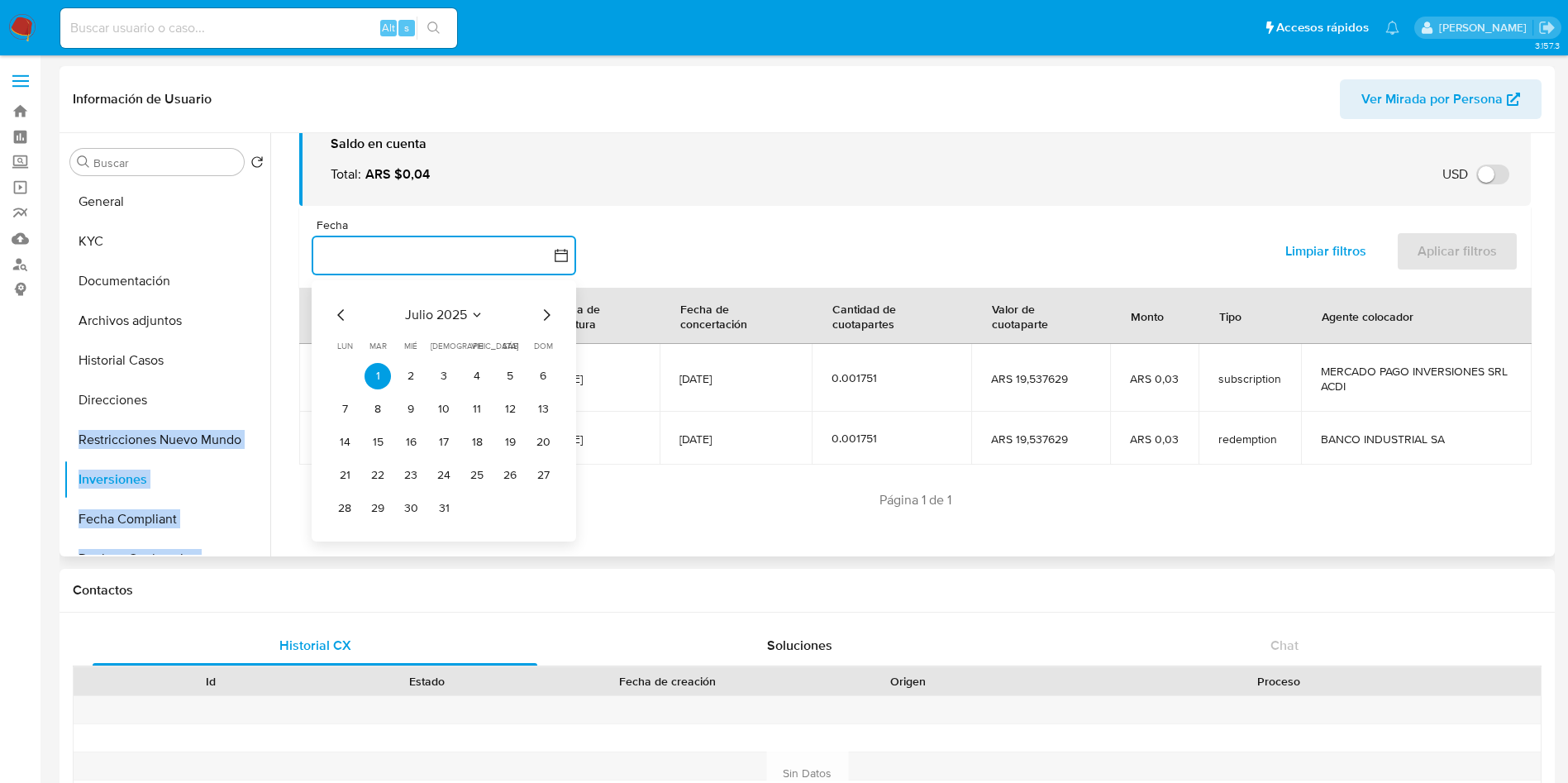
click at [545, 314] on icon "Mes siguiente" at bounding box center [545, 314] width 20 height 20
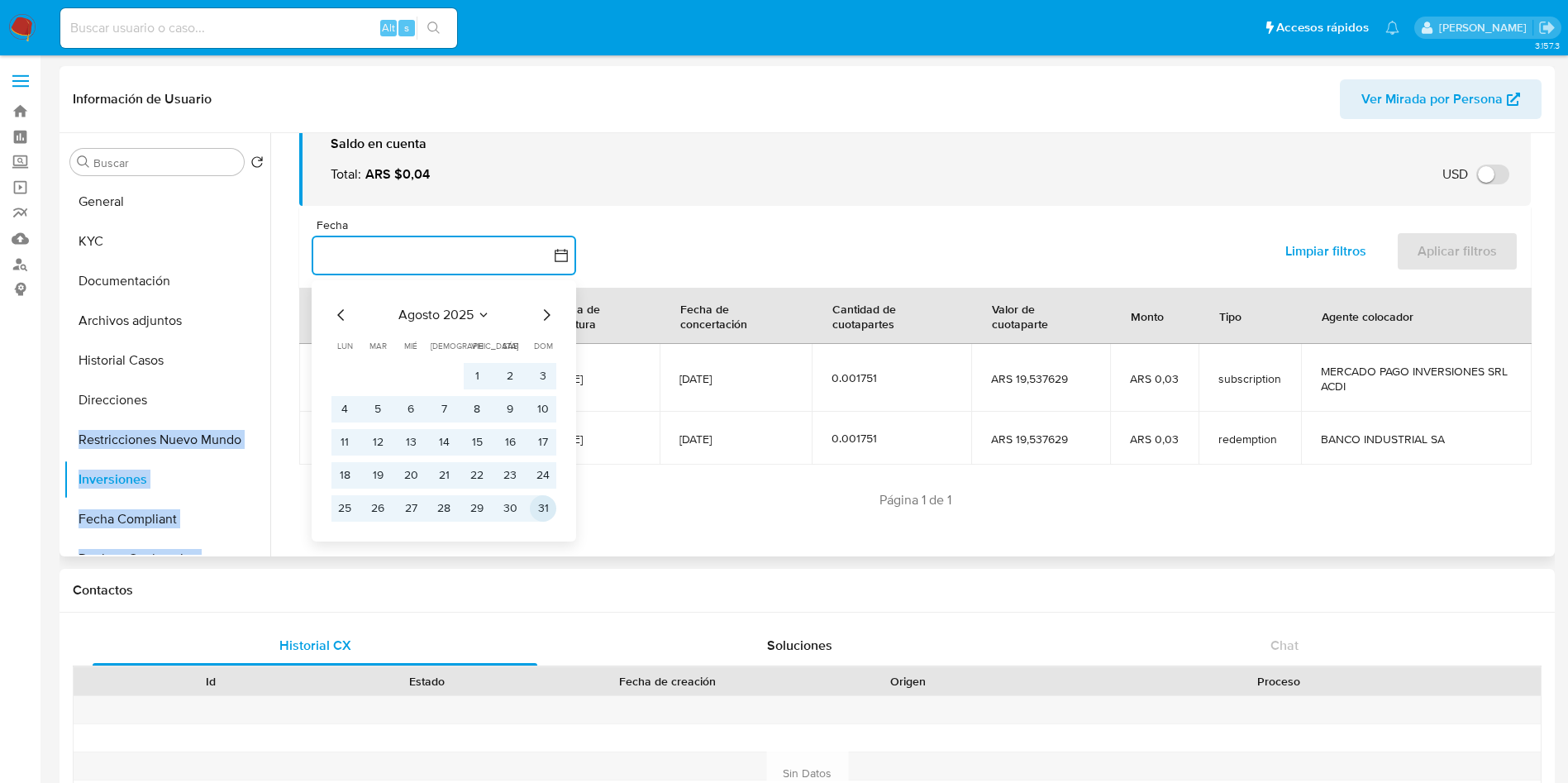
click at [555, 509] on button "31" at bounding box center [543, 508] width 27 height 27
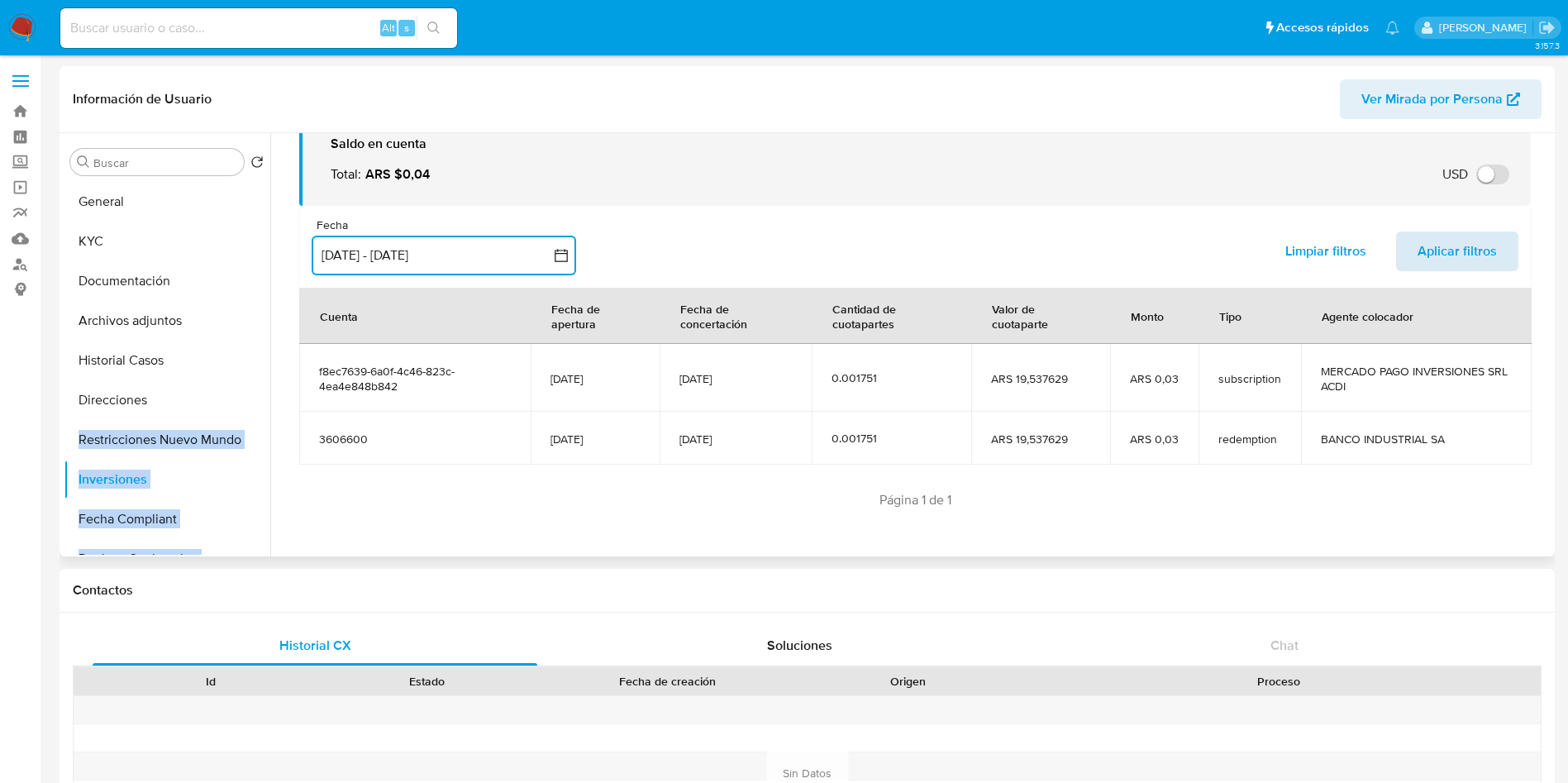
click at [1451, 257] on span "Aplicar filtros" at bounding box center [1457, 251] width 80 height 36
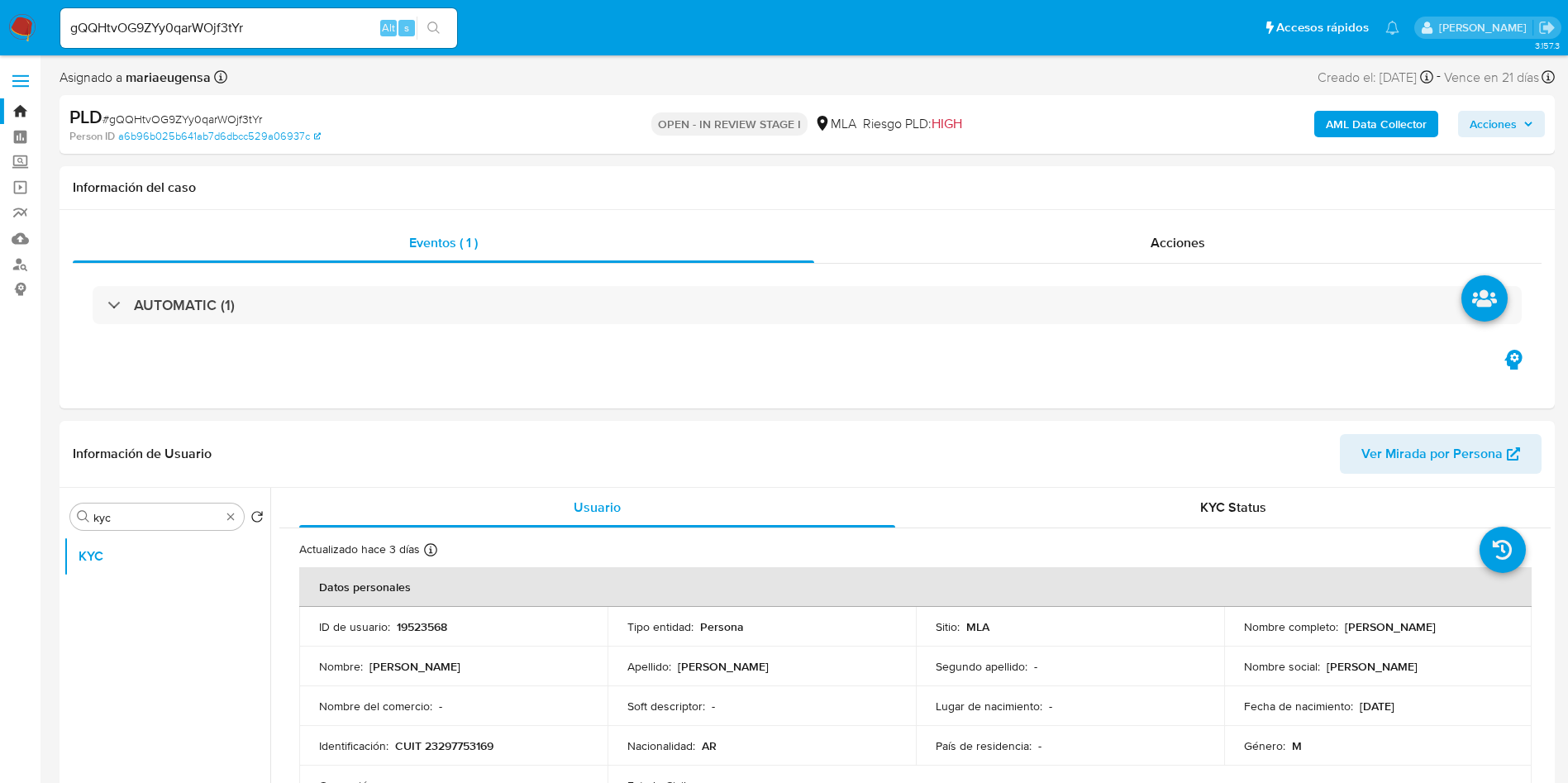
select select "10"
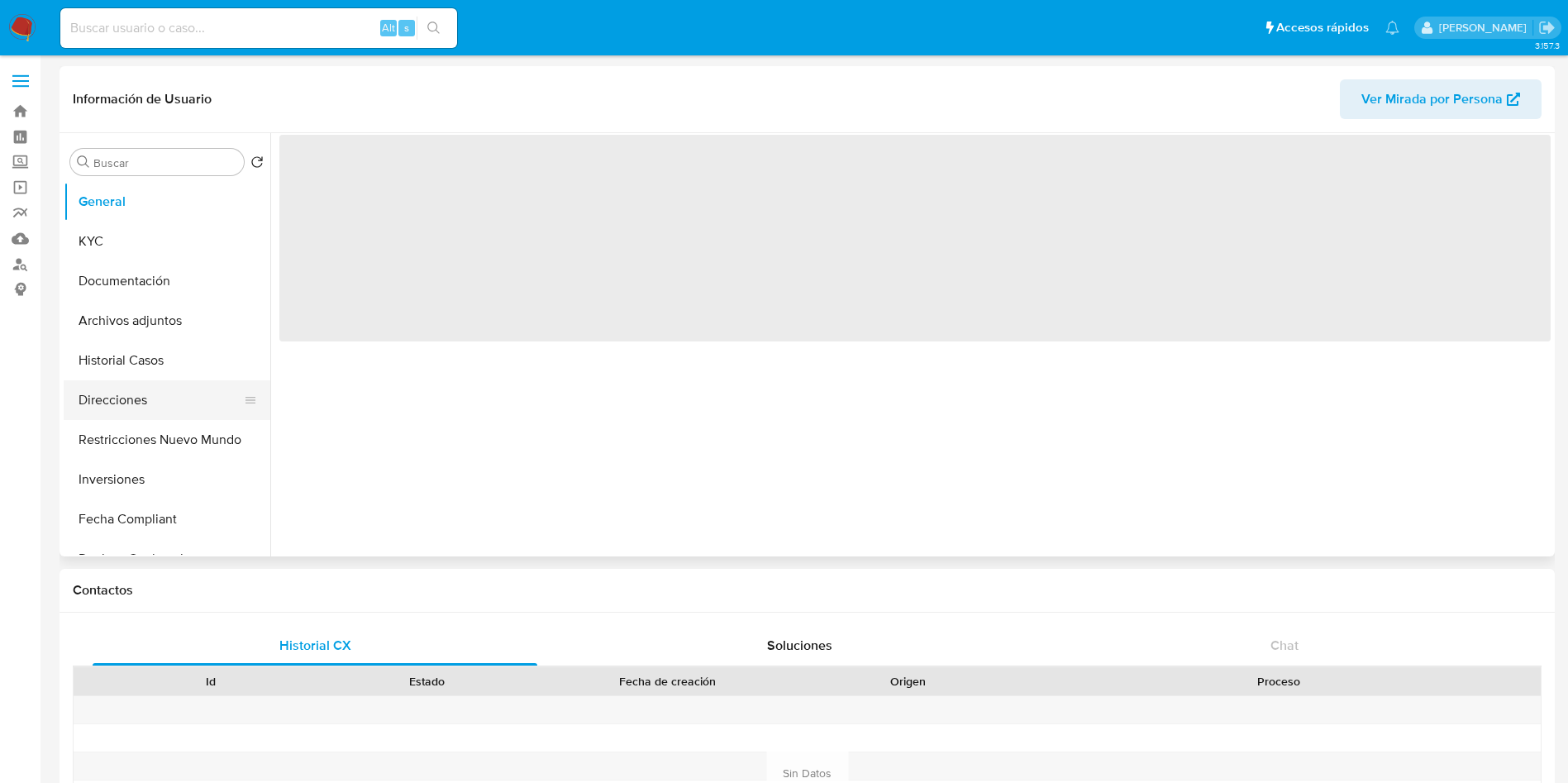
select select "10"
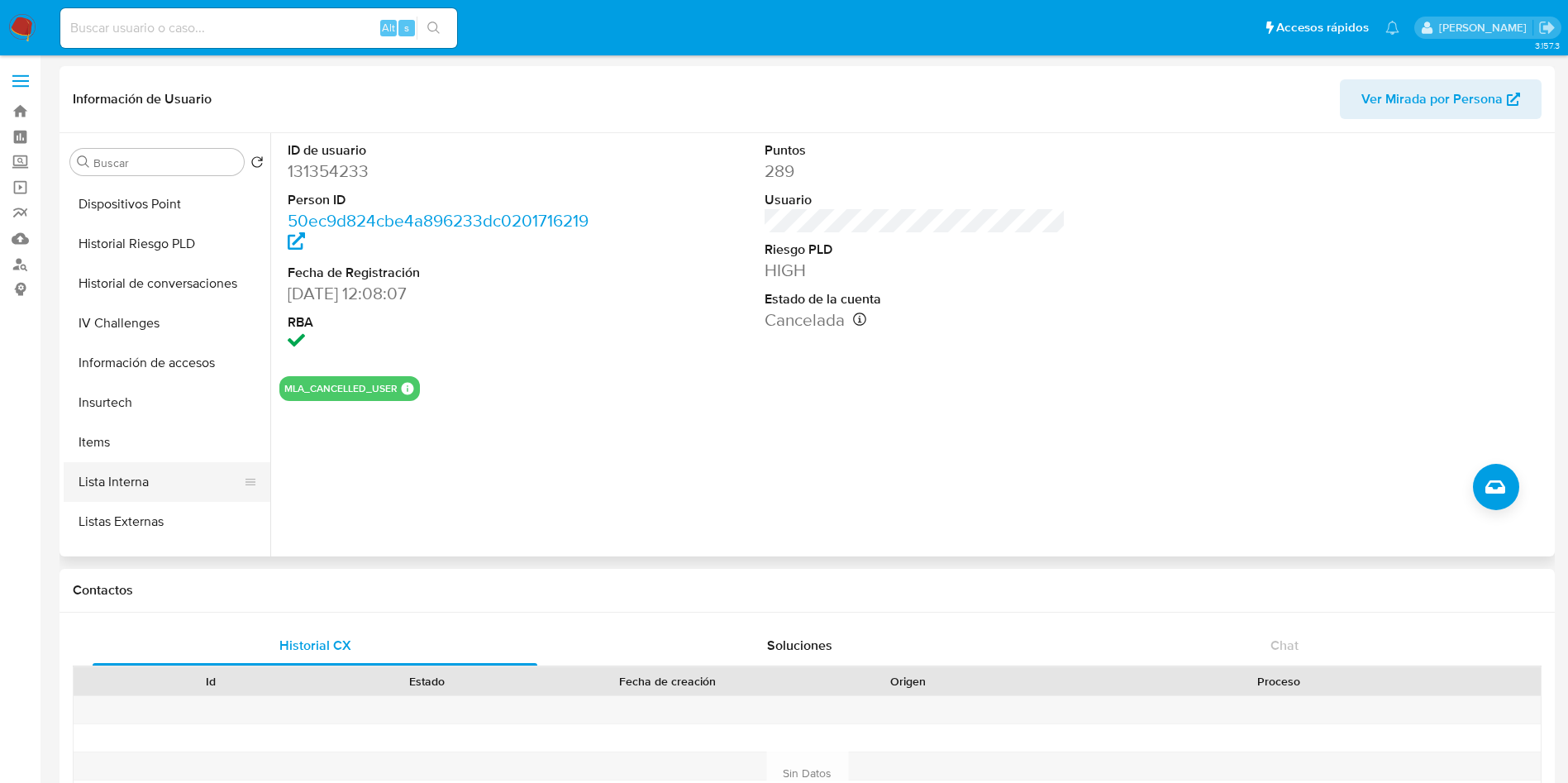
scroll to position [529, 0]
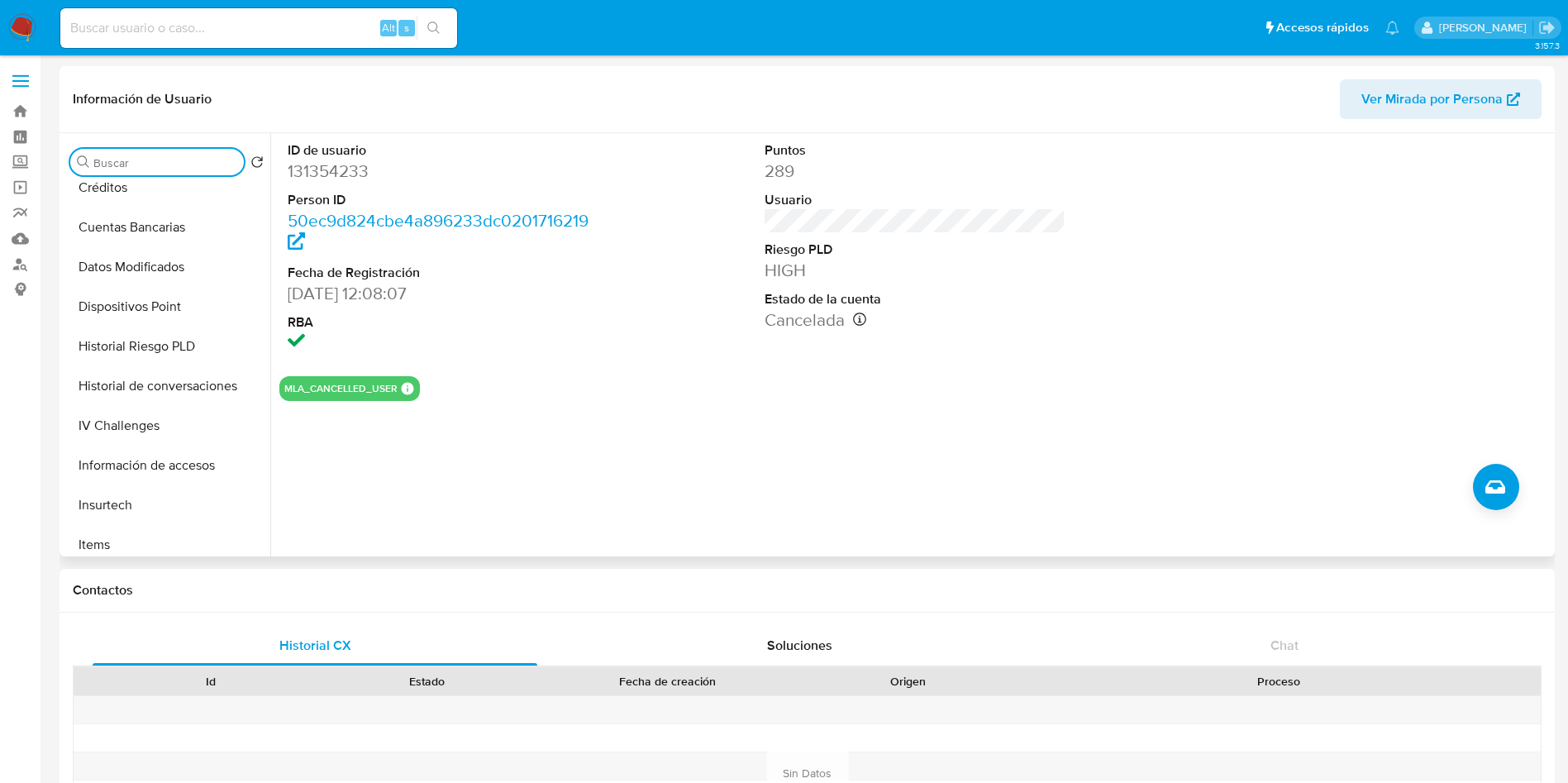
click at [166, 166] on input "Buscar" at bounding box center [166, 163] width 144 height 15
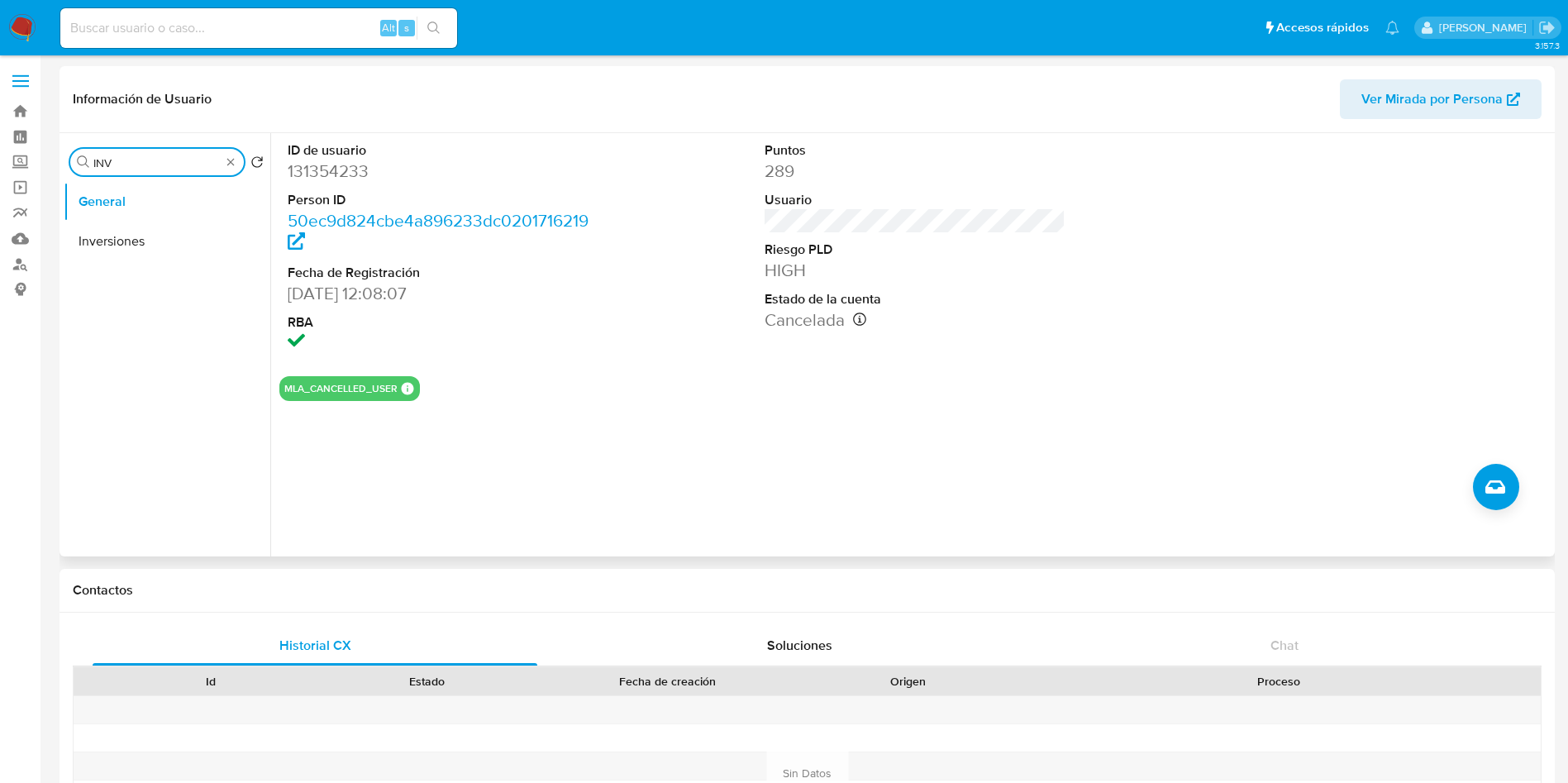
scroll to position [0, 0]
type input "INVERS"
click at [157, 241] on button "Inversiones" at bounding box center [160, 241] width 193 height 40
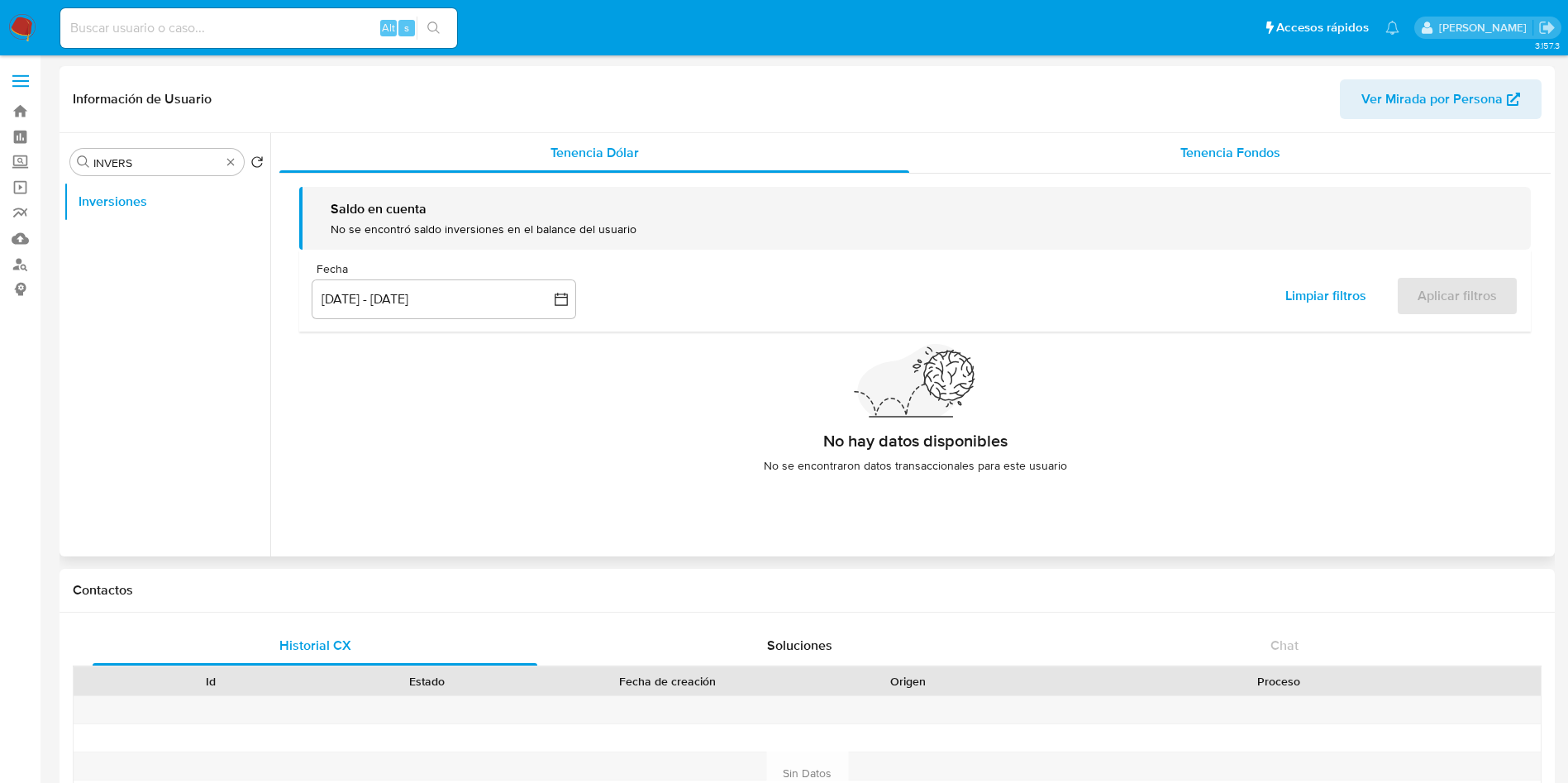
click at [1118, 163] on div "Tenencia Fondos" at bounding box center [1229, 153] width 641 height 40
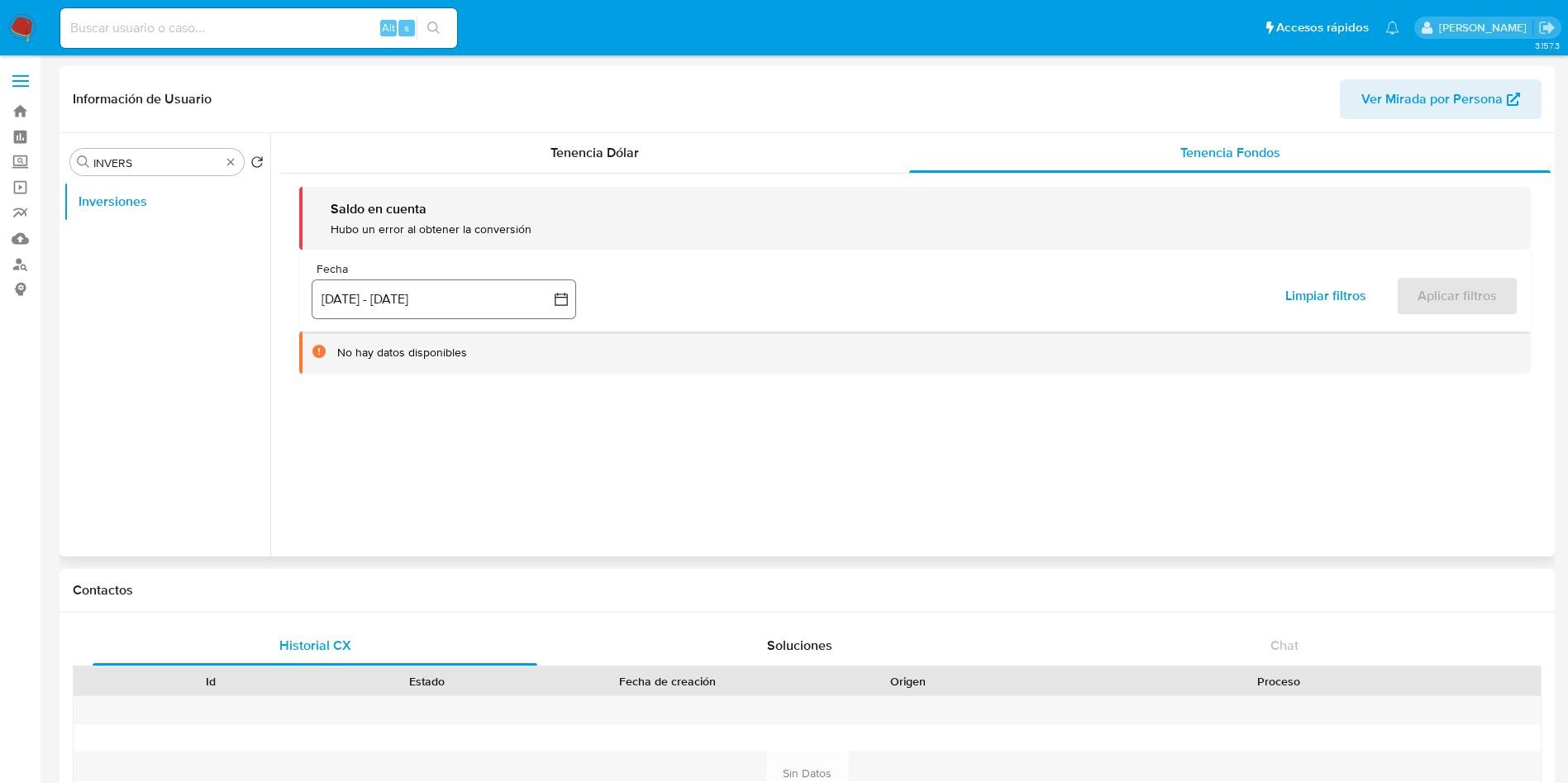
click at [450, 295] on button "[DATE] - [DATE]" at bounding box center [443, 299] width 264 height 40
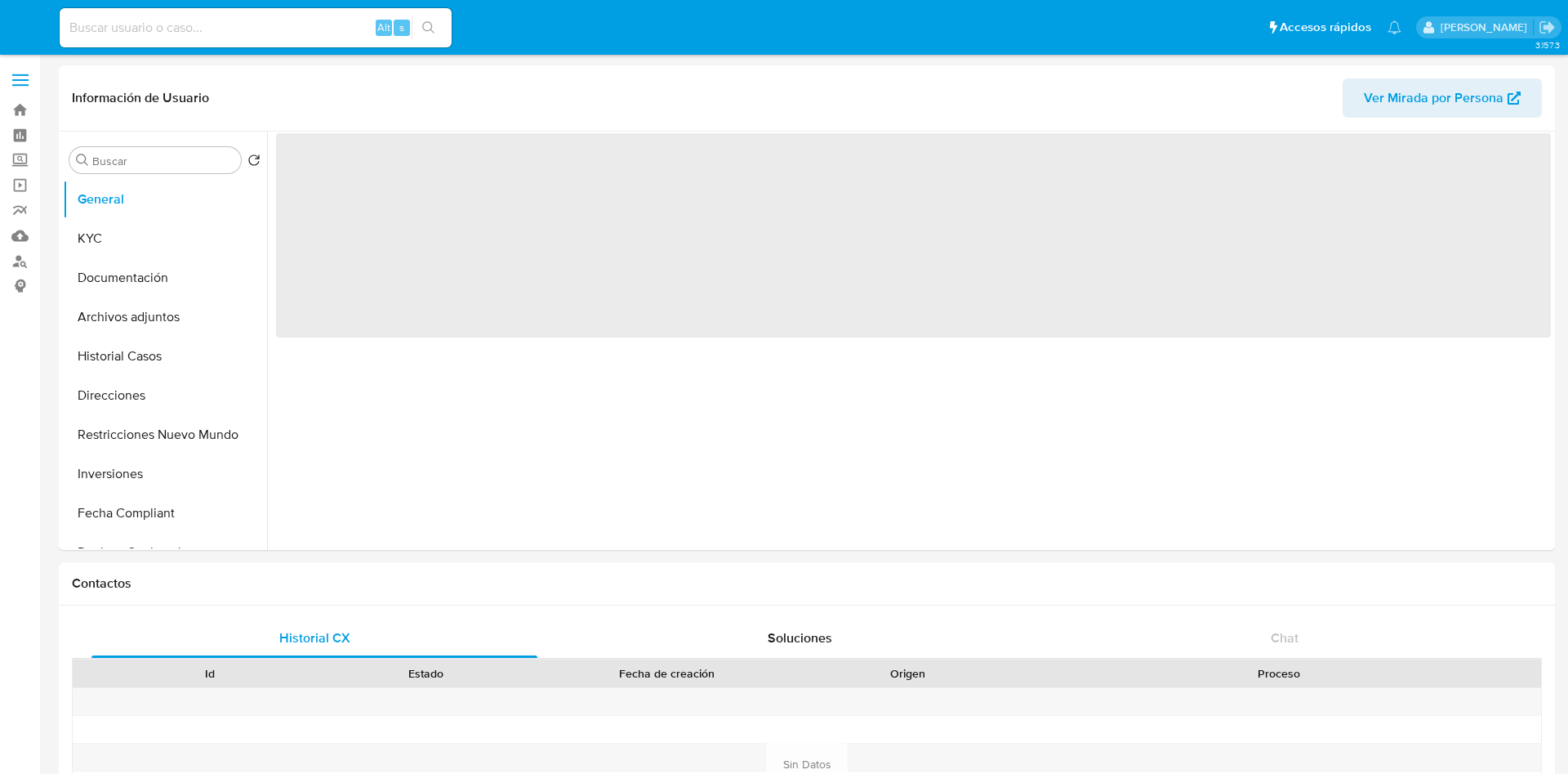
select select "10"
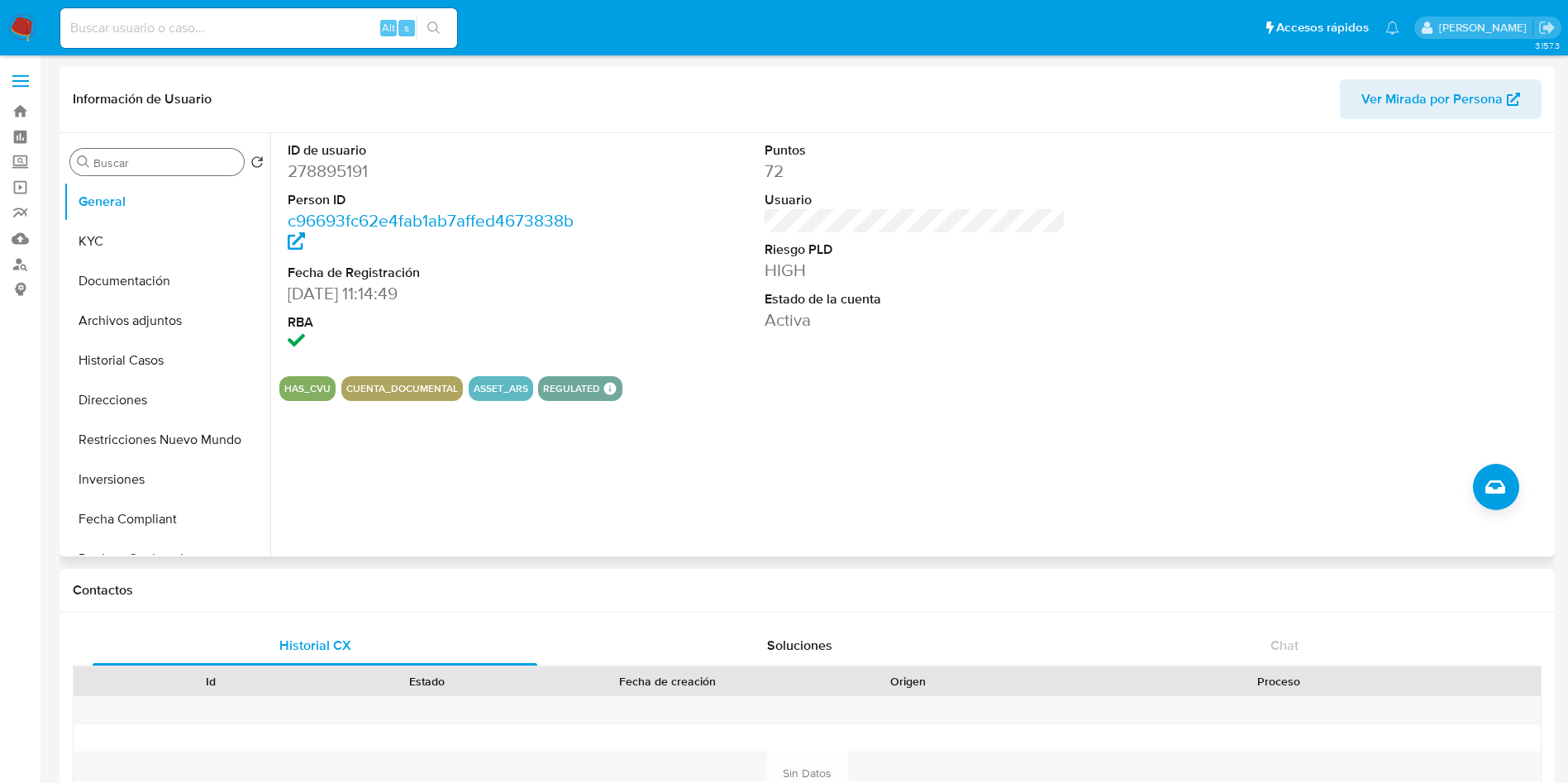
click at [163, 158] on input "Buscar" at bounding box center [166, 163] width 144 height 15
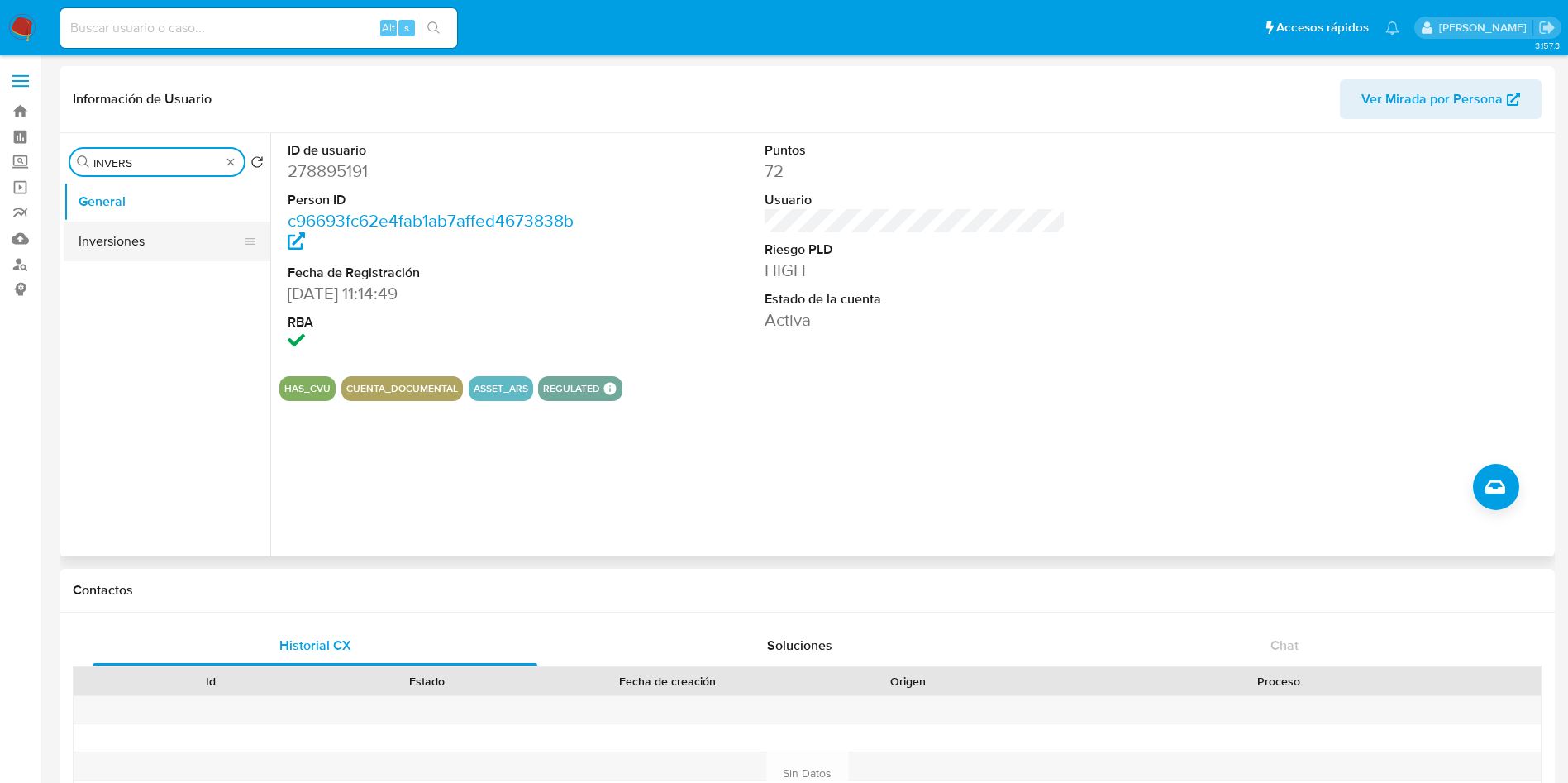
type input "INVERS"
click at [127, 250] on button "Inversiones" at bounding box center [160, 241] width 193 height 40
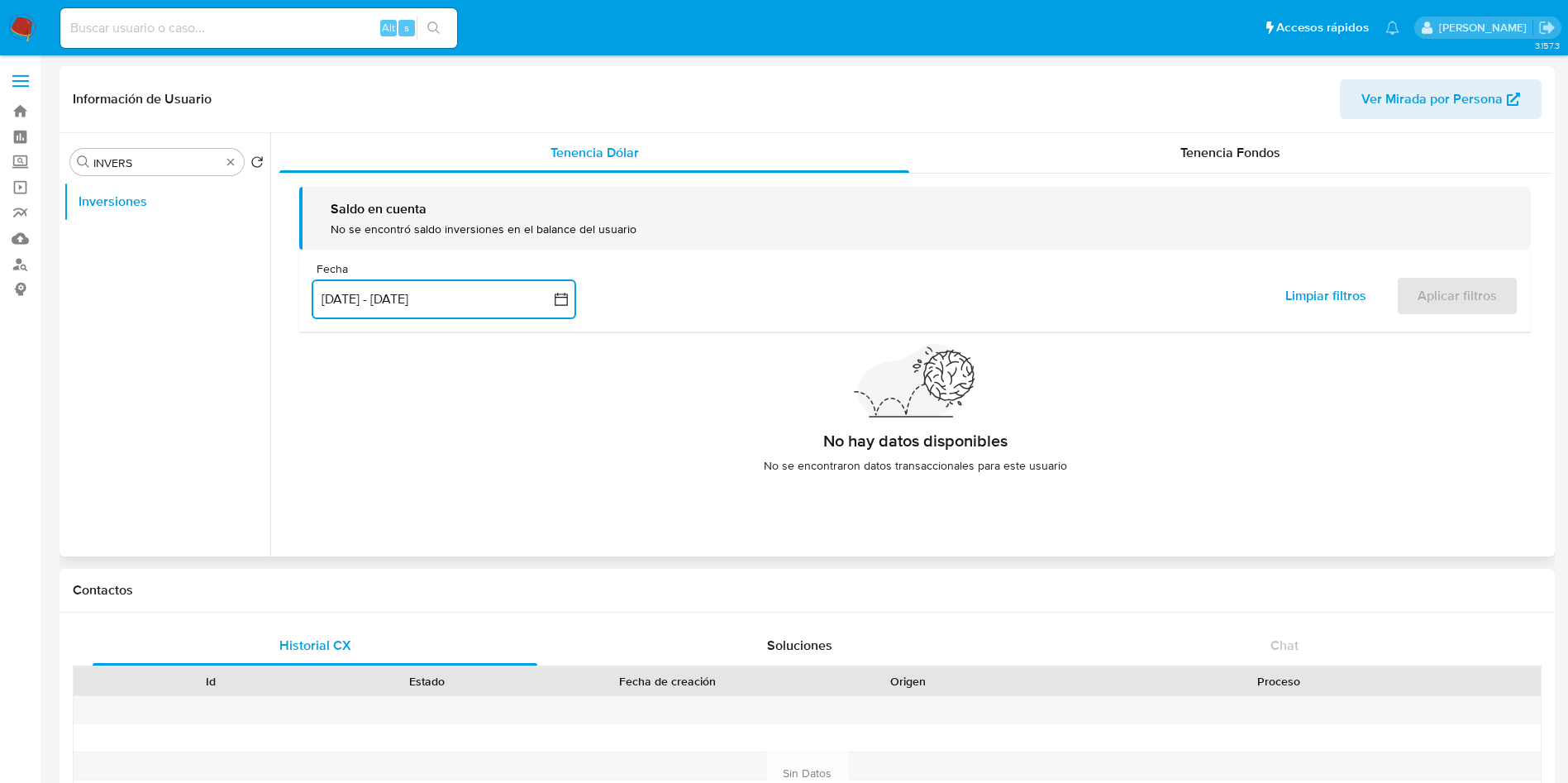
click at [392, 296] on button "[DATE] - [DATE]" at bounding box center [443, 299] width 264 height 40
click at [1078, 151] on div "Tenencia Fondos" at bounding box center [1229, 153] width 641 height 40
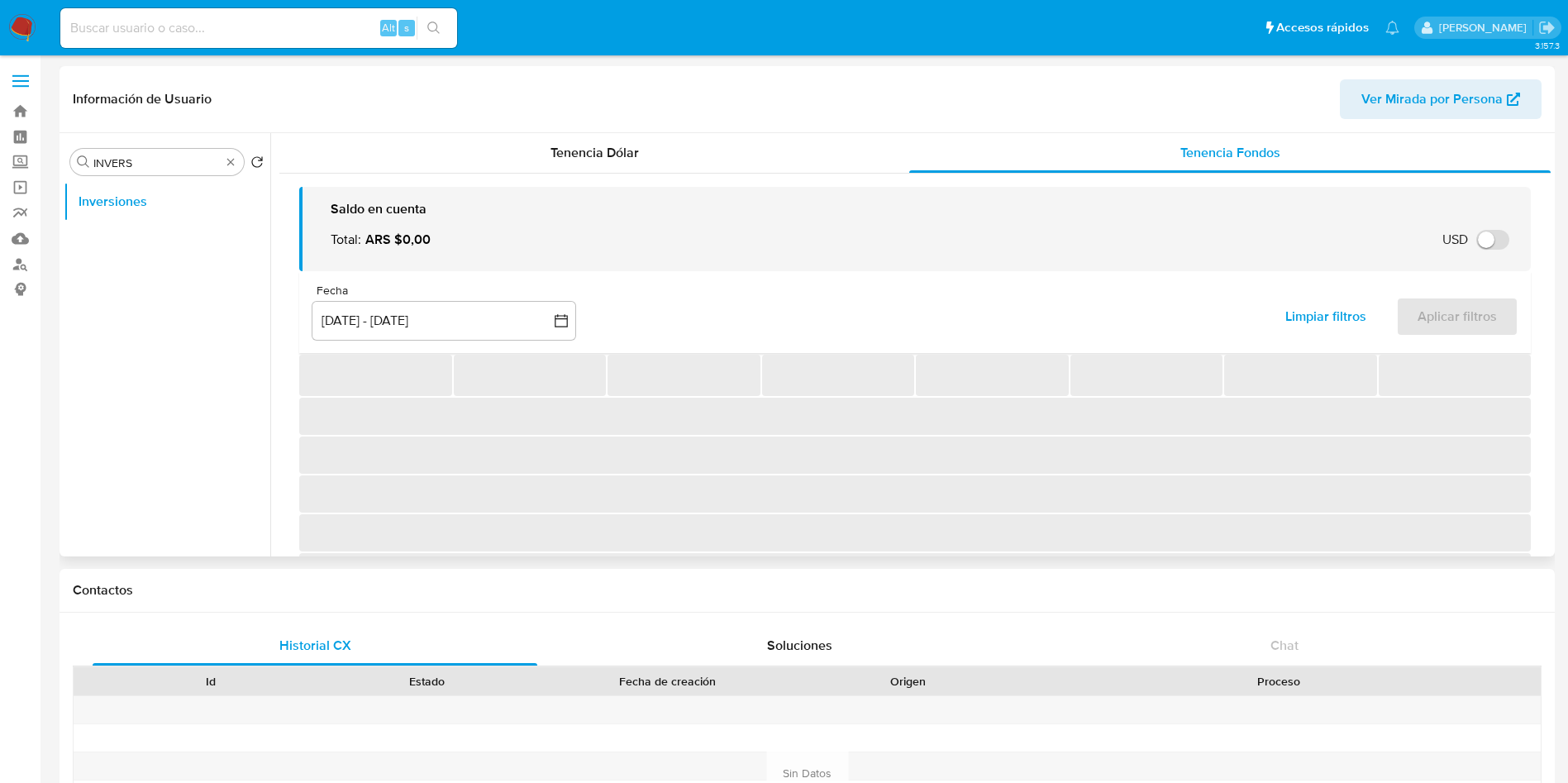
click at [513, 287] on div "Fecha" at bounding box center [443, 291] width 264 height 15
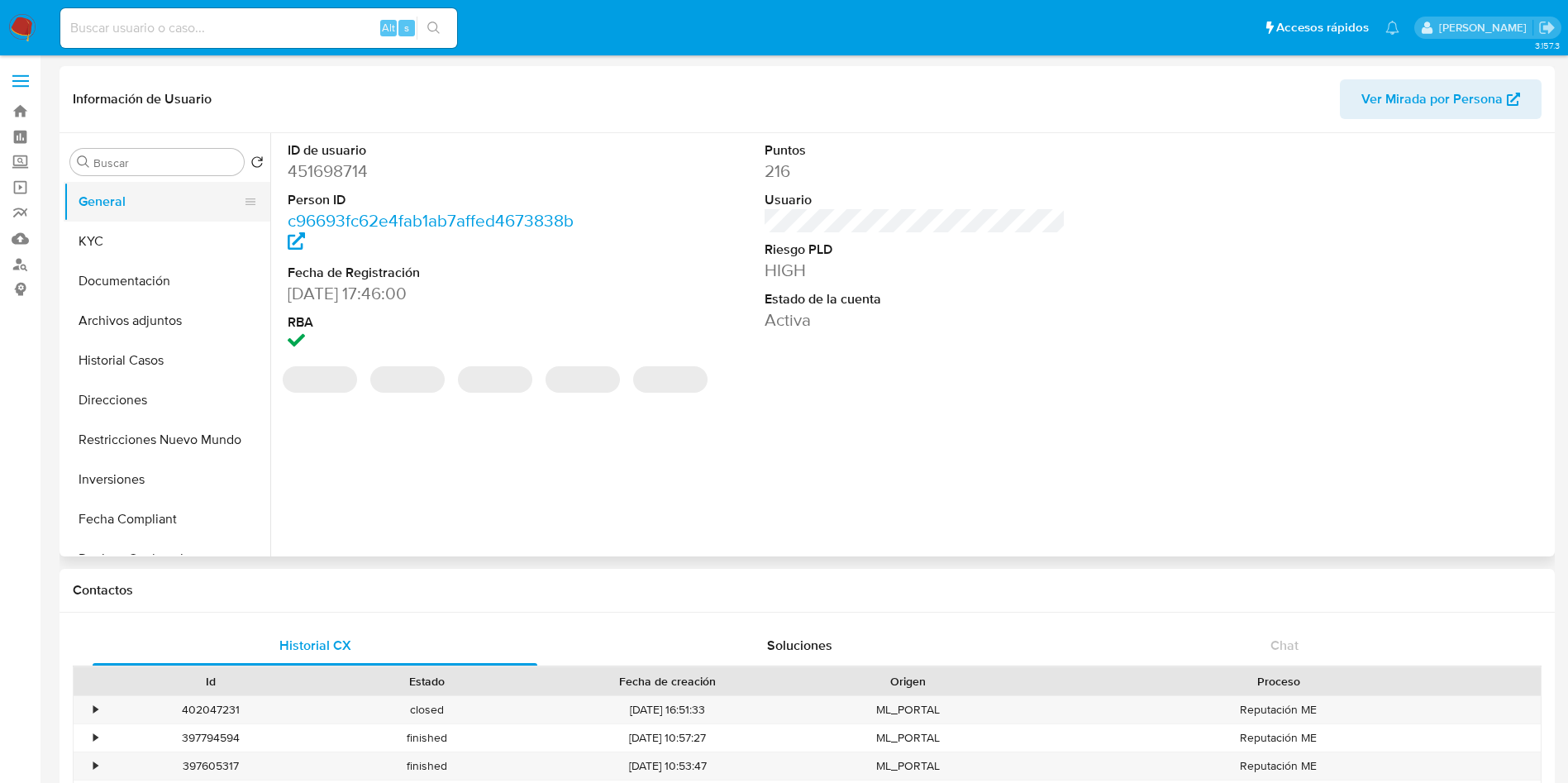
select select "10"
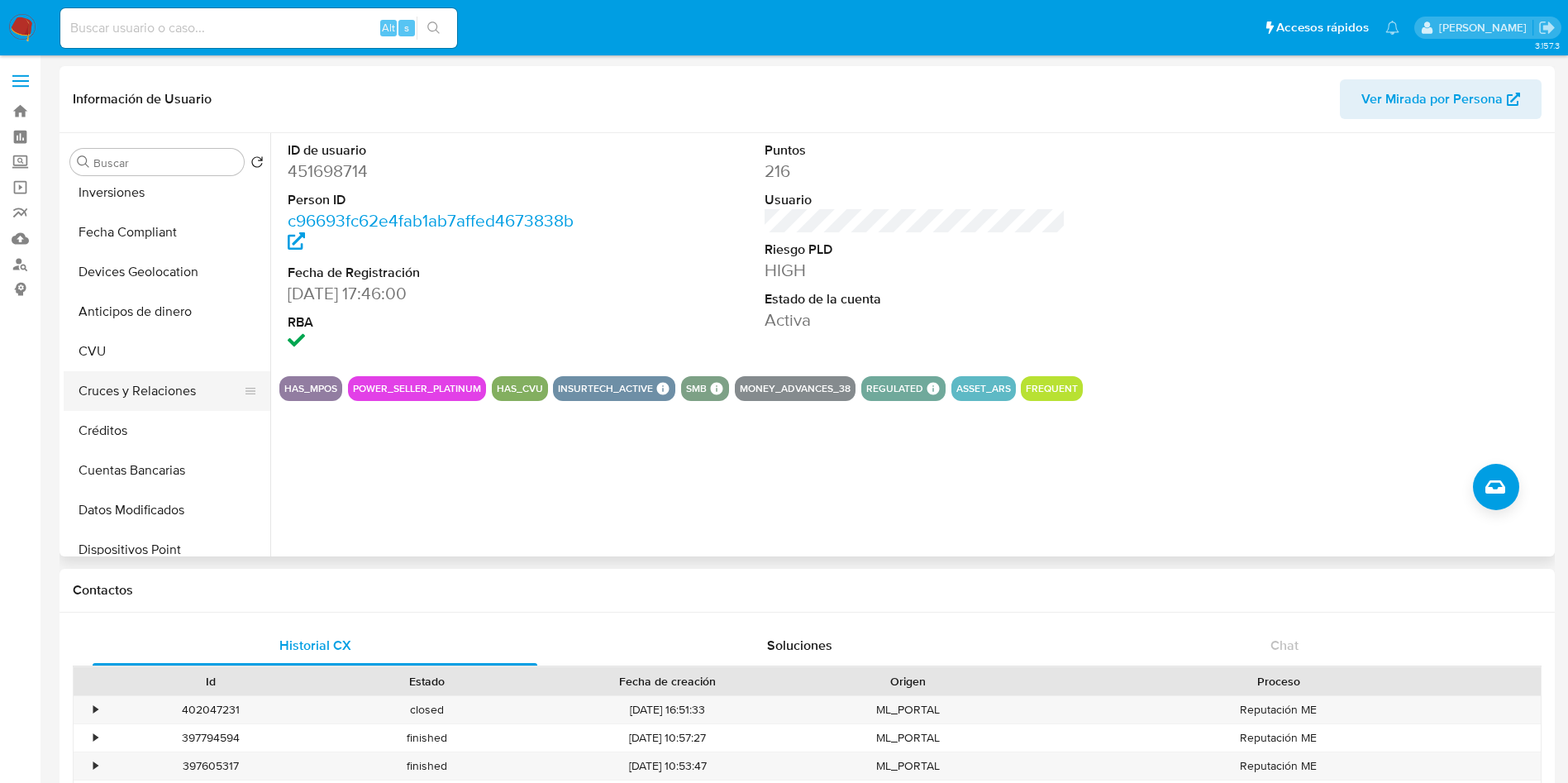
scroll to position [248, 0]
click at [152, 227] on button "Inversiones" at bounding box center [160, 231] width 193 height 40
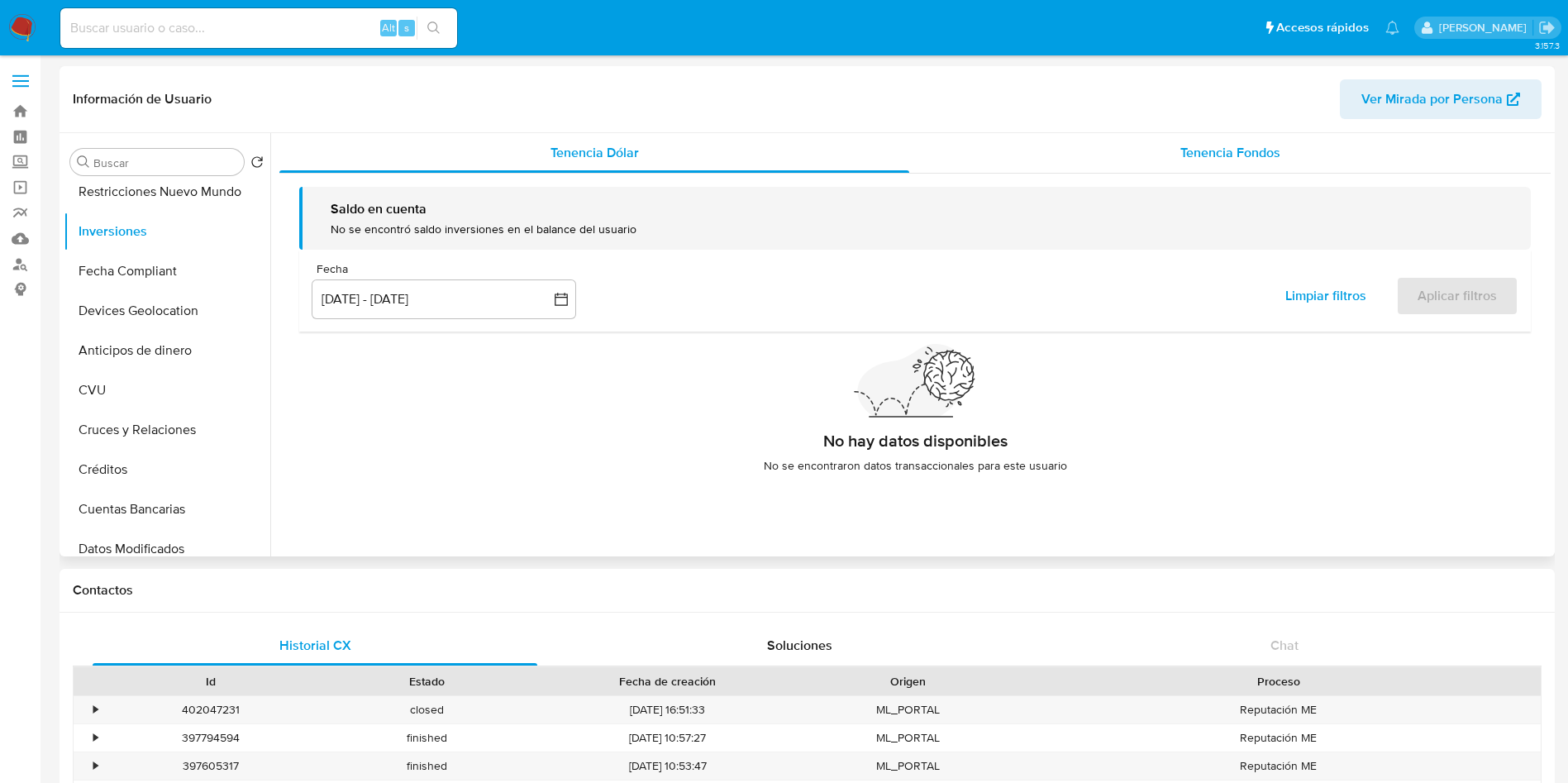
click at [1124, 161] on div "Tenencia Fondos" at bounding box center [1229, 153] width 641 height 40
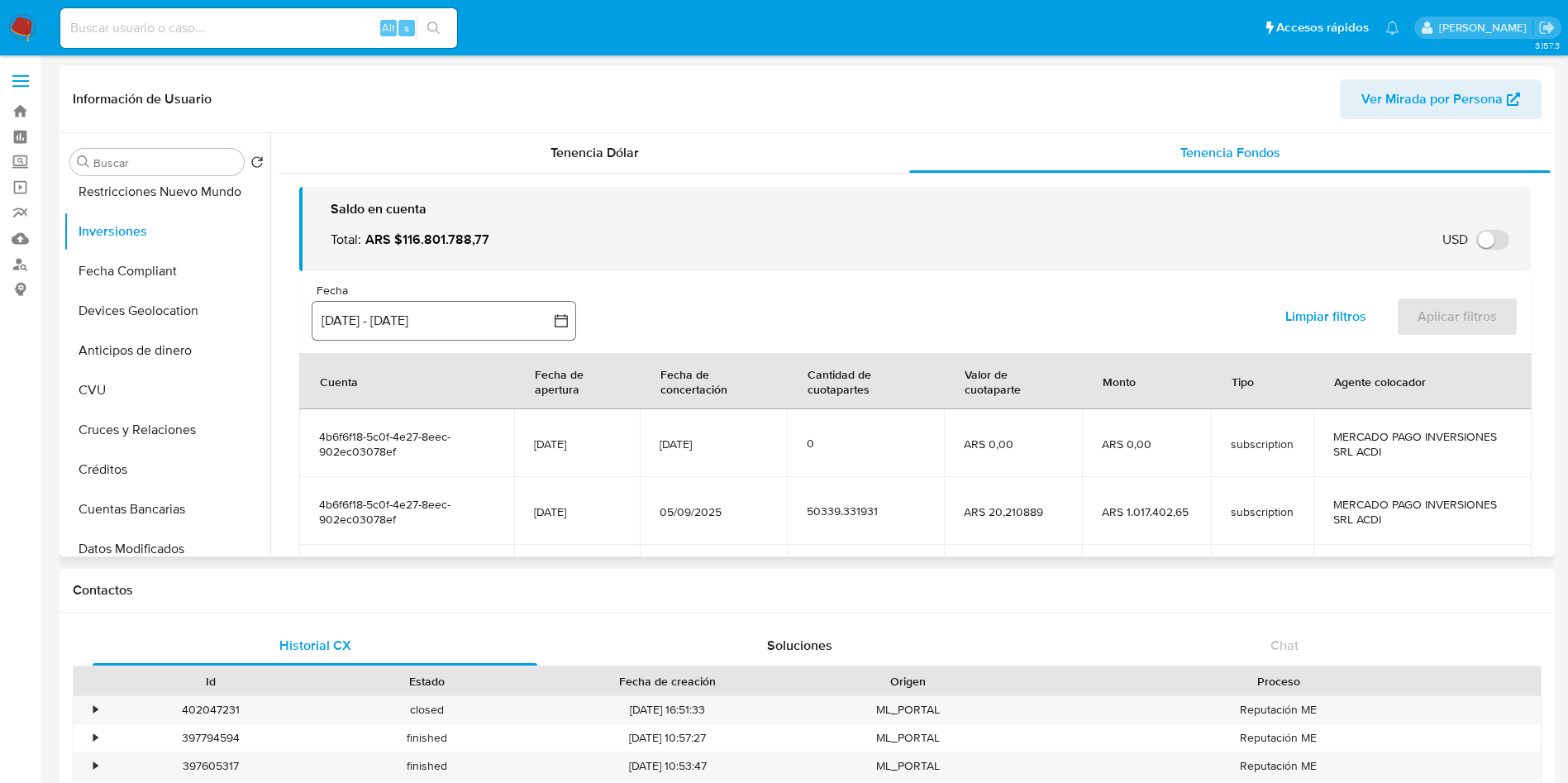
click at [467, 328] on button "[DATE] - [DATE]" at bounding box center [443, 321] width 264 height 40
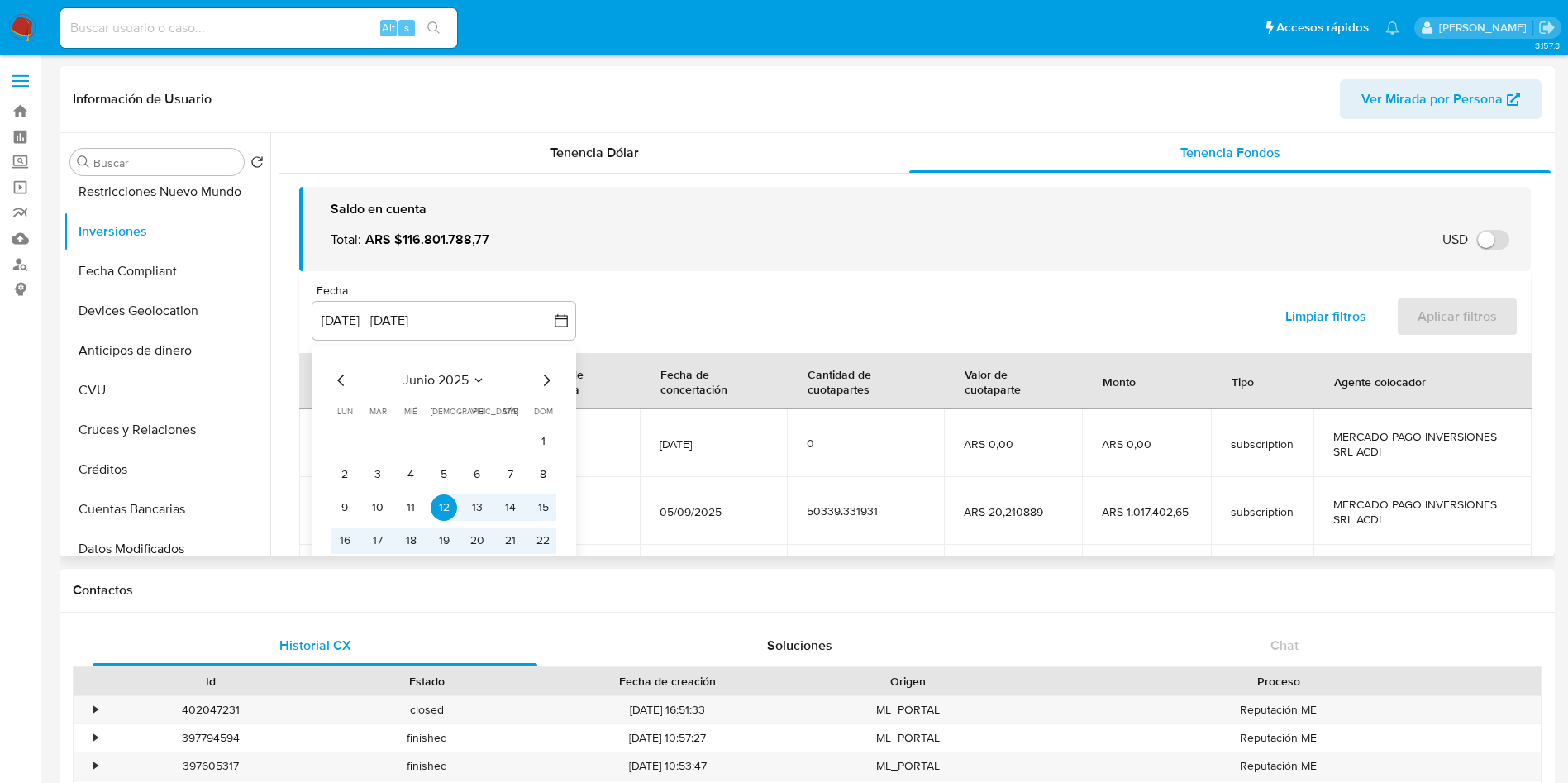
click at [543, 379] on icon "Mes siguiente" at bounding box center [545, 380] width 20 height 20
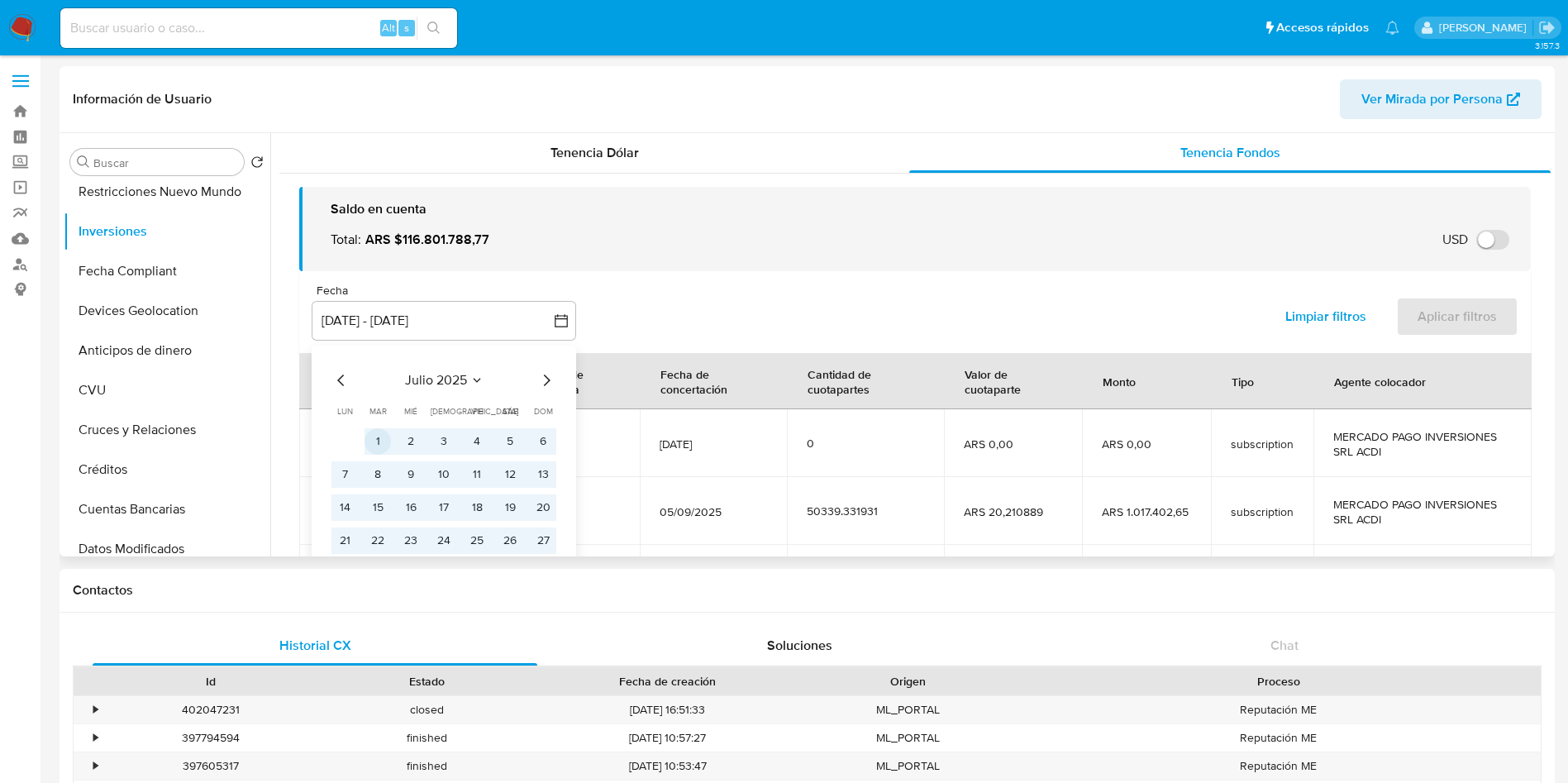
click at [367, 443] on button "1" at bounding box center [378, 441] width 27 height 27
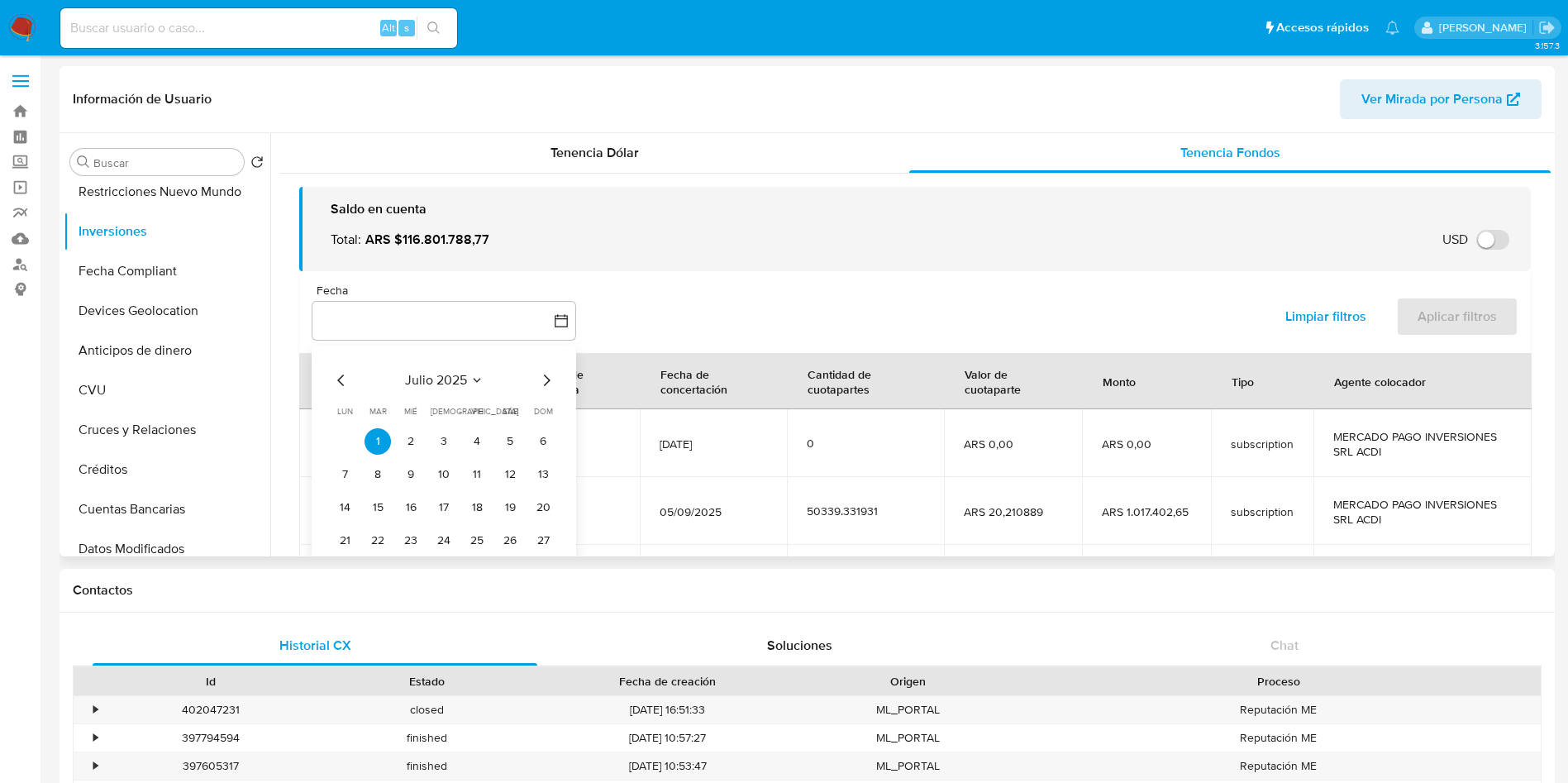
click at [552, 374] on icon "Mes siguiente" at bounding box center [545, 380] width 20 height 20
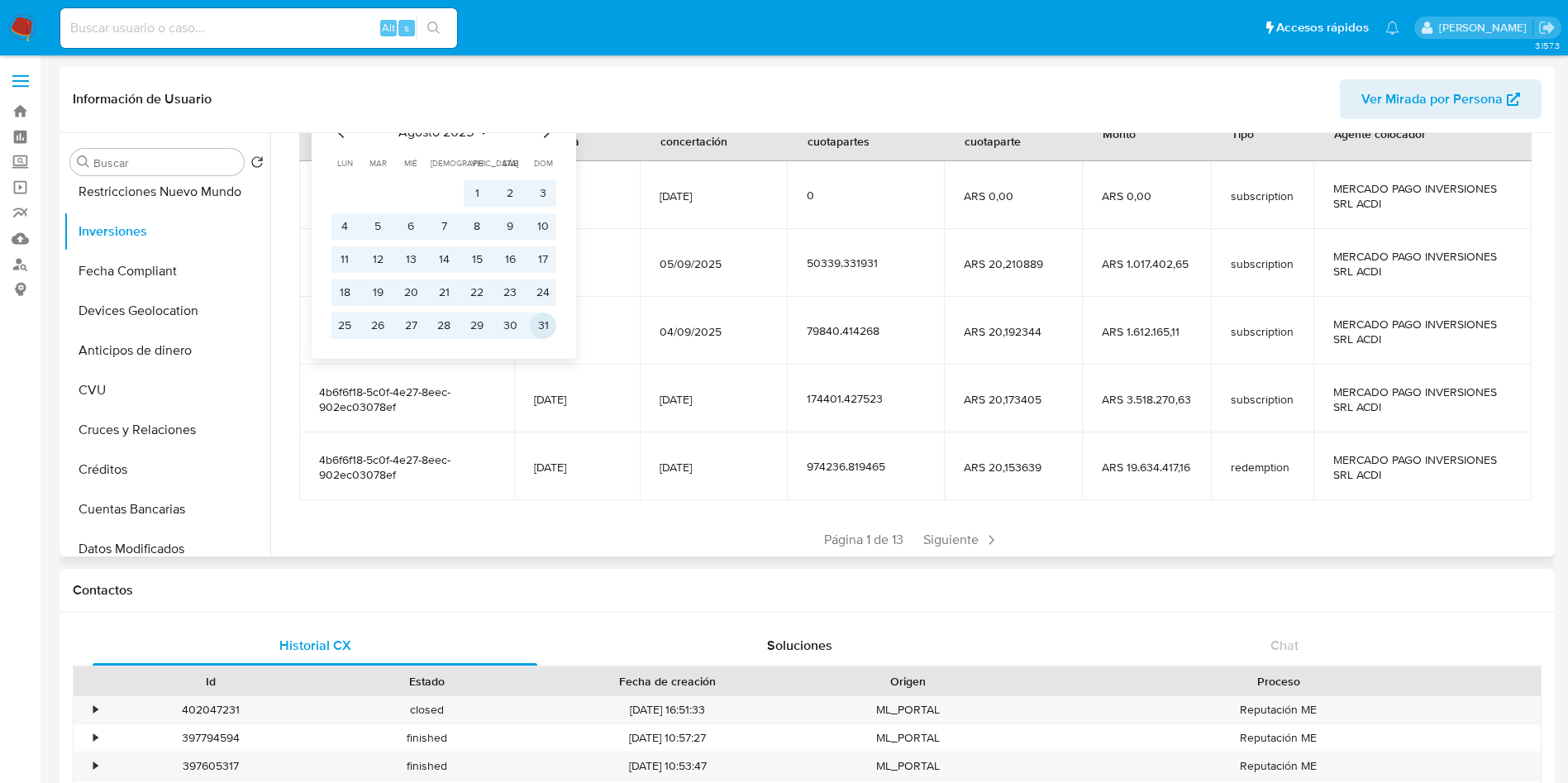
click at [543, 323] on button "31" at bounding box center [543, 326] width 27 height 27
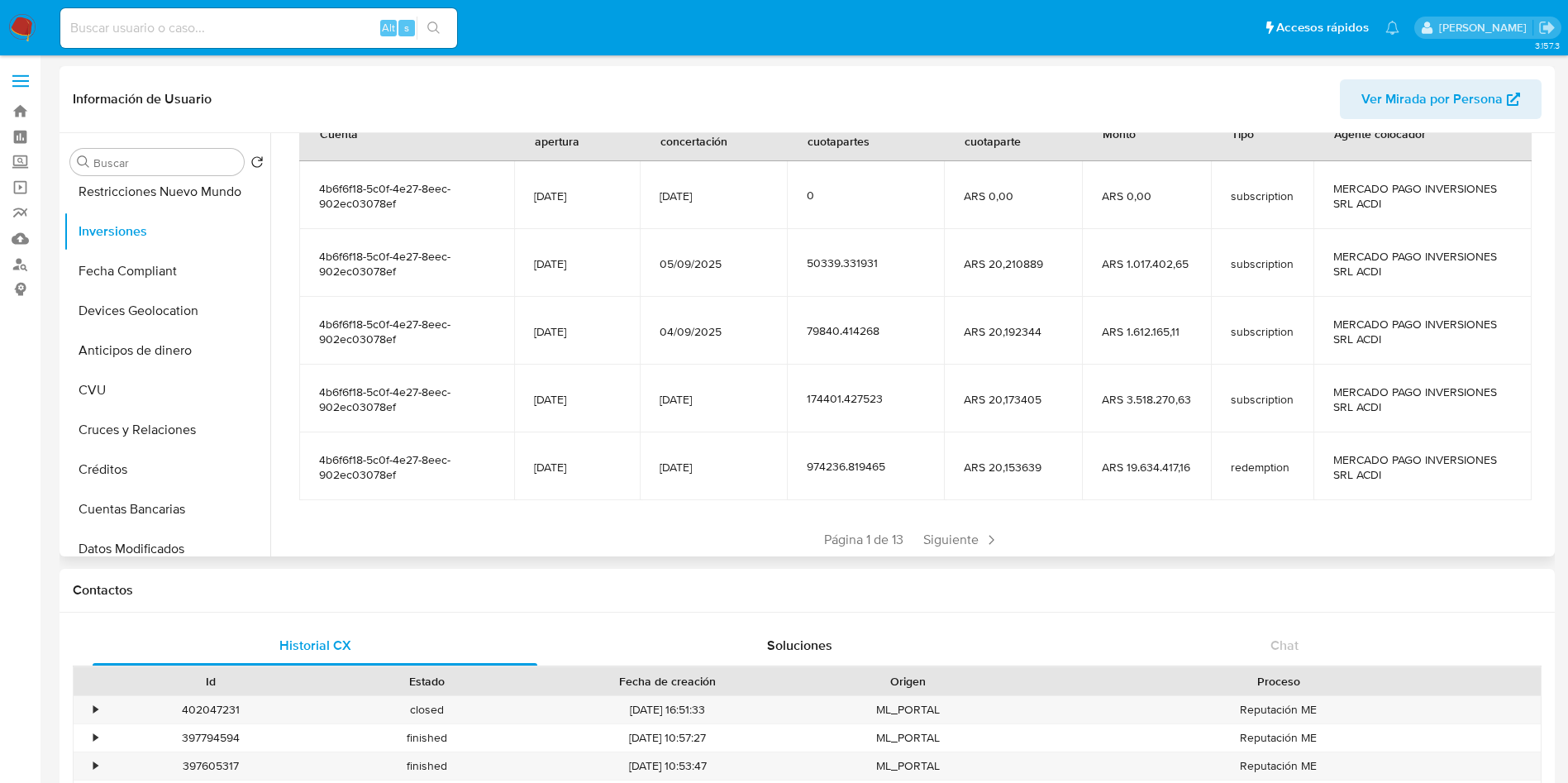
scroll to position [0, 0]
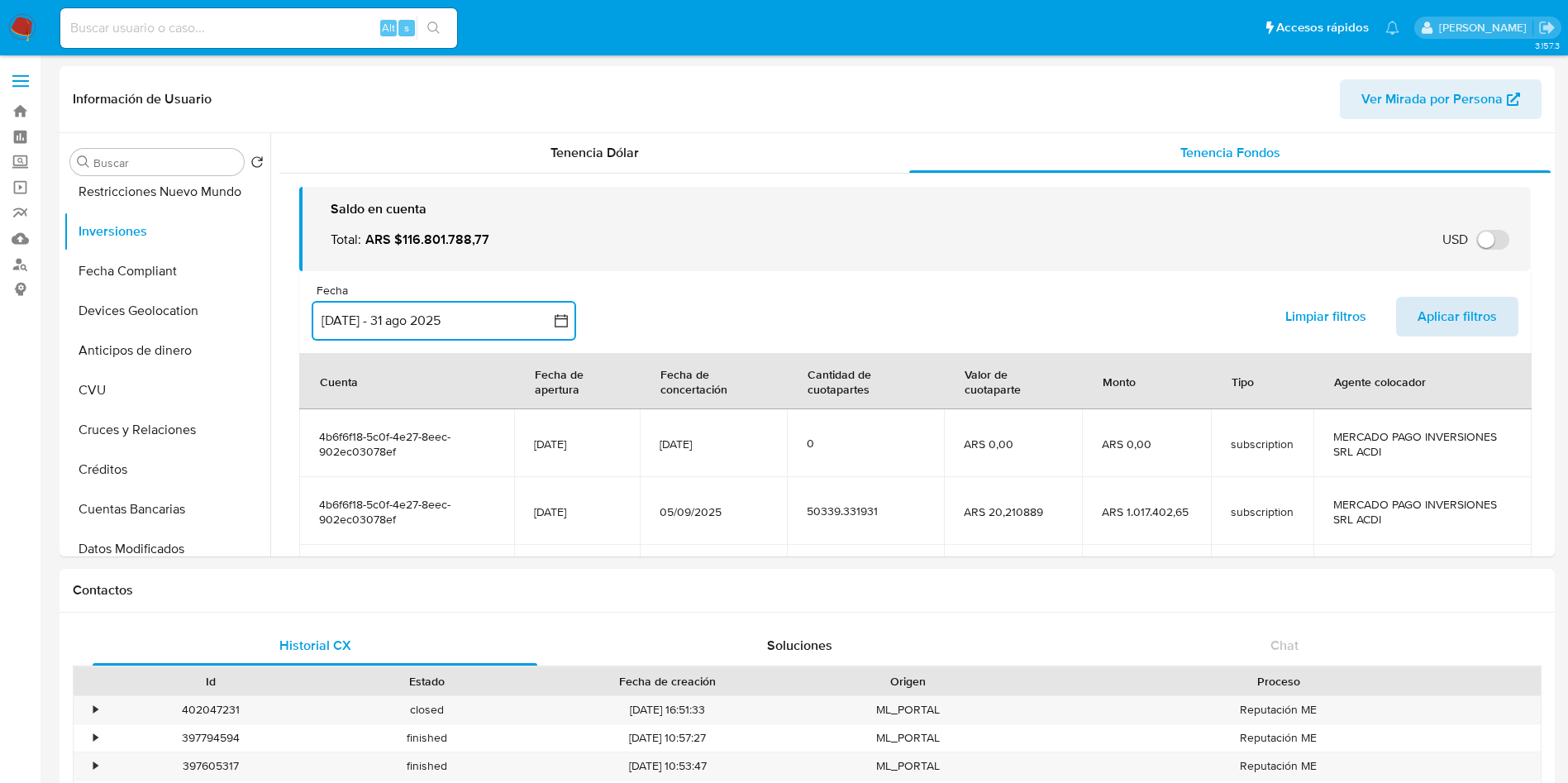
click at [1453, 305] on span "Aplicar filtros" at bounding box center [1457, 316] width 80 height 36
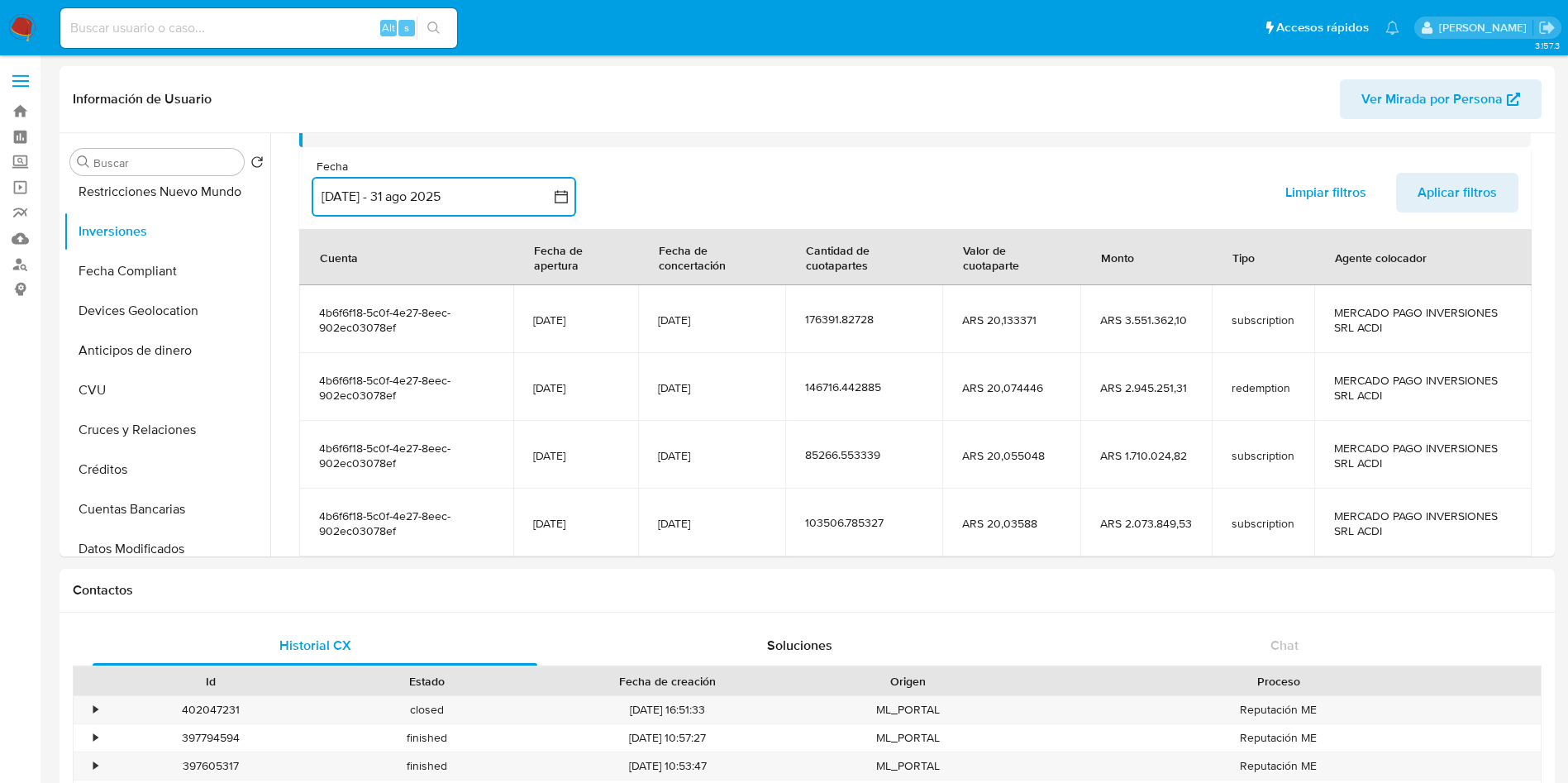
scroll to position [293, 0]
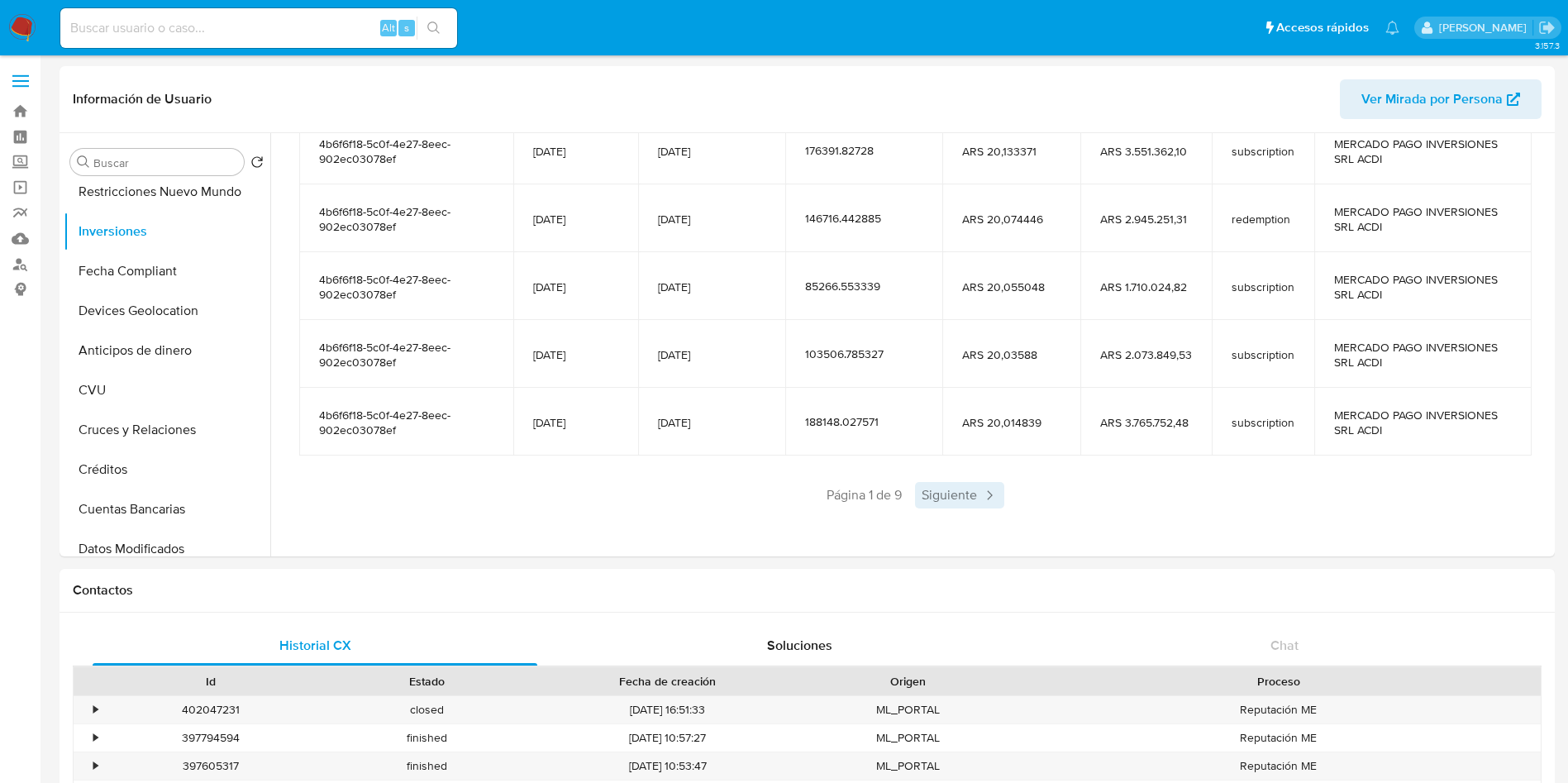
click at [965, 497] on span "Siguiente" at bounding box center [959, 495] width 89 height 27
click at [971, 498] on span "Siguiente" at bounding box center [1008, 495] width 89 height 27
click at [975, 497] on span "Siguiente" at bounding box center [1008, 495] width 89 height 27
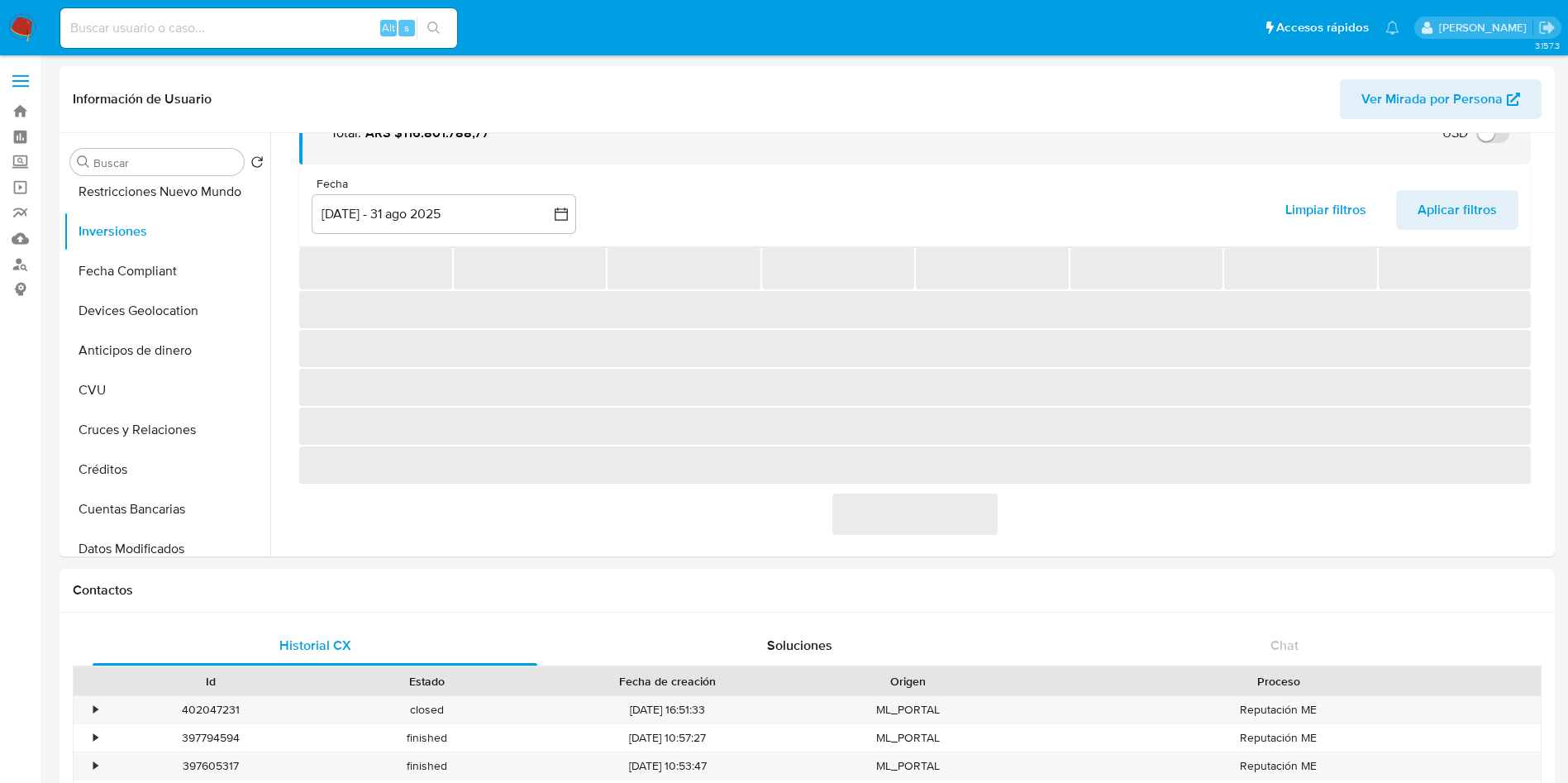
scroll to position [248, 0]
